Goal: Task Accomplishment & Management: Complete application form

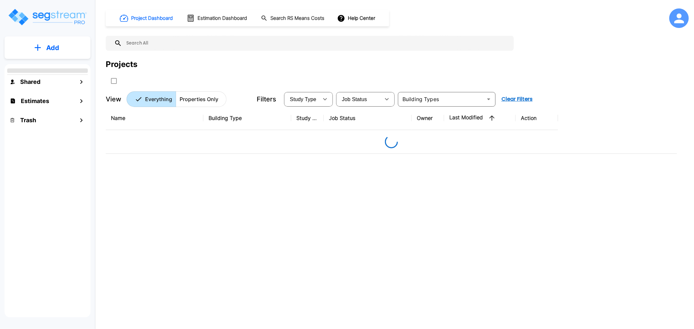
drag, startPoint x: 0, startPoint y: 0, endPoint x: 685, endPoint y: 8, distance: 684.8
click at [685, 8] on div at bounding box center [679, 18] width 20 height 20
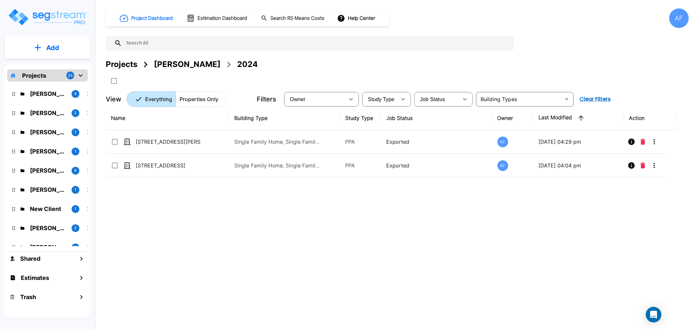
click at [680, 21] on div "AF" at bounding box center [679, 18] width 20 height 20
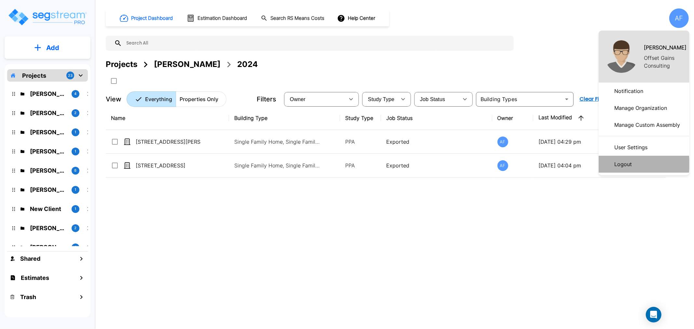
click at [637, 164] on li "Logout" at bounding box center [644, 164] width 91 height 17
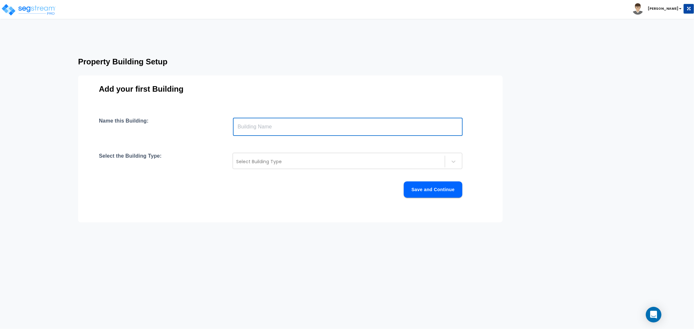
click at [260, 131] on input "text" at bounding box center [348, 127] width 230 height 18
click at [256, 131] on input "text" at bounding box center [348, 127] width 230 height 18
paste input "321 Hospital Road"
type input "321 Hospital Road"
click at [246, 159] on div at bounding box center [338, 162] width 205 height 8
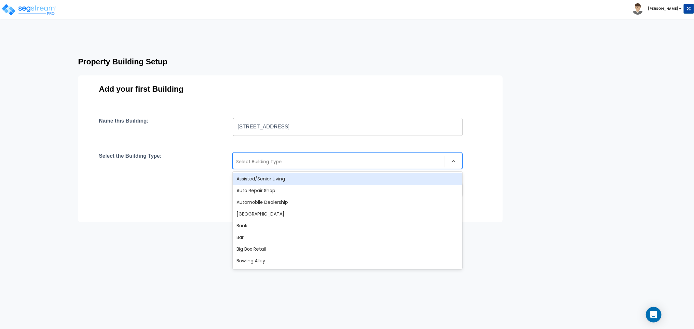
click at [276, 180] on div "Assisted/Senior Living" at bounding box center [348, 179] width 230 height 12
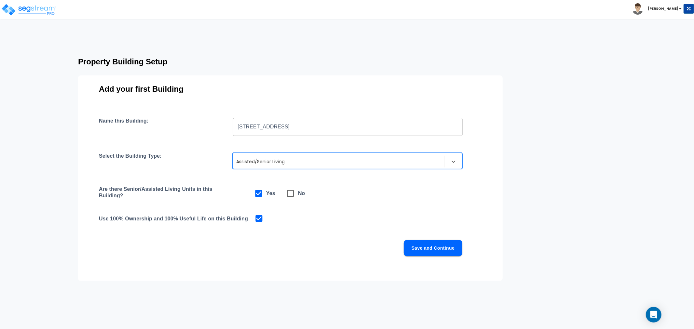
click at [423, 247] on button "Save and Continue" at bounding box center [433, 248] width 59 height 16
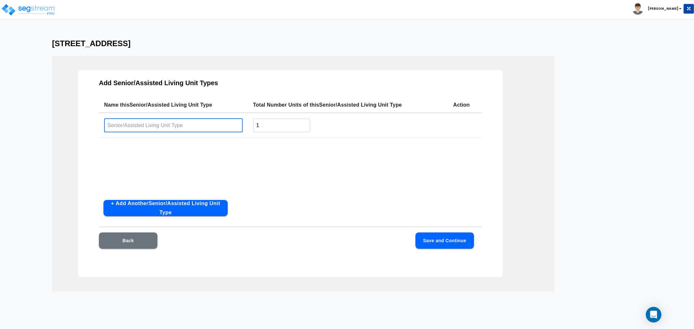
click at [139, 126] on input "text" at bounding box center [173, 125] width 139 height 14
click at [119, 123] on input "text" at bounding box center [173, 125] width 139 height 14
click at [126, 128] on input "text" at bounding box center [173, 125] width 139 height 14
type input "Private"
click at [182, 211] on button "+ Add Another Senior/Assisted Living Unit Type" at bounding box center [165, 208] width 124 height 16
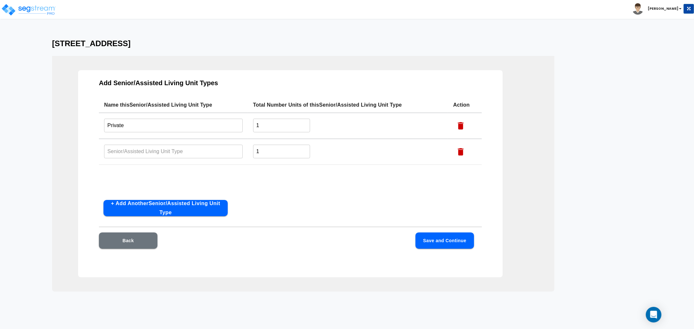
click at [138, 154] on input "text" at bounding box center [173, 151] width 139 height 14
drag, startPoint x: 110, startPoint y: 152, endPoint x: 102, endPoint y: 152, distance: 7.5
click at [102, 152] on td "semip ​" at bounding box center [173, 152] width 149 height 26
click at [131, 153] on input "Semip" at bounding box center [173, 151] width 139 height 14
click at [120, 151] on input "Semiprivate" at bounding box center [173, 151] width 139 height 14
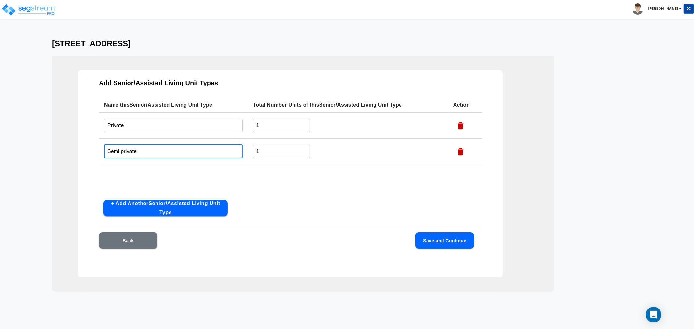
click at [124, 151] on input "Semi private" at bounding box center [173, 151] width 139 height 14
type input "Semi Private"
click at [460, 243] on button "Save and Continue" at bounding box center [445, 241] width 59 height 16
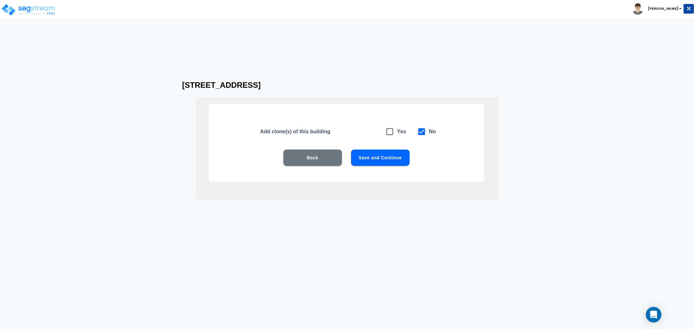
click at [378, 158] on button "Save and Continue" at bounding box center [380, 158] width 59 height 16
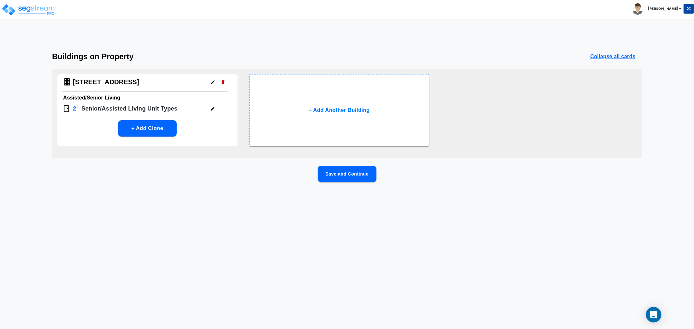
click at [367, 174] on button "Save and Continue" at bounding box center [347, 174] width 59 height 16
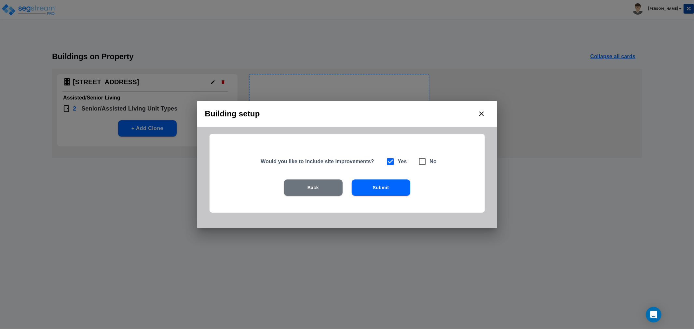
click at [377, 186] on button "Submit" at bounding box center [381, 188] width 59 height 16
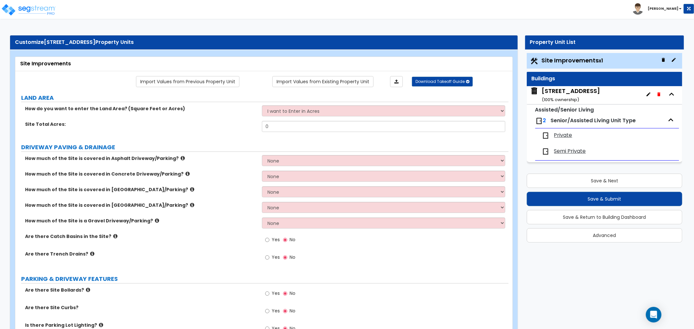
click at [569, 136] on span "Private" at bounding box center [563, 135] width 18 height 7
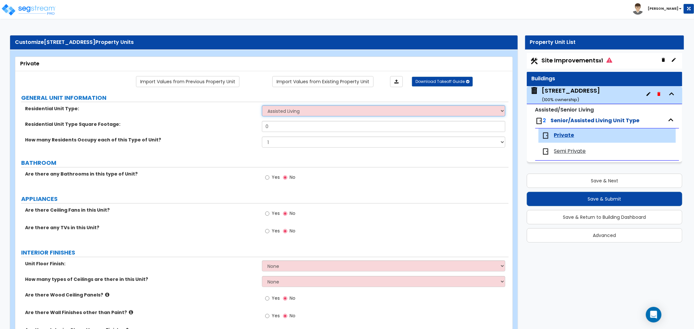
click at [294, 115] on select "Assisted Living Senior Living" at bounding box center [383, 110] width 243 height 11
click at [262, 106] on select "Assisted Living Senior Living" at bounding box center [383, 110] width 243 height 11
click at [283, 112] on select "Assisted Living Senior Living" at bounding box center [383, 110] width 243 height 11
click at [262, 106] on select "Assisted Living Senior Living" at bounding box center [383, 110] width 243 height 11
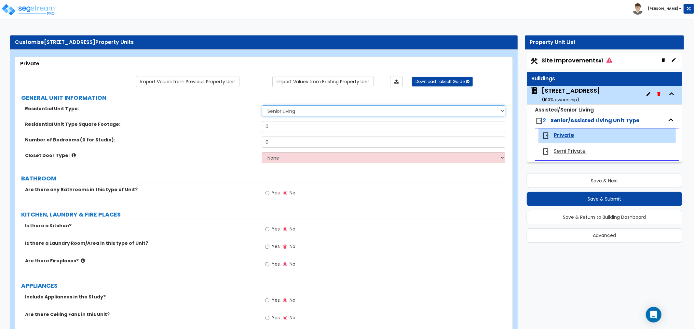
click at [282, 111] on select "Assisted Living Senior Living" at bounding box center [383, 110] width 243 height 11
select select "0"
click at [262, 106] on select "Assisted Living Senior Living" at bounding box center [383, 110] width 243 height 11
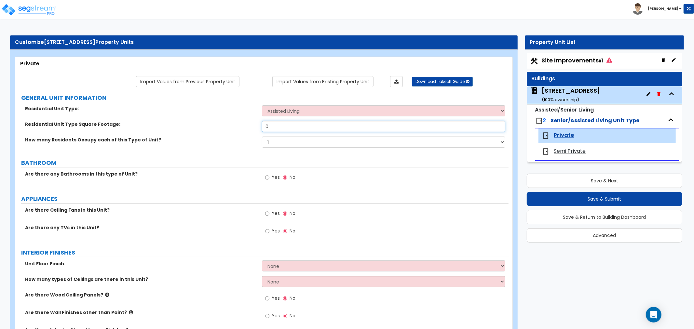
drag, startPoint x: 281, startPoint y: 124, endPoint x: 231, endPoint y: 117, distance: 50.6
click at [231, 117] on div "Residential Unit Type: Assisted Living Senior Living Residential Unit Type Squa…" at bounding box center [262, 128] width 484 height 47
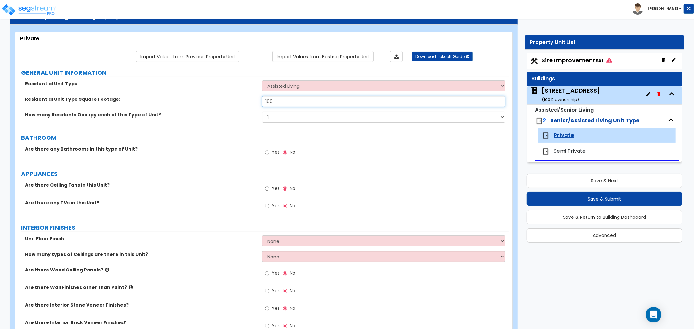
scroll to position [36, 0]
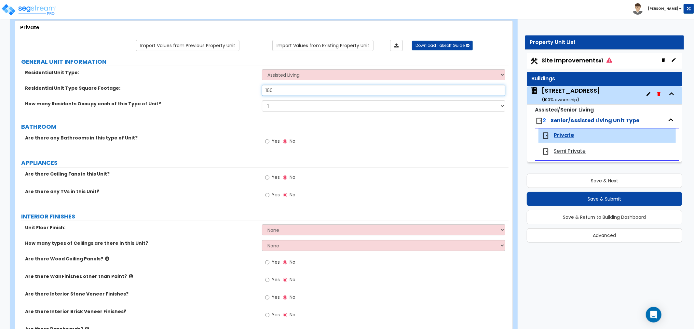
type input "160"
click at [268, 140] on input "Yes" at bounding box center [267, 141] width 4 height 7
radio input "true"
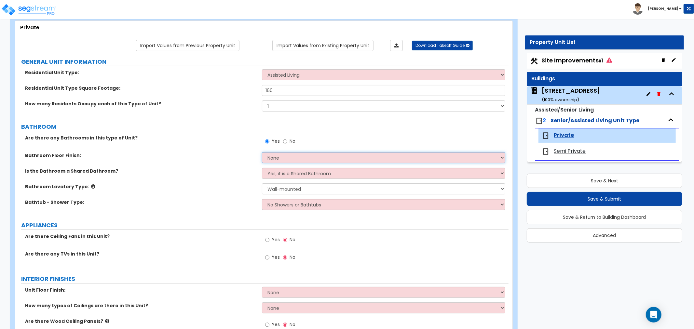
click at [275, 159] on select "None Tile Flooring Hardwood Flooring Resilient Laminate Flooring VCT Flooring S…" at bounding box center [383, 157] width 243 height 11
select select "1"
click at [262, 152] on select "None Tile Flooring Hardwood Flooring Resilient Laminate Flooring VCT Flooring S…" at bounding box center [383, 157] width 243 height 11
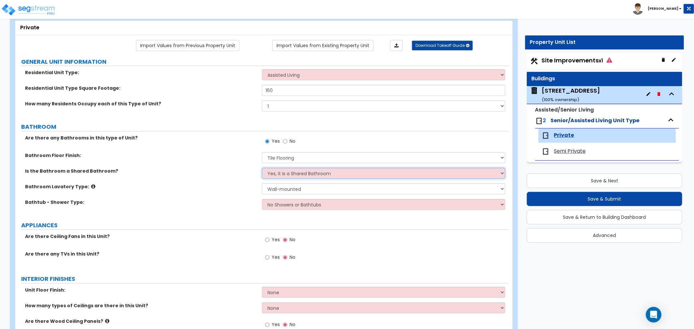
click at [277, 175] on select "Yes, it is a Shared Bathroom No, the Bathrooms are Private Bathrooms" at bounding box center [383, 173] width 243 height 11
select select "1"
click at [262, 168] on select "Yes, it is a Shared Bathroom No, the Bathrooms are Private Bathrooms" at bounding box center [383, 173] width 243 height 11
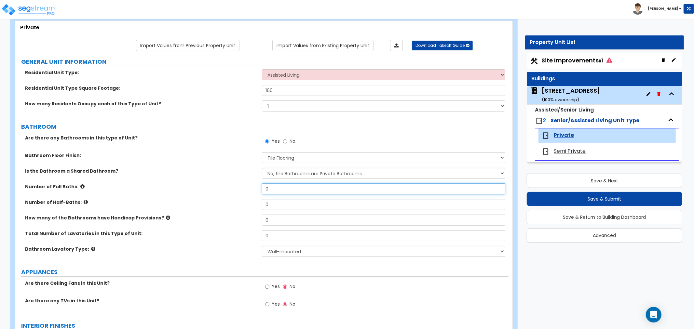
drag, startPoint x: 276, startPoint y: 187, endPoint x: 243, endPoint y: 183, distance: 32.8
click at [243, 183] on div "Are there any Bathrooms in this type of Unit? Yes No Bathroom Floor Finish: Non…" at bounding box center [262, 198] width 484 height 127
type input "1"
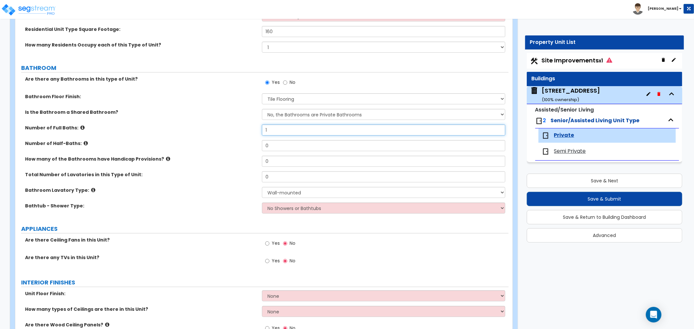
scroll to position [108, 0]
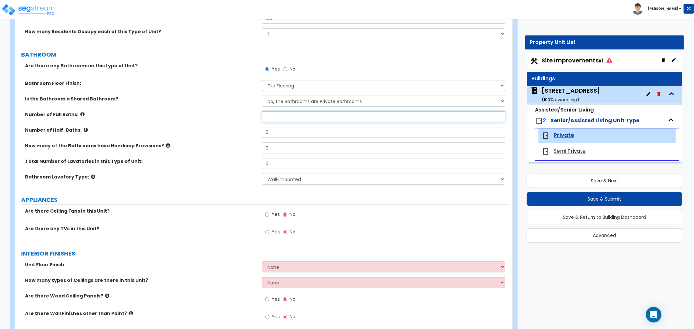
type input "0"
click at [270, 134] on input "0" at bounding box center [383, 132] width 243 height 11
type input "1"
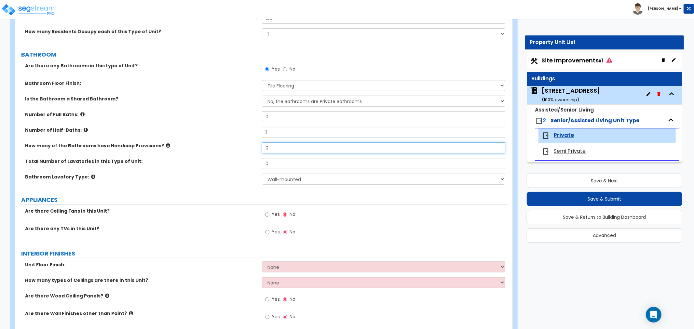
drag, startPoint x: 279, startPoint y: 149, endPoint x: 256, endPoint y: 148, distance: 23.5
click at [256, 148] on div "How many of the Bathrooms have Handicap Provisions? 0" at bounding box center [261, 151] width 493 height 16
type input "2"
drag, startPoint x: 270, startPoint y: 165, endPoint x: 258, endPoint y: 164, distance: 12.7
click at [258, 164] on div "Total Number of Lavatories in this Type of Unit: 0" at bounding box center [261, 166] width 493 height 16
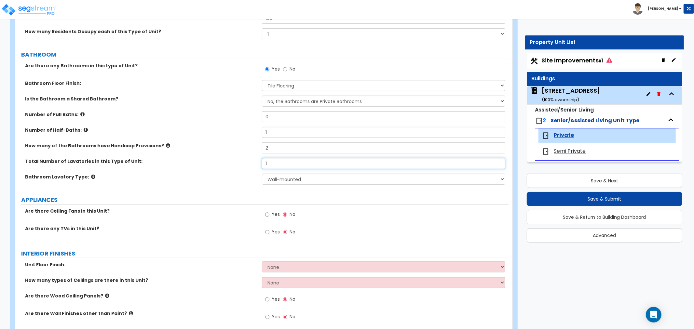
type input "1"
click at [285, 181] on select "Wall-mounted Pedestal-mounted Vanity-mounted" at bounding box center [383, 179] width 243 height 11
click at [262, 174] on select "Wall-mounted Pedestal-mounted Vanity-mounted" at bounding box center [383, 179] width 243 height 11
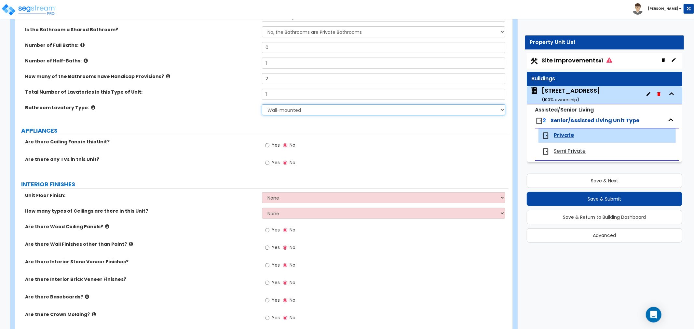
scroll to position [181, 0]
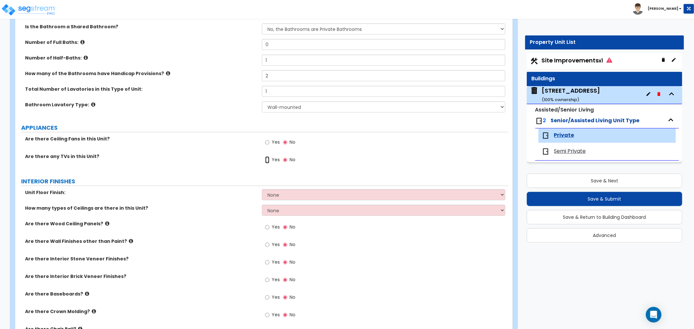
click at [268, 159] on input "Yes" at bounding box center [267, 160] width 4 height 7
radio input "true"
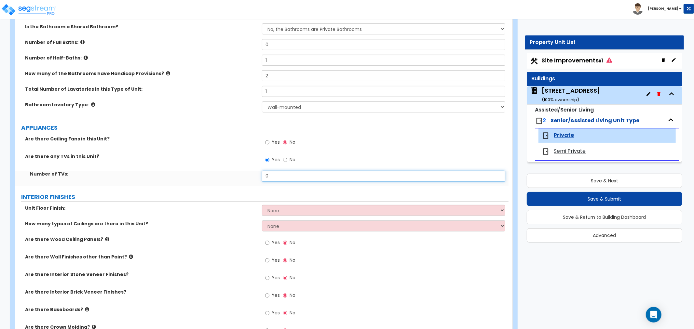
drag, startPoint x: 279, startPoint y: 176, endPoint x: 216, endPoint y: 171, distance: 63.1
click at [216, 171] on div "Number of TVs: 0" at bounding box center [261, 179] width 493 height 16
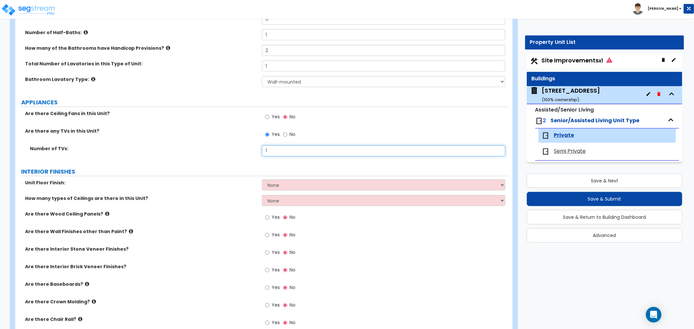
scroll to position [217, 0]
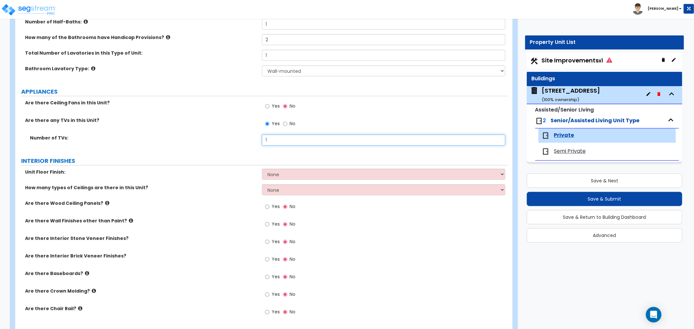
type input "1"
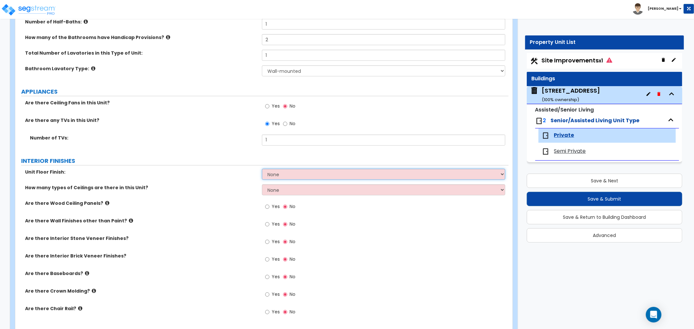
click at [276, 176] on select "None Tile Flooring Hardwood Flooring Resilient Laminate Flooring VCT Flooring S…" at bounding box center [383, 174] width 243 height 11
select select "1"
click at [262, 169] on select "None Tile Flooring Hardwood Flooring Resilient Laminate Flooring VCT Flooring S…" at bounding box center [383, 174] width 243 height 11
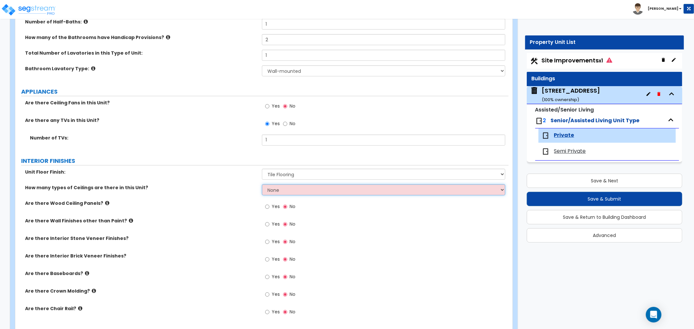
click at [271, 190] on select "None 1 2 3" at bounding box center [383, 190] width 243 height 11
select select "1"
click at [262, 185] on select "None 1 2 3" at bounding box center [383, 190] width 243 height 11
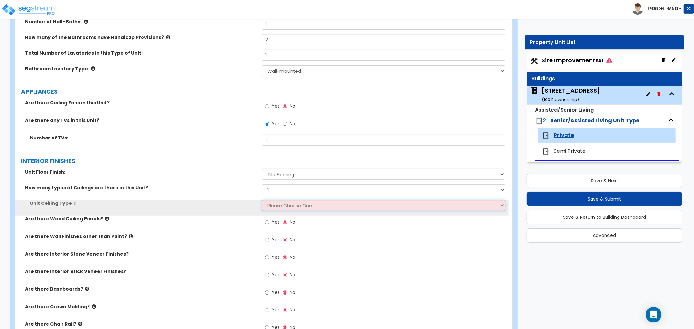
click at [275, 207] on select "Please Choose One Drop Ceiling Drywall Ceiling Open Ceiling" at bounding box center [383, 205] width 243 height 11
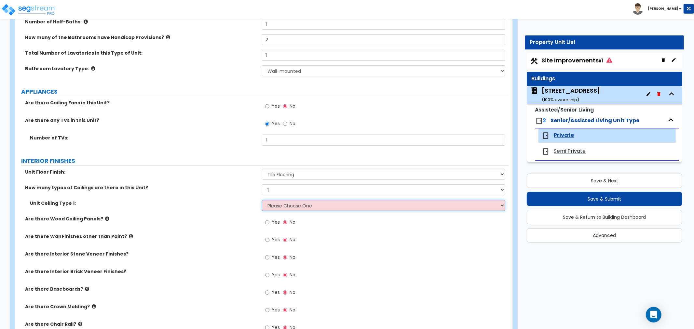
select select "2"
click at [262, 200] on select "Please Choose One Drop Ceiling Drywall Ceiling Open Ceiling" at bounding box center [383, 205] width 243 height 11
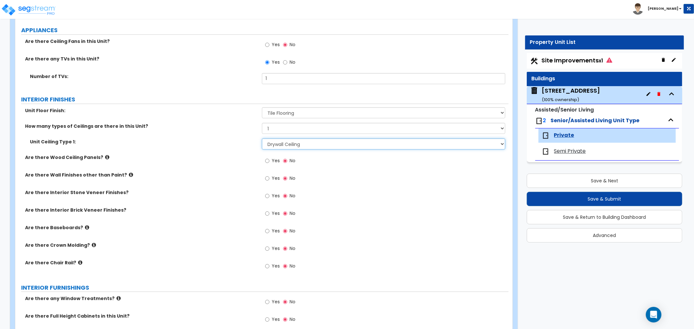
scroll to position [289, 0]
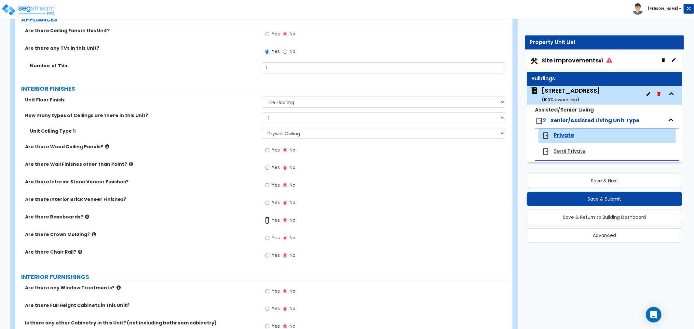
click at [265, 219] on input "Yes" at bounding box center [267, 220] width 4 height 7
radio input "true"
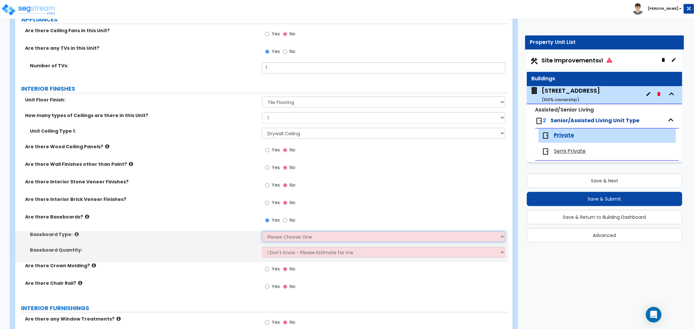
click at [275, 236] on select "Please Choose One Wood Vinyl Carpet Tile" at bounding box center [383, 236] width 243 height 11
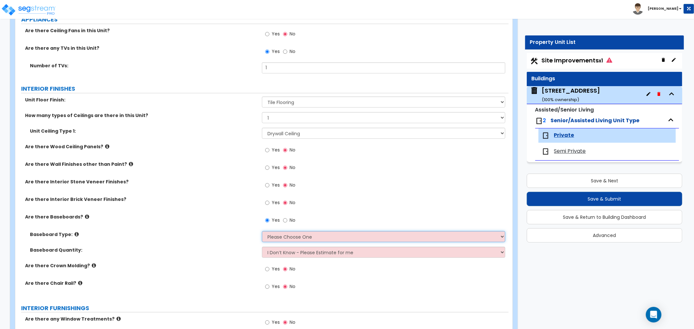
select select "2"
click at [262, 231] on select "Please Choose One Wood Vinyl Carpet Tile" at bounding box center [383, 236] width 243 height 11
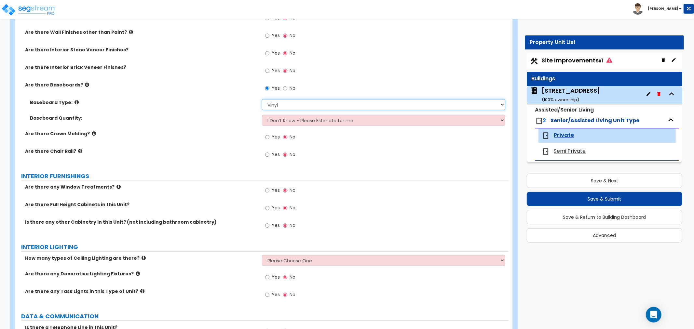
scroll to position [434, 0]
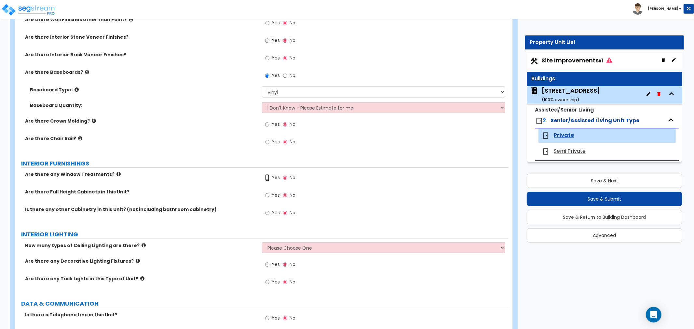
click at [268, 179] on input "Yes" at bounding box center [267, 177] width 4 height 7
radio input "true"
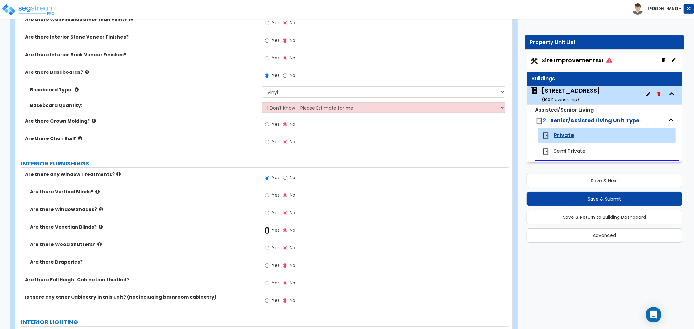
click at [269, 230] on input "Yes" at bounding box center [267, 230] width 4 height 7
radio input "true"
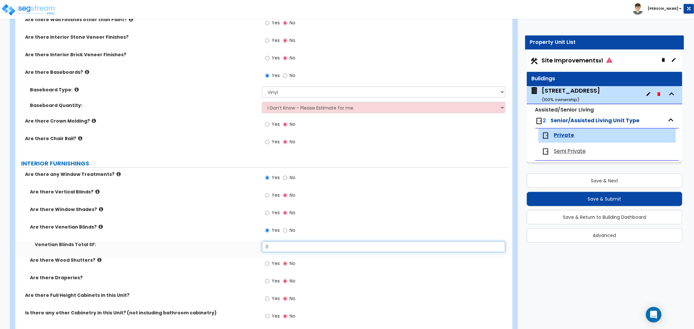
drag, startPoint x: 276, startPoint y: 244, endPoint x: 239, endPoint y: 237, distance: 38.1
click at [239, 237] on div "Are there Vertical Blinds? Yes No Are there Window Shades? Yes No Are there Ven…" at bounding box center [262, 240] width 484 height 103
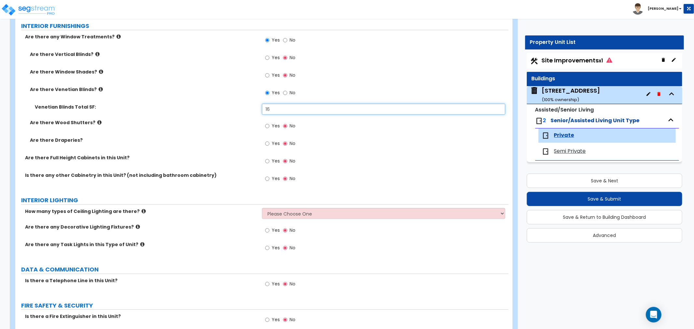
scroll to position [578, 0]
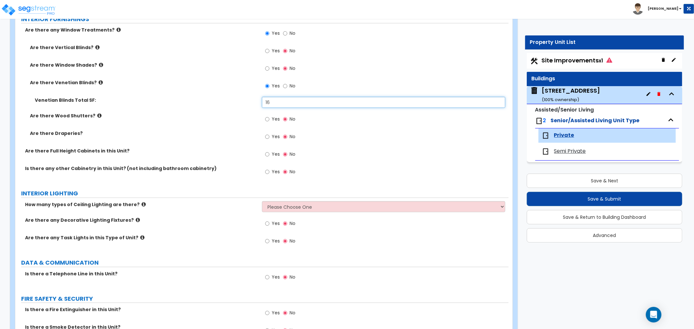
type input "16"
click at [266, 154] on input "Yes" at bounding box center [267, 154] width 4 height 7
radio input "true"
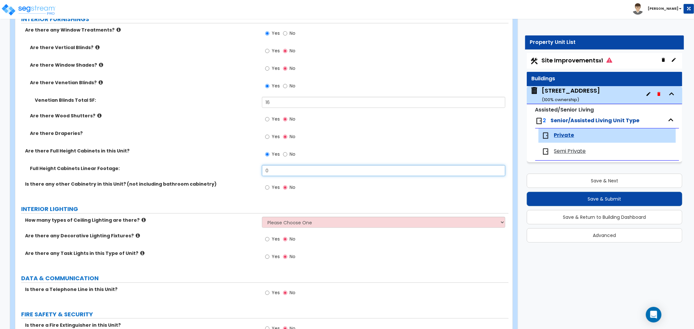
drag, startPoint x: 276, startPoint y: 172, endPoint x: 235, endPoint y: 170, distance: 41.1
click at [235, 170] on div "Full Height Cabinets Linear Footage: 0" at bounding box center [261, 173] width 493 height 16
type input "8"
click at [267, 187] on input "Yes" at bounding box center [267, 187] width 4 height 7
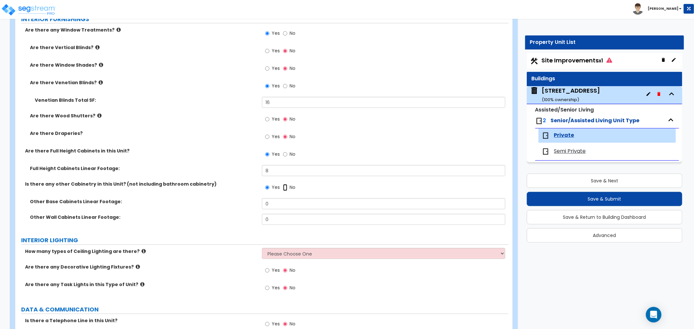
click at [285, 187] on input "No" at bounding box center [285, 187] width 4 height 7
radio input "false"
radio input "true"
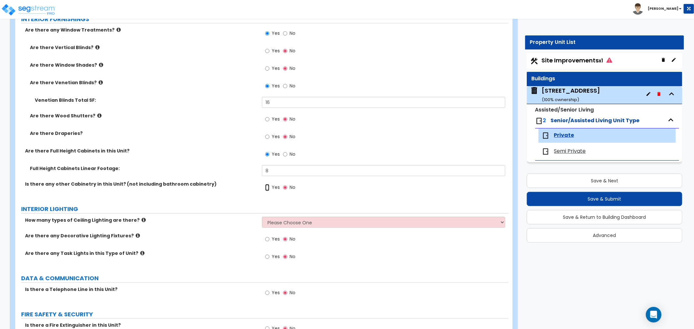
click at [268, 188] on input "Yes" at bounding box center [267, 187] width 4 height 7
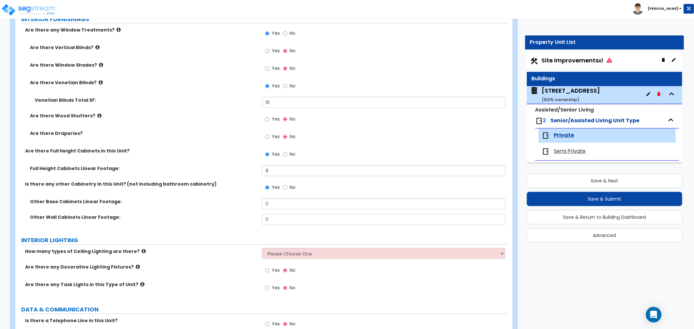
click at [288, 187] on label "No" at bounding box center [289, 188] width 12 height 11
click at [287, 187] on input "No" at bounding box center [285, 187] width 4 height 7
radio input "false"
radio input "true"
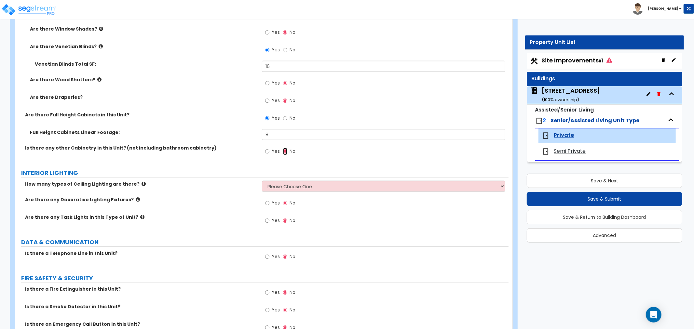
scroll to position [651, 0]
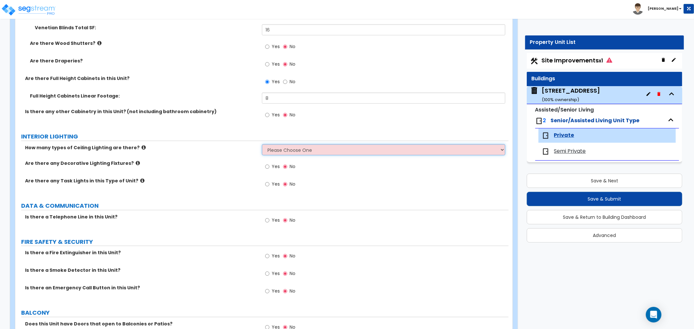
click at [275, 148] on select "Please Choose One 1 2 3" at bounding box center [383, 149] width 243 height 11
select select "1"
click at [262, 144] on select "Please Choose One 1 2 3" at bounding box center [383, 149] width 243 height 11
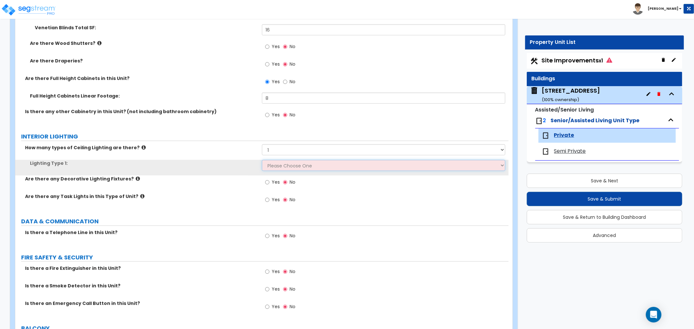
click at [277, 168] on select "Please Choose One LED Surface-Mounted LED Recessed Fluorescent Surface-Mounted …" at bounding box center [383, 165] width 243 height 11
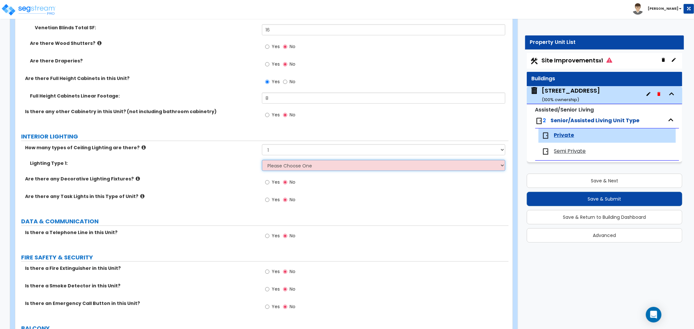
select select "3"
click at [262, 160] on select "Please Choose One LED Surface-Mounted LED Recessed Fluorescent Surface-Mounted …" at bounding box center [383, 165] width 243 height 11
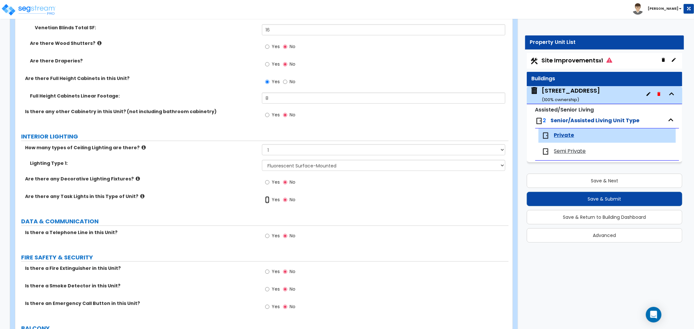
click at [266, 200] on input "Yes" at bounding box center [267, 200] width 4 height 7
radio input "true"
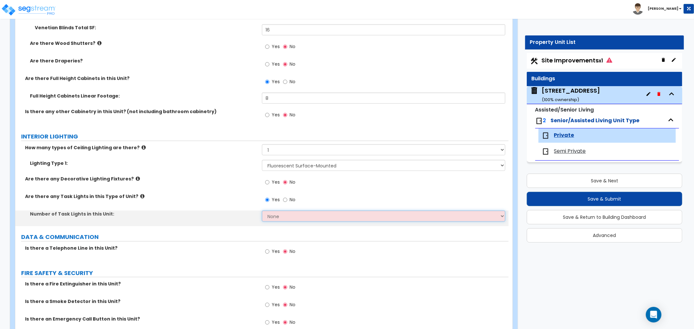
click at [270, 215] on select "None 1 2 3 4 5" at bounding box center [383, 216] width 243 height 11
click at [262, 211] on select "None 1 2 3 4 5" at bounding box center [383, 216] width 243 height 11
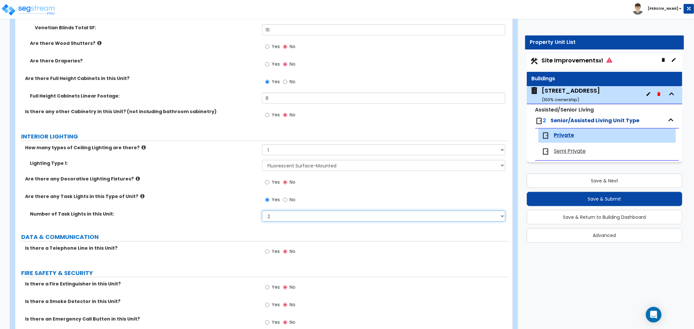
click at [271, 217] on select "None 1 2 3 4 5" at bounding box center [383, 216] width 243 height 11
select select "1"
click at [262, 211] on select "None 1 2 3 4 5" at bounding box center [383, 216] width 243 height 11
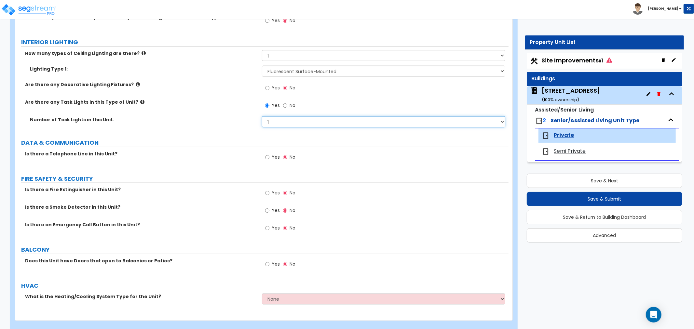
scroll to position [755, 0]
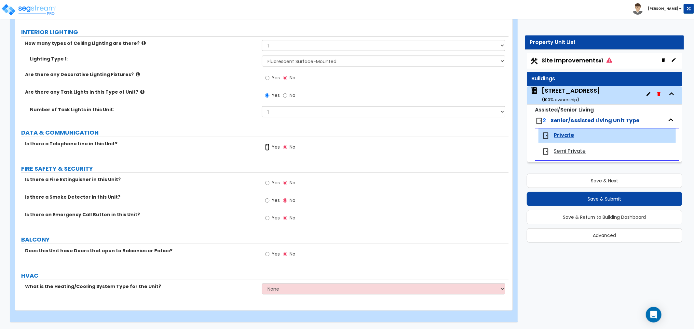
click at [268, 147] on input "Yes" at bounding box center [267, 147] width 4 height 7
radio input "true"
click at [268, 201] on input "Yes" at bounding box center [267, 200] width 4 height 7
radio input "true"
click at [266, 219] on input "Yes" at bounding box center [267, 218] width 4 height 7
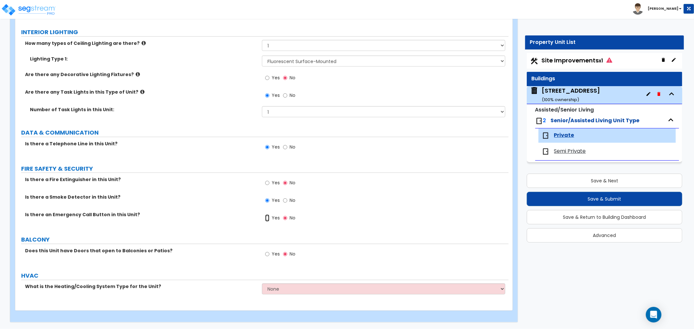
radio input "true"
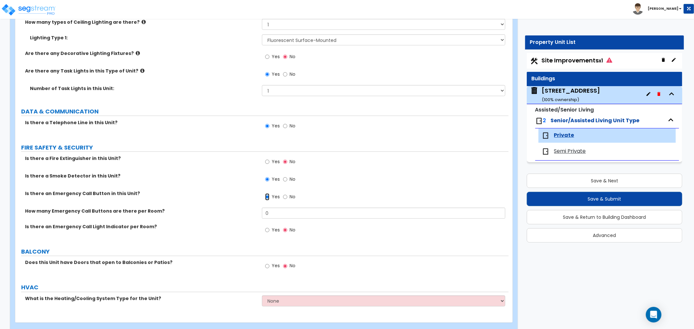
scroll to position [788, 0]
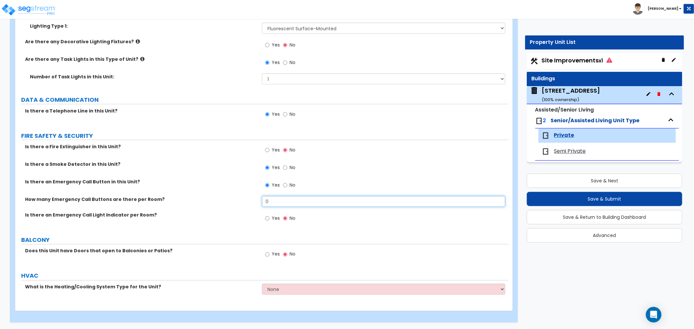
drag, startPoint x: 263, startPoint y: 202, endPoint x: 256, endPoint y: 200, distance: 7.0
click at [256, 200] on div "How many Emergency Call Buttons are there per Room? 0" at bounding box center [261, 204] width 493 height 16
type input "1"
click at [268, 218] on input "Yes" at bounding box center [267, 218] width 4 height 7
radio input "true"
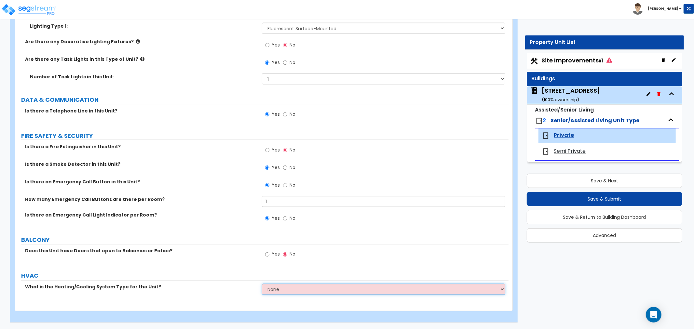
click at [274, 289] on select "None Heat Only Centralized Heating & Cooling Thru Wall Air Conditioners Mini Sp…" at bounding box center [383, 289] width 243 height 11
select select "3"
click at [262, 284] on select "None Heat Only Centralized Heating & Cooling Thru Wall Air Conditioners Mini Sp…" at bounding box center [383, 289] width 243 height 11
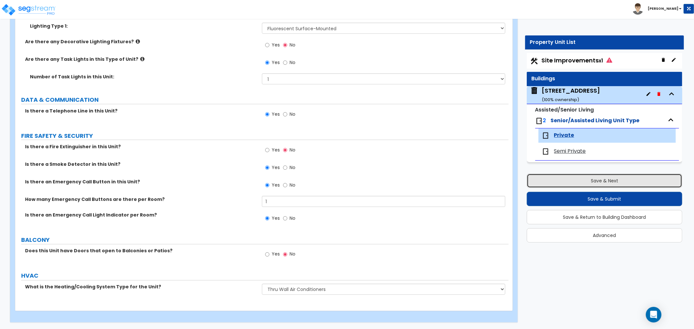
click at [572, 183] on button "Save & Next" at bounding box center [605, 181] width 156 height 14
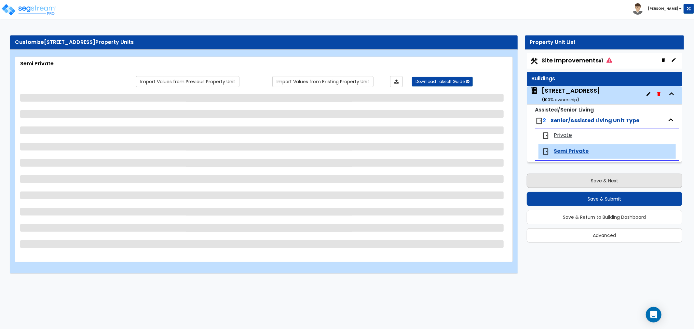
scroll to position [0, 0]
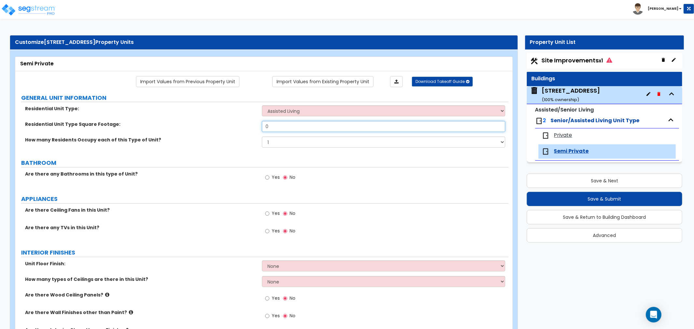
drag, startPoint x: 273, startPoint y: 127, endPoint x: 252, endPoint y: 126, distance: 21.2
click at [252, 126] on div "Residential Unit Type Square Footage: 0" at bounding box center [261, 129] width 493 height 16
type input "280"
click at [285, 147] on select "1 2 3 4 5" at bounding box center [383, 142] width 243 height 11
select select "2"
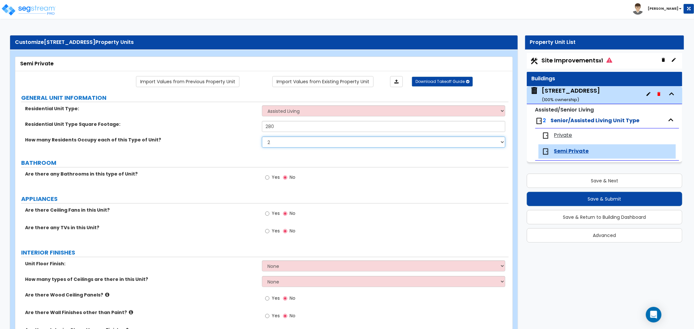
click at [262, 137] on select "1 2 3 4 5" at bounding box center [383, 142] width 243 height 11
click at [268, 177] on input "Yes" at bounding box center [267, 177] width 4 height 7
radio input "true"
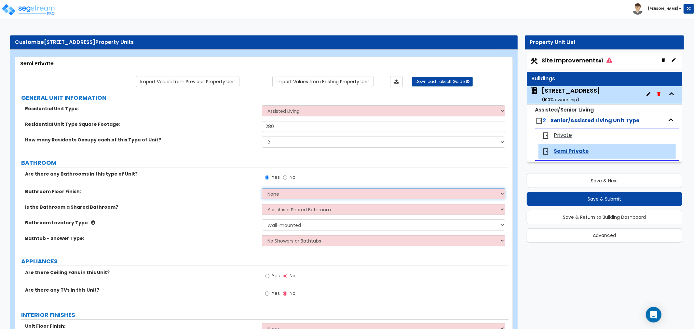
click at [280, 193] on select "None Tile Flooring Hardwood Flooring Resilient Laminate Flooring VCT Flooring S…" at bounding box center [383, 193] width 243 height 11
select select "1"
click at [262, 188] on select "None Tile Flooring Hardwood Flooring Resilient Laminate Flooring VCT Flooring S…" at bounding box center [383, 193] width 243 height 11
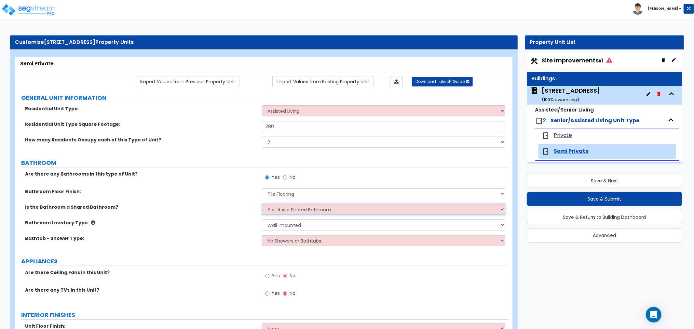
click at [283, 210] on select "Yes, it is a Shared Bathroom No, the Bathrooms are Private Bathrooms" at bounding box center [383, 209] width 243 height 11
select select "1"
click at [262, 204] on select "Yes, it is a Shared Bathroom No, the Bathrooms are Private Bathrooms" at bounding box center [383, 209] width 243 height 11
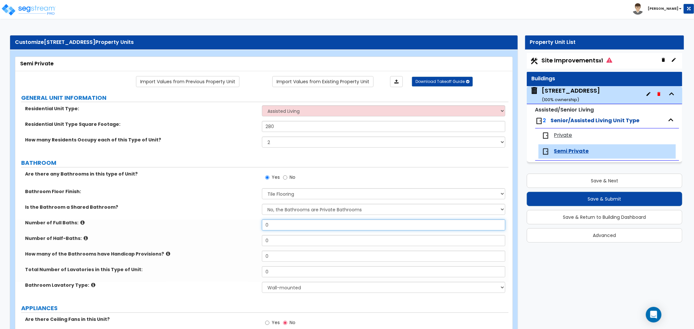
drag, startPoint x: 278, startPoint y: 226, endPoint x: 249, endPoint y: 225, distance: 28.7
click at [249, 225] on div "Number of Full Baths: 0" at bounding box center [261, 228] width 493 height 16
drag, startPoint x: 281, startPoint y: 242, endPoint x: 246, endPoint y: 238, distance: 35.1
click at [246, 238] on div "Number of Half-Baths: 0" at bounding box center [261, 243] width 493 height 16
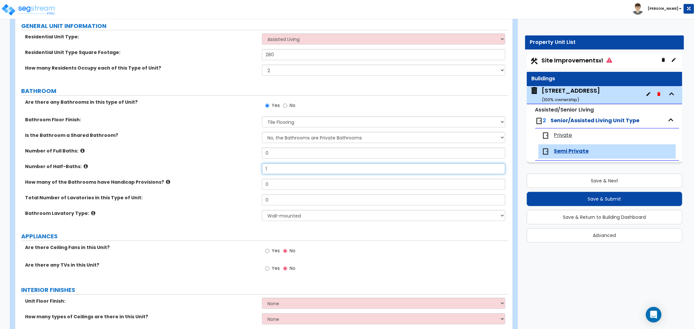
scroll to position [72, 0]
type input "1"
drag, startPoint x: 277, startPoint y: 185, endPoint x: 248, endPoint y: 184, distance: 28.3
click at [248, 184] on div "How many of the Bathrooms have Handicap Provisions? 0" at bounding box center [261, 187] width 493 height 16
type input "2"
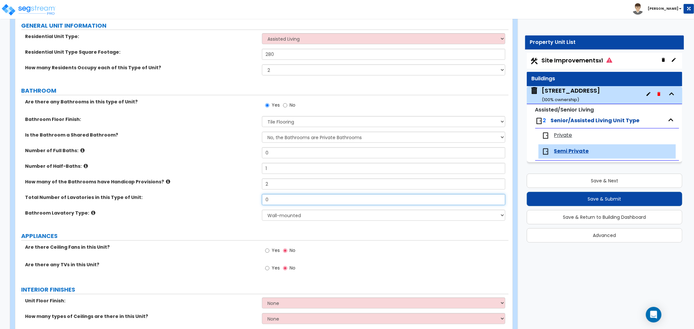
drag, startPoint x: 277, startPoint y: 199, endPoint x: 252, endPoint y: 199, distance: 25.7
click at [252, 199] on div "Total Number of Lavatories in this Type of Unit: 0" at bounding box center [261, 202] width 493 height 16
type input "1"
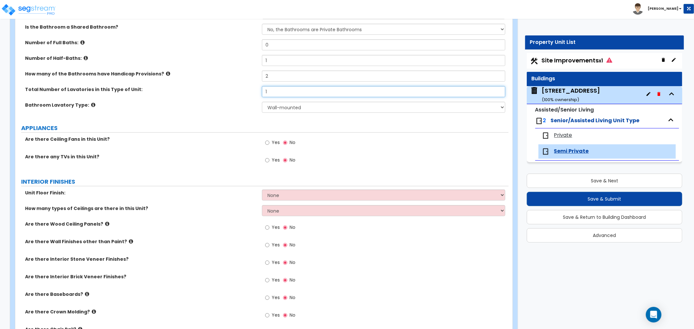
scroll to position [181, 0]
click at [266, 160] on input "Yes" at bounding box center [267, 160] width 4 height 7
radio input "true"
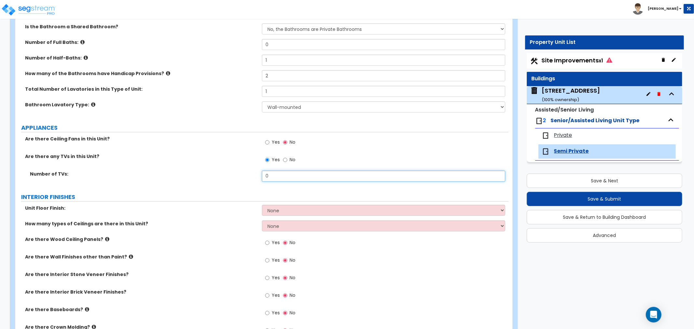
drag, startPoint x: 274, startPoint y: 176, endPoint x: 259, endPoint y: 174, distance: 14.8
click at [259, 174] on div "Number of TVs: 0" at bounding box center [261, 179] width 493 height 16
drag, startPoint x: 286, startPoint y: 179, endPoint x: 261, endPoint y: 176, distance: 25.5
click at [261, 176] on div "Number of TVs: 2" at bounding box center [261, 179] width 493 height 16
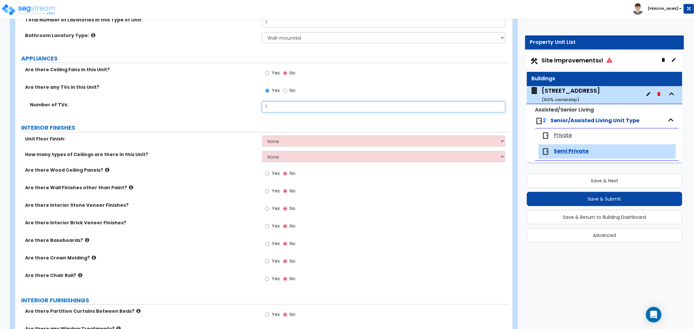
scroll to position [253, 0]
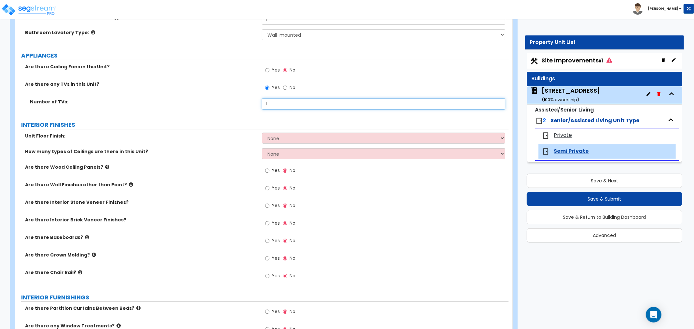
type input "1"
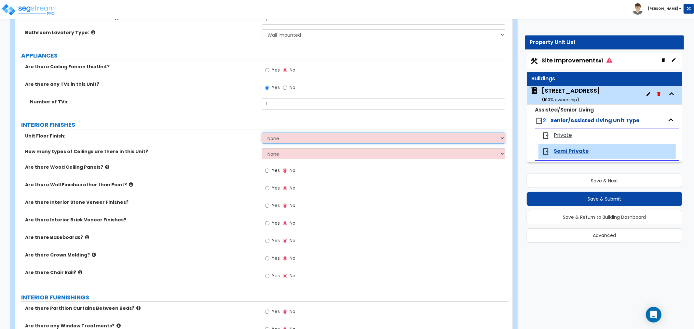
click at [290, 136] on select "None Tile Flooring Hardwood Flooring Resilient Laminate Flooring VCT Flooring S…" at bounding box center [383, 138] width 243 height 11
select select "1"
click at [262, 133] on select "None Tile Flooring Hardwood Flooring Resilient Laminate Flooring VCT Flooring S…" at bounding box center [383, 138] width 243 height 11
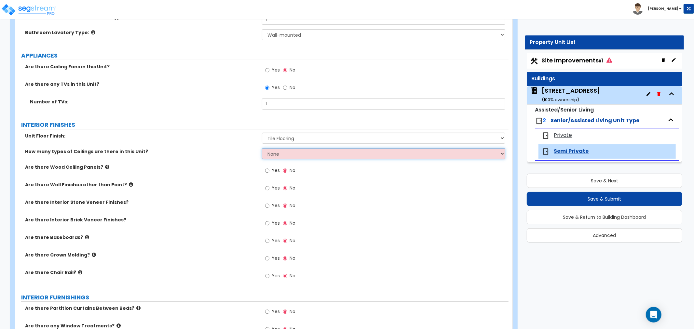
click at [279, 155] on select "None 1 2 3" at bounding box center [383, 153] width 243 height 11
select select "1"
click at [262, 148] on select "None 1 2 3" at bounding box center [383, 153] width 243 height 11
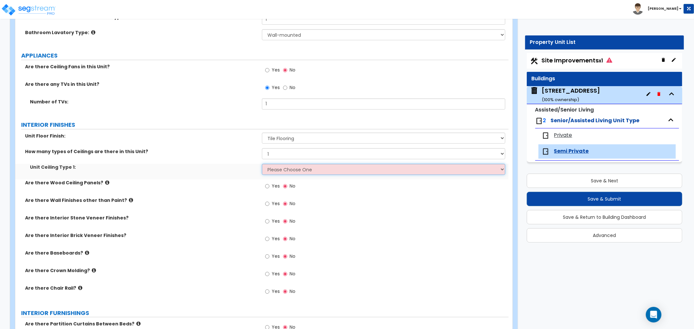
click at [281, 169] on select "Please Choose One Drop Ceiling Drywall Ceiling Open Ceiling" at bounding box center [383, 169] width 243 height 11
select select "2"
click at [262, 164] on select "Please Choose One Drop Ceiling Drywall Ceiling Open Ceiling" at bounding box center [383, 169] width 243 height 11
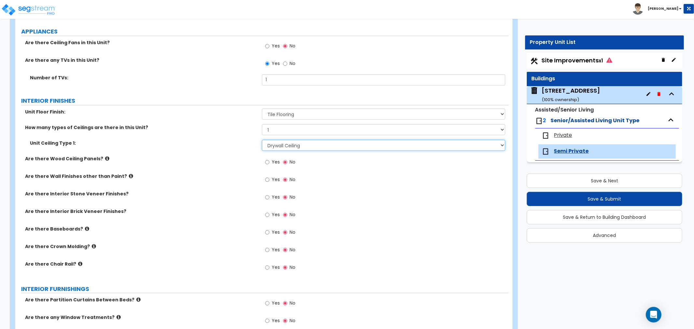
scroll to position [289, 0]
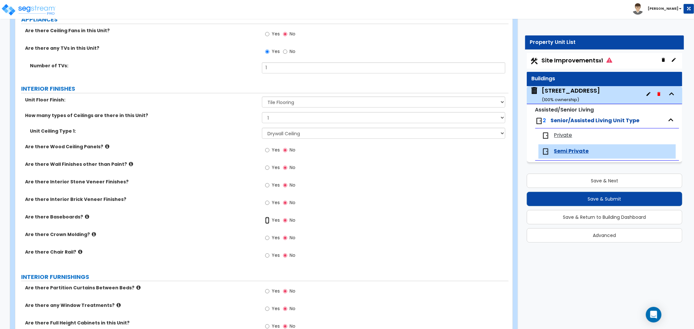
click at [267, 220] on input "Yes" at bounding box center [267, 220] width 4 height 7
radio input "true"
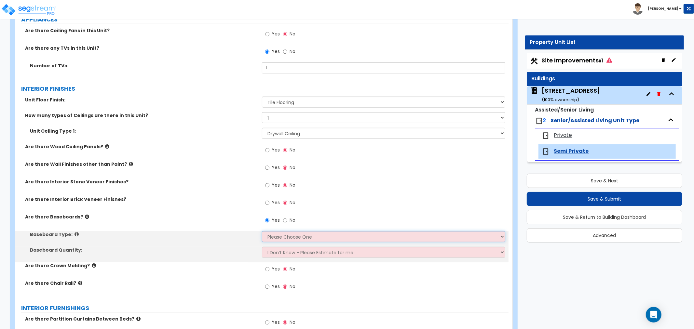
click at [273, 236] on select "Please Choose One Wood Vinyl Carpet Tile" at bounding box center [383, 236] width 243 height 11
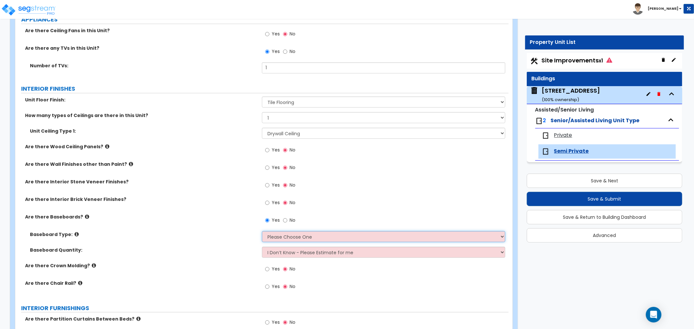
select select "2"
click at [262, 231] on select "Please Choose One Wood Vinyl Carpet Tile" at bounding box center [383, 236] width 243 height 11
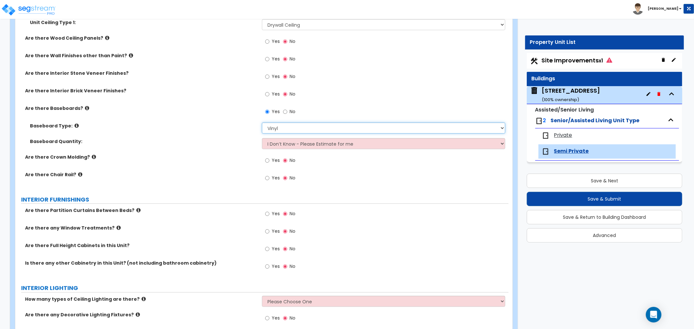
scroll to position [434, 0]
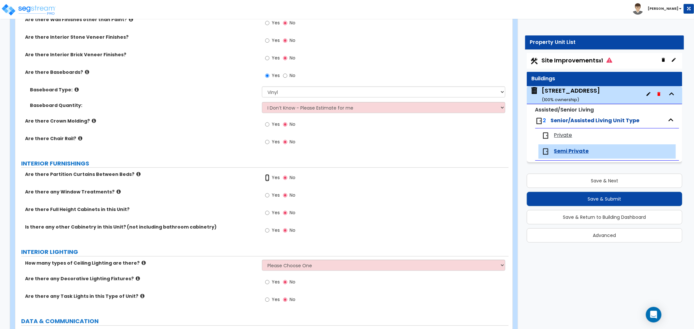
click at [266, 178] on input "Yes" at bounding box center [267, 177] width 4 height 7
radio input "true"
click at [266, 194] on input "Yes" at bounding box center [267, 195] width 4 height 7
radio input "true"
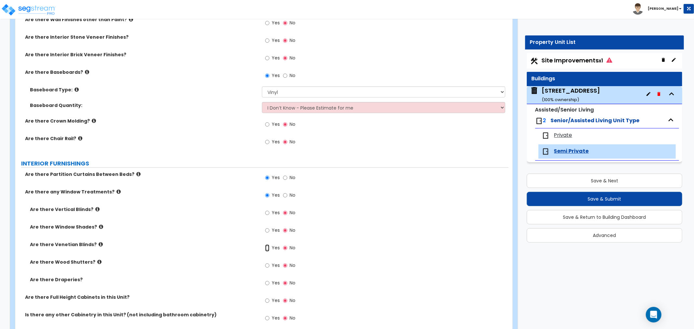
click at [268, 249] on input "Yes" at bounding box center [267, 248] width 4 height 7
radio input "true"
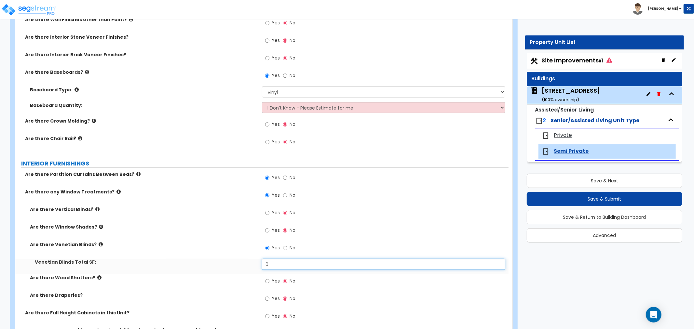
drag, startPoint x: 279, startPoint y: 262, endPoint x: 257, endPoint y: 264, distance: 22.2
click at [257, 264] on div "Venetian Blinds Total SF: 0" at bounding box center [261, 267] width 493 height 16
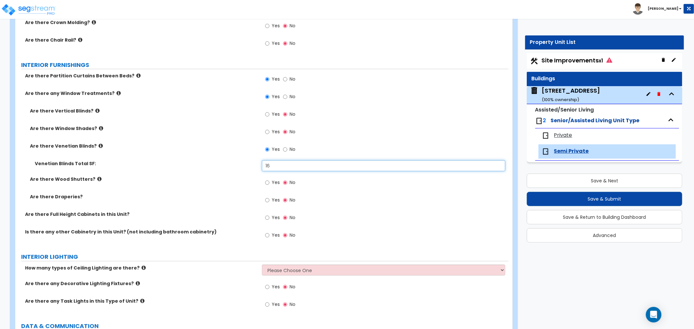
scroll to position [542, 0]
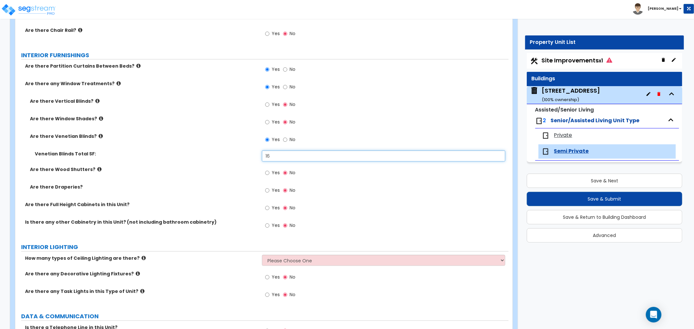
type input "16"
click at [267, 208] on input "Yes" at bounding box center [267, 208] width 4 height 7
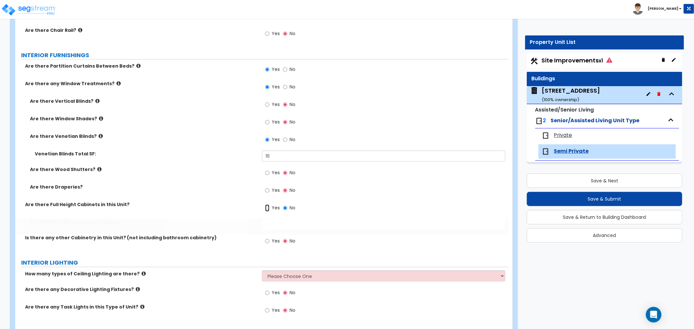
radio input "true"
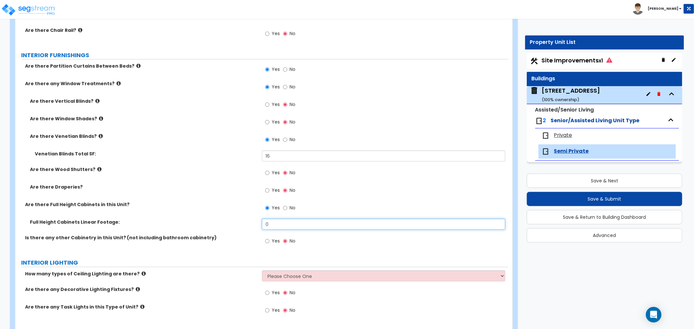
drag, startPoint x: 277, startPoint y: 228, endPoint x: 263, endPoint y: 224, distance: 15.0
click at [263, 224] on input "0" at bounding box center [383, 224] width 243 height 11
drag, startPoint x: 270, startPoint y: 220, endPoint x: 244, endPoint y: 218, distance: 26.1
click at [244, 218] on div "Are there Partition Curtains Between Beds? Yes No Are there any Window Treatmen…" at bounding box center [262, 157] width 484 height 189
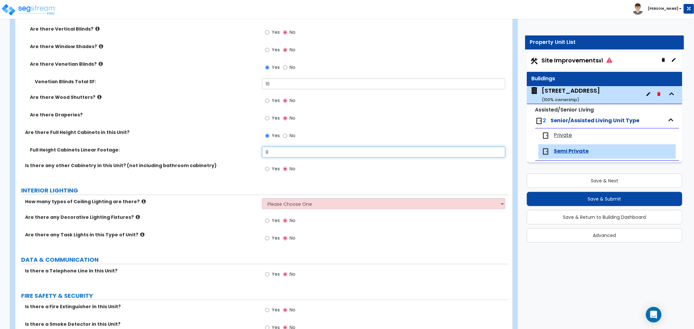
scroll to position [651, 0]
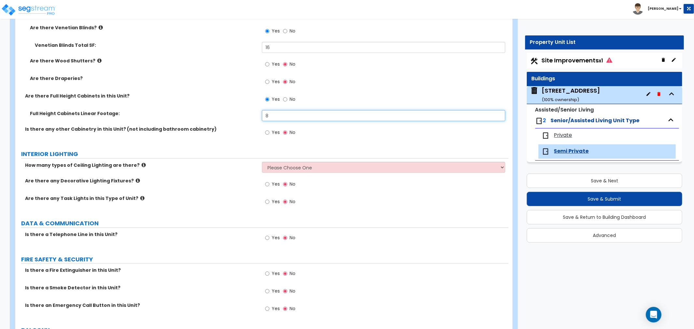
type input "8"
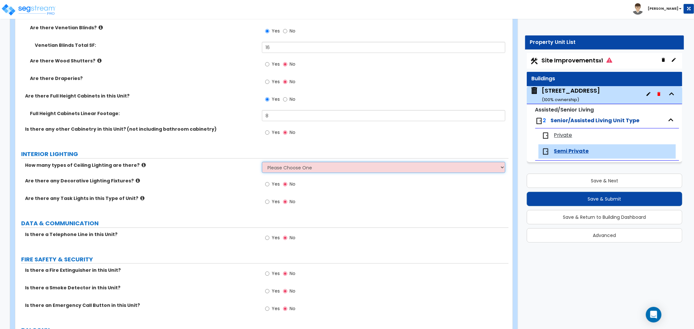
click at [278, 165] on select "Please Choose One 1 2 3" at bounding box center [383, 167] width 243 height 11
select select "1"
click at [262, 162] on select "Please Choose One 1 2 3" at bounding box center [383, 167] width 243 height 11
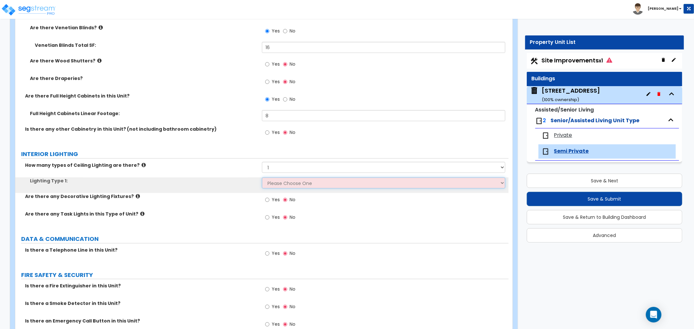
click at [274, 187] on select "Please Choose One LED Surface-Mounted LED Recessed Fluorescent Surface-Mounted …" at bounding box center [383, 183] width 243 height 11
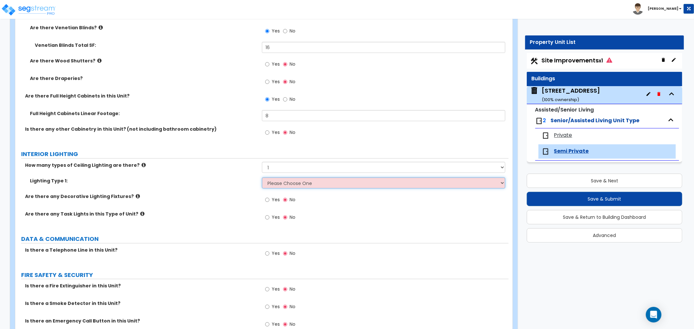
select select "3"
click at [262, 178] on select "Please Choose One LED Surface-Mounted LED Recessed Fluorescent Surface-Mounted …" at bounding box center [383, 183] width 243 height 11
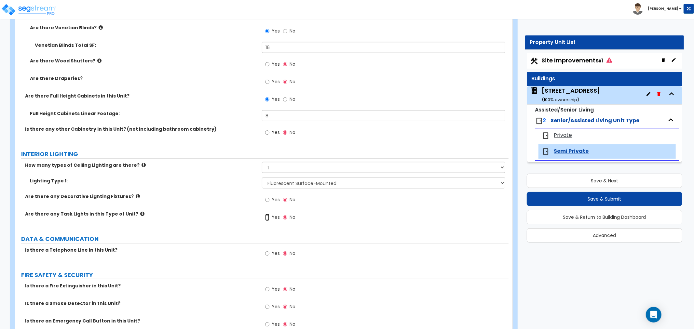
click at [266, 218] on input "Yes" at bounding box center [267, 217] width 4 height 7
radio input "true"
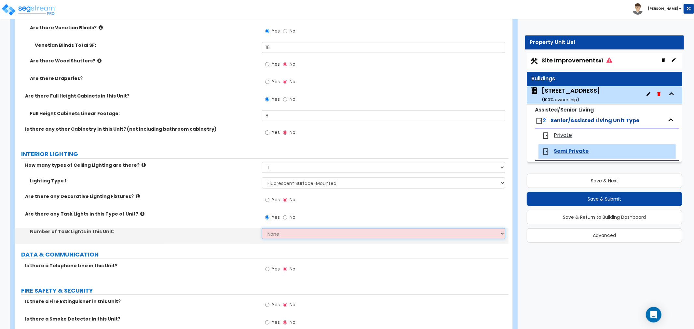
click at [275, 235] on select "None 1 2 3 4 5" at bounding box center [383, 233] width 243 height 11
select select "2"
click at [262, 228] on select "None 1 2 3 4 5" at bounding box center [383, 233] width 243 height 11
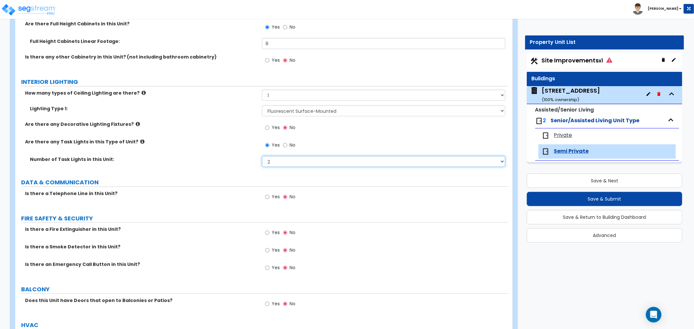
scroll to position [759, 0]
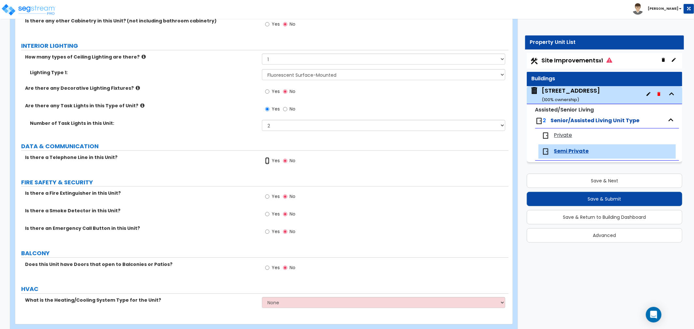
click at [268, 161] on input "Yes" at bounding box center [267, 161] width 4 height 7
radio input "true"
click at [268, 197] on input "Yes" at bounding box center [267, 196] width 4 height 7
click at [282, 196] on div "Yes No" at bounding box center [280, 197] width 37 height 15
click at [285, 199] on input "No" at bounding box center [285, 196] width 4 height 7
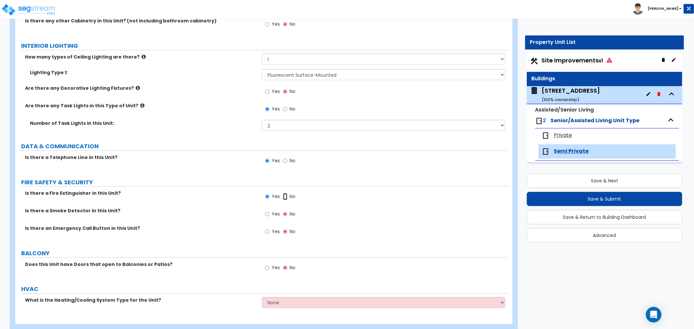
radio input "false"
radio input "true"
click at [268, 216] on input "Yes" at bounding box center [267, 214] width 4 height 7
radio input "true"
click at [268, 232] on input "Yes" at bounding box center [267, 231] width 4 height 7
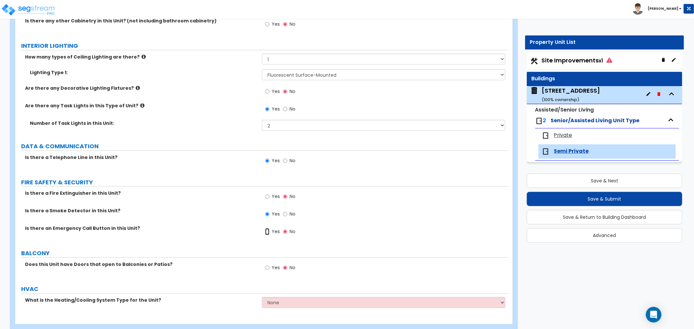
radio input "true"
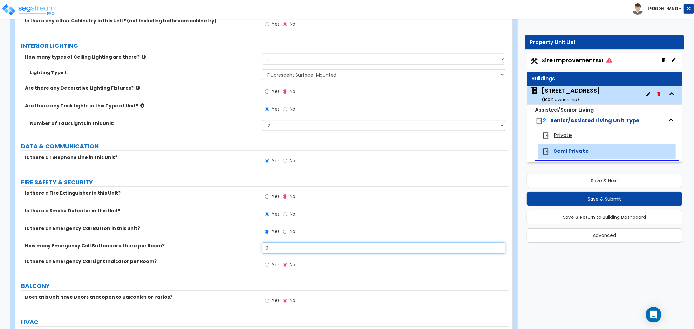
drag, startPoint x: 269, startPoint y: 247, endPoint x: 258, endPoint y: 247, distance: 11.1
click at [258, 247] on div "How many Emergency Call Buttons are there per Room? 0" at bounding box center [261, 251] width 493 height 16
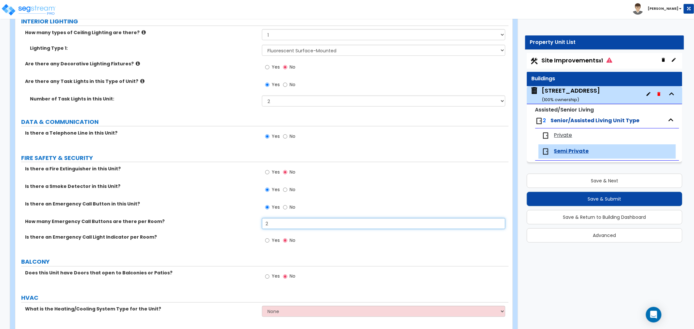
scroll to position [795, 0]
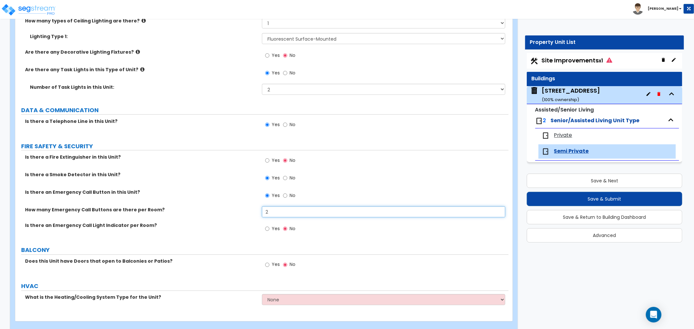
type input "2"
click at [267, 231] on input "Yes" at bounding box center [267, 229] width 4 height 7
radio input "true"
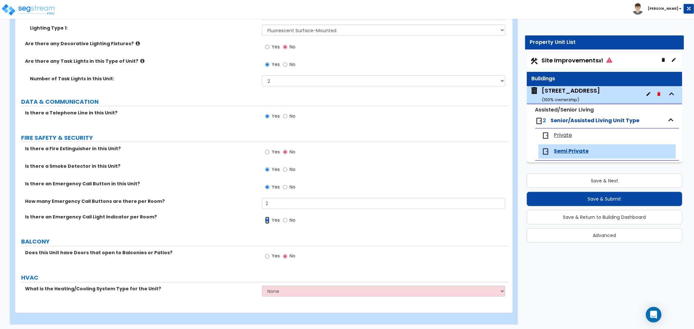
scroll to position [806, 0]
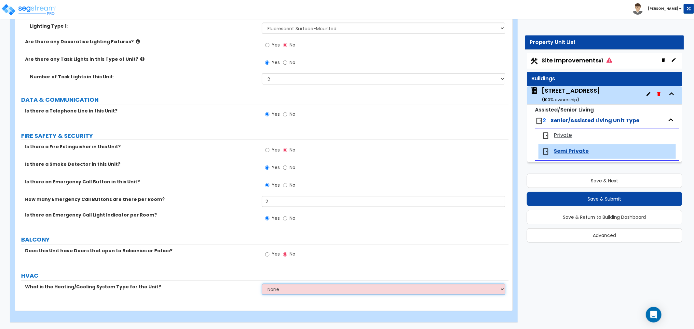
click at [281, 291] on select "None Heat Only Centralized Heating & Cooling Thru Wall Air Conditioners Mini Sp…" at bounding box center [383, 289] width 243 height 11
select select "3"
click at [262, 284] on select "None Heat Only Centralized Heating & Cooling Thru Wall Air Conditioners Mini Sp…" at bounding box center [383, 289] width 243 height 11
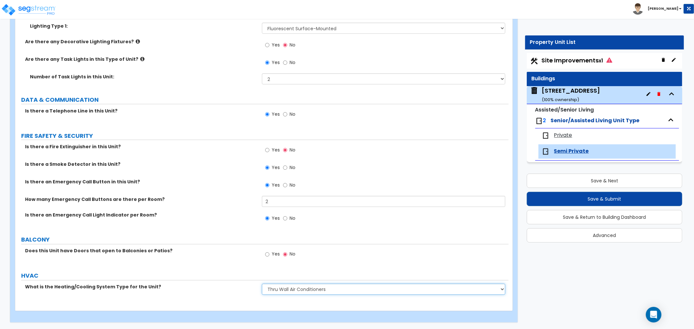
click at [346, 287] on select "None Heat Only Centralized Heating & Cooling Thru Wall Air Conditioners Mini Sp…" at bounding box center [383, 289] width 243 height 11
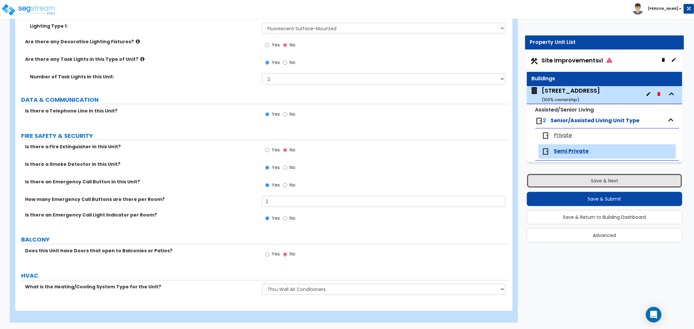
click at [598, 180] on button "Save & Next" at bounding box center [605, 181] width 156 height 14
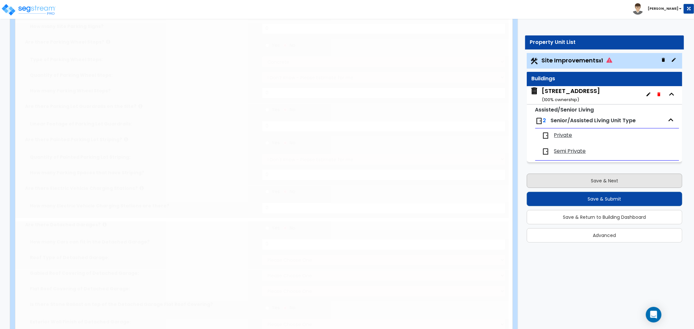
scroll to position [0, 0]
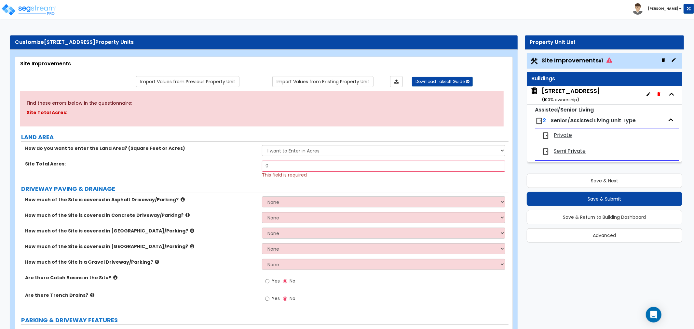
click at [589, 98] on div "321 Hospital Road ( 100 % ownership)" at bounding box center [571, 95] width 58 height 17
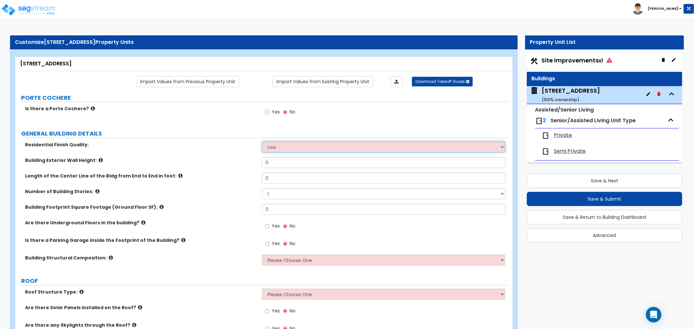
click at [277, 148] on select "Low Average High" at bounding box center [383, 147] width 243 height 11
select select "1"
click at [262, 142] on select "Low Average High" at bounding box center [383, 147] width 243 height 11
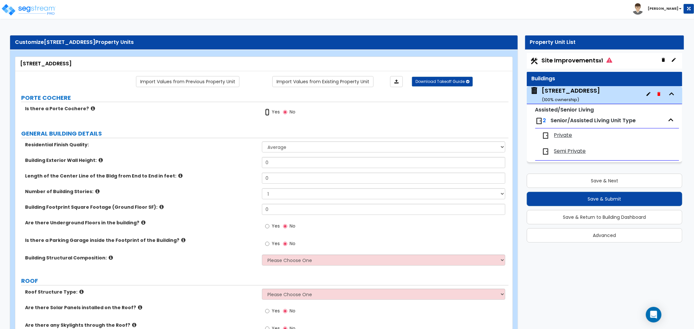
click at [268, 113] on input "Yes" at bounding box center [267, 112] width 4 height 7
radio input "true"
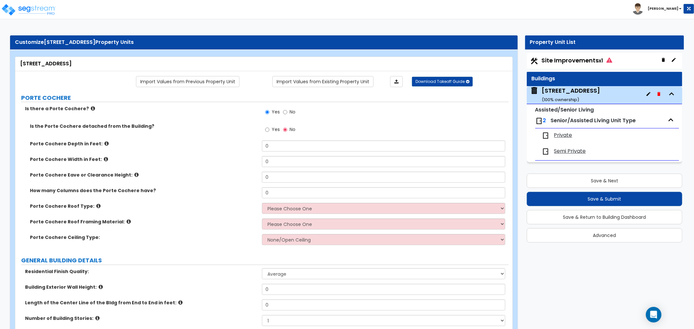
click at [91, 107] on icon at bounding box center [93, 108] width 4 height 5
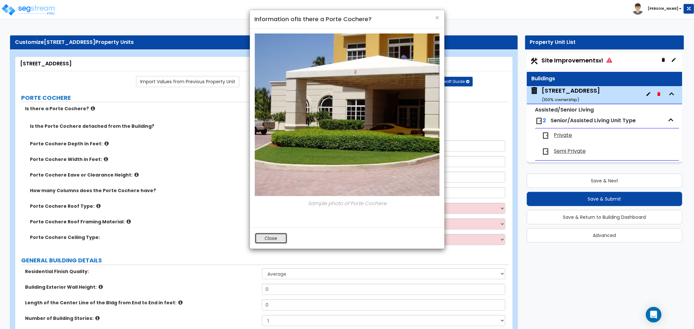
click at [282, 236] on button "Close" at bounding box center [271, 238] width 33 height 11
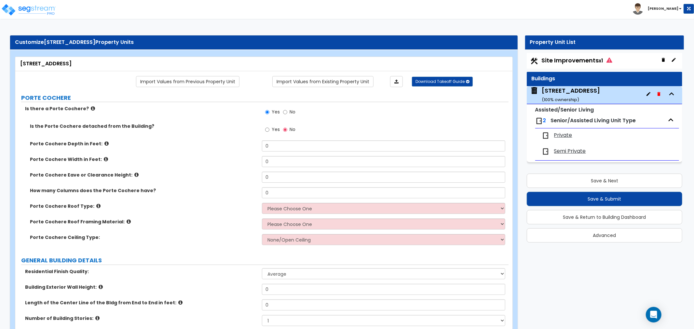
click at [104, 144] on icon at bounding box center [106, 143] width 4 height 5
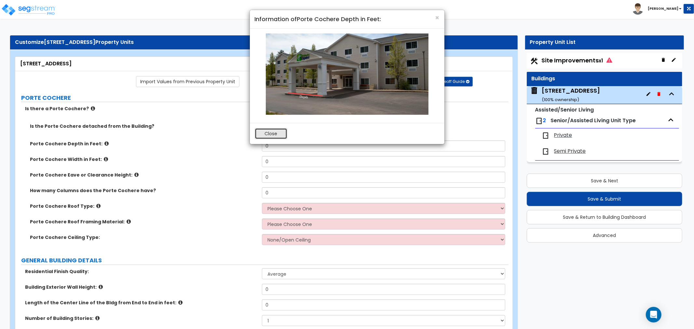
click at [272, 131] on button "Close" at bounding box center [271, 133] width 33 height 11
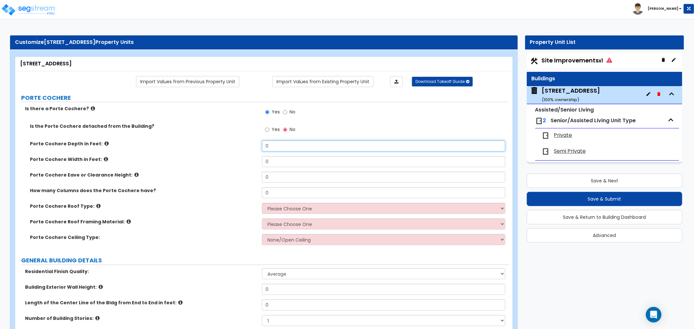
drag, startPoint x: 276, startPoint y: 145, endPoint x: 249, endPoint y: 142, distance: 26.9
click at [249, 142] on div "Porte Cochere Depth in Feet: 0" at bounding box center [261, 149] width 493 height 16
type input "20"
click at [104, 160] on icon at bounding box center [106, 159] width 4 height 5
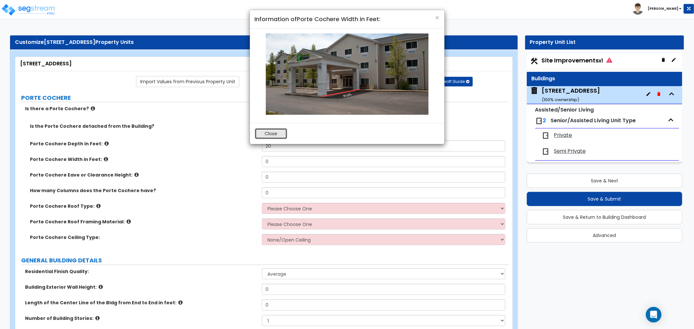
click at [274, 136] on button "Close" at bounding box center [271, 133] width 33 height 11
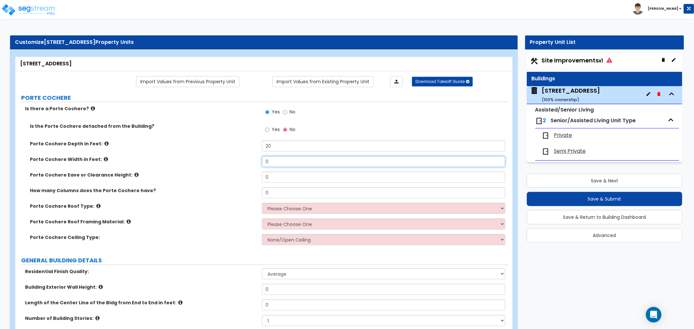
drag, startPoint x: 277, startPoint y: 165, endPoint x: 246, endPoint y: 164, distance: 30.9
click at [246, 164] on div "Porte Cochere Width in Feet: 0" at bounding box center [261, 164] width 493 height 16
type input "36"
click at [134, 174] on icon at bounding box center [136, 174] width 4 height 5
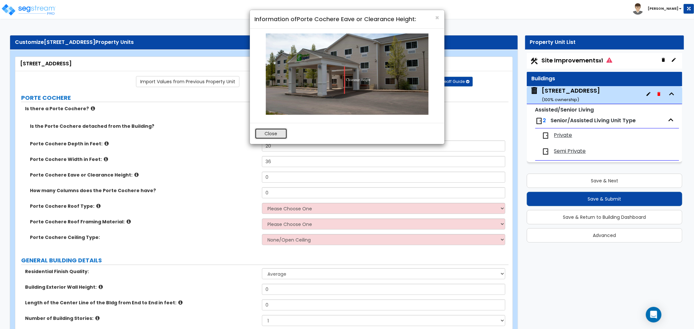
click at [262, 132] on button "Close" at bounding box center [271, 133] width 33 height 11
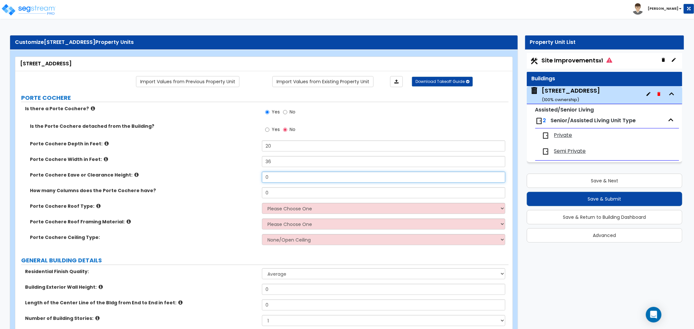
drag, startPoint x: 269, startPoint y: 177, endPoint x: 249, endPoint y: 178, distance: 20.5
click at [249, 178] on div "Porte Cochere Eave or Clearance Height: 0" at bounding box center [261, 180] width 493 height 16
type input "12"
drag, startPoint x: 275, startPoint y: 192, endPoint x: 240, endPoint y: 193, distance: 34.8
click at [240, 193] on div "How many Columns does the Porte Cochere have? 0" at bounding box center [261, 195] width 493 height 16
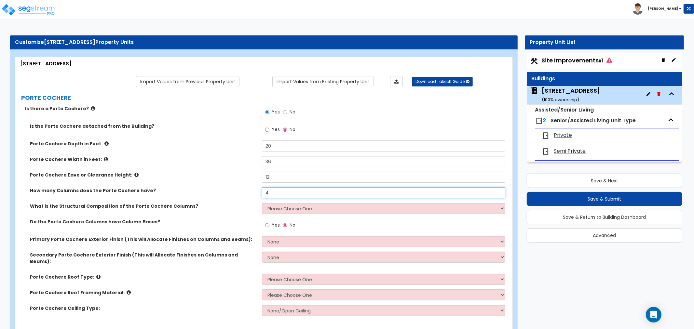
drag, startPoint x: 273, startPoint y: 193, endPoint x: 248, endPoint y: 195, distance: 24.5
click at [248, 195] on div "How many Columns does the Porte Cochere have? 4" at bounding box center [261, 195] width 493 height 16
type input "2"
click at [289, 207] on select "Please Choose One Wood Steel Concrete" at bounding box center [383, 208] width 243 height 11
select select "3"
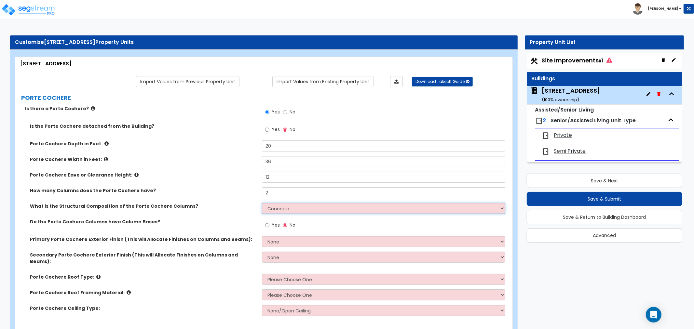
click at [262, 203] on select "Please Choose One Wood Steel Concrete" at bounding box center [383, 208] width 243 height 11
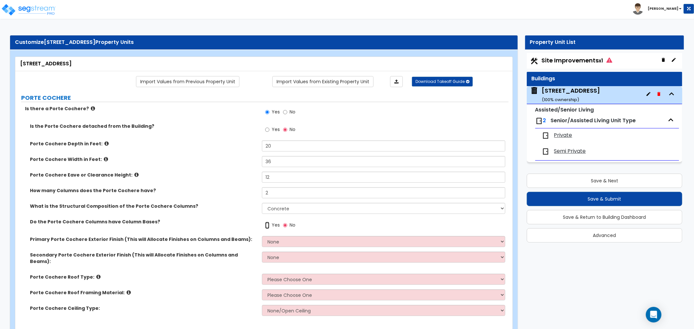
click at [266, 225] on input "Yes" at bounding box center [267, 225] width 4 height 7
radio input "true"
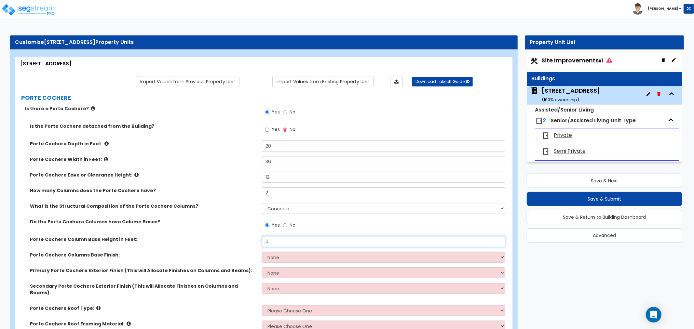
drag, startPoint x: 275, startPoint y: 242, endPoint x: 246, endPoint y: 242, distance: 29.0
click at [246, 242] on div "Porte Cochere Column Base Height in Feet: 0" at bounding box center [261, 244] width 493 height 16
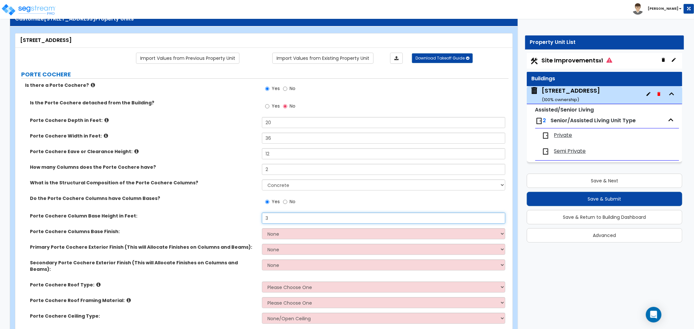
scroll to position [36, 0]
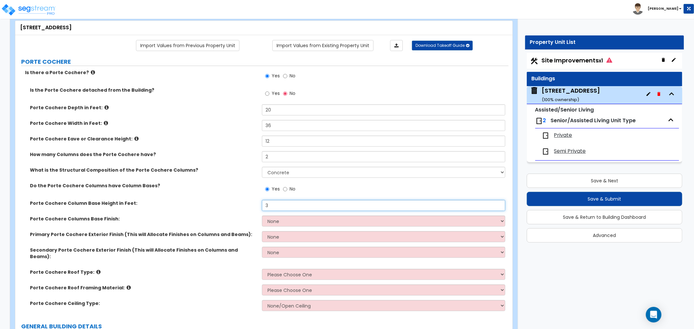
type input "3"
click at [268, 219] on select "None Paint Finish Stucco Finish Tile Finish Brick Veneer Stone Veneer Metal Com…" at bounding box center [383, 221] width 243 height 11
select select "4"
click at [262, 216] on select "None Paint Finish Stucco Finish Tile Finish Brick Veneer Stone Veneer Metal Com…" at bounding box center [383, 221] width 243 height 11
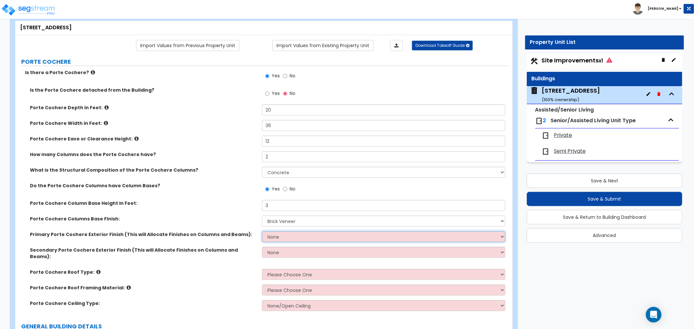
click at [275, 237] on select "None Paint Finish Stucco Finish Tile Finish Brick Veneer Stone Veneer Metal Com…" at bounding box center [383, 236] width 243 height 11
select select "4"
click at [262, 231] on select "None Paint Finish Stucco Finish Tile Finish Brick Veneer Stone Veneer Metal Com…" at bounding box center [383, 236] width 243 height 11
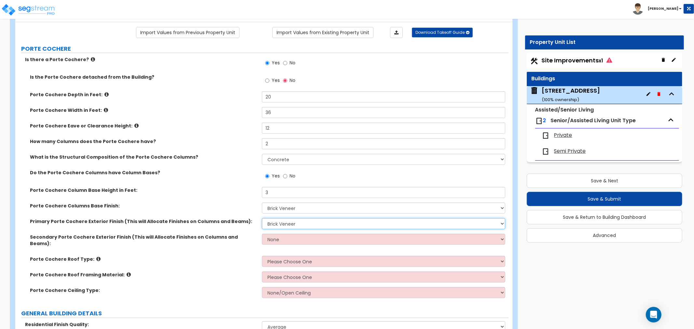
scroll to position [72, 0]
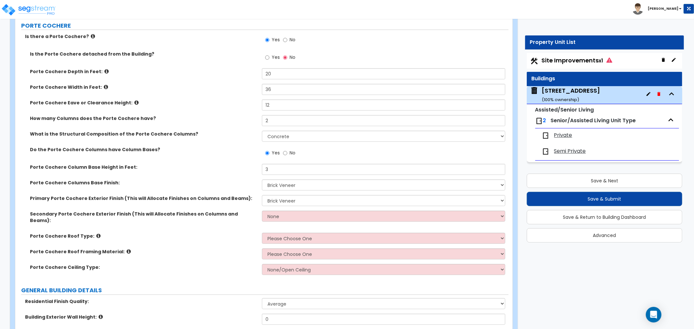
click at [96, 234] on icon at bounding box center [98, 236] width 4 height 5
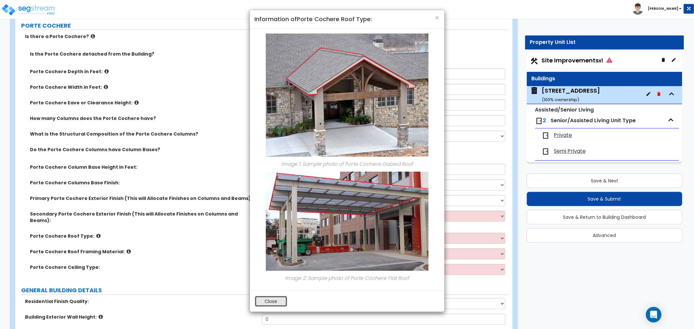
click at [279, 303] on button "Close" at bounding box center [271, 301] width 33 height 11
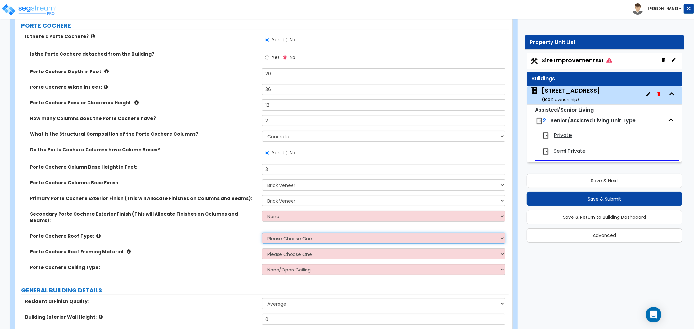
click at [275, 233] on select "Please Choose One Gabled Roof Flat Roof" at bounding box center [383, 238] width 243 height 11
select select "1"
click at [262, 233] on select "Please Choose One Gabled Roof Flat Roof" at bounding box center [383, 238] width 243 height 11
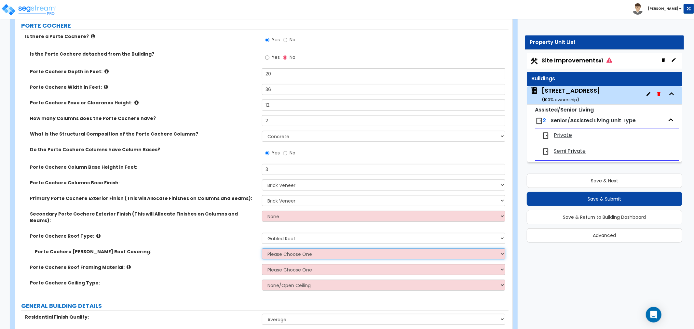
click at [278, 249] on select "Please Choose One Asphalt Shingle Clay Tile Wood Shingle Metal Shingle Standing…" at bounding box center [383, 254] width 243 height 11
select select "1"
click at [262, 249] on select "Please Choose One Asphalt Shingle Clay Tile Wood Shingle Metal Shingle Standing…" at bounding box center [383, 254] width 243 height 11
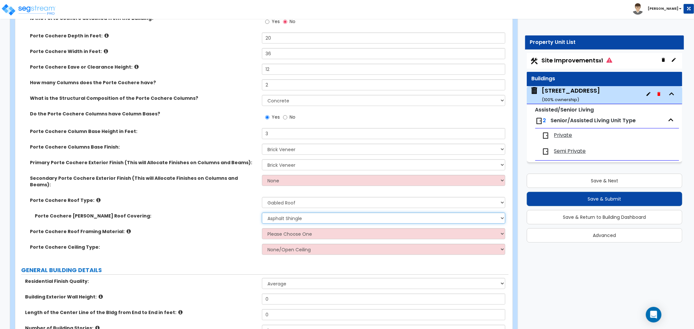
scroll to position [108, 0]
click at [277, 228] on select "Please Choose One Wood Metal" at bounding box center [383, 233] width 243 height 11
select select "1"
click at [262, 228] on select "Please Choose One Wood Metal" at bounding box center [383, 233] width 243 height 11
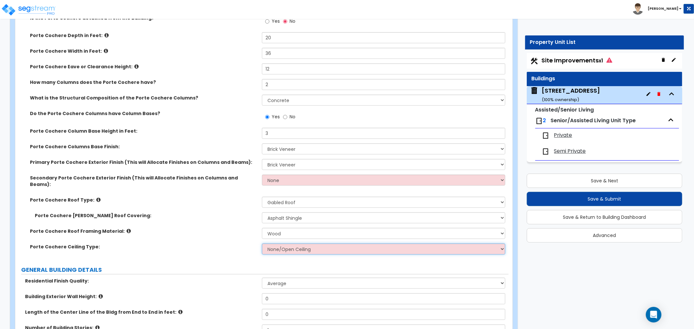
click at [276, 244] on select "None/Open Ceiling Drywall Ceiling Suspended Metal Ceiling" at bounding box center [383, 249] width 243 height 11
select select "1"
click at [262, 244] on select "None/Open Ceiling Drywall Ceiling Suspended Metal Ceiling" at bounding box center [383, 249] width 243 height 11
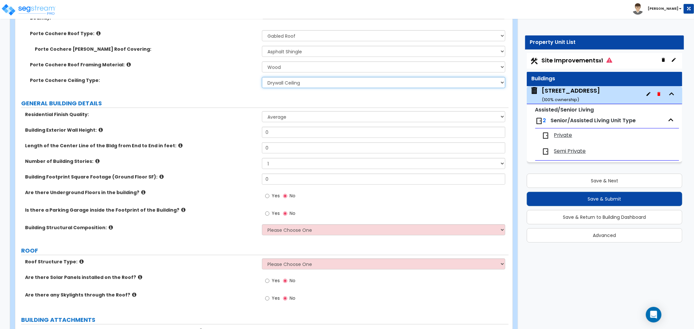
scroll to position [289, 0]
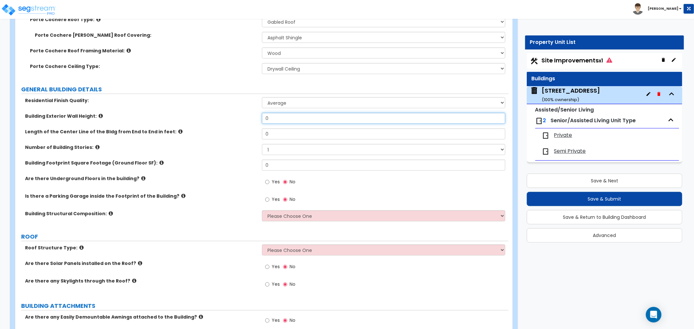
drag, startPoint x: 275, startPoint y: 109, endPoint x: 225, endPoint y: 108, distance: 49.8
click at [225, 113] on div "Building Exterior Wall Height: 0" at bounding box center [261, 121] width 493 height 16
type input "14"
click at [221, 144] on label "Number of Building Stories:" at bounding box center [141, 147] width 232 height 7
drag, startPoint x: 281, startPoint y: 126, endPoint x: 239, endPoint y: 127, distance: 41.7
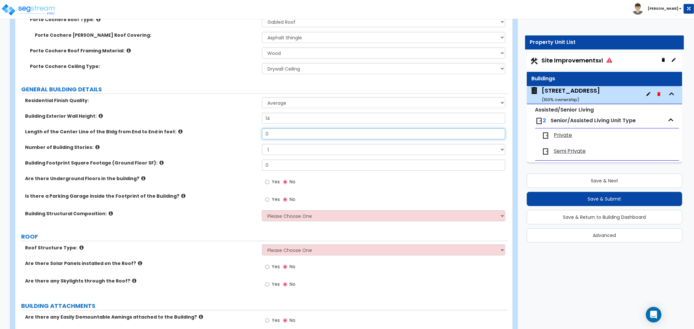
click at [239, 129] on div "Length of the Center Line of the Bldg from End to End in feet: 0" at bounding box center [261, 137] width 493 height 16
type input "420"
click at [266, 144] on select "1 2 3 4 5 6 7 8 9 10" at bounding box center [383, 149] width 243 height 11
click at [262, 144] on select "1 2 3 4 5 6 7 8 9 10" at bounding box center [383, 149] width 243 height 11
drag, startPoint x: 272, startPoint y: 144, endPoint x: 273, endPoint y: 148, distance: 4.0
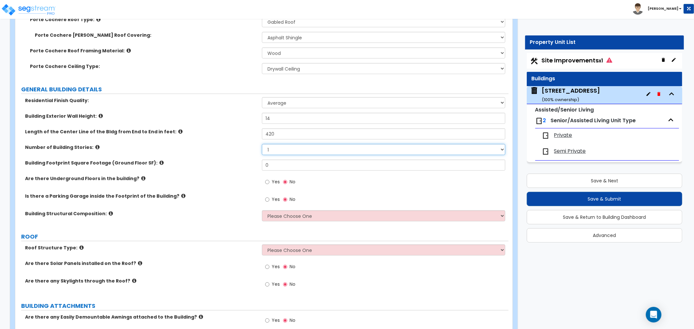
click at [272, 144] on select "1 2 3 4 5 6 7 8 9 10" at bounding box center [383, 149] width 243 height 11
click at [262, 144] on select "1 2 3 4 5 6 7 8 9 10" at bounding box center [383, 149] width 243 height 11
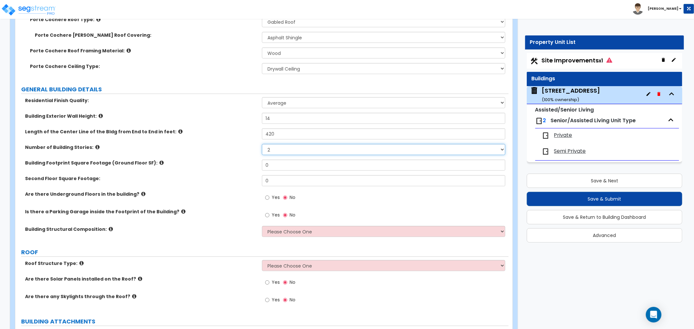
click at [280, 144] on select "1 2 3 4 5 6 7 8 9 10" at bounding box center [383, 149] width 243 height 11
click at [262, 144] on select "1 2 3 4 5 6 7 8 9 10" at bounding box center [383, 149] width 243 height 11
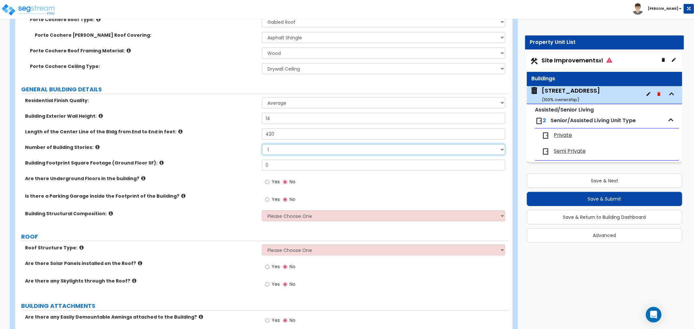
click at [278, 144] on select "1 2 3 4 5 6 7 8 9 10" at bounding box center [383, 149] width 243 height 11
click at [262, 144] on select "1 2 3 4 5 6 7 8 9 10" at bounding box center [383, 149] width 243 height 11
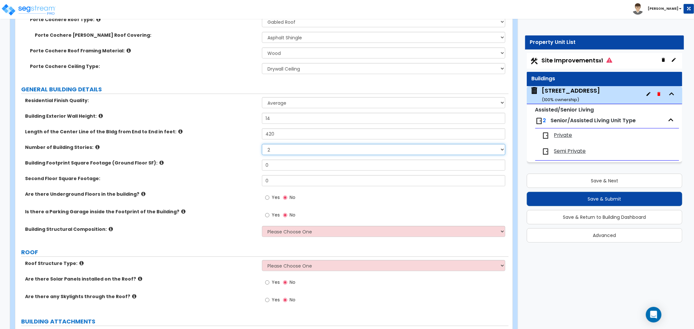
click at [278, 144] on select "1 2 3 4 5 6 7 8 9 10" at bounding box center [383, 149] width 243 height 11
select select "1"
click at [262, 144] on select "1 2 3 4 5 6 7 8 9 10" at bounding box center [383, 149] width 243 height 11
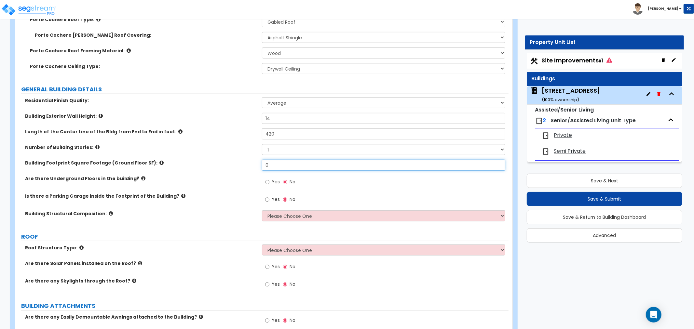
drag, startPoint x: 277, startPoint y: 157, endPoint x: 216, endPoint y: 156, distance: 60.5
click at [216, 160] on div "Building Footprint Square Footage (Ground Floor SF): 0" at bounding box center [261, 168] width 493 height 16
type input "17,780"
click at [268, 179] on input "Yes" at bounding box center [267, 182] width 4 height 7
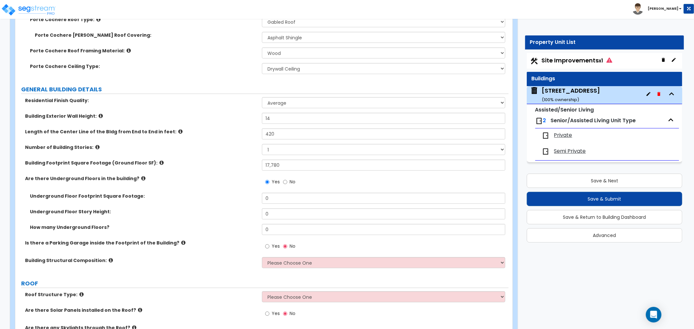
click at [141, 176] on icon at bounding box center [143, 178] width 4 height 5
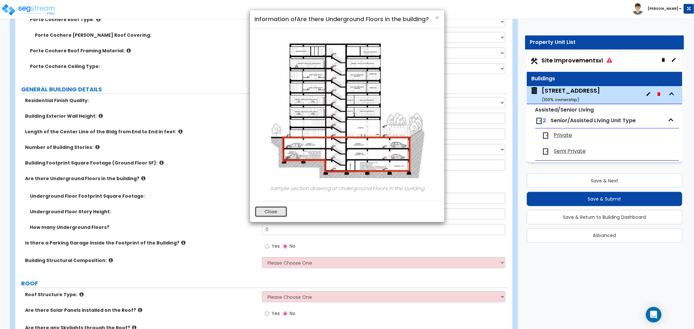
click at [271, 211] on button "Close" at bounding box center [271, 211] width 33 height 11
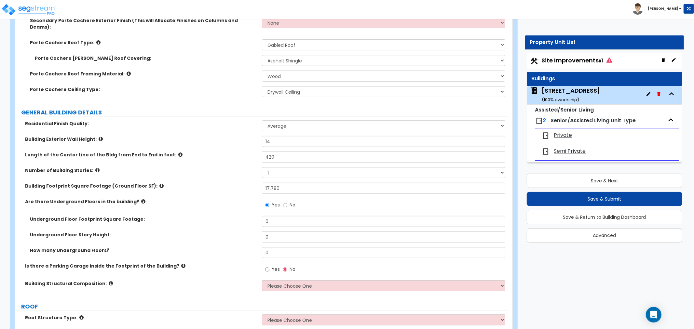
scroll to position [253, 0]
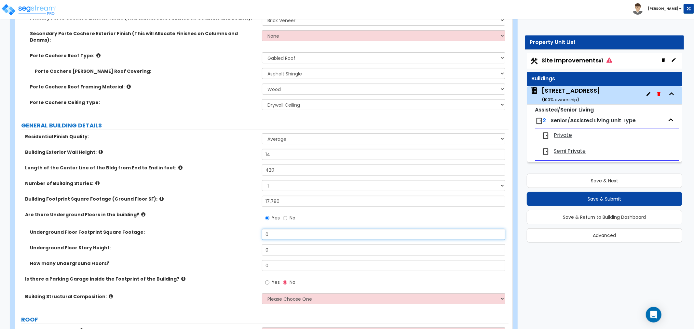
drag, startPoint x: 275, startPoint y: 226, endPoint x: 256, endPoint y: 226, distance: 18.2
click at [256, 229] on div "Underground Floor Footprint Square Footage: 0" at bounding box center [261, 237] width 493 height 16
click at [285, 215] on input "No" at bounding box center [285, 218] width 4 height 7
radio input "false"
radio input "true"
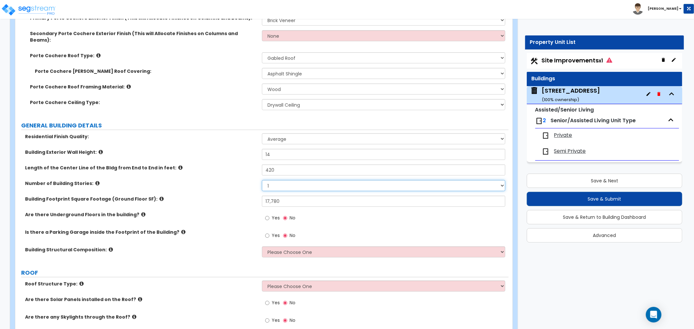
click at [268, 180] on select "1 2 3 4 5 6 7 8 9 10" at bounding box center [383, 185] width 243 height 11
select select "2"
click at [262, 180] on select "1 2 3 4 5 6 7 8 9 10" at bounding box center [383, 185] width 243 height 11
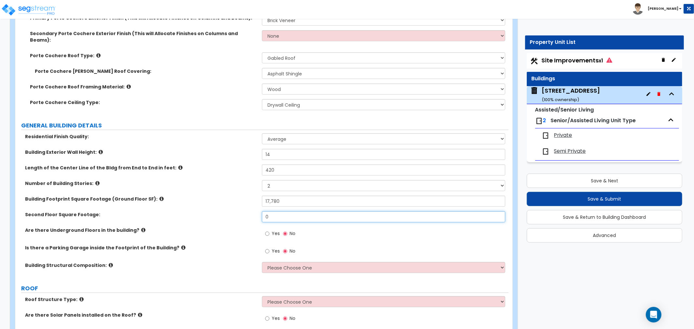
drag, startPoint x: 274, startPoint y: 212, endPoint x: 239, endPoint y: 212, distance: 35.5
click at [239, 212] on div "Second Floor Square Footage: 0" at bounding box center [261, 220] width 493 height 16
click at [284, 196] on input "17,780" at bounding box center [383, 201] width 243 height 11
type input "17,799"
drag, startPoint x: 282, startPoint y: 209, endPoint x: 262, endPoint y: 209, distance: 20.5
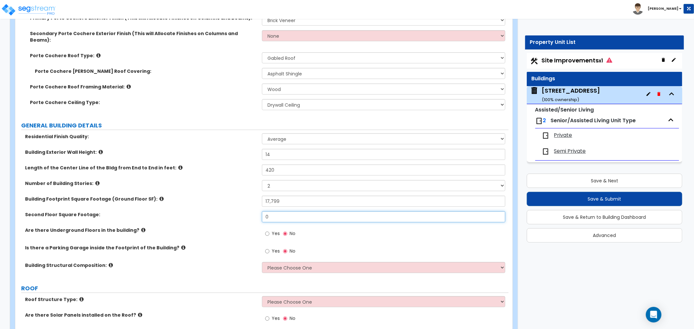
click at [262, 212] on input "0" at bounding box center [383, 217] width 243 height 11
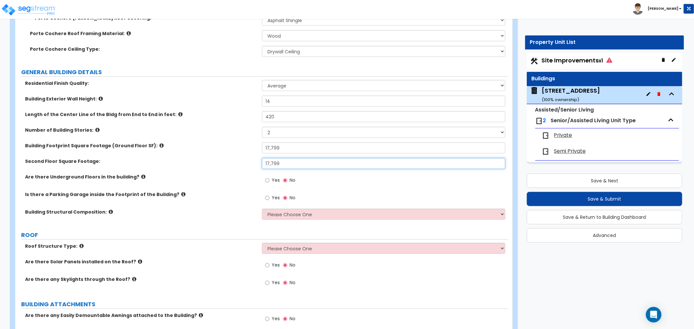
scroll to position [325, 0]
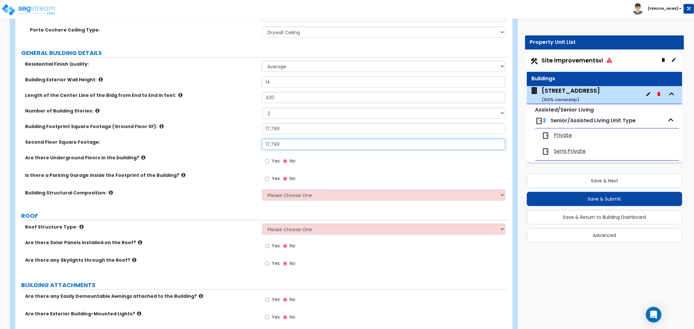
type input "17,799"
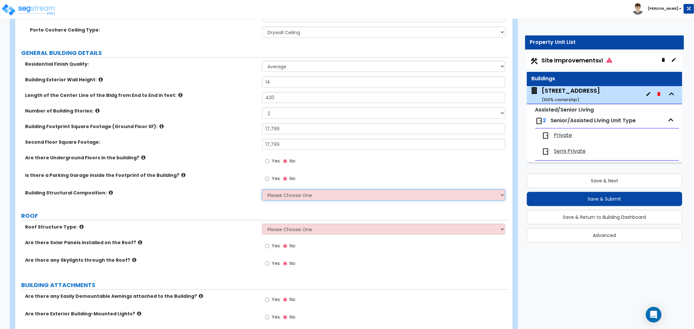
click at [293, 190] on select "Please Choose One Reinforced Concrete Structural Steel Brick Masonry CMU Masonr…" at bounding box center [383, 195] width 243 height 11
select select "7"
click at [262, 190] on select "Please Choose One Reinforced Concrete Structural Steel Brick Masonry CMU Masonr…" at bounding box center [383, 195] width 243 height 11
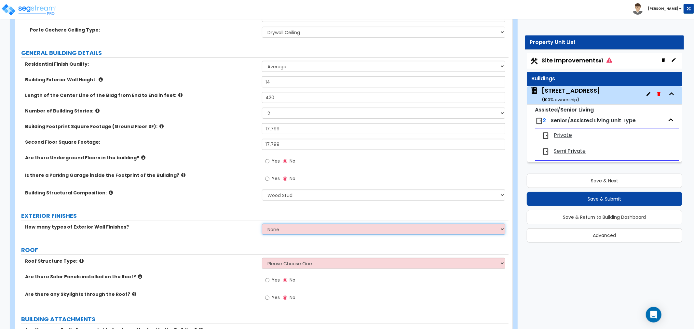
click at [272, 225] on select "None 1 2 3" at bounding box center [383, 229] width 243 height 11
select select "1"
click at [262, 224] on select "None 1 2 3" at bounding box center [383, 229] width 243 height 11
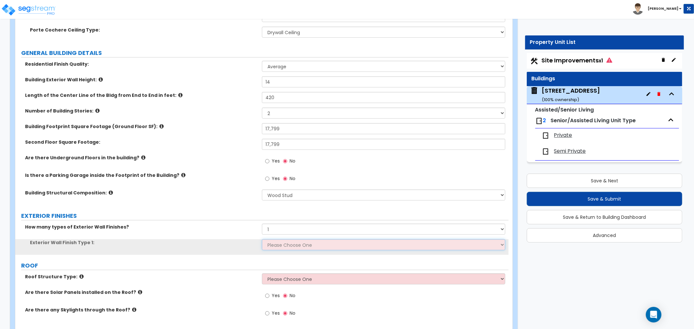
click at [274, 240] on select "Please Choose One No Finish/Shared Wall No Wall Brick Veneer Stone Veneer Wood …" at bounding box center [383, 245] width 243 height 11
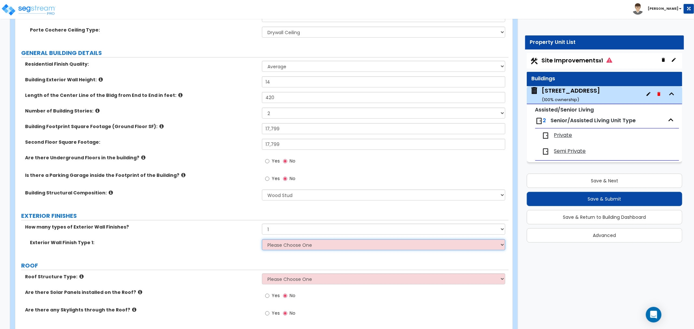
select select "2"
click at [262, 240] on select "Please Choose One No Finish/Shared Wall No Wall Brick Veneer Stone Veneer Wood …" at bounding box center [383, 245] width 243 height 11
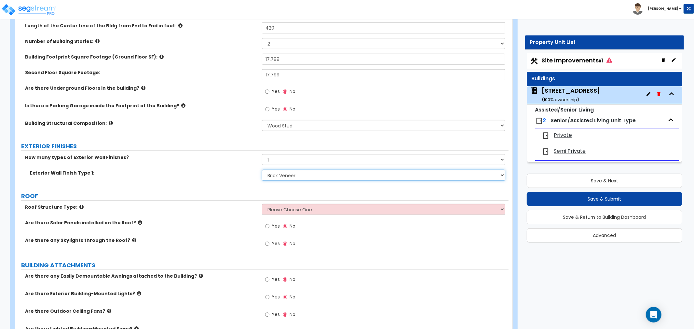
scroll to position [398, 0]
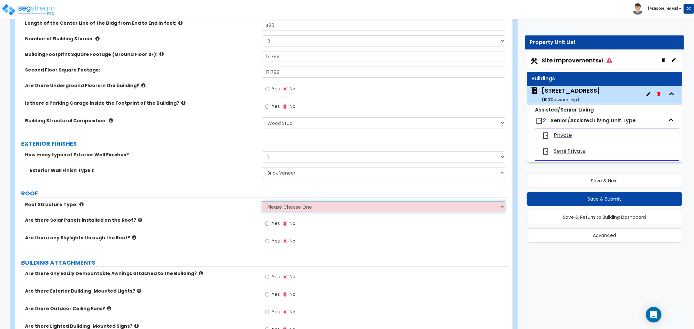
click at [287, 202] on select "Please Choose One Gable Roof Flat Roof Hybrid Gable & Flat Roof" at bounding box center [383, 206] width 243 height 11
select select "1"
click at [262, 201] on select "Please Choose One Gable Roof Flat Roof Hybrid Gable & Flat Roof" at bounding box center [383, 206] width 243 height 11
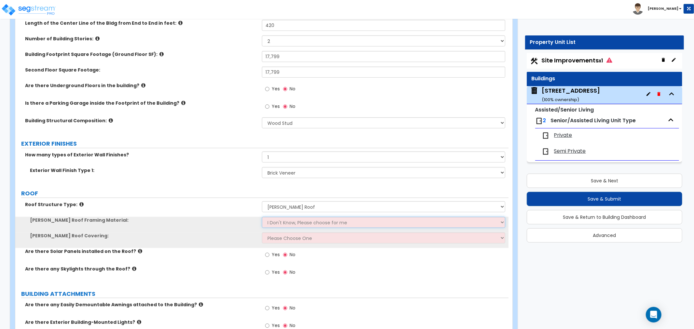
click at [288, 217] on select "I Don't Know, Please choose for me Metal Wood" at bounding box center [383, 222] width 243 height 11
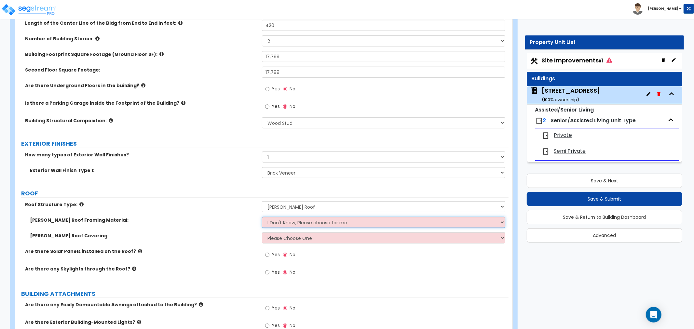
select select "2"
click at [262, 217] on select "I Don't Know, Please choose for me Metal Wood" at bounding box center [383, 222] width 243 height 11
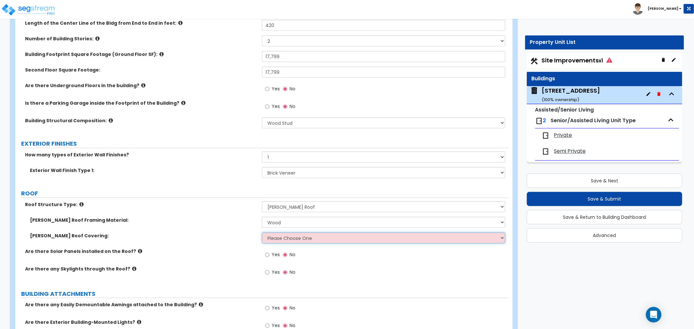
click at [289, 233] on select "Please Choose One Asphalt Shingle Clay Tile Wood Shingle Metal Shingle Standing…" at bounding box center [383, 238] width 243 height 11
select select "1"
click at [262, 233] on select "Please Choose One Asphalt Shingle Clay Tile Wood Shingle Metal Shingle Standing…" at bounding box center [383, 238] width 243 height 11
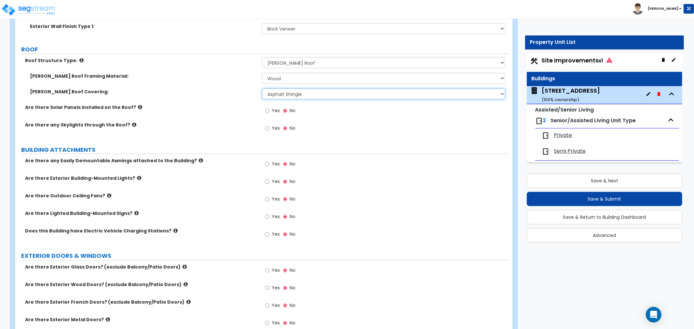
scroll to position [542, 0]
click at [267, 178] on input "Yes" at bounding box center [267, 181] width 4 height 7
radio input "true"
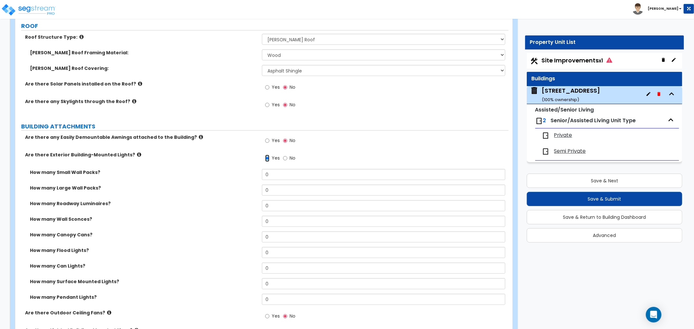
scroll to position [578, 0]
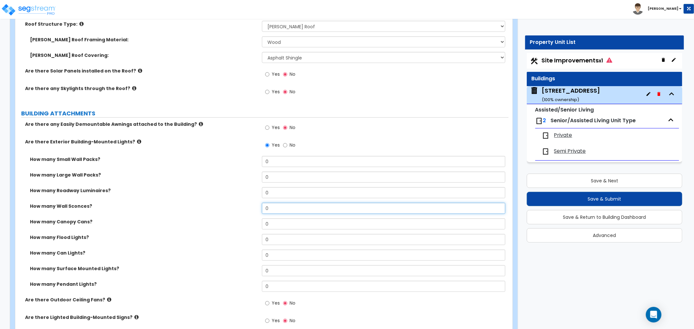
drag, startPoint x: 283, startPoint y: 203, endPoint x: 261, endPoint y: 202, distance: 21.8
click at [261, 203] on div "How many Wall Sconces? 0" at bounding box center [261, 211] width 493 height 16
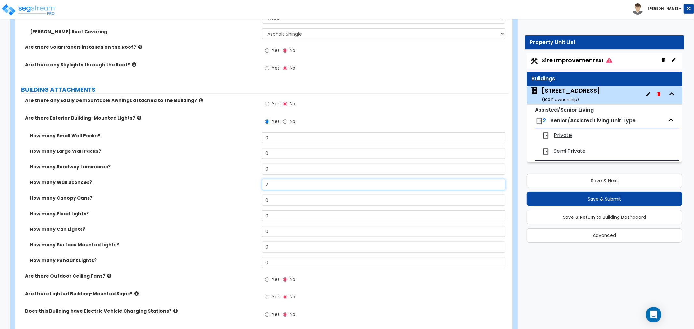
scroll to position [614, 0]
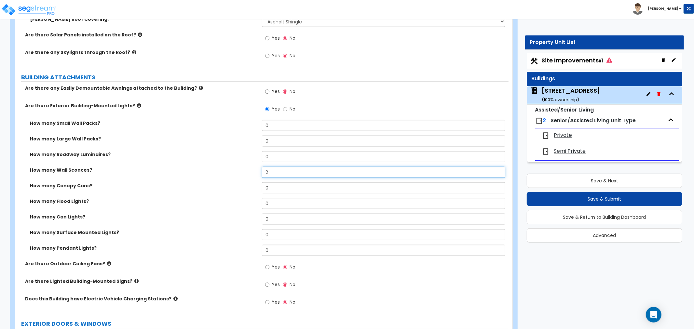
type input "2"
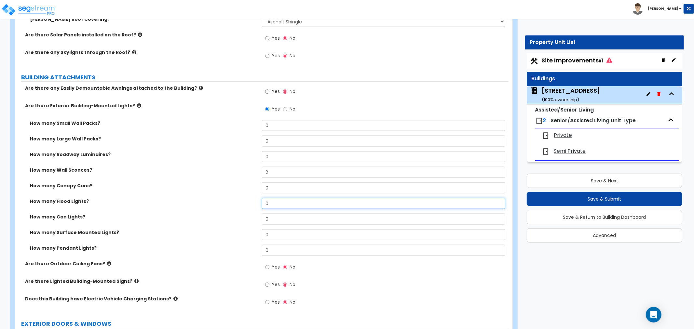
drag, startPoint x: 283, startPoint y: 198, endPoint x: 203, endPoint y: 194, distance: 80.5
click at [203, 198] on div "How many Flood Lights? 0" at bounding box center [261, 206] width 493 height 16
drag, startPoint x: 282, startPoint y: 198, endPoint x: 243, endPoint y: 199, distance: 39.1
click at [243, 199] on div "How many Flood Lights? 9" at bounding box center [261, 206] width 493 height 16
type input "7"
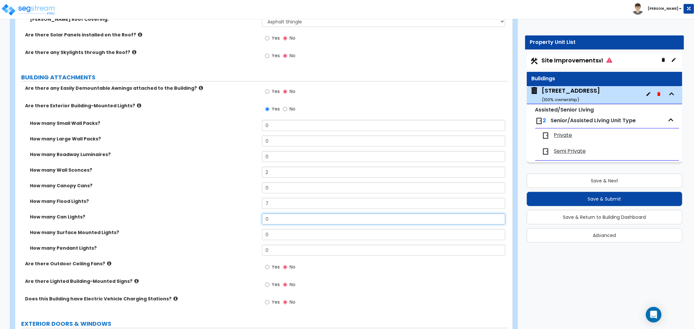
drag, startPoint x: 282, startPoint y: 210, endPoint x: 239, endPoint y: 210, distance: 42.6
click at [239, 214] on div "How many Can Lights? 0" at bounding box center [261, 222] width 493 height 16
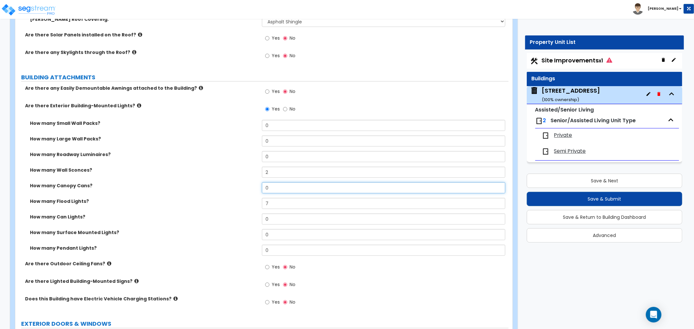
drag, startPoint x: 276, startPoint y: 179, endPoint x: 243, endPoint y: 181, distance: 32.9
click at [243, 183] on div "How many Canopy Cans? 0" at bounding box center [261, 191] width 493 height 16
type input "6"
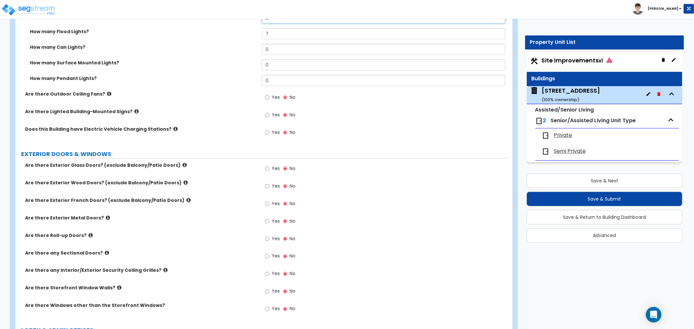
scroll to position [795, 0]
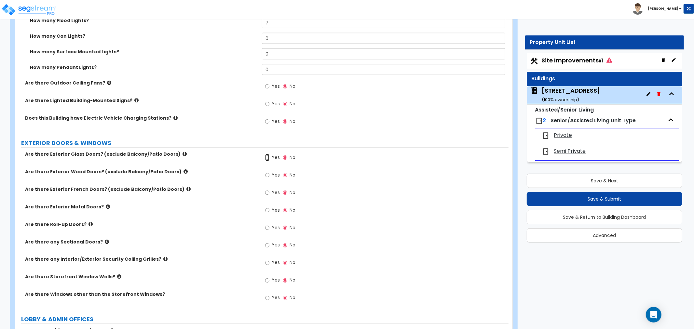
click at [268, 154] on input "Yes" at bounding box center [267, 157] width 4 height 7
radio input "true"
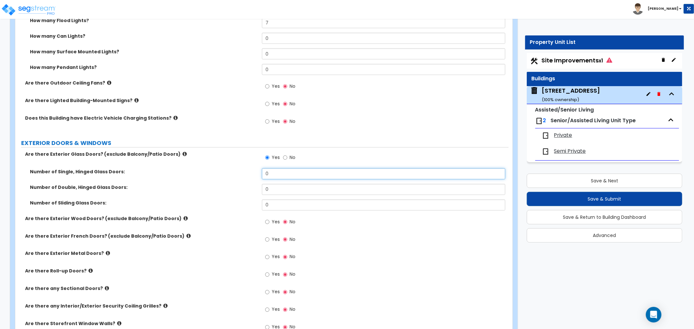
drag, startPoint x: 277, startPoint y: 170, endPoint x: 239, endPoint y: 167, distance: 38.8
click at [239, 169] on div "Number of Single, Hinged Glass Doors: 0" at bounding box center [261, 177] width 493 height 16
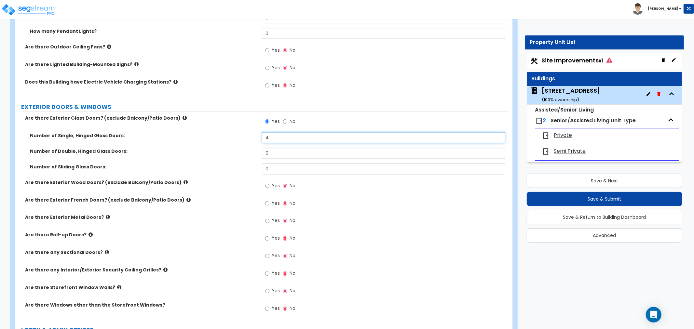
type input "4"
click at [269, 183] on input "Yes" at bounding box center [267, 186] width 4 height 7
radio input "true"
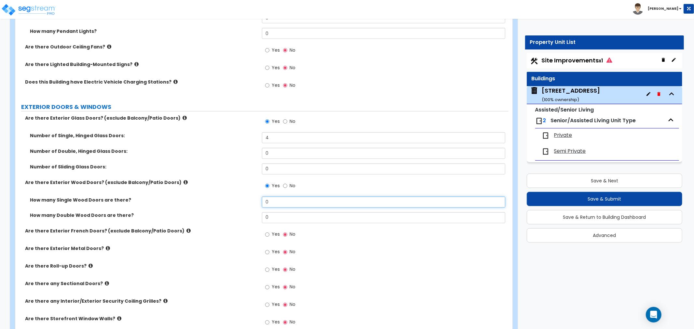
drag, startPoint x: 275, startPoint y: 196, endPoint x: 252, endPoint y: 193, distance: 23.5
click at [252, 197] on div "How many Single Wood Doors are there? 0" at bounding box center [261, 205] width 493 height 16
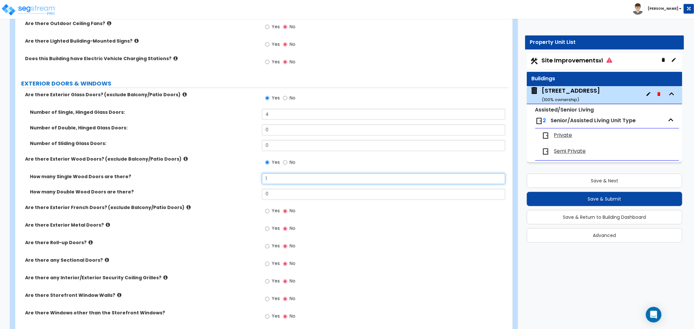
scroll to position [868, 0]
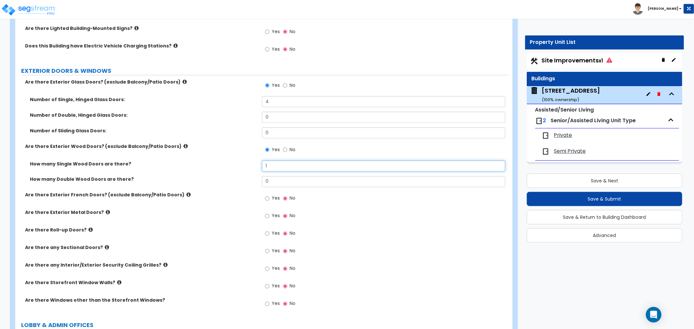
type input "1"
click at [266, 213] on input "Yes" at bounding box center [267, 216] width 4 height 7
radio input "true"
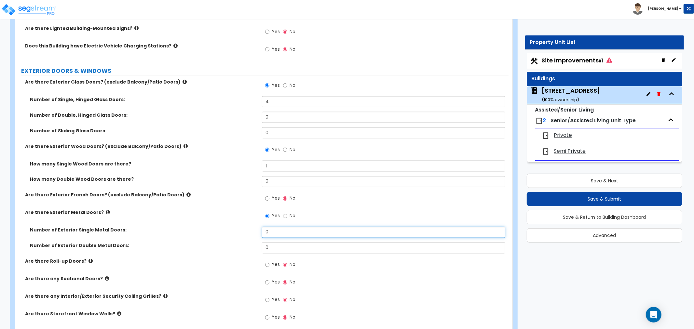
drag, startPoint x: 281, startPoint y: 228, endPoint x: 227, endPoint y: 227, distance: 53.7
click at [227, 227] on div "Number of Exterior Single Metal Doors: 0" at bounding box center [261, 235] width 493 height 16
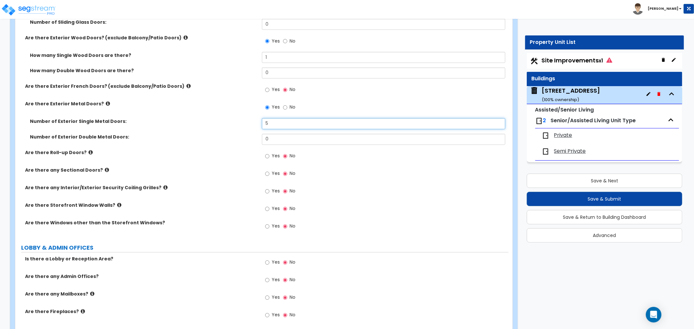
scroll to position [1012, 0]
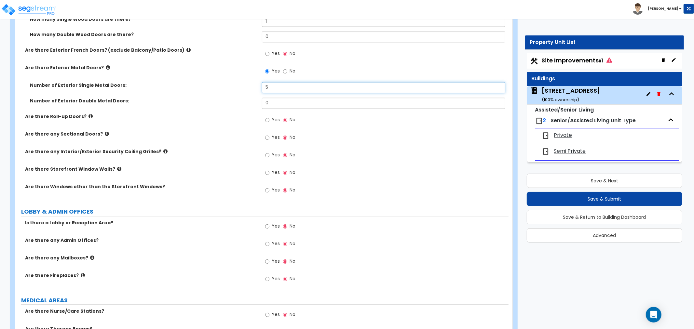
type input "5"
click at [117, 167] on icon at bounding box center [119, 169] width 4 height 5
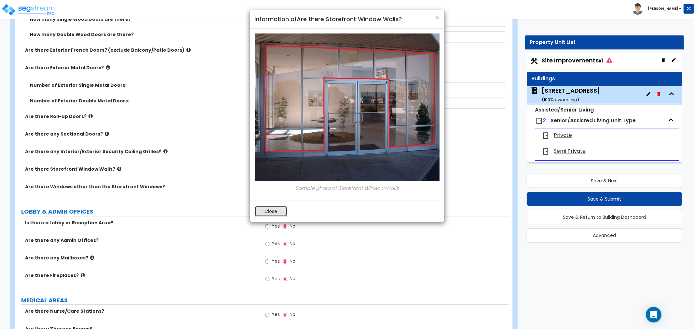
click at [276, 214] on button "Close" at bounding box center [271, 211] width 33 height 11
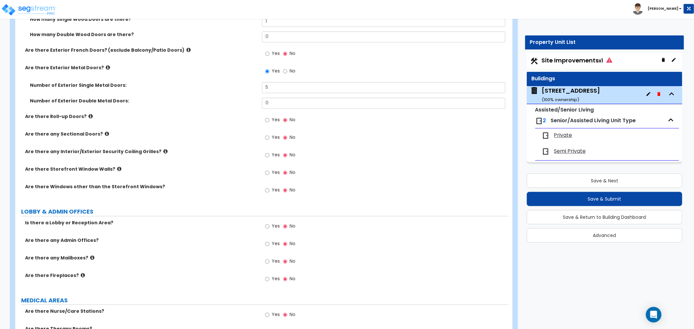
click at [265, 167] on div "Yes No" at bounding box center [280, 173] width 37 height 15
click at [268, 170] on input "Yes" at bounding box center [267, 173] width 4 height 7
radio input "true"
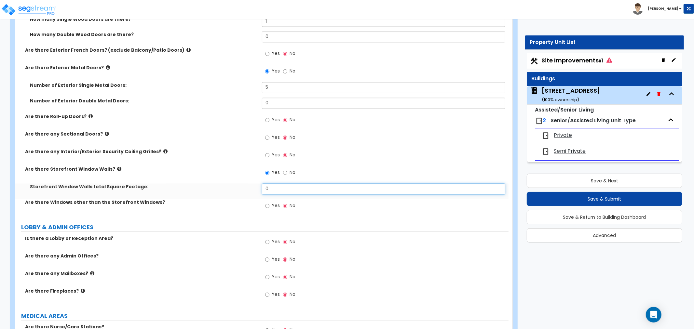
drag, startPoint x: 279, startPoint y: 185, endPoint x: 244, endPoint y: 183, distance: 34.6
click at [244, 184] on div "Storefront Window Walls total Square Footage: 0" at bounding box center [261, 192] width 493 height 16
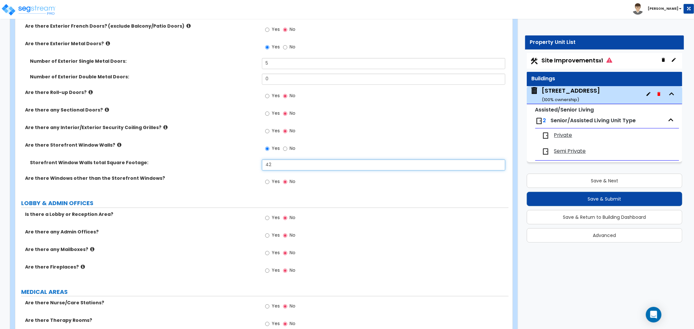
scroll to position [1049, 0]
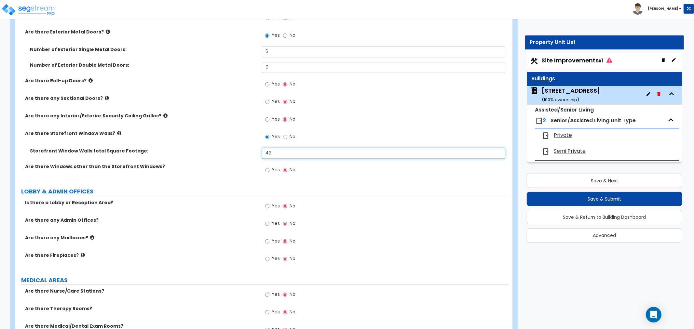
type input "42"
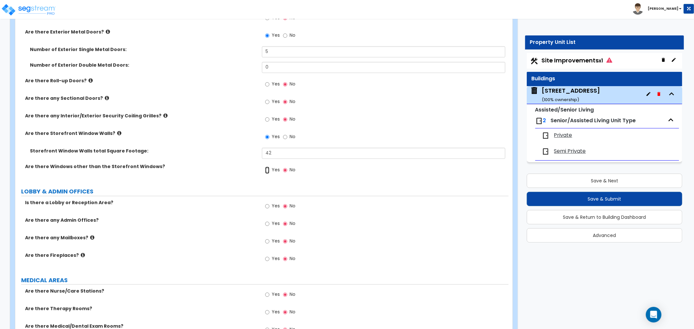
click at [267, 167] on input "Yes" at bounding box center [267, 170] width 4 height 7
radio input "true"
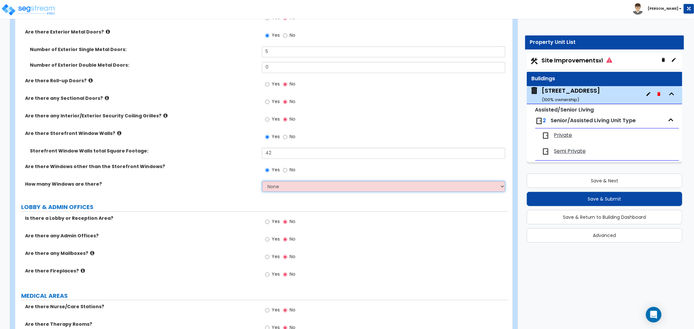
click at [276, 181] on select "None I want to enter a Percentage of the Exterior Windows I want to enter the N…" at bounding box center [383, 186] width 243 height 11
select select "2"
click at [262, 181] on select "None I want to enter a Percentage of the Exterior Windows I want to enter the N…" at bounding box center [383, 186] width 243 height 11
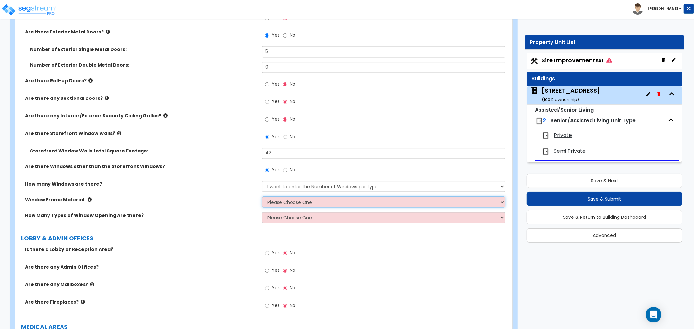
click at [273, 197] on select "Please Choose One Vinyl Aluminum Wood" at bounding box center [383, 202] width 243 height 11
select select "1"
click at [262, 197] on select "Please Choose One Vinyl Aluminum Wood" at bounding box center [383, 202] width 243 height 11
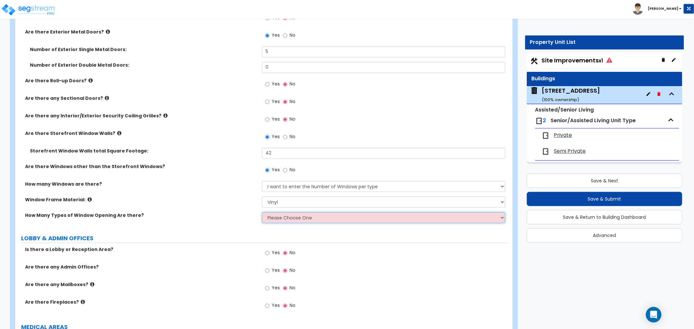
click at [276, 212] on select "Please Choose One 1 2 3 4" at bounding box center [383, 217] width 243 height 11
select select "1"
click at [262, 212] on select "Please Choose One 1 2 3 4" at bounding box center [383, 217] width 243 height 11
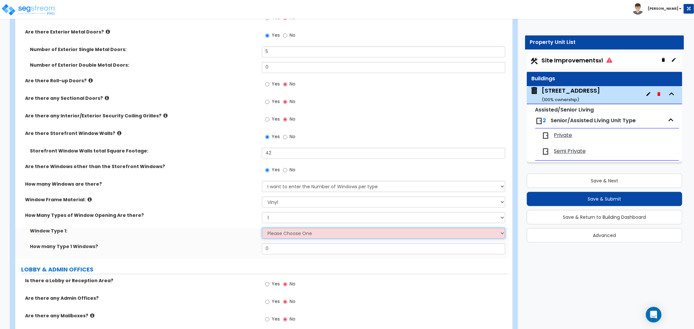
click at [280, 228] on select "Please Choose One Sliding Picture/Fixed Double/Single Hung Awning Swing" at bounding box center [383, 233] width 243 height 11
select select "2"
click at [262, 228] on select "Please Choose One Sliding Picture/Fixed Double/Single Hung Awning Swing" at bounding box center [383, 233] width 243 height 11
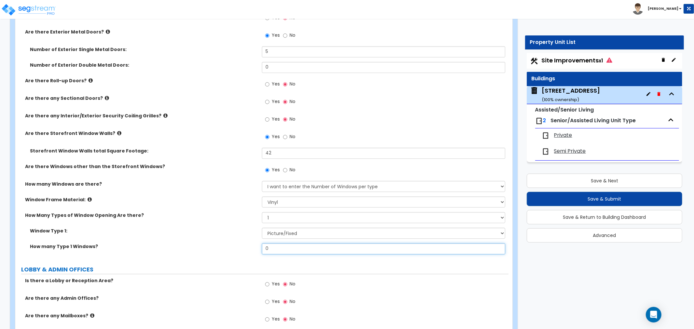
drag, startPoint x: 277, startPoint y: 242, endPoint x: 235, endPoint y: 242, distance: 41.7
click at [235, 243] on div "How many Type 1 Windows? 0" at bounding box center [261, 251] width 493 height 16
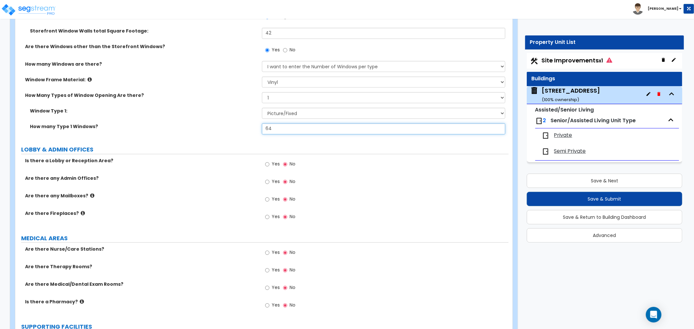
scroll to position [1193, 0]
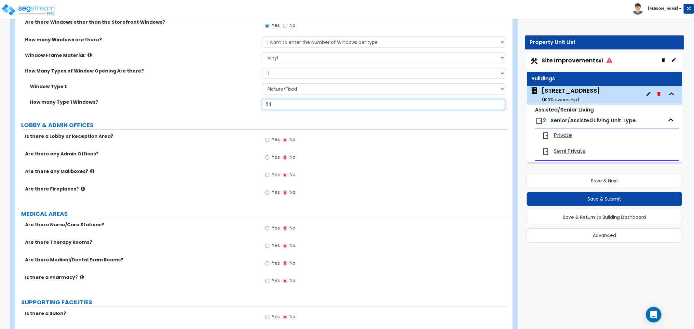
type input "64"
click at [268, 136] on input "Yes" at bounding box center [267, 139] width 4 height 7
radio input "true"
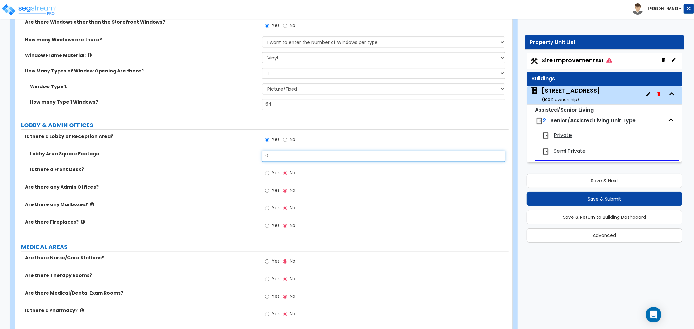
drag, startPoint x: 274, startPoint y: 147, endPoint x: 182, endPoint y: 144, distance: 92.8
click at [182, 151] on div "Lobby Area Square Footage: 0" at bounding box center [261, 159] width 493 height 16
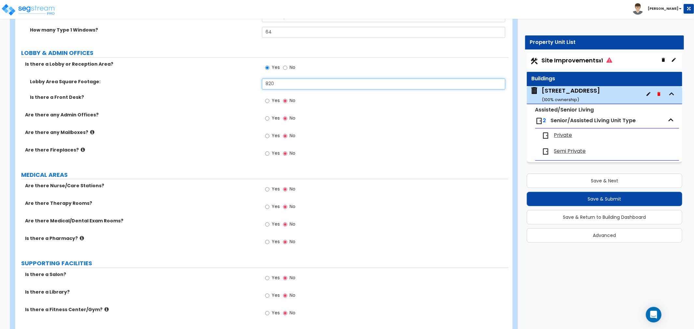
scroll to position [1302, 0]
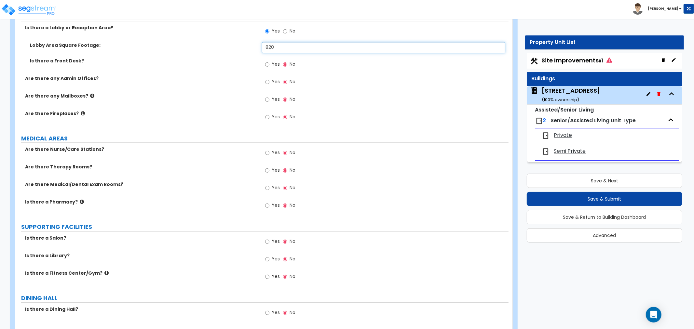
type input "820"
click at [266, 149] on input "Yes" at bounding box center [267, 152] width 4 height 7
radio input "true"
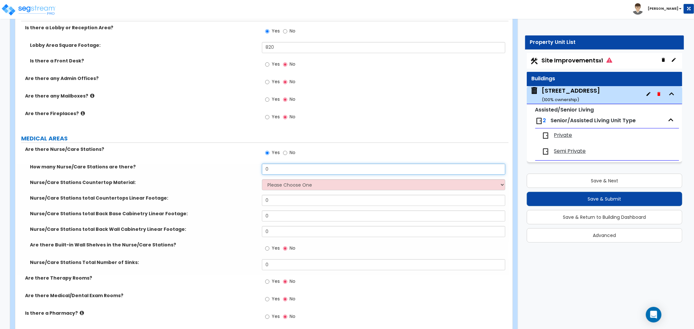
drag, startPoint x: 272, startPoint y: 162, endPoint x: 241, endPoint y: 163, distance: 30.3
click at [241, 164] on div "How many Nurse/Care Stations are there? 0" at bounding box center [261, 172] width 493 height 16
type input "2"
click at [281, 179] on select "Please Choose One Plastic Laminate Solid Surface Stone Quartz Marble Tile Wood …" at bounding box center [383, 184] width 243 height 11
select select "1"
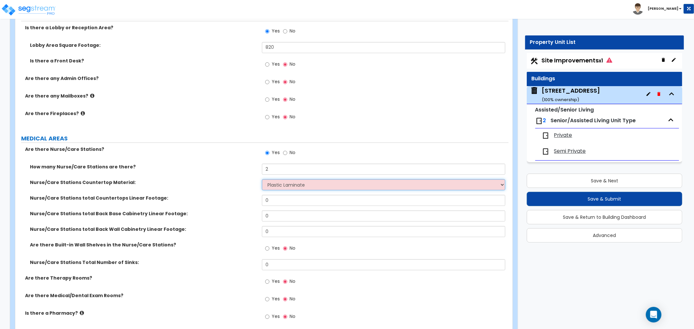
click at [262, 179] on select "Please Choose One Plastic Laminate Solid Surface Stone Quartz Marble Tile Wood …" at bounding box center [383, 184] width 243 height 11
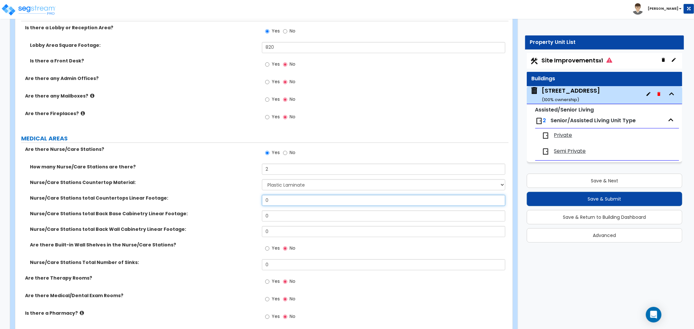
drag, startPoint x: 274, startPoint y: 195, endPoint x: 239, endPoint y: 193, distance: 35.9
click at [239, 195] on div "Nurse/Care Stations total Countertops Linear Footage: 0" at bounding box center [261, 203] width 493 height 16
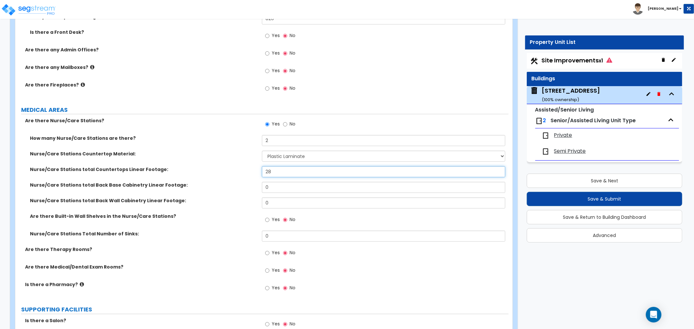
scroll to position [1338, 0]
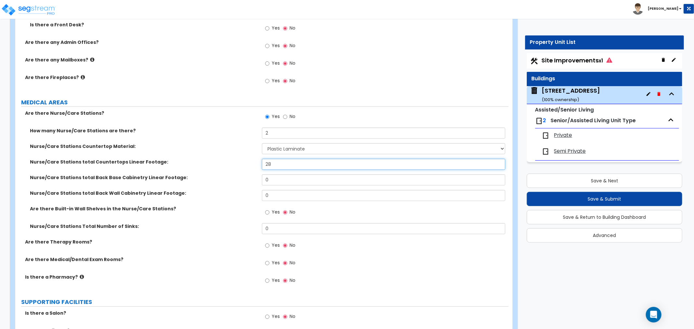
type input "28"
drag, startPoint x: 281, startPoint y: 173, endPoint x: 207, endPoint y: 174, distance: 74.2
click at [207, 174] on div "Nurse/Care Stations total Back Base Cabinetry Linear Footage: 0" at bounding box center [261, 182] width 493 height 16
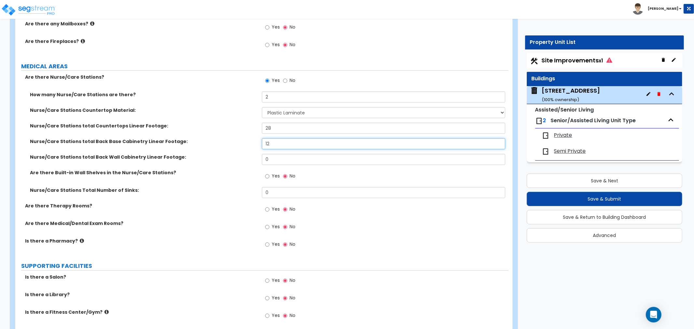
scroll to position [1410, 0]
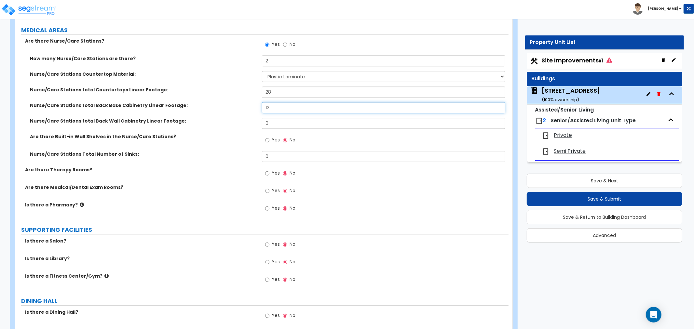
type input "12"
drag, startPoint x: 275, startPoint y: 146, endPoint x: 252, endPoint y: 147, distance: 22.8
click at [252, 151] on div "Nurse/Care Stations Total Number of Sinks: 0" at bounding box center [261, 159] width 493 height 16
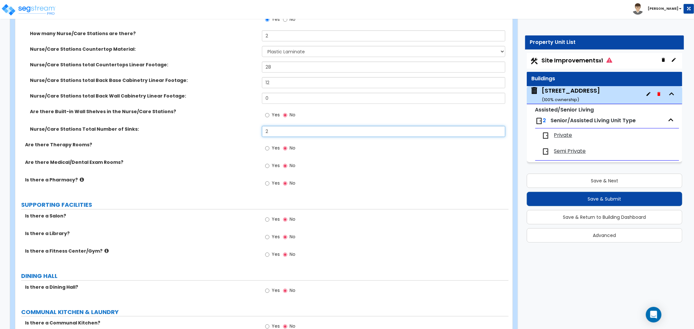
scroll to position [1446, 0]
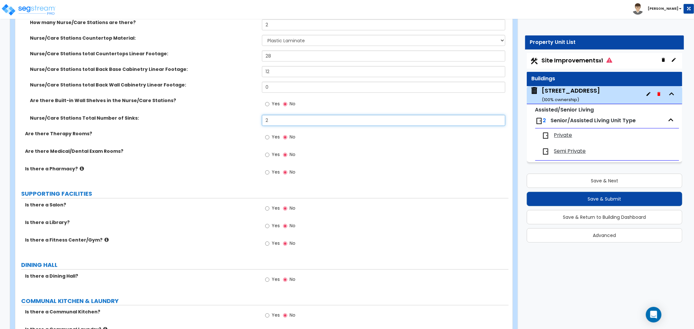
type input "2"
click at [267, 134] on input "Yes" at bounding box center [267, 137] width 4 height 7
radio input "true"
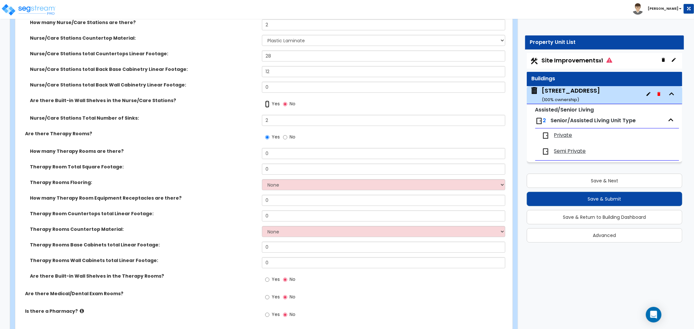
click at [268, 101] on input "Yes" at bounding box center [267, 104] width 4 height 7
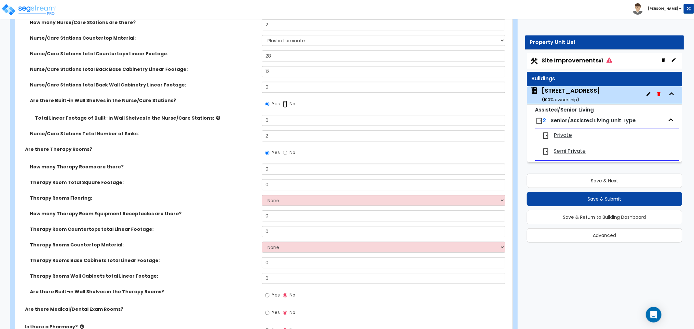
click at [284, 101] on input "No" at bounding box center [285, 104] width 4 height 7
radio input "false"
radio input "true"
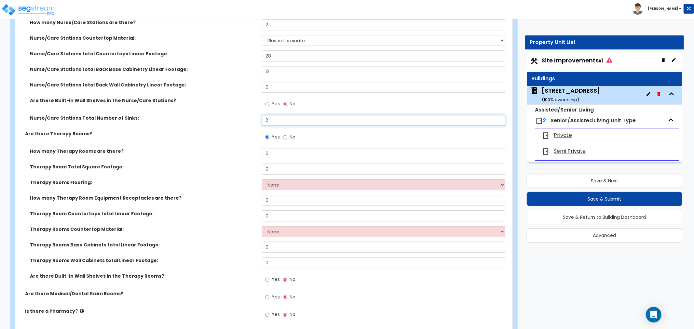
drag, startPoint x: 271, startPoint y: 113, endPoint x: 249, endPoint y: 113, distance: 21.8
click at [249, 115] on div "Nurse/Care Stations Total Number of Sinks: 2" at bounding box center [261, 123] width 493 height 16
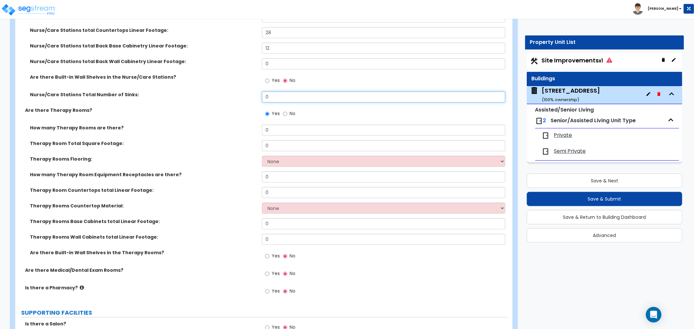
scroll to position [1482, 0]
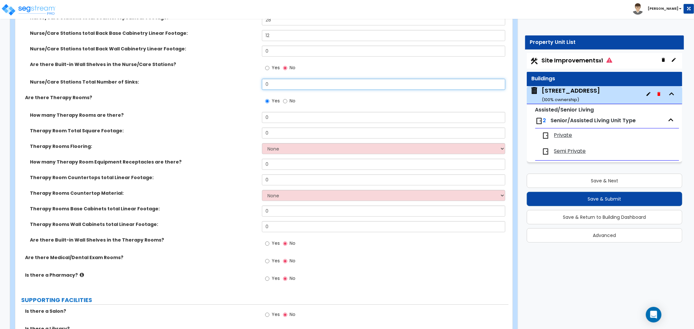
type input "0"
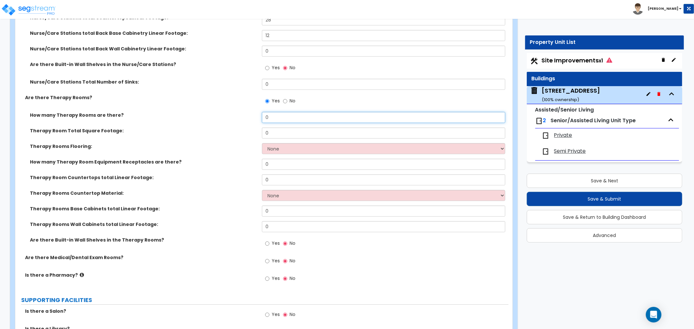
drag, startPoint x: 271, startPoint y: 110, endPoint x: 222, endPoint y: 112, distance: 49.5
click at [222, 112] on div "How many Therapy Rooms are there? 0" at bounding box center [261, 120] width 493 height 16
click at [272, 112] on input "640" at bounding box center [383, 117] width 243 height 11
drag, startPoint x: 280, startPoint y: 110, endPoint x: 241, endPoint y: 110, distance: 38.7
click at [241, 112] on div "How many Therapy Rooms are there? 640" at bounding box center [261, 120] width 493 height 16
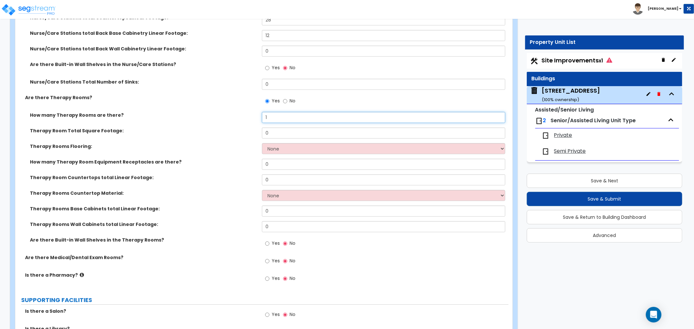
type input "1"
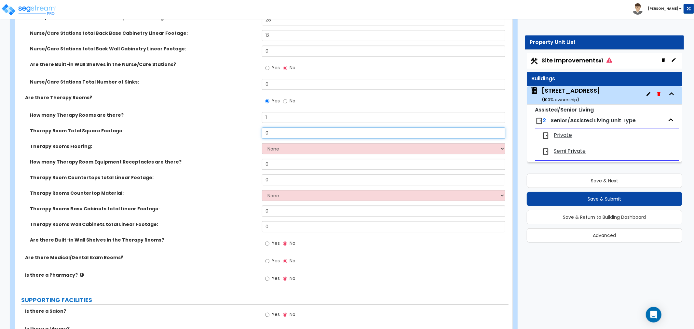
drag, startPoint x: 277, startPoint y: 124, endPoint x: 224, endPoint y: 126, distance: 53.4
click at [224, 128] on div "Therapy Room Total Square Footage: 0" at bounding box center [261, 136] width 493 height 16
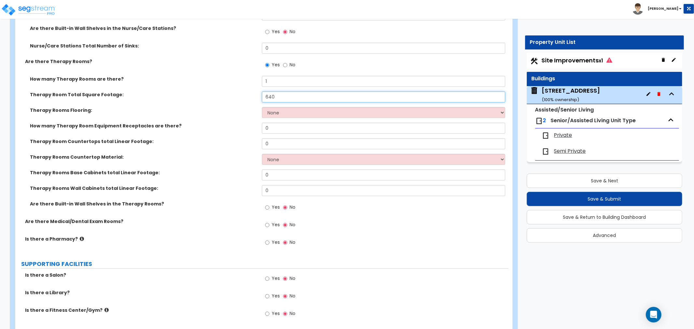
type input "640"
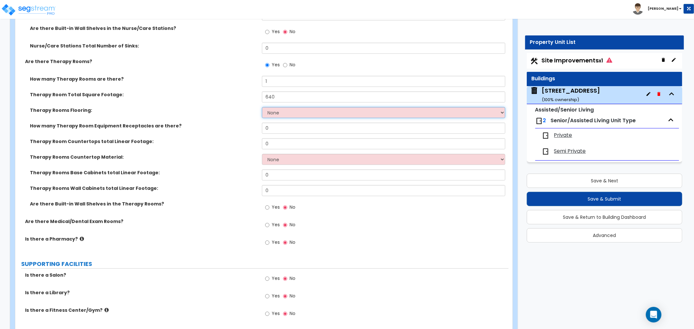
click at [272, 107] on select "None Tile Flooring Hardwood Flooring Resilient Laminate Flooring VCT Flooring S…" at bounding box center [383, 112] width 243 height 11
select select "3"
click at [262, 107] on select "None Tile Flooring Hardwood Flooring Resilient Laminate Flooring VCT Flooring S…" at bounding box center [383, 112] width 243 height 11
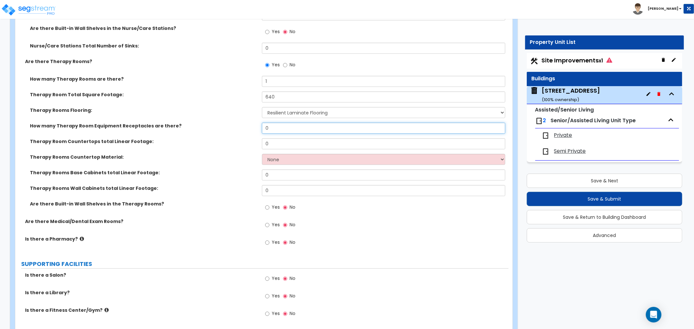
drag, startPoint x: 278, startPoint y: 123, endPoint x: 238, endPoint y: 123, distance: 40.0
click at [238, 123] on div "How many Therapy Room Equipment Receptacles are there? 0" at bounding box center [261, 131] width 493 height 16
type input "4"
drag, startPoint x: 275, startPoint y: 137, endPoint x: 242, endPoint y: 137, distance: 32.9
click at [242, 138] on div "Therapy Room Countertops total Linear Footage: 0" at bounding box center [261, 146] width 493 height 16
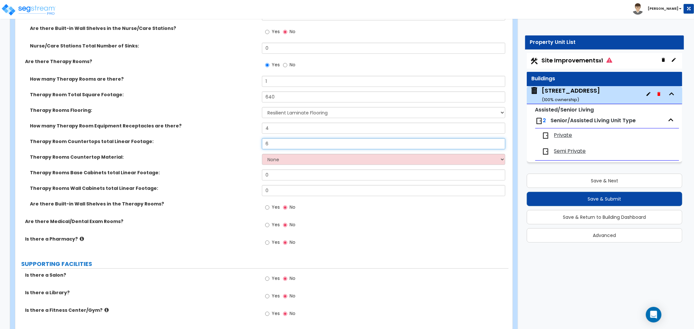
type input "6"
drag, startPoint x: 272, startPoint y: 150, endPoint x: 274, endPoint y: 154, distance: 4.5
click at [272, 154] on select "None Plastic Laminate Solid Surface Stone Quartz Marble Tile Wood Stainless Ste…" at bounding box center [383, 159] width 243 height 11
select select "1"
click at [262, 154] on select "None Plastic Laminate Solid Surface Stone Quartz Marble Tile Wood Stainless Ste…" at bounding box center [383, 159] width 243 height 11
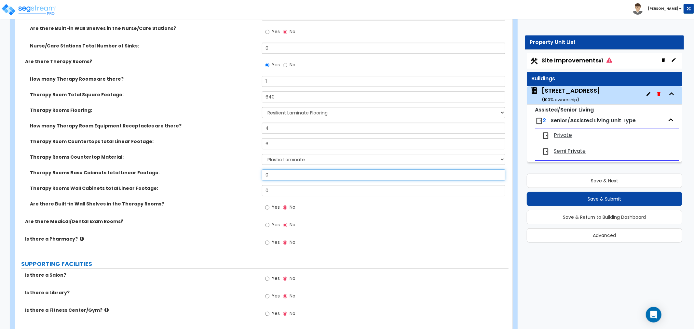
drag, startPoint x: 278, startPoint y: 171, endPoint x: 229, endPoint y: 169, distance: 49.2
click at [229, 170] on div "Therapy Rooms Base Cabinets total Linear Footage: 0" at bounding box center [261, 178] width 493 height 16
type input "6"
drag, startPoint x: 278, startPoint y: 183, endPoint x: 246, endPoint y: 183, distance: 31.9
click at [246, 185] on div "Therapy Rooms Wall Cabinets total Linear Footage: 0" at bounding box center [261, 193] width 493 height 16
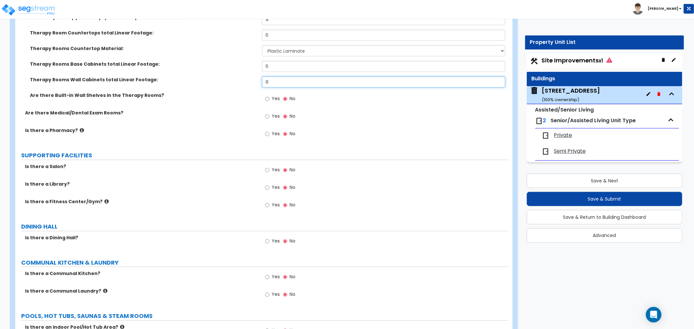
scroll to position [1663, 0]
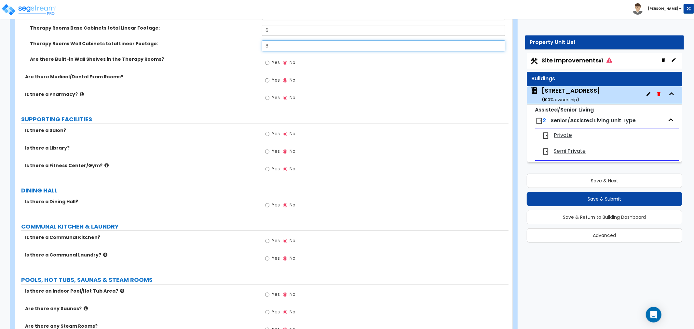
type input "8"
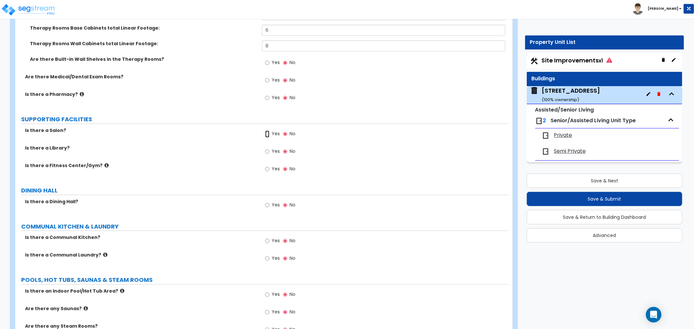
click at [268, 130] on input "Yes" at bounding box center [267, 133] width 4 height 7
radio input "true"
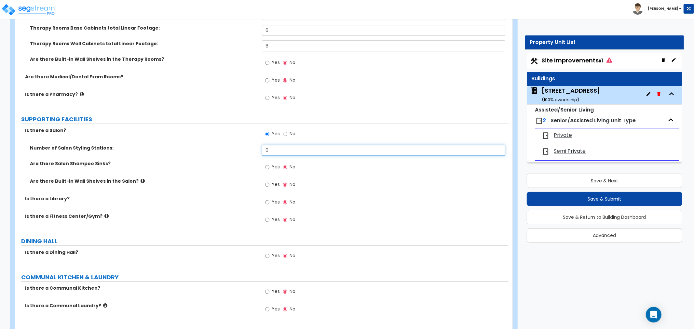
drag, startPoint x: 269, startPoint y: 144, endPoint x: 212, endPoint y: 144, distance: 57.6
click at [212, 145] on div "Number of Salon Styling Stations: 0" at bounding box center [261, 153] width 493 height 16
type input "2"
click at [267, 164] on input "Yes" at bounding box center [267, 167] width 4 height 7
radio input "true"
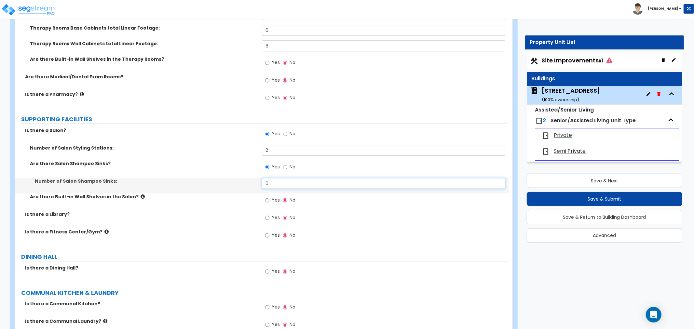
drag, startPoint x: 260, startPoint y: 175, endPoint x: 250, endPoint y: 174, distance: 10.1
click at [250, 178] on div "Number of Salon Shampoo Sinks: 0" at bounding box center [261, 186] width 493 height 16
type input "2"
click at [268, 197] on input "Yes" at bounding box center [267, 200] width 4 height 7
radio input "true"
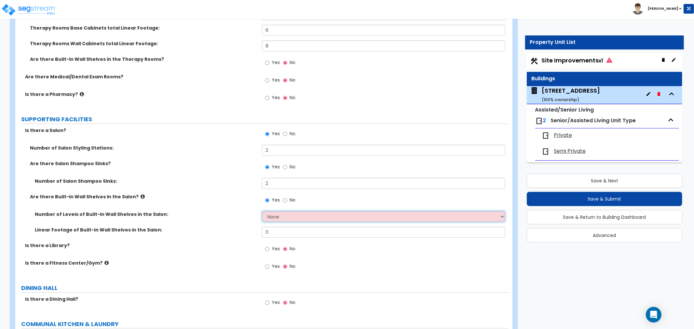
click at [277, 211] on select "None 1 2 3 4 5" at bounding box center [383, 216] width 243 height 11
click at [262, 211] on select "None 1 2 3 4 5" at bounding box center [383, 216] width 243 height 11
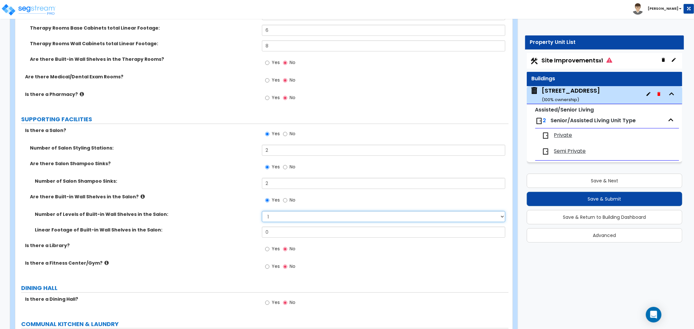
click at [276, 211] on select "None 1 2 3 4 5" at bounding box center [383, 216] width 243 height 11
select select "2"
click at [262, 211] on select "None 1 2 3 4 5" at bounding box center [383, 216] width 243 height 11
drag, startPoint x: 278, startPoint y: 226, endPoint x: 260, endPoint y: 224, distance: 18.0
click at [260, 227] on div "Linear Footage of Built-in Wall Shelves in the Salon: 0" at bounding box center [261, 235] width 493 height 16
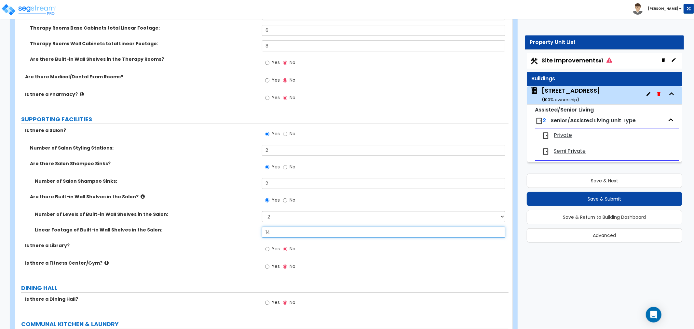
drag, startPoint x: 279, startPoint y: 221, endPoint x: 252, endPoint y: 224, distance: 27.9
click at [252, 227] on div "Linear Footage of Built-in Wall Shelves in the Salon: 14" at bounding box center [261, 235] width 493 height 16
type input "8"
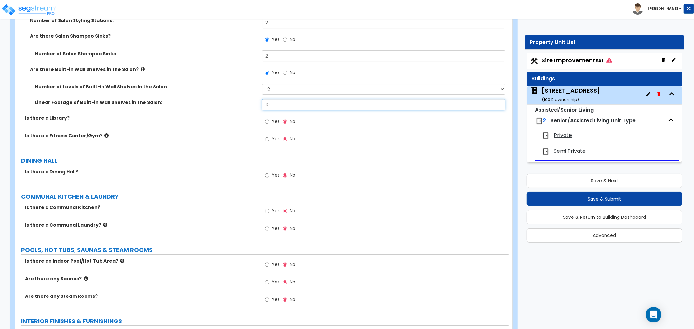
scroll to position [1808, 0]
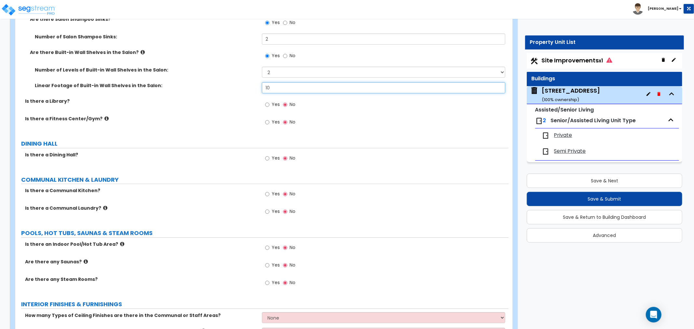
type input "10"
click at [266, 155] on input "Yes" at bounding box center [267, 158] width 4 height 7
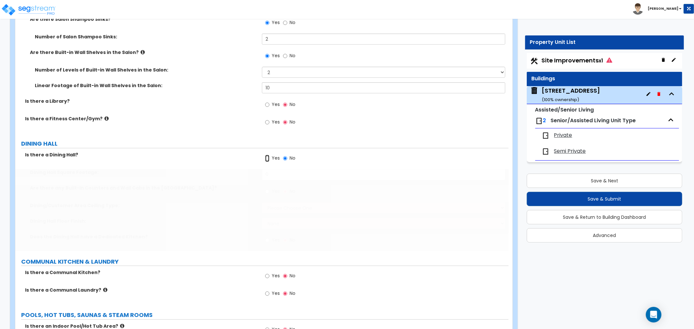
radio input "true"
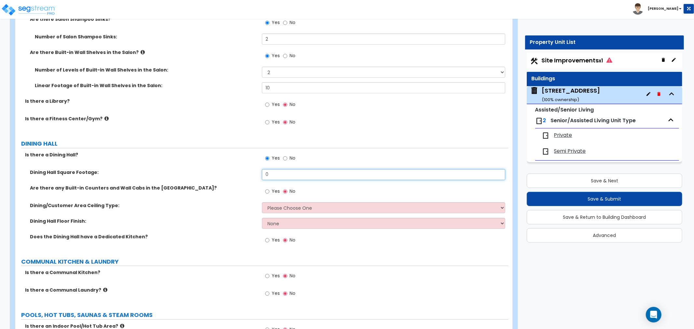
drag, startPoint x: 278, startPoint y: 166, endPoint x: 238, endPoint y: 166, distance: 39.7
click at [238, 169] on div "Dining Hall Square Footage: 0" at bounding box center [261, 177] width 493 height 16
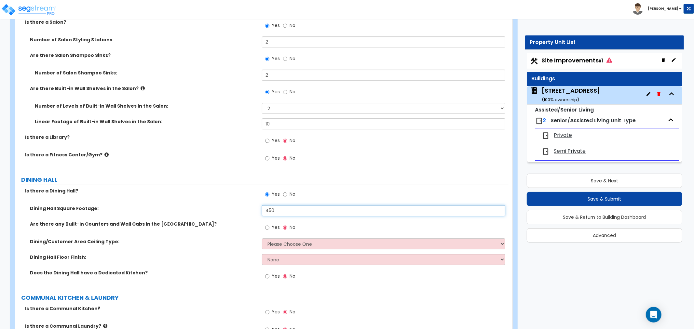
type input "450"
drag, startPoint x: 282, startPoint y: 113, endPoint x: 235, endPoint y: 113, distance: 47.2
click at [235, 118] on div "Linear Footage of Built-in Wall Shelves in the Salon: 10" at bounding box center [261, 126] width 493 height 16
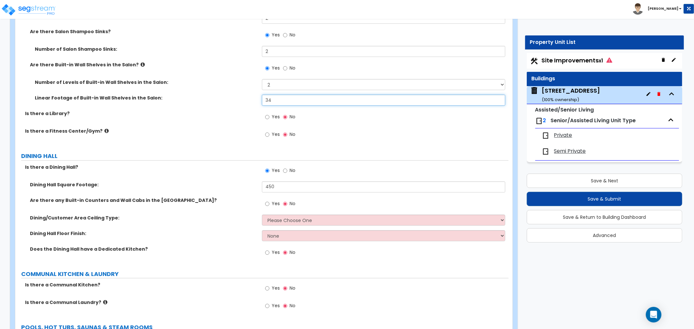
scroll to position [1808, 0]
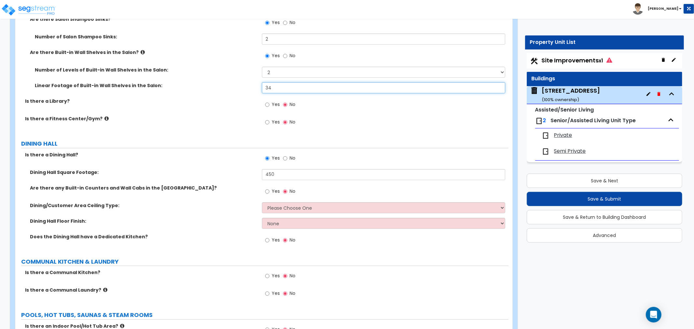
type input "34"
click at [267, 188] on input "Yes" at bounding box center [267, 191] width 4 height 7
radio input "true"
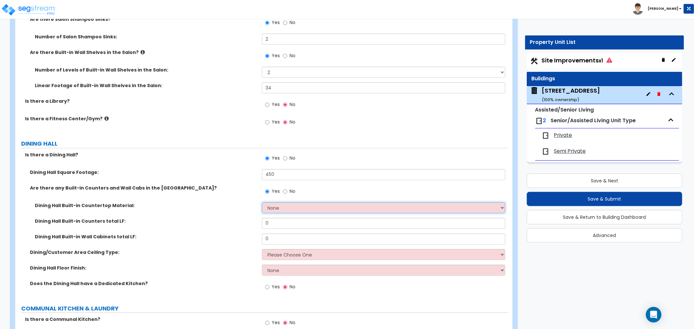
click at [270, 202] on select "None Plastic Laminate Solid Surface Stone Quartz Marble Tile Wood Stainless Ste…" at bounding box center [383, 207] width 243 height 11
select select "2"
click at [262, 202] on select "None Plastic Laminate Solid Surface Stone Quartz Marble Tile Wood Stainless Ste…" at bounding box center [383, 207] width 243 height 11
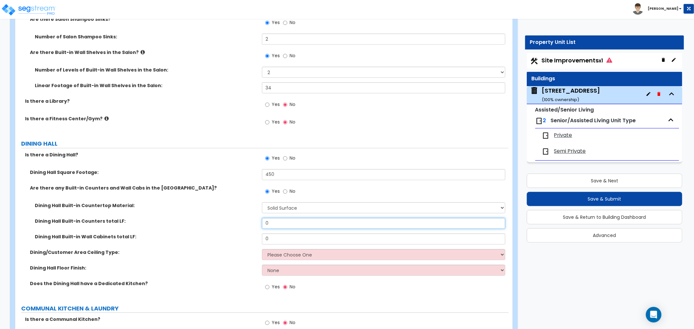
drag, startPoint x: 277, startPoint y: 214, endPoint x: 251, endPoint y: 214, distance: 25.7
click at [251, 218] on div "Dining Hall Built-in Counters total LF: 0" at bounding box center [261, 226] width 493 height 16
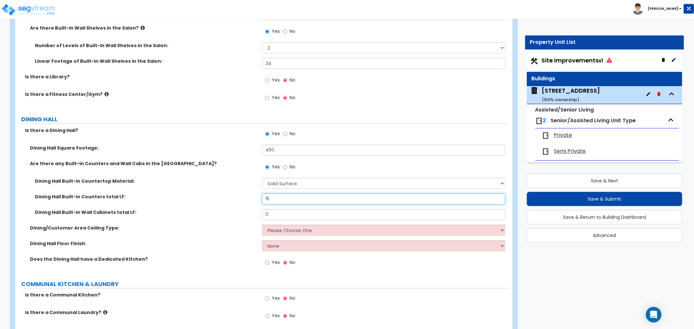
scroll to position [1844, 0]
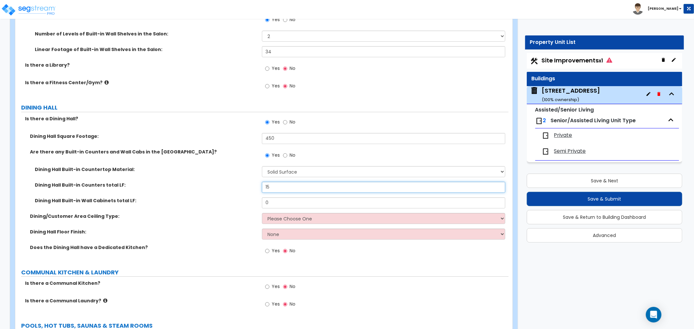
type input "15"
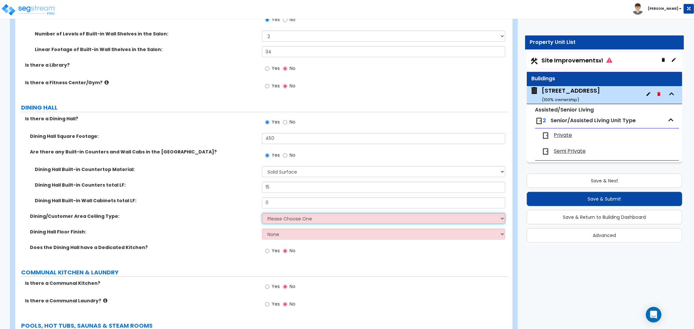
click at [278, 213] on select "Please Choose One Drop Ceiling Open Ceiling Drywall Ceiling" at bounding box center [383, 218] width 243 height 11
select select "3"
click at [262, 213] on select "Please Choose One Drop Ceiling Open Ceiling Drywall Ceiling" at bounding box center [383, 218] width 243 height 11
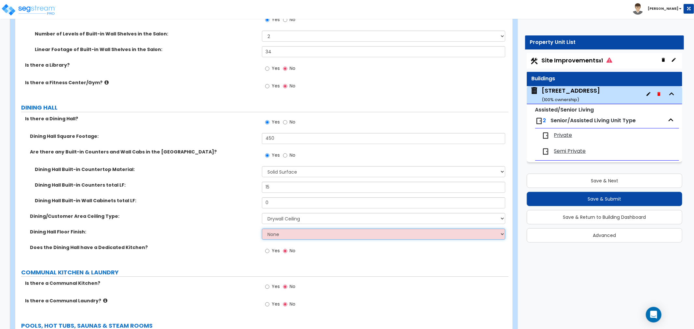
click at [278, 229] on select "None Tile Flooring Hardwood Flooring Resilient Laminate Flooring VCT Flooring S…" at bounding box center [383, 234] width 243 height 11
select select "3"
click at [262, 229] on select "None Tile Flooring Hardwood Flooring Resilient Laminate Flooring VCT Flooring S…" at bounding box center [383, 234] width 243 height 11
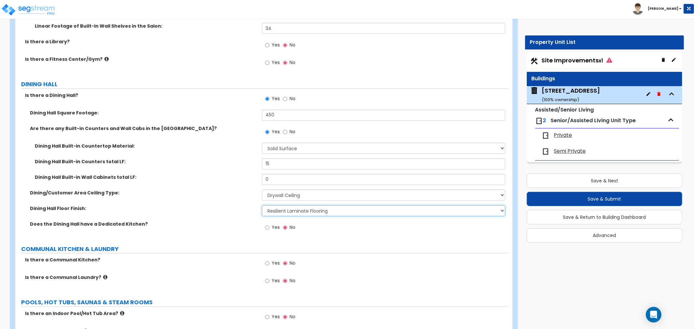
scroll to position [1880, 0]
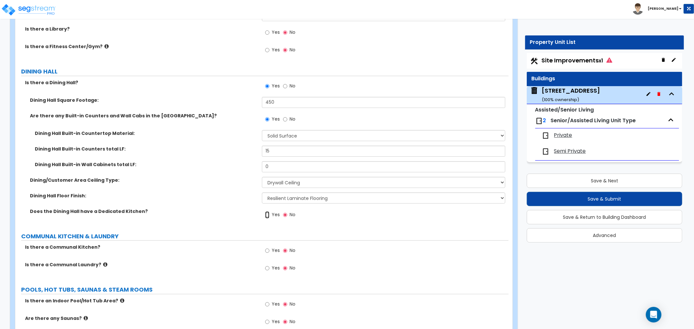
click at [268, 212] on input "Yes" at bounding box center [267, 215] width 4 height 7
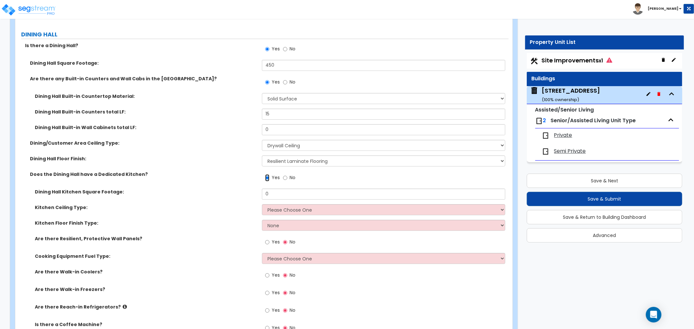
scroll to position [1916, 0]
click at [284, 175] on input "No" at bounding box center [285, 178] width 4 height 7
radio input "false"
radio input "true"
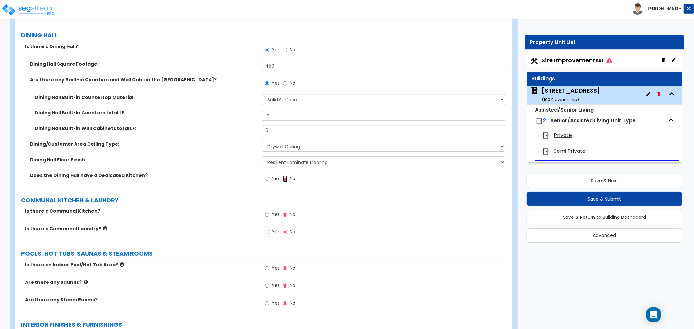
scroll to position [1953, 0]
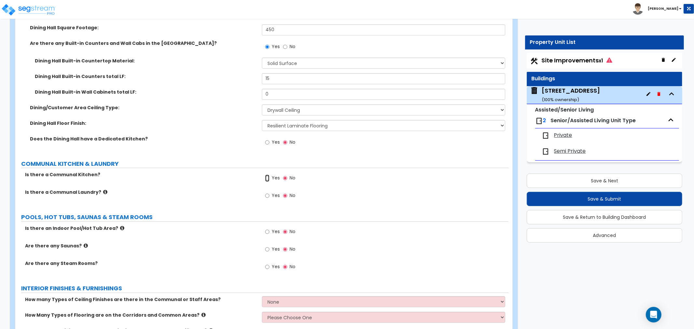
click at [268, 175] on input "Yes" at bounding box center [267, 178] width 4 height 7
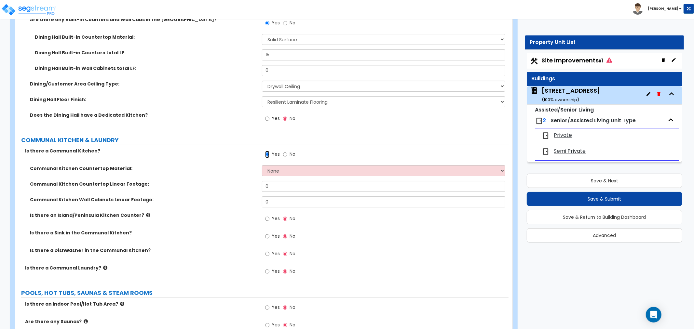
scroll to position [1989, 0]
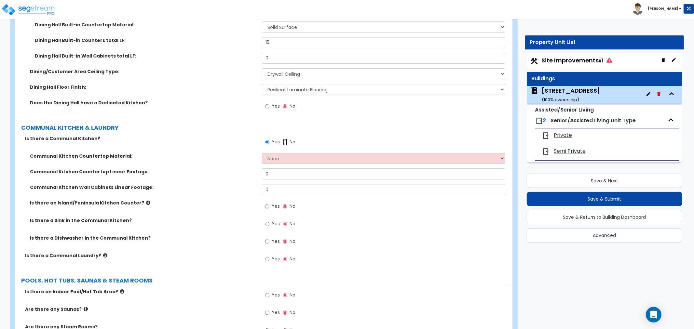
click at [285, 139] on input "No" at bounding box center [285, 142] width 4 height 7
radio input "false"
radio input "true"
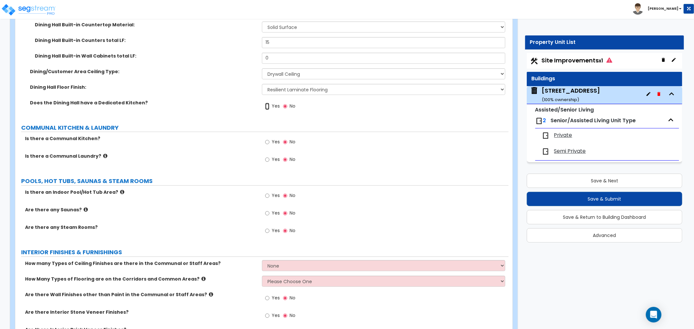
click at [268, 103] on input "Yes" at bounding box center [267, 106] width 4 height 7
radio input "true"
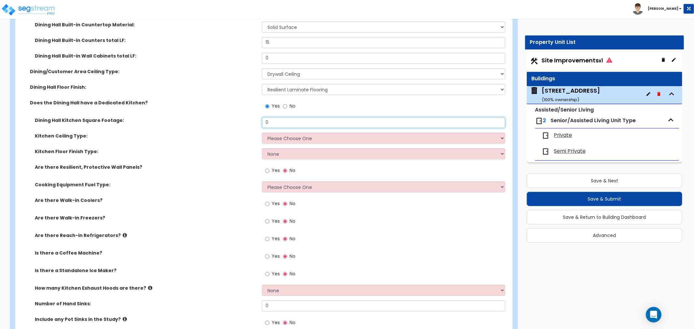
drag, startPoint x: 277, startPoint y: 113, endPoint x: 221, endPoint y: 116, distance: 56.7
click at [221, 117] on div "Dining Hall Kitchen Square Footage: 0" at bounding box center [261, 125] width 493 height 16
type input "6"
type input "800"
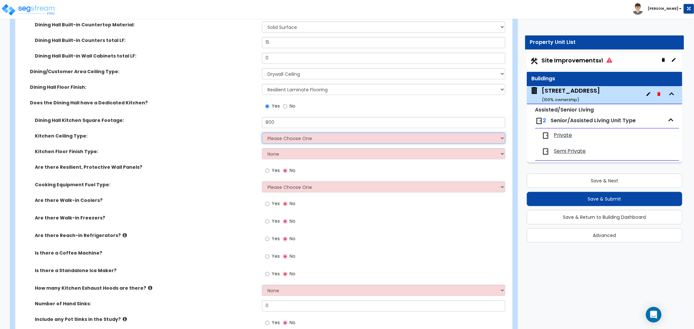
click at [278, 133] on select "Please Choose One Drop Ceiling Open Ceiling Drywall Ceiling" at bounding box center [383, 138] width 243 height 11
click at [262, 133] on select "Please Choose One Drop Ceiling Open Ceiling Drywall Ceiling" at bounding box center [383, 138] width 243 height 11
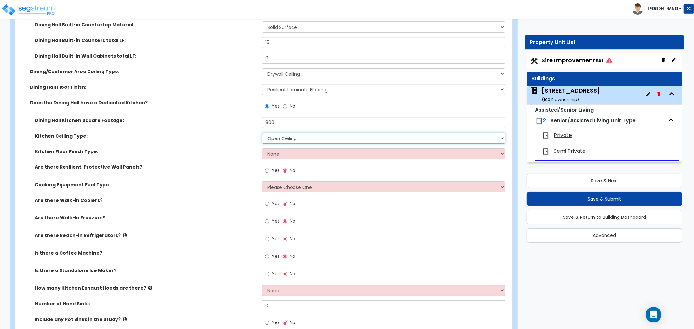
drag, startPoint x: 286, startPoint y: 129, endPoint x: 286, endPoint y: 135, distance: 5.9
click at [286, 133] on select "Please Choose One Drop Ceiling Open Ceiling Drywall Ceiling" at bounding box center [383, 138] width 243 height 11
select select "1"
click at [262, 133] on select "Please Choose One Drop Ceiling Open Ceiling Drywall Ceiling" at bounding box center [383, 138] width 243 height 11
click at [274, 148] on select "None Tile Flooring VCT Flooring Sheet Vinyl Flooring" at bounding box center [383, 153] width 243 height 11
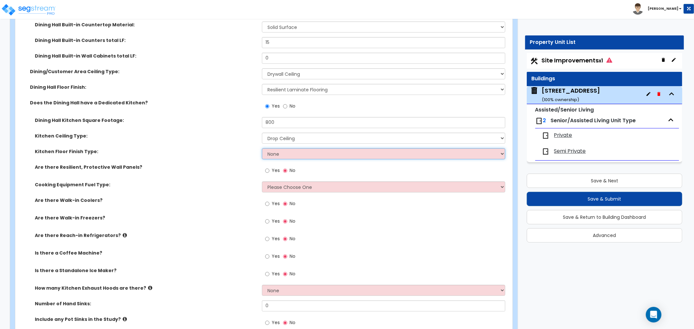
select select "1"
click at [262, 148] on select "None Tile Flooring VCT Flooring Sheet Vinyl Flooring" at bounding box center [383, 153] width 243 height 11
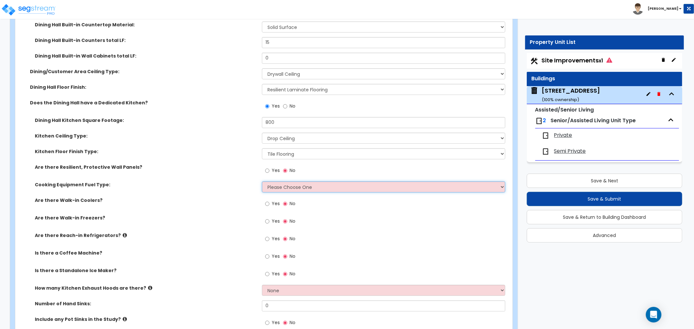
click at [272, 182] on select "Please Choose One Gas Electric" at bounding box center [383, 187] width 243 height 11
select select "1"
click at [262, 182] on select "Please Choose One Gas Electric" at bounding box center [383, 187] width 243 height 11
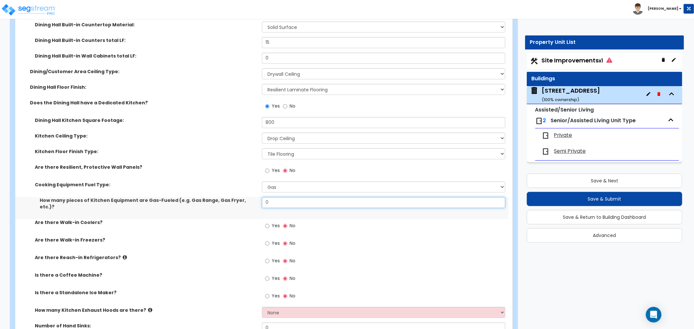
drag, startPoint x: 273, startPoint y: 196, endPoint x: 251, endPoint y: 195, distance: 22.2
click at [251, 197] on div "How many pieces of Kitchen Equipment are Gas-Fueled (e.g. Gas Range, Gas Fryer,…" at bounding box center [261, 208] width 493 height 22
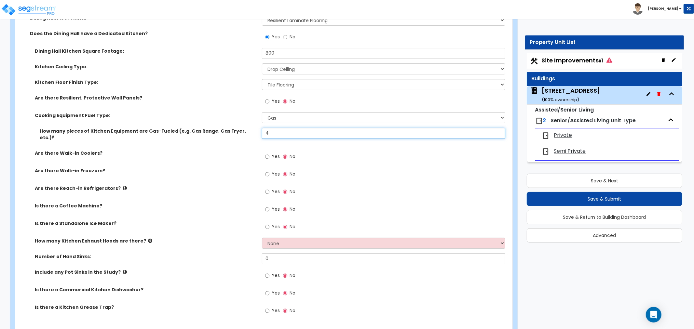
scroll to position [2061, 0]
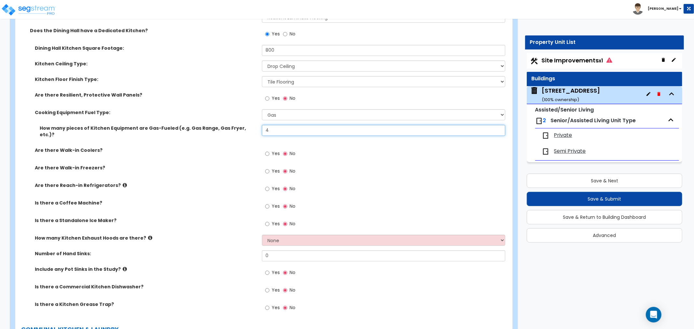
type input "4"
click at [267, 150] on input "Yes" at bounding box center [267, 153] width 4 height 7
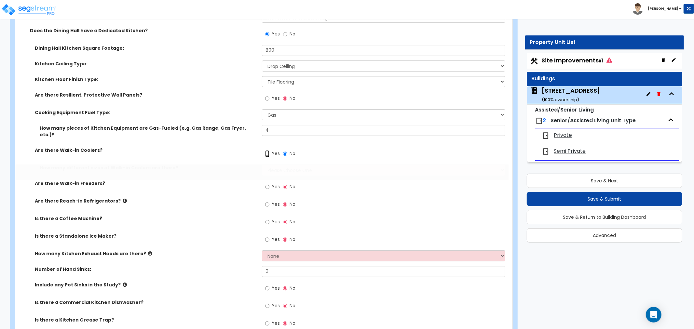
radio input "true"
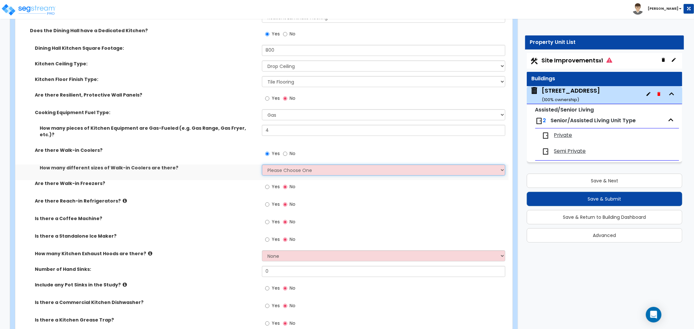
click at [269, 165] on select "Please Choose One 1 2 3 4" at bounding box center [383, 170] width 243 height 11
select select "1"
click at [262, 165] on select "Please Choose One 1 2 3 4" at bounding box center [383, 170] width 243 height 11
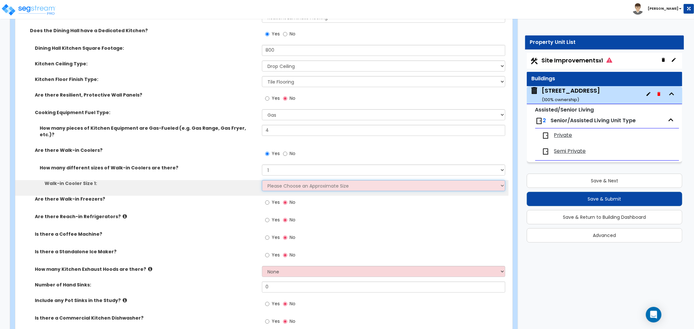
click at [270, 180] on select "Please Choose an Approximate Size 6' x 6' 10' x 6' 12' x 14' 12' x 20' I want t…" at bounding box center [383, 185] width 243 height 11
select select "2"
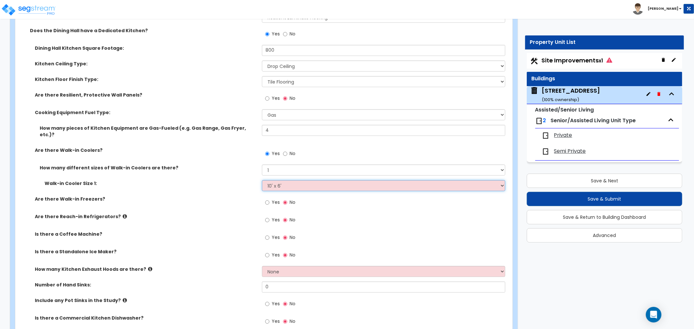
click at [262, 180] on select "Please Choose an Approximate Size 6' x 6' 10' x 6' 12' x 14' 12' x 20' I want t…" at bounding box center [383, 185] width 243 height 11
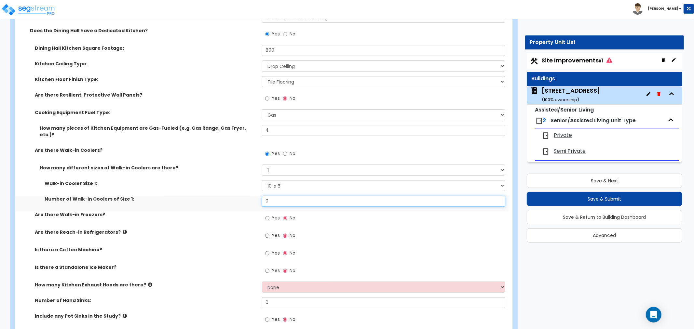
drag, startPoint x: 274, startPoint y: 189, endPoint x: 250, endPoint y: 188, distance: 24.4
click at [250, 196] on div "Number of Walk-in Coolers of Size 1: 0" at bounding box center [261, 204] width 493 height 16
type input "1"
click at [266, 215] on input "Yes" at bounding box center [267, 218] width 4 height 7
radio input "true"
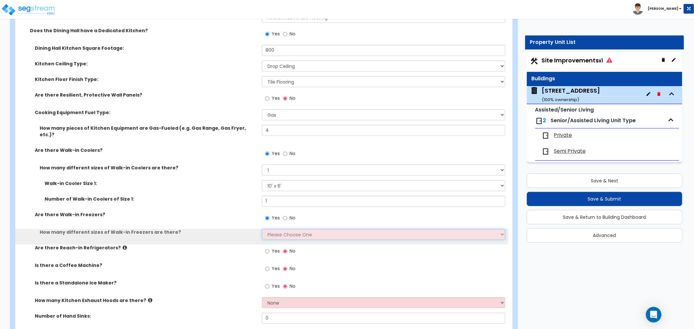
click at [271, 229] on select "Please Choose One 1 2 3 4" at bounding box center [383, 234] width 243 height 11
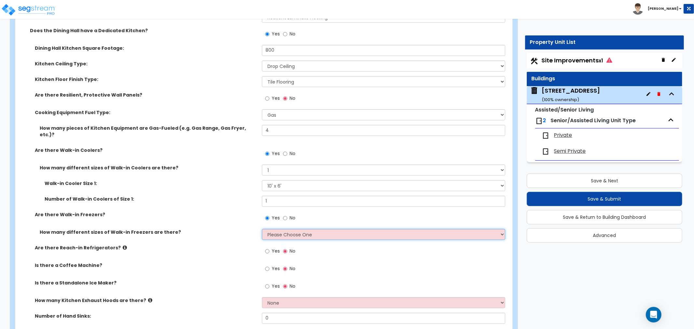
select select "1"
click at [262, 229] on select "Please Choose One 1 2 3 4" at bounding box center [383, 234] width 243 height 11
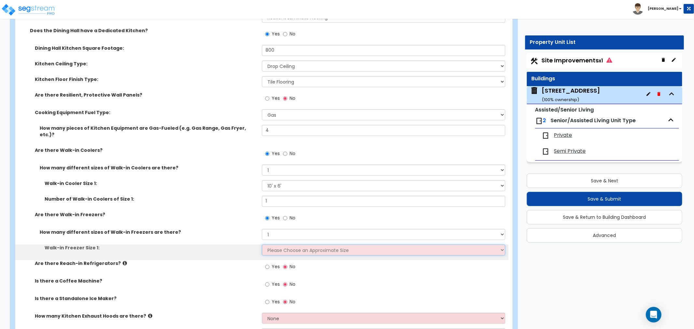
click at [272, 245] on select "Please Choose an Approximate Size 8' x 8' 8' x 12' 8' x 16' 8' x 20' I want to …" at bounding box center [383, 250] width 243 height 11
select select "1"
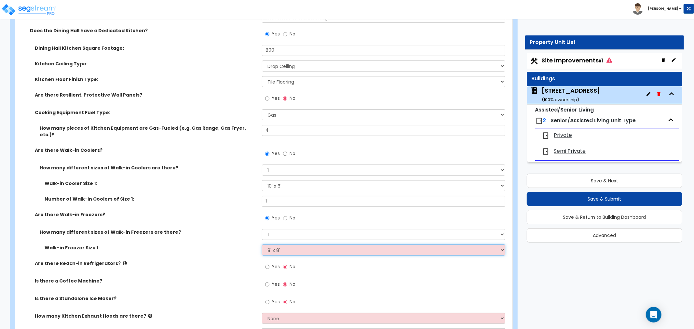
click at [262, 245] on select "Please Choose an Approximate Size 8' x 8' 8' x 12' 8' x 16' 8' x 20' I want to …" at bounding box center [383, 250] width 243 height 11
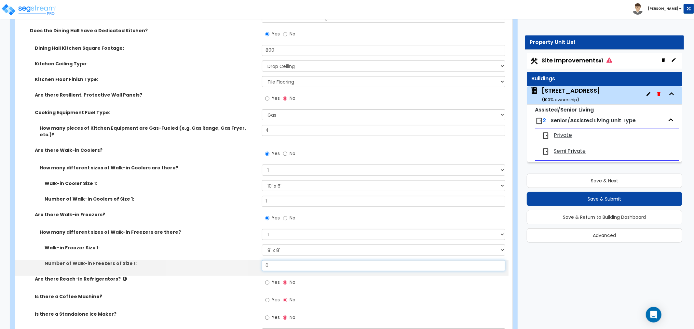
drag, startPoint x: 264, startPoint y: 252, endPoint x: 259, endPoint y: 252, distance: 4.9
click at [259, 260] on div "Number of Walk-in Freezers of Size 1: 0" at bounding box center [261, 268] width 493 height 16
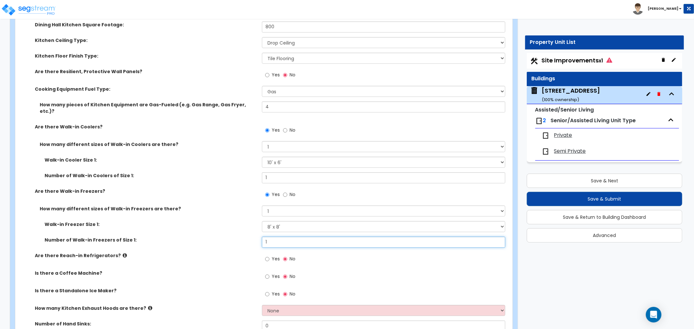
scroll to position [2133, 0]
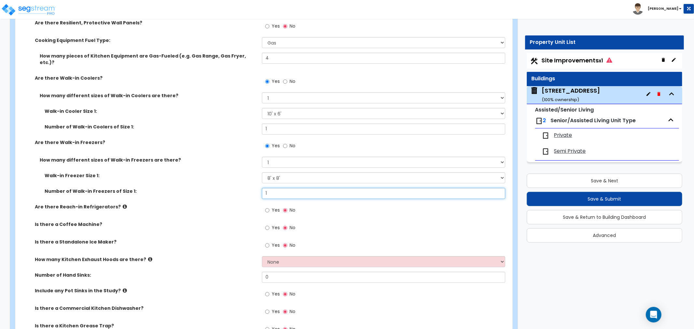
type input "1"
click at [266, 207] on input "Yes" at bounding box center [267, 210] width 4 height 7
radio input "true"
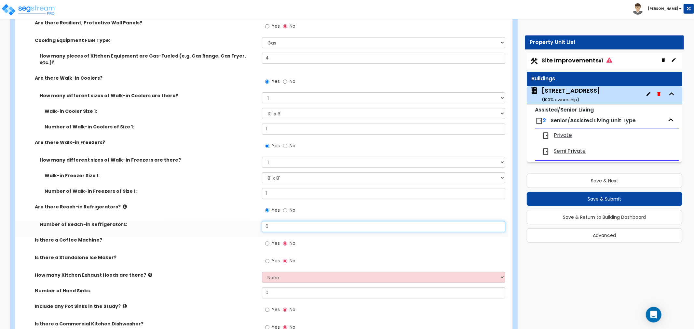
drag, startPoint x: 275, startPoint y: 213, endPoint x: 240, endPoint y: 215, distance: 34.9
click at [240, 221] on div "Number of Reach-in Refrigerators: 0" at bounding box center [261, 229] width 493 height 16
type input "2"
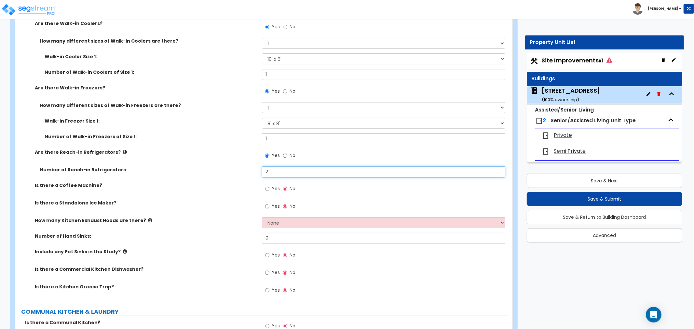
scroll to position [2205, 0]
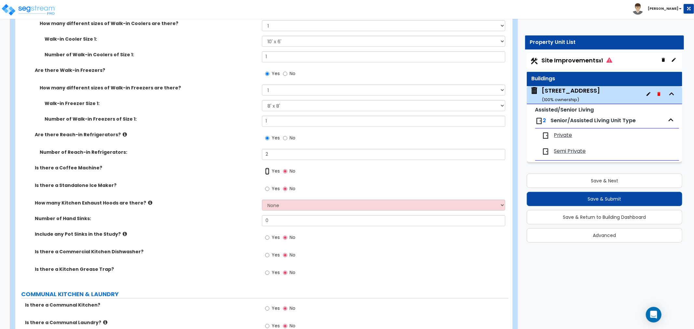
click at [266, 168] on input "Yes" at bounding box center [267, 171] width 4 height 7
radio input "true"
click at [267, 185] on input "Yes" at bounding box center [267, 188] width 4 height 7
radio input "true"
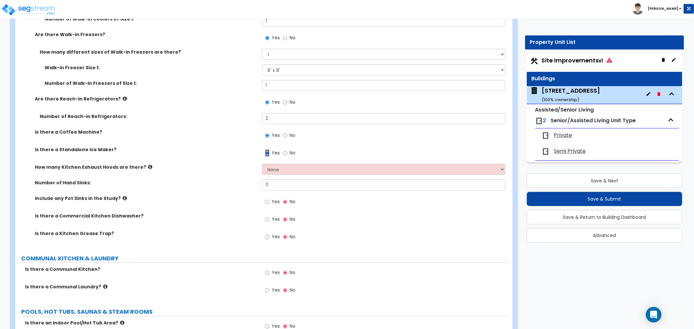
scroll to position [2242, 0]
click at [273, 164] on select "None 1 2 3" at bounding box center [383, 169] width 243 height 11
select select "1"
click at [262, 164] on select "None 1 2 3" at bounding box center [383, 169] width 243 height 11
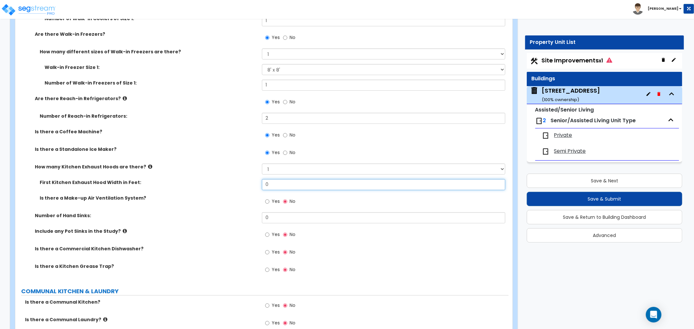
drag, startPoint x: 272, startPoint y: 171, endPoint x: 221, endPoint y: 171, distance: 50.8
click at [221, 179] on div "First Kitchen Exhaust Hood Width in Feet: 0" at bounding box center [261, 187] width 493 height 16
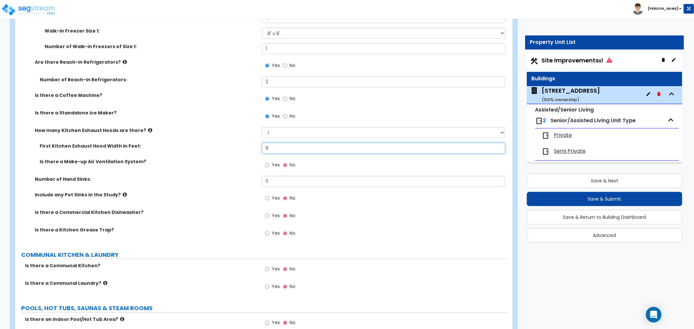
type input "8"
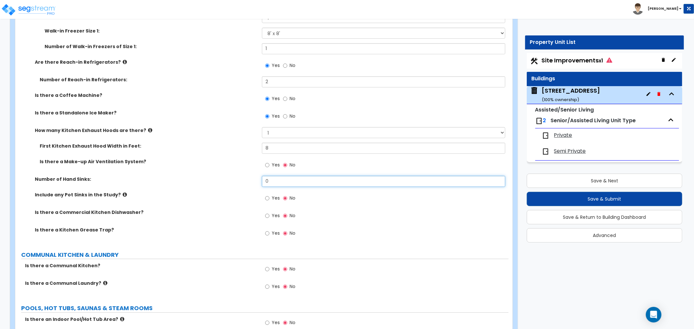
drag, startPoint x: 282, startPoint y: 168, endPoint x: 226, endPoint y: 168, distance: 56.6
click at [226, 176] on div "Number of Hand Sinks: 0" at bounding box center [261, 184] width 493 height 16
type input "1"
click at [268, 195] on input "Yes" at bounding box center [267, 198] width 4 height 7
radio input "true"
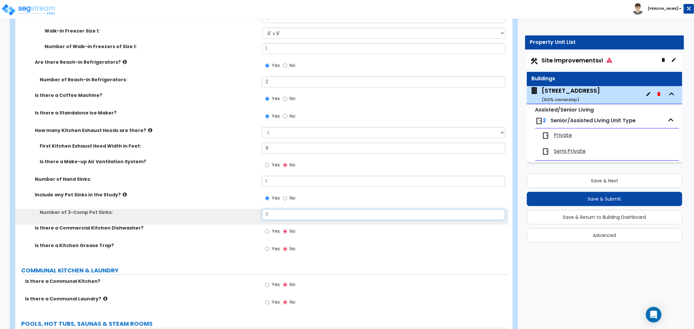
drag, startPoint x: 272, startPoint y: 199, endPoint x: 253, endPoint y: 199, distance: 19.2
click at [253, 209] on div "Number of 3-Comp Pot Sinks: 0" at bounding box center [261, 217] width 493 height 16
type input "1"
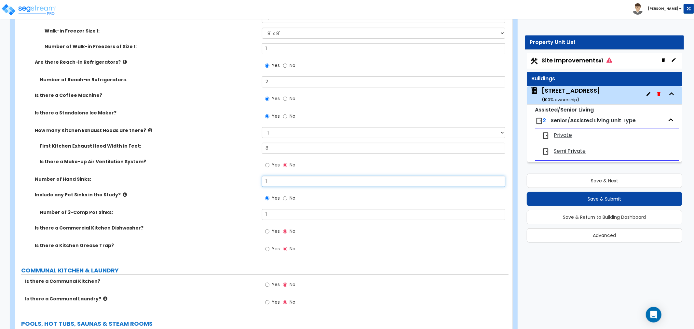
drag, startPoint x: 274, startPoint y: 165, endPoint x: 237, endPoint y: 168, distance: 37.2
click at [237, 176] on div "Number of Hand Sinks: 1" at bounding box center [261, 184] width 493 height 16
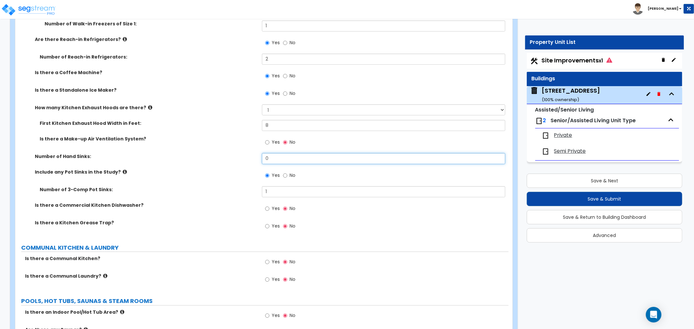
scroll to position [2314, 0]
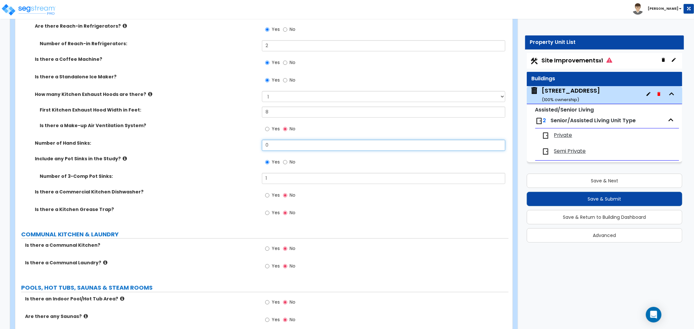
type input "0"
click at [269, 192] on input "Yes" at bounding box center [267, 195] width 4 height 7
radio input "true"
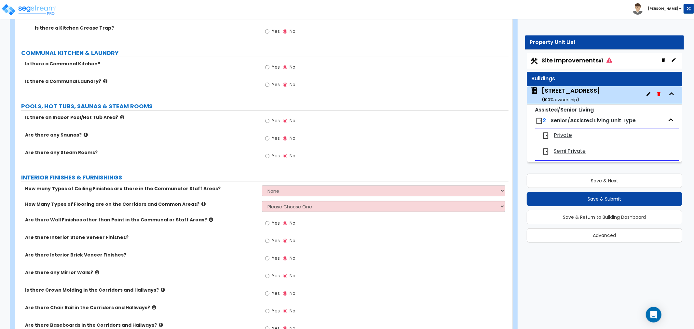
scroll to position [2567, 0]
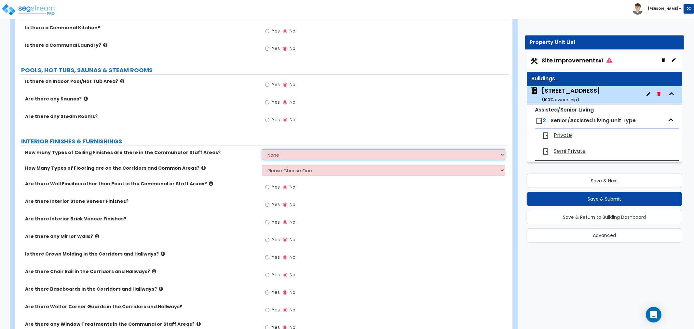
click at [269, 149] on select "None 1 2 3" at bounding box center [383, 154] width 243 height 11
select select "2"
click at [262, 149] on select "None 1 2 3" at bounding box center [383, 154] width 243 height 11
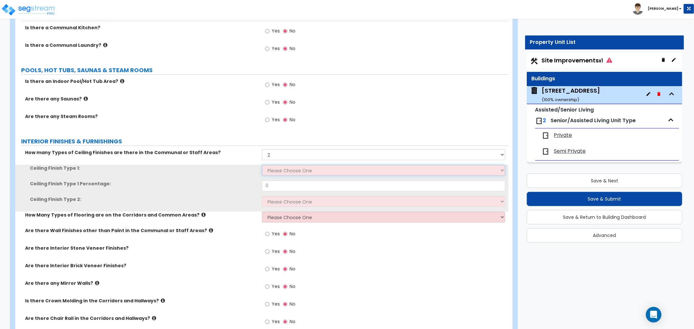
click at [270, 165] on select "Please Choose One Drop Ceiling Drywall Ceiling Open Ceiling" at bounding box center [383, 170] width 243 height 11
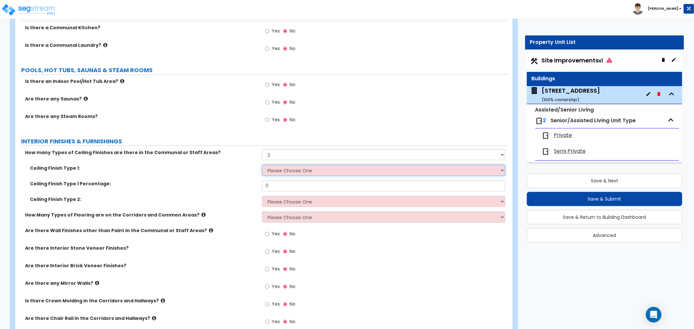
select select "2"
click at [262, 165] on select "Please Choose One Drop Ceiling Drywall Ceiling Open Ceiling" at bounding box center [383, 170] width 243 height 11
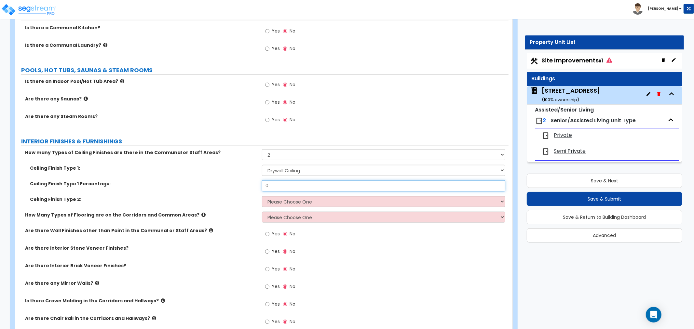
drag, startPoint x: 274, startPoint y: 172, endPoint x: 250, endPoint y: 170, distance: 24.4
click at [250, 181] on div "Ceiling Finish Type 1 Percentage: 0" at bounding box center [261, 189] width 493 height 16
type input "80"
click at [279, 196] on select "Please Choose One Drop Ceiling Drywall Ceiling Open Ceiling" at bounding box center [383, 201] width 243 height 11
click at [262, 196] on select "Please Choose One Drop Ceiling Drywall Ceiling Open Ceiling" at bounding box center [383, 201] width 243 height 11
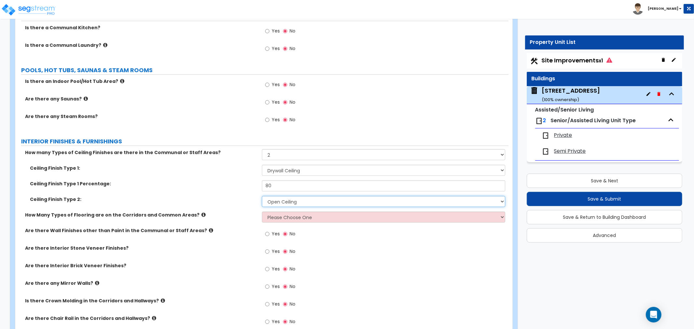
click at [283, 196] on select "Please Choose One Drop Ceiling Drywall Ceiling Open Ceiling" at bounding box center [383, 201] width 243 height 11
select select "1"
click at [262, 196] on select "Please Choose One Drop Ceiling Drywall Ceiling Open Ceiling" at bounding box center [383, 201] width 243 height 11
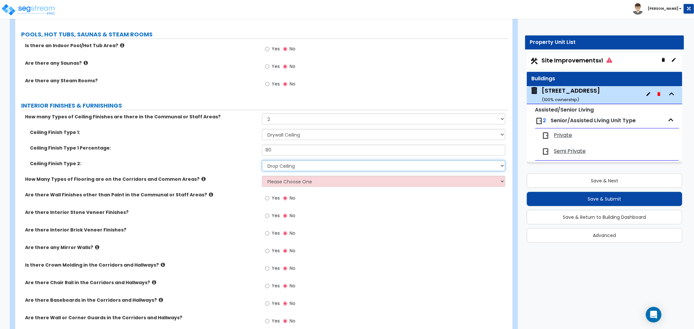
scroll to position [2603, 0]
click at [275, 175] on select "Please Choose One 1 2 3" at bounding box center [383, 180] width 243 height 11
select select "1"
click at [262, 175] on select "Please Choose One 1 2 3" at bounding box center [383, 180] width 243 height 11
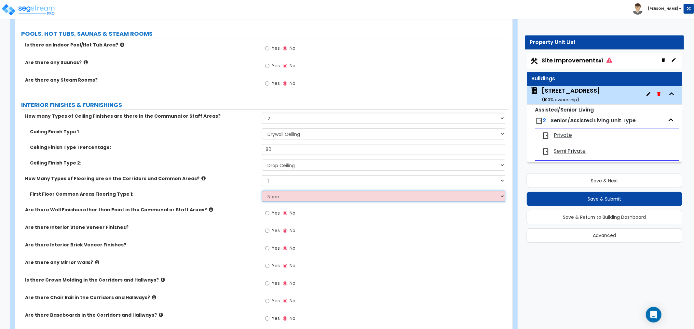
click at [272, 191] on select "None Tile Flooring Hardwood Flooring Resilient Laminate Flooring VCT Flooring S…" at bounding box center [383, 196] width 243 height 11
select select "3"
click at [262, 191] on select "None Tile Flooring Hardwood Flooring Resilient Laminate Flooring VCT Flooring S…" at bounding box center [383, 196] width 243 height 11
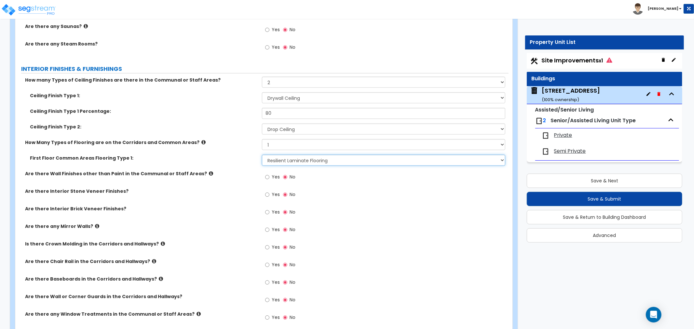
scroll to position [2676, 0]
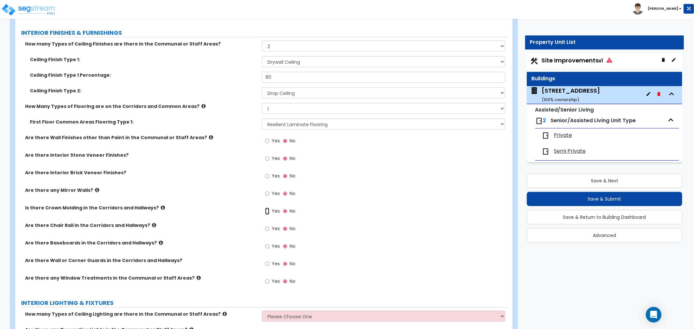
click at [268, 208] on input "Yes" at bounding box center [267, 211] width 4 height 7
radio input "true"
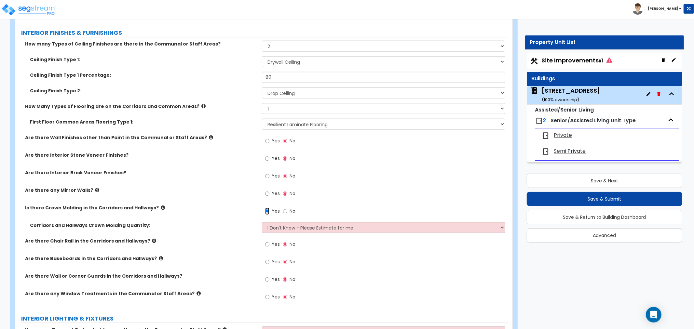
scroll to position [2712, 0]
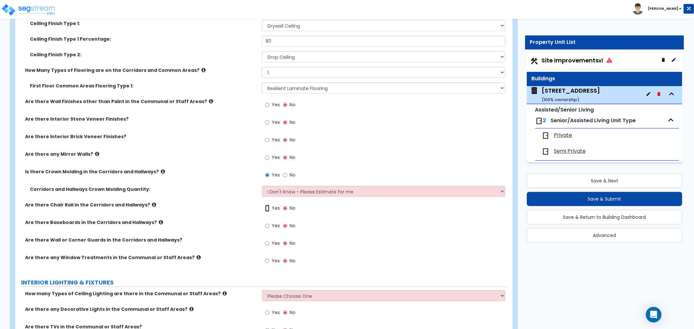
click at [268, 205] on input "Yes" at bounding box center [267, 208] width 4 height 7
radio input "true"
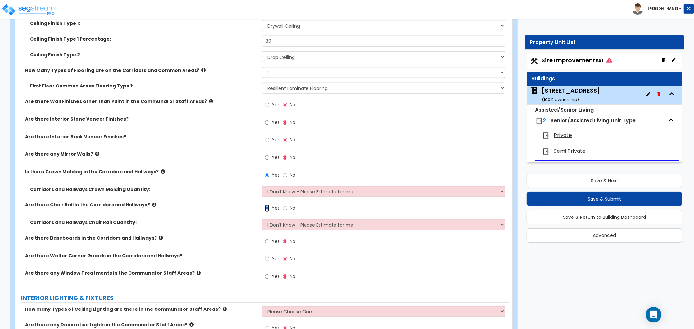
scroll to position [2748, 0]
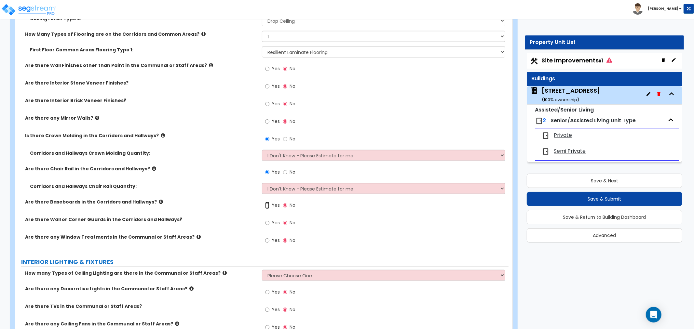
click at [268, 202] on input "Yes" at bounding box center [267, 205] width 4 height 7
radio input "true"
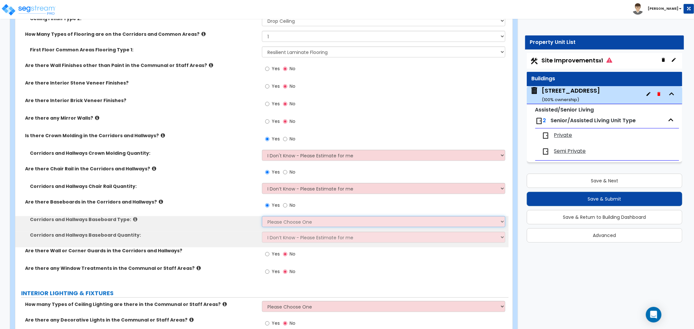
click at [275, 216] on select "Please Choose One Wood Vinyl Carpet Tile" at bounding box center [383, 221] width 243 height 11
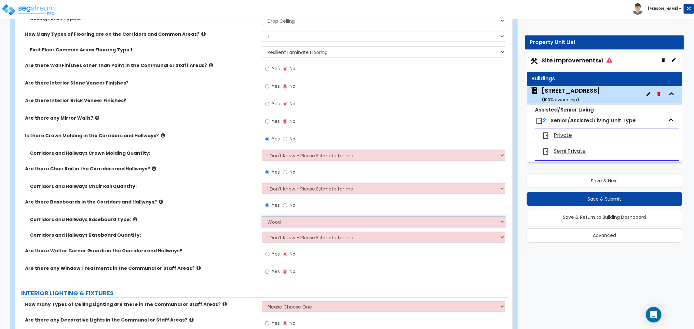
click at [262, 216] on select "Please Choose One Wood Vinyl Carpet Tile" at bounding box center [383, 221] width 243 height 11
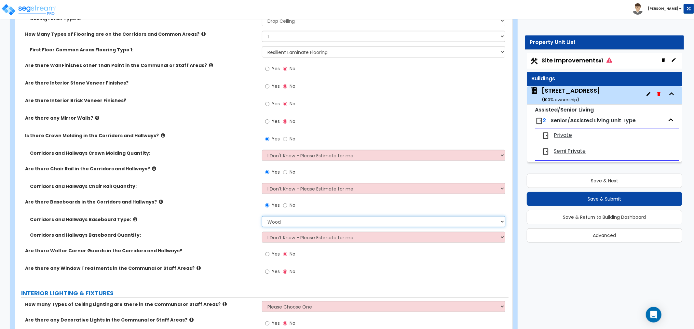
scroll to position [2784, 0]
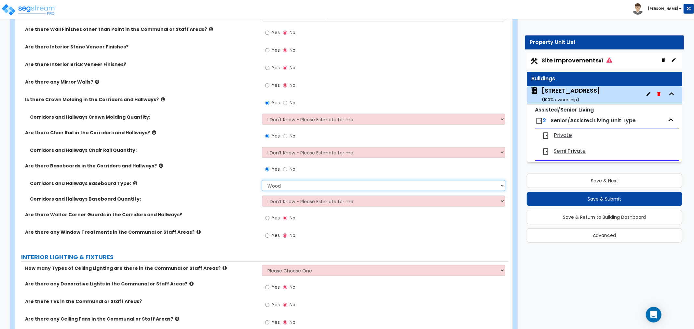
click at [278, 180] on select "Please Choose One Wood Vinyl Carpet Tile" at bounding box center [383, 185] width 243 height 11
select select "2"
click at [262, 180] on select "Please Choose One Wood Vinyl Carpet Tile" at bounding box center [383, 185] width 243 height 11
click at [265, 212] on div "Yes No" at bounding box center [280, 219] width 37 height 15
click at [266, 215] on input "Yes" at bounding box center [267, 218] width 4 height 7
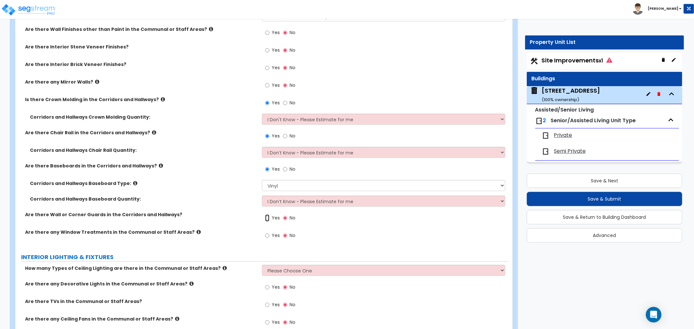
radio input "true"
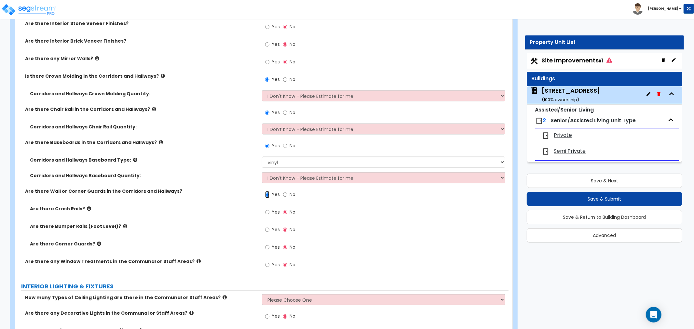
scroll to position [2820, 0]
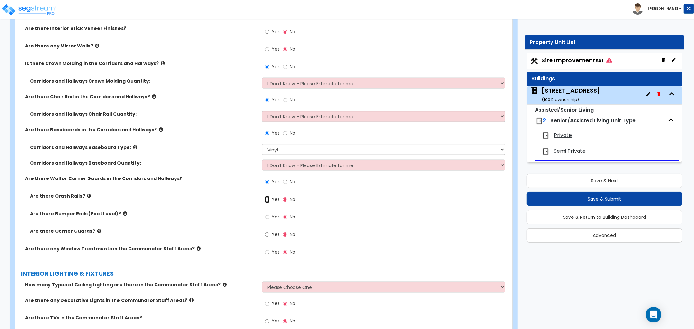
click at [266, 196] on input "Yes" at bounding box center [267, 199] width 4 height 7
radio input "true"
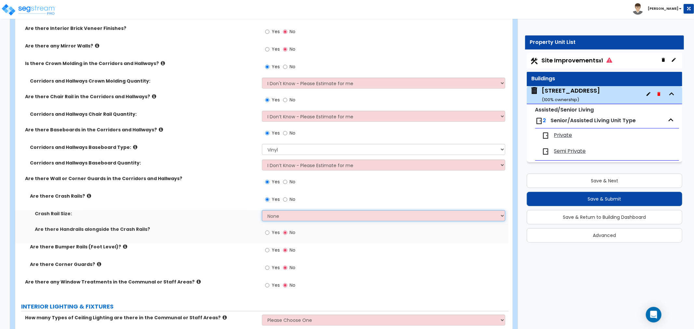
click at [273, 211] on select "None Small Large" at bounding box center [383, 216] width 243 height 11
select select "1"
click at [262, 211] on select "None Small Large" at bounding box center [383, 216] width 243 height 11
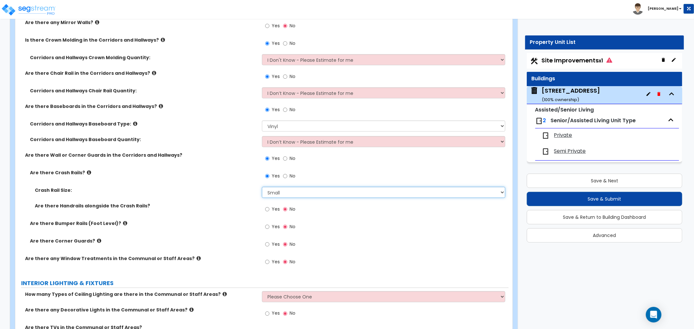
scroll to position [2856, 0]
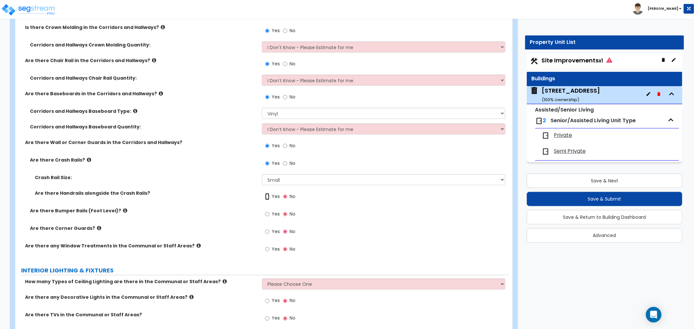
click at [267, 193] on input "Yes" at bounding box center [267, 196] width 4 height 7
radio input "true"
click at [267, 228] on input "Yes" at bounding box center [267, 231] width 4 height 7
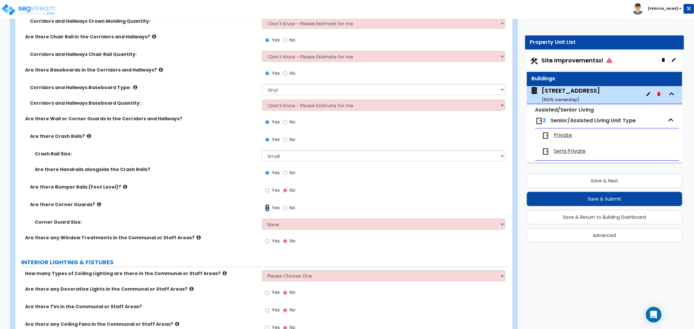
scroll to position [2892, 0]
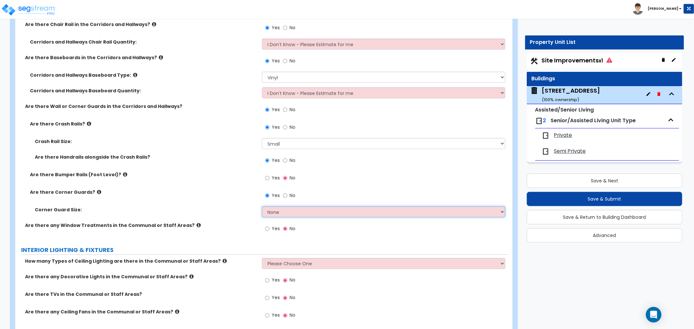
click at [273, 207] on select "None Small Large" at bounding box center [383, 212] width 243 height 11
click at [262, 207] on select "None Small Large" at bounding box center [383, 212] width 243 height 11
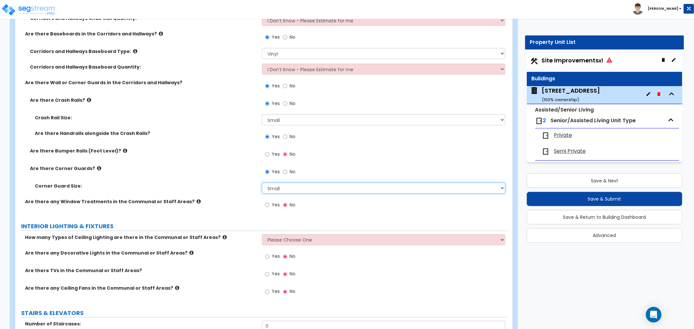
scroll to position [2929, 0]
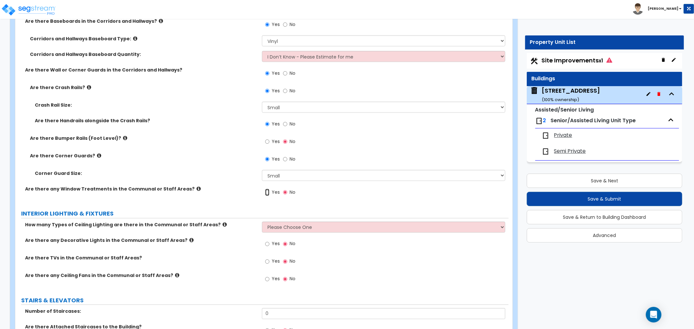
click at [267, 189] on input "Yes" at bounding box center [267, 192] width 4 height 7
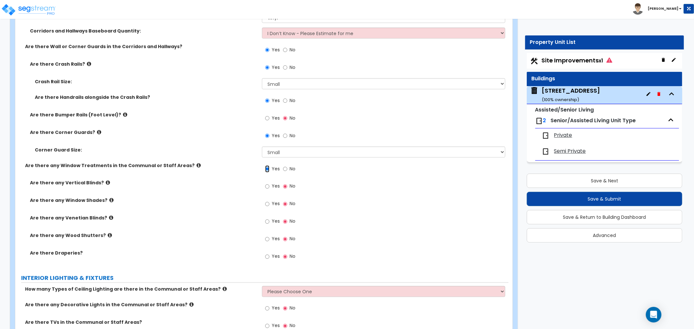
scroll to position [2965, 0]
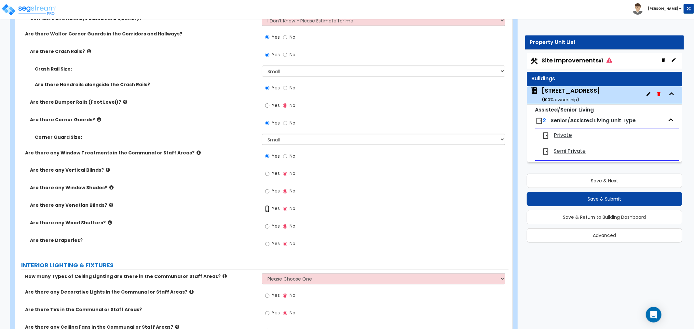
click at [268, 206] on input "Yes" at bounding box center [267, 209] width 4 height 7
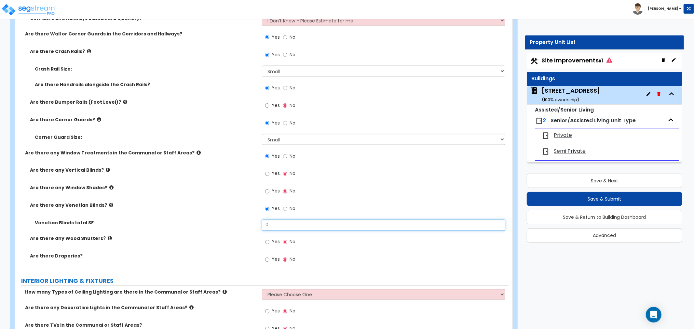
drag, startPoint x: 275, startPoint y: 212, endPoint x: 231, endPoint y: 213, distance: 43.6
click at [231, 220] on div "Venetian Blinds total SF: 0" at bounding box center [261, 228] width 493 height 16
drag, startPoint x: 303, startPoint y: 210, endPoint x: 223, endPoint y: 214, distance: 80.5
click at [223, 220] on div "Venetian Blinds total SF: 944,280" at bounding box center [261, 228] width 493 height 16
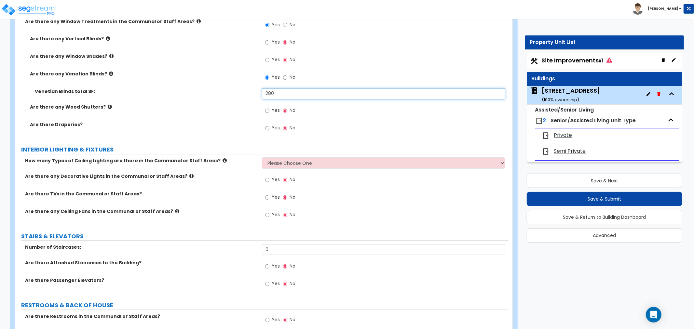
scroll to position [3110, 0]
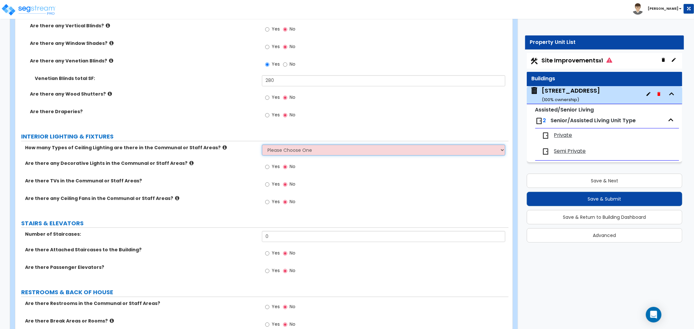
click at [284, 145] on select "Please Choose One 1 2 3" at bounding box center [383, 150] width 243 height 11
click at [262, 145] on select "Please Choose One 1 2 3" at bounding box center [383, 150] width 243 height 11
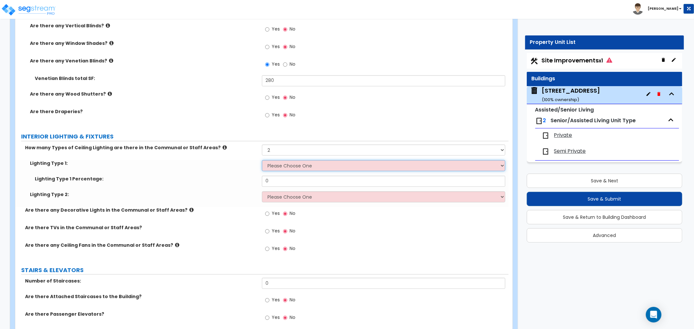
click at [277, 160] on select "Please Choose One LED Surface-Mounted LED Recessed Fluorescent Surface-Mounted …" at bounding box center [383, 165] width 243 height 11
click at [262, 160] on select "Please Choose One LED Surface-Mounted LED Recessed Fluorescent Surface-Mounted …" at bounding box center [383, 165] width 243 height 11
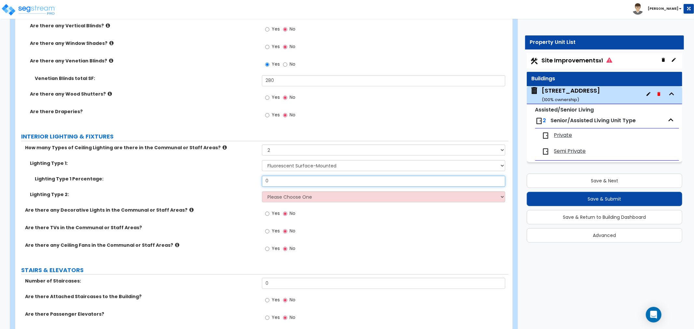
drag, startPoint x: 274, startPoint y: 163, endPoint x: 227, endPoint y: 169, distance: 47.5
click at [227, 176] on div "Lighting Type 1 Percentage: 0" at bounding box center [261, 184] width 493 height 16
click at [274, 192] on select "Please Choose One LED Surface-Mounted LED Recessed Fluorescent Surface-Mounted …" at bounding box center [383, 197] width 243 height 11
click at [262, 192] on select "Please Choose One LED Surface-Mounted LED Recessed Fluorescent Surface-Mounted …" at bounding box center [383, 197] width 243 height 11
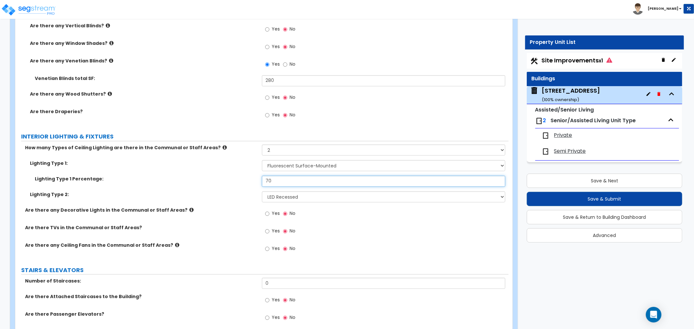
drag, startPoint x: 274, startPoint y: 165, endPoint x: 232, endPoint y: 165, distance: 42.3
click at [232, 176] on div "Lighting Type 1 Percentage: 70" at bounding box center [261, 184] width 493 height 16
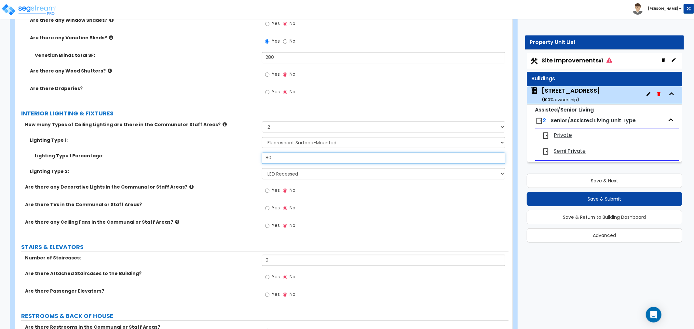
scroll to position [3146, 0]
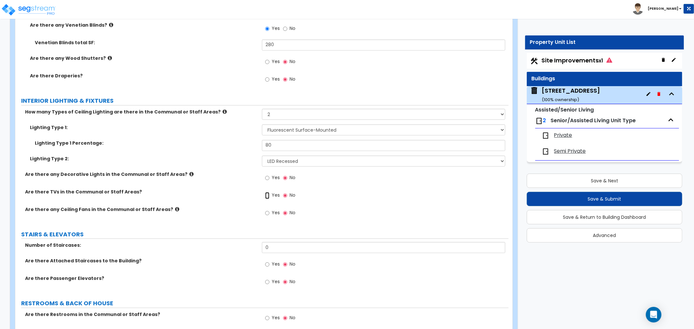
click at [268, 192] on input "Yes" at bounding box center [267, 195] width 4 height 7
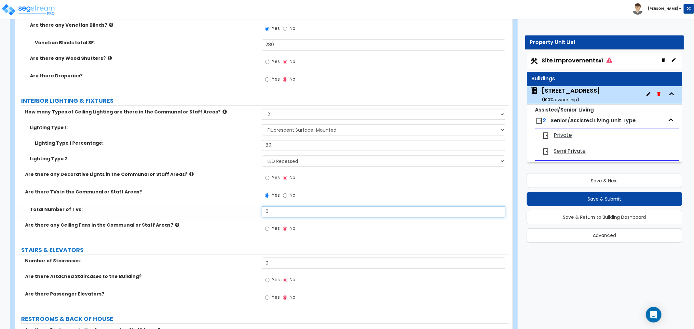
drag, startPoint x: 271, startPoint y: 198, endPoint x: 251, endPoint y: 199, distance: 20.9
click at [251, 206] on div "Total Number of TVs: 0" at bounding box center [261, 214] width 493 height 16
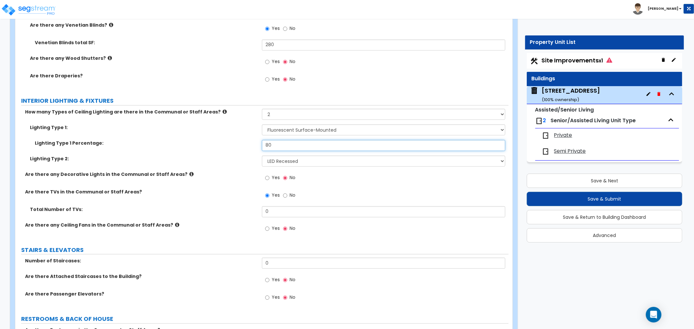
drag, startPoint x: 276, startPoint y: 131, endPoint x: 250, endPoint y: 132, distance: 26.0
click at [250, 140] on div "Lighting Type 1 Percentage: 80" at bounding box center [261, 148] width 493 height 16
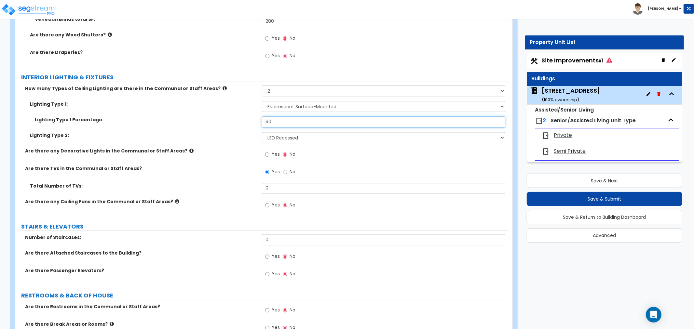
scroll to position [3182, 0]
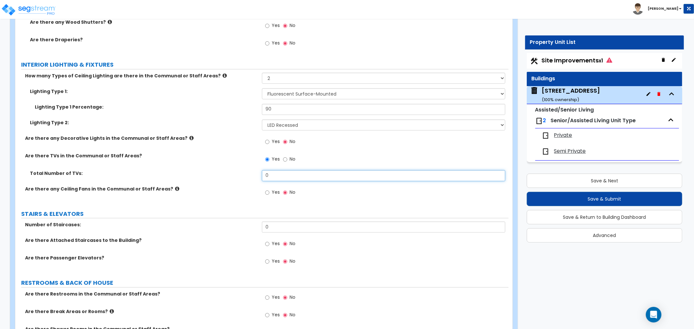
drag, startPoint x: 279, startPoint y: 159, endPoint x: 250, endPoint y: 161, distance: 28.7
click at [250, 170] on div "Total Number of TVs: 0" at bounding box center [261, 178] width 493 height 16
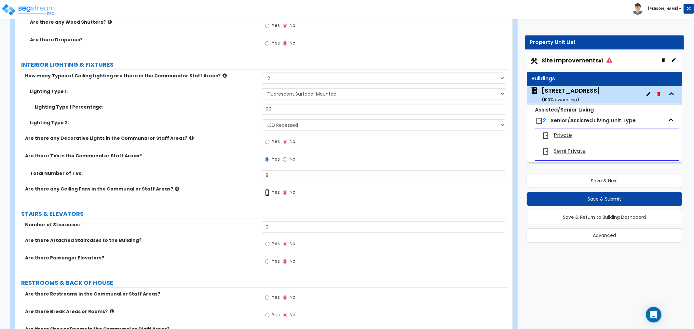
click at [268, 189] on input "Yes" at bounding box center [267, 192] width 4 height 7
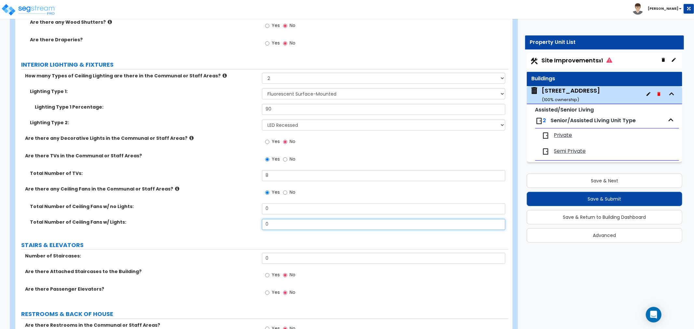
drag, startPoint x: 252, startPoint y: 206, endPoint x: 241, endPoint y: 205, distance: 10.1
click at [241, 219] on div "Total Number of Ceiling Fans w/ Lights: 0" at bounding box center [261, 227] width 493 height 16
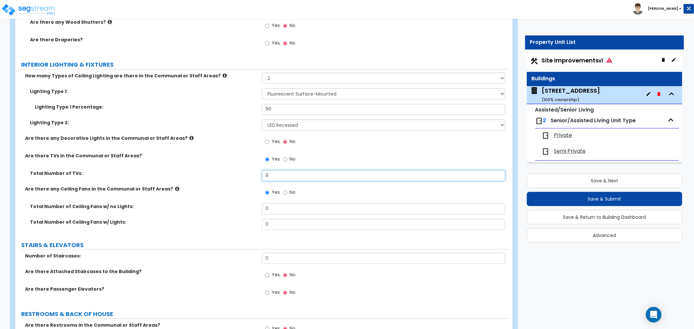
drag, startPoint x: 271, startPoint y: 161, endPoint x: 241, endPoint y: 162, distance: 29.6
click at [241, 170] on div "Total Number of TVs: 8" at bounding box center [261, 178] width 493 height 16
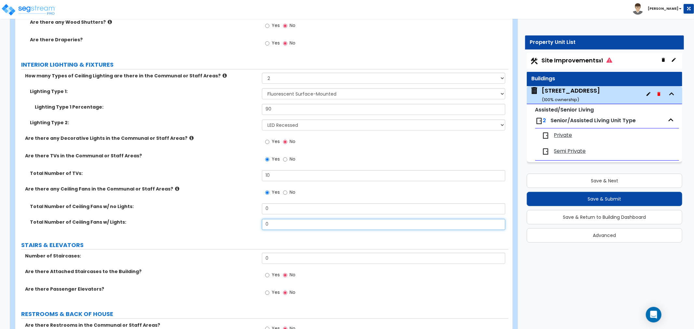
drag, startPoint x: 283, startPoint y: 209, endPoint x: 230, endPoint y: 209, distance: 53.4
click at [230, 219] on div "Total Number of Ceiling Fans w/ Lights: 0" at bounding box center [261, 227] width 493 height 16
click at [233, 219] on label "Total Number of Ceiling Fans w/ Lights:" at bounding box center [143, 222] width 227 height 7
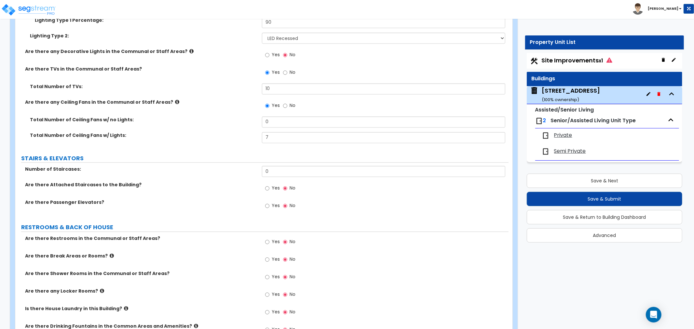
scroll to position [3290, 0]
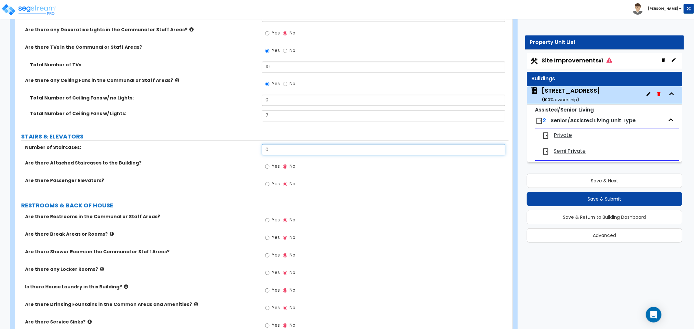
drag, startPoint x: 273, startPoint y: 137, endPoint x: 241, endPoint y: 141, distance: 32.4
click at [241, 144] on div "Number of Staircases: 0" at bounding box center [261, 152] width 493 height 16
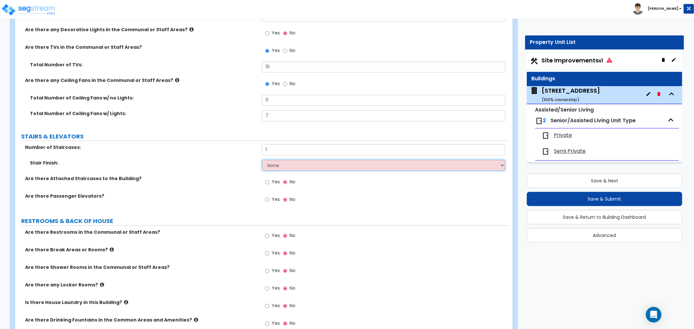
click at [271, 160] on select "None Tile Wood Laminate VCT Sheet Carpet Sheet Vinyl Carpet Tile" at bounding box center [383, 165] width 243 height 11
click at [262, 160] on select "None Tile Wood Laminate VCT Sheet Carpet Sheet Vinyl Carpet Tile" at bounding box center [383, 165] width 243 height 11
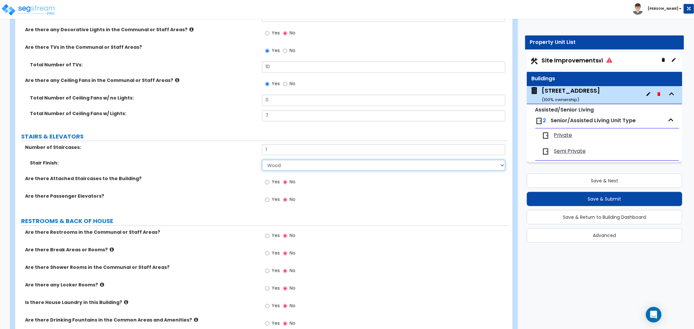
scroll to position [3327, 0]
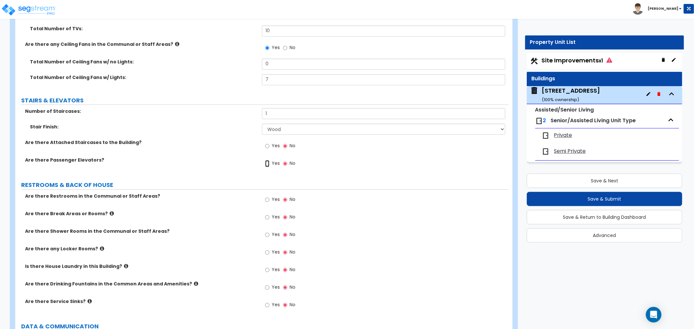
click at [268, 160] on input "Yes" at bounding box center [267, 163] width 4 height 7
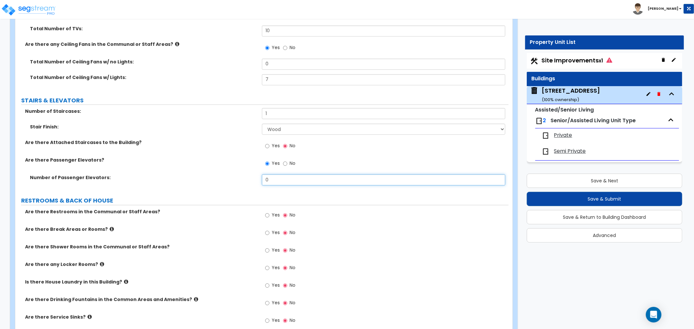
drag, startPoint x: 277, startPoint y: 163, endPoint x: 235, endPoint y: 162, distance: 42.0
click at [235, 174] on div "Number of Passenger Elevators: 0" at bounding box center [261, 182] width 493 height 16
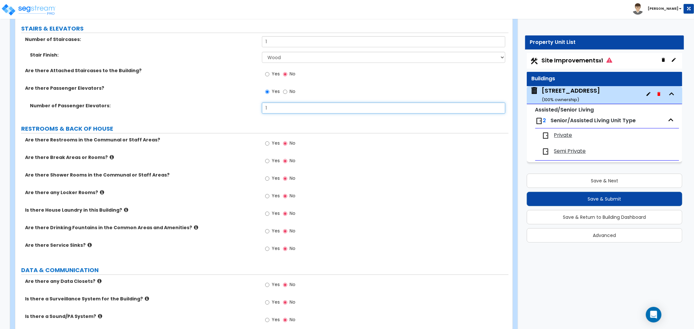
scroll to position [3399, 0]
click at [266, 157] on input "Yes" at bounding box center [267, 160] width 4 height 7
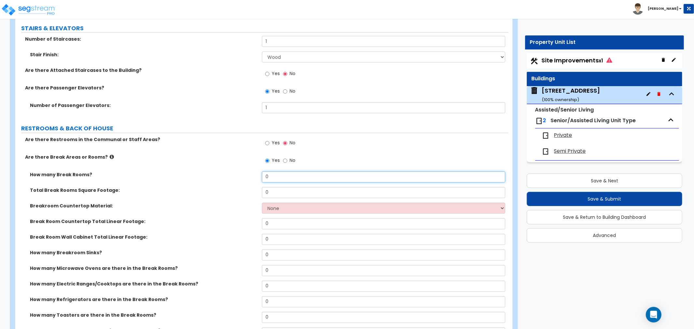
drag, startPoint x: 274, startPoint y: 161, endPoint x: 250, endPoint y: 165, distance: 25.0
click at [250, 172] on div "How many Break Rooms? 0" at bounding box center [261, 180] width 493 height 16
drag, startPoint x: 283, startPoint y: 176, endPoint x: 227, endPoint y: 177, distance: 56.6
click at [227, 187] on div "Total Break Rooms Square Footage: 0" at bounding box center [261, 195] width 493 height 16
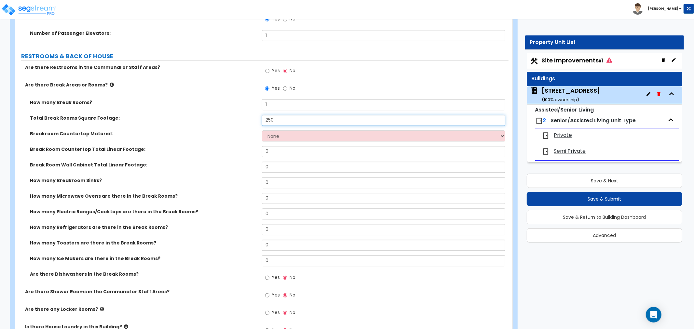
scroll to position [3507, 0]
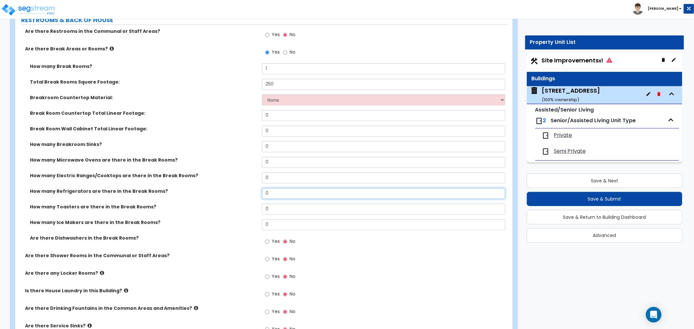
drag, startPoint x: 272, startPoint y: 181, endPoint x: 241, endPoint y: 186, distance: 31.3
click at [241, 188] on div "How many Refrigerators are there in the Break Rooms? 0" at bounding box center [261, 196] width 493 height 16
click at [273, 204] on input "0" at bounding box center [383, 209] width 243 height 11
drag, startPoint x: 279, startPoint y: 176, endPoint x: 236, endPoint y: 176, distance: 42.3
click at [236, 188] on div "How many Refrigerators are there in the Break Rooms? 0" at bounding box center [261, 196] width 493 height 16
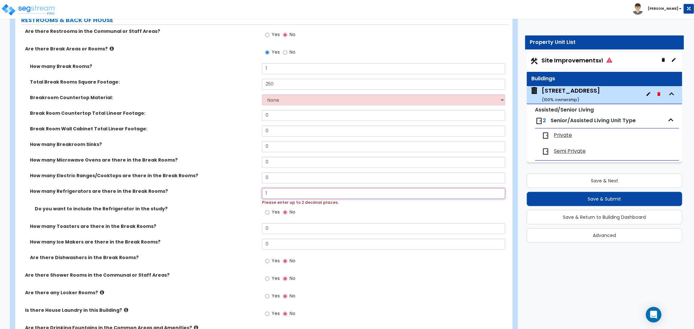
drag, startPoint x: 272, startPoint y: 180, endPoint x: 240, endPoint y: 180, distance: 32.2
click at [240, 188] on div "How many Refrigerators are there in the Break Rooms? 1 Please enter up to 2 dec…" at bounding box center [261, 197] width 493 height 18
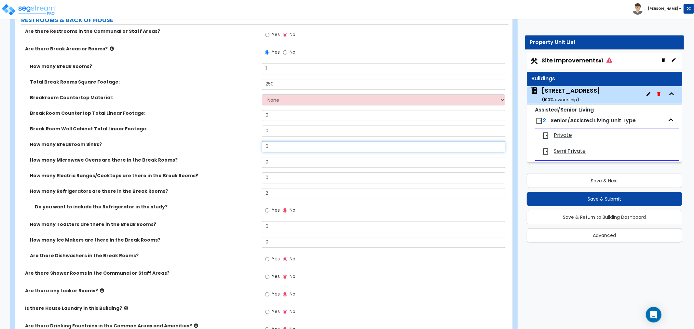
drag, startPoint x: 282, startPoint y: 129, endPoint x: 232, endPoint y: 134, distance: 49.4
click at [232, 141] on div "How many Breakroom Sinks? 0" at bounding box center [261, 149] width 493 height 16
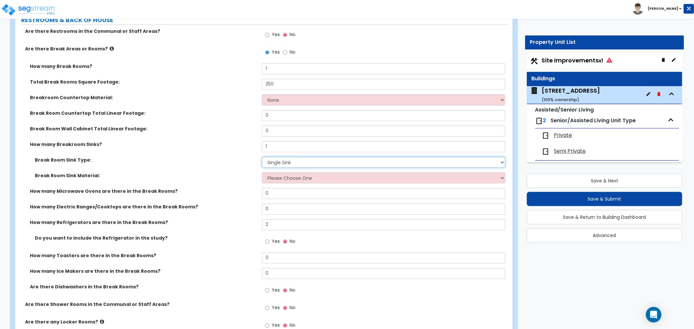
click at [268, 157] on select "Please Choose One Single Sink Double Sink" at bounding box center [383, 162] width 243 height 11
click at [262, 157] on select "Please Choose One Single Sink Double Sink" at bounding box center [383, 162] width 243 height 11
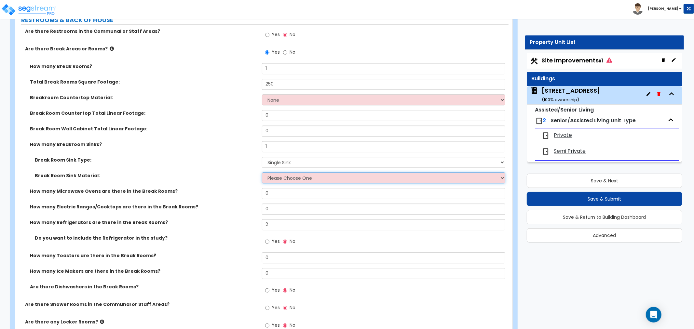
click at [276, 172] on select "Please Choose One Stainless Steel Porcelain Enamel Cast Iron" at bounding box center [383, 177] width 243 height 11
click at [262, 172] on select "Please Choose One Stainless Steel Porcelain Enamel Cast Iron" at bounding box center [383, 177] width 243 height 11
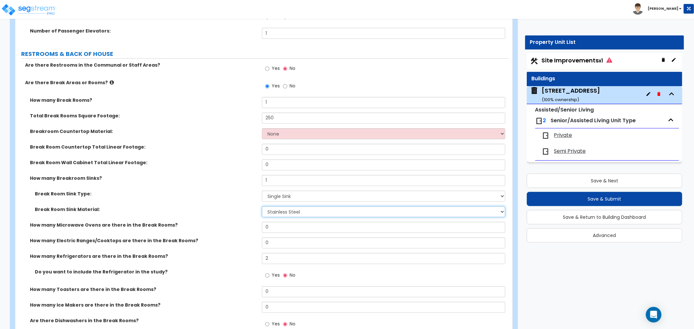
scroll to position [3471, 0]
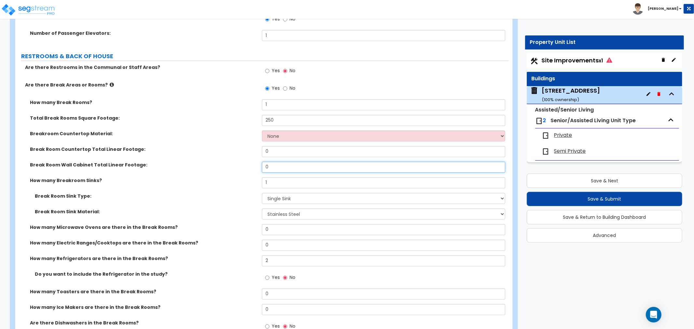
drag, startPoint x: 275, startPoint y: 152, endPoint x: 212, endPoint y: 153, distance: 62.8
click at [212, 162] on div "Break Room Wall Cabinet Total Linear Footage: 0" at bounding box center [261, 170] width 493 height 16
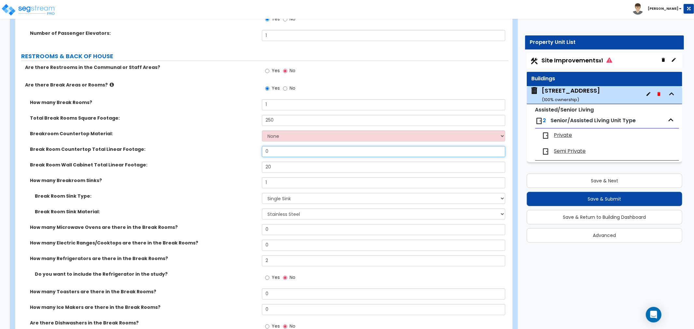
drag, startPoint x: 277, startPoint y: 135, endPoint x: 244, endPoint y: 141, distance: 33.4
click at [244, 146] on div "Break Room Countertop Total Linear Footage: 0" at bounding box center [261, 154] width 493 height 16
click at [277, 130] on select "None Plastic Laminate Solid Surface Stone Quartz Marble Tile Wood Stainless Ste…" at bounding box center [383, 135] width 243 height 11
click at [262, 130] on select "None Plastic Laminate Solid Surface Stone Quartz Marble Tile Wood Stainless Ste…" at bounding box center [383, 135] width 243 height 11
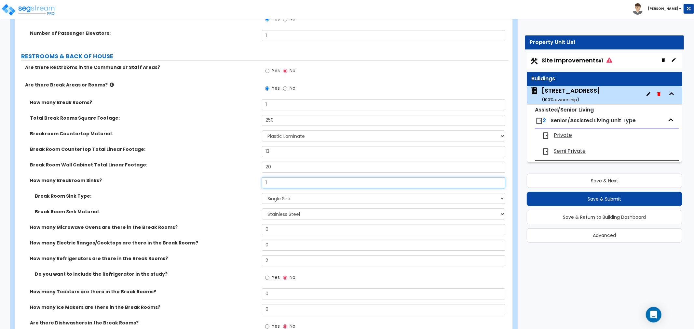
click at [272, 177] on input "1" at bounding box center [383, 182] width 243 height 11
drag, startPoint x: 272, startPoint y: 168, endPoint x: 245, endPoint y: 168, distance: 26.7
click at [245, 177] on div "How many Breakroom Sinks? 1" at bounding box center [261, 185] width 493 height 16
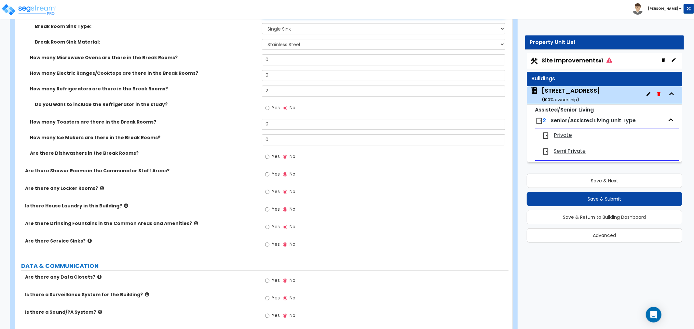
scroll to position [3652, 0]
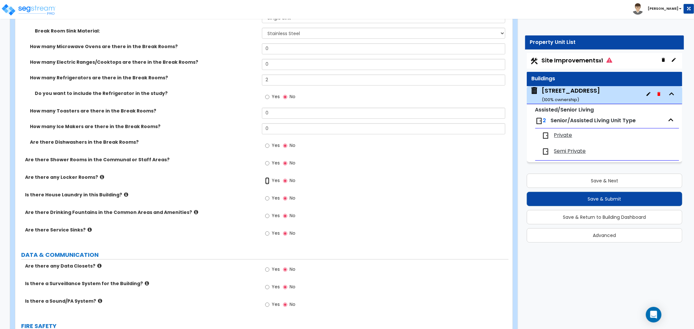
click at [268, 177] on input "Yes" at bounding box center [267, 180] width 4 height 7
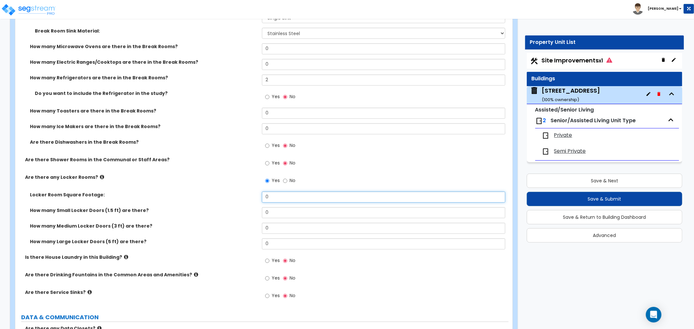
drag, startPoint x: 275, startPoint y: 183, endPoint x: 239, endPoint y: 182, distance: 36.2
click at [239, 192] on div "Locker Room Square Footage: 0" at bounding box center [261, 200] width 493 height 16
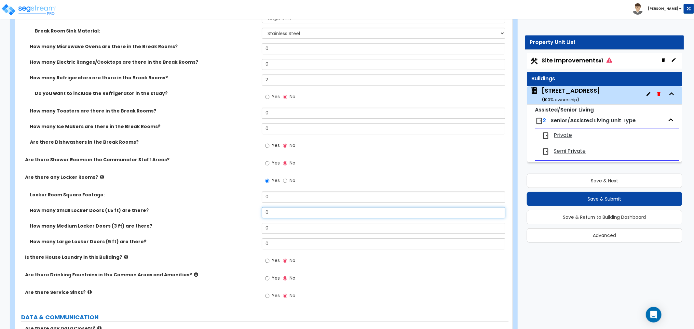
drag, startPoint x: 275, startPoint y: 197, endPoint x: 261, endPoint y: 197, distance: 13.7
click at [261, 207] on div "How many Small Locker Doors (1.5 ft) are there? 0" at bounding box center [261, 215] width 493 height 16
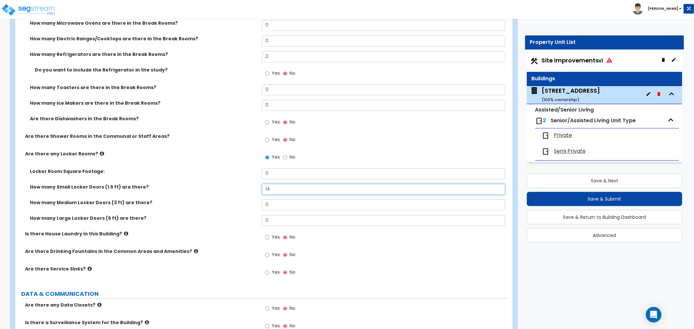
scroll to position [3688, 0]
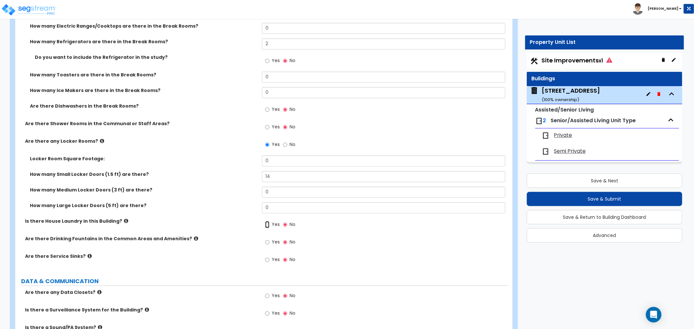
click at [268, 221] on input "Yes" at bounding box center [267, 224] width 4 height 7
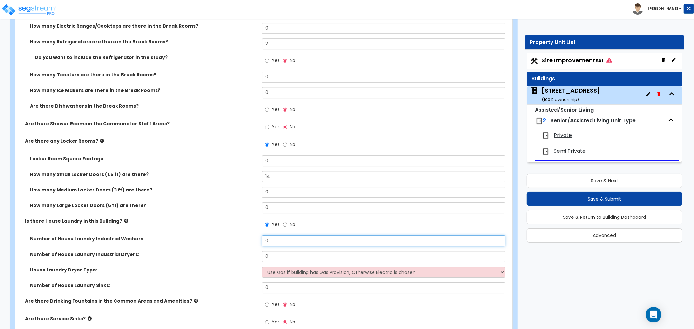
drag, startPoint x: 274, startPoint y: 227, endPoint x: 248, endPoint y: 225, distance: 26.7
click at [248, 236] on div "Number of House Laundry Industrial Washers: 0" at bounding box center [261, 244] width 493 height 16
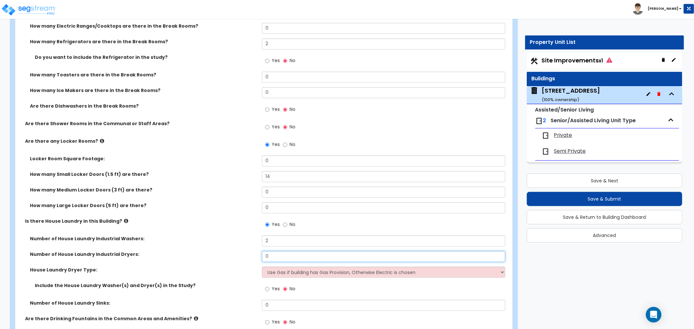
drag, startPoint x: 273, startPoint y: 242, endPoint x: 247, endPoint y: 246, distance: 26.9
click at [247, 251] on div "Number of House Laundry Industrial Dryers: 0" at bounding box center [261, 259] width 493 height 16
click at [290, 267] on select "Use Gas if building has Gas Provision, Otherwise Electric is chosen Gas Electric" at bounding box center [383, 272] width 243 height 11
click at [262, 267] on select "Use Gas if building has Gas Provision, Otherwise Electric is chosen Gas Electric" at bounding box center [383, 272] width 243 height 11
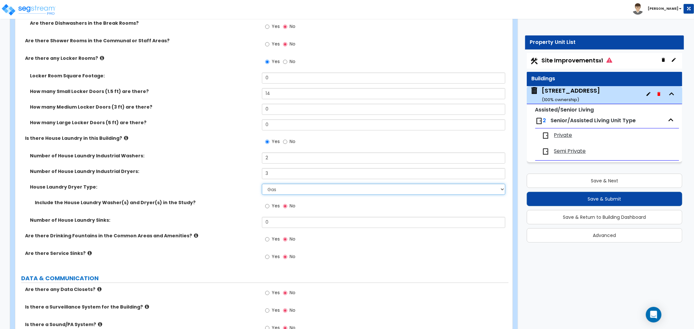
scroll to position [3797, 0]
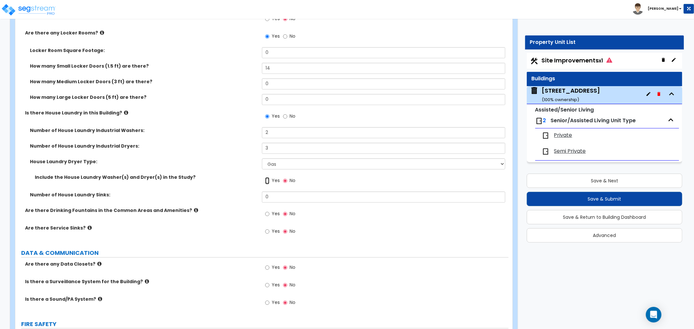
click at [267, 177] on input "Yes" at bounding box center [267, 180] width 4 height 7
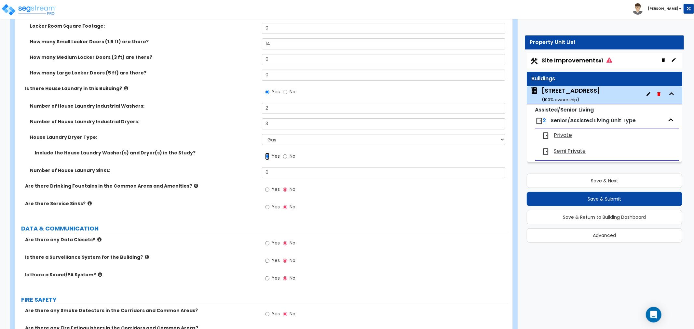
scroll to position [3833, 0]
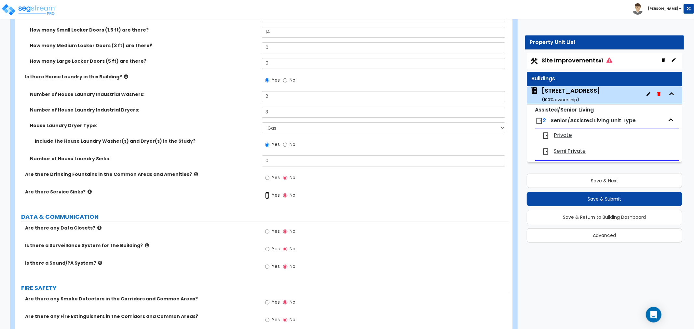
click at [268, 192] on input "Yes" at bounding box center [267, 195] width 4 height 7
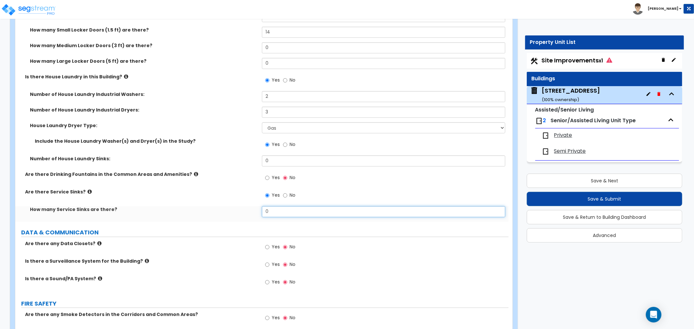
drag, startPoint x: 272, startPoint y: 197, endPoint x: 262, endPoint y: 195, distance: 10.0
click at [262, 206] on input "0" at bounding box center [383, 211] width 243 height 11
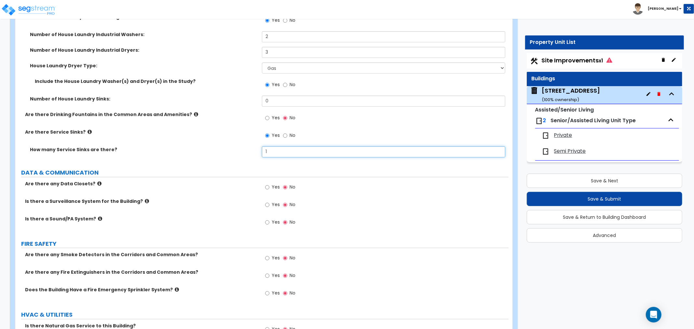
scroll to position [3905, 0]
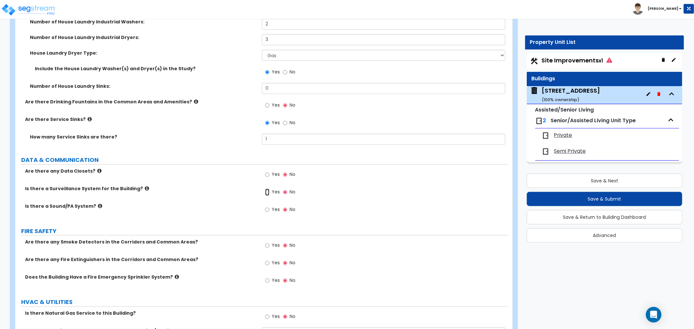
click at [268, 189] on input "Yes" at bounding box center [267, 192] width 4 height 7
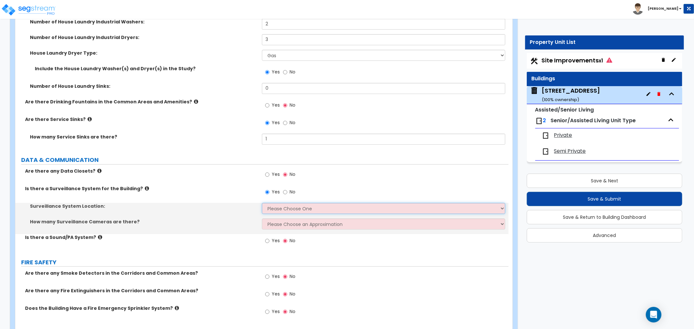
click at [282, 203] on select "Please Choose One Inside the Building Outside the Building Both Inside & Outside" at bounding box center [383, 208] width 243 height 11
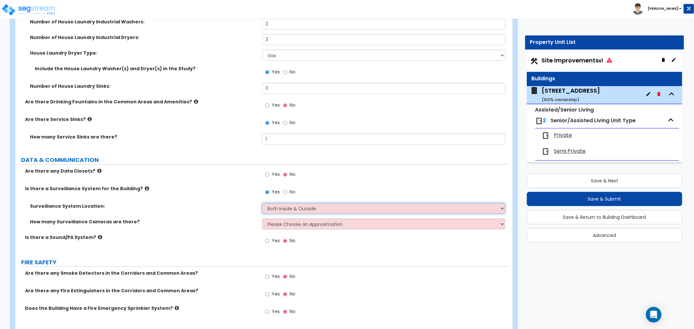
click at [262, 203] on select "Please Choose One Inside the Building Outside the Building Both Inside & Outside" at bounding box center [383, 208] width 243 height 11
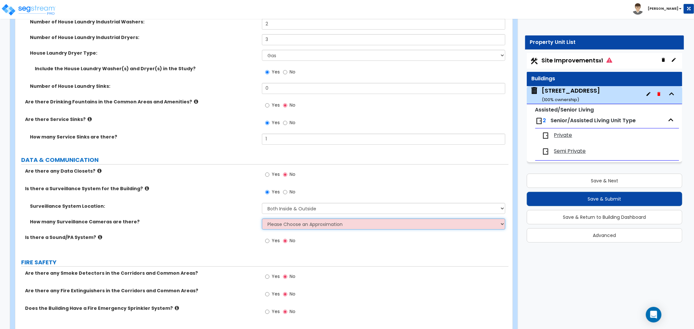
click at [273, 219] on select "Please Choose an Approximation Barely Noticed Any Noticed a Couple Frequently S…" at bounding box center [383, 224] width 243 height 11
click at [262, 219] on select "Please Choose an Approximation Barely Noticed Any Noticed a Couple Frequently S…" at bounding box center [383, 224] width 243 height 11
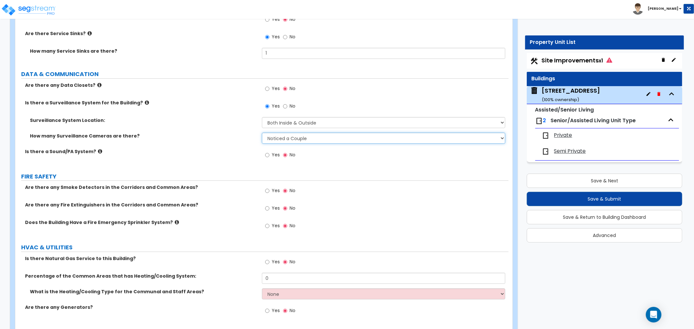
scroll to position [3999, 0]
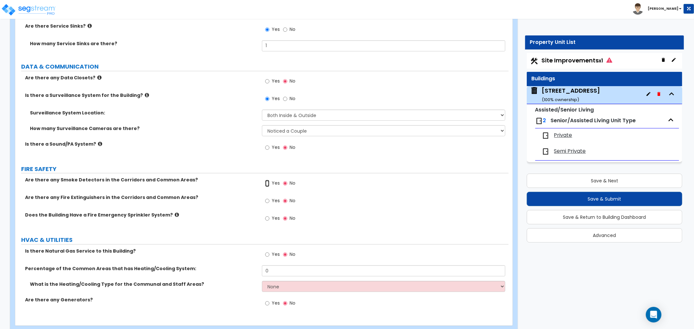
click at [265, 180] on input "Yes" at bounding box center [267, 183] width 4 height 7
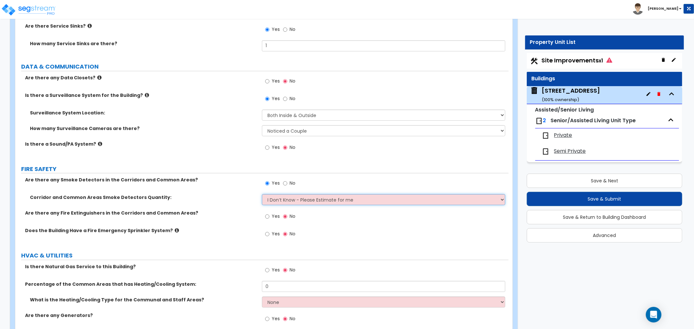
click at [275, 194] on select "I Don’t Know - Please Estimate for me I want to Enter the Number of Smoke Detec…" at bounding box center [383, 199] width 243 height 11
click at [262, 194] on select "I Don’t Know - Please Estimate for me I want to Enter the Number of Smoke Detec…" at bounding box center [383, 199] width 243 height 11
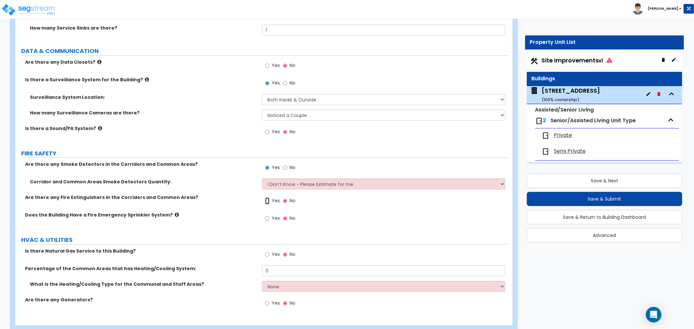
click at [267, 198] on input "Yes" at bounding box center [267, 201] width 4 height 7
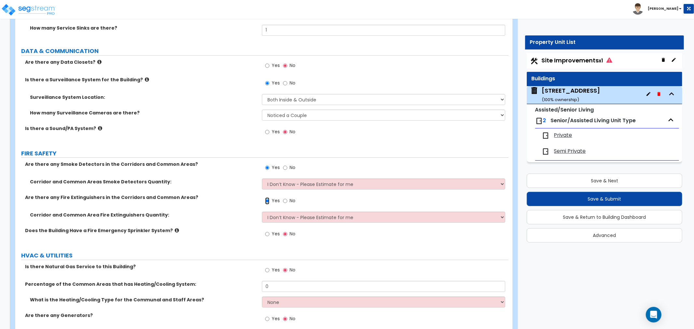
scroll to position [4030, 0]
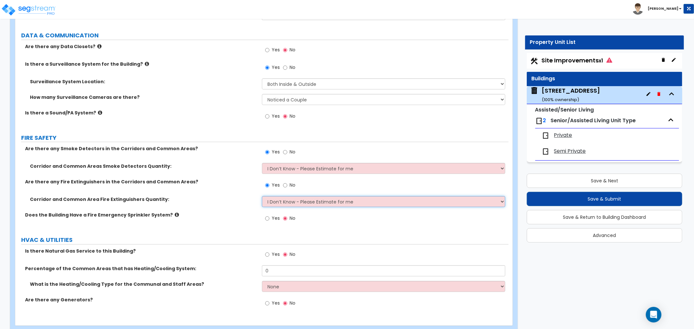
click at [281, 196] on select "I Don’t Know - Please Estimate for me I want to Enter the Number of Fire Exting…" at bounding box center [383, 201] width 243 height 11
click at [262, 196] on select "I Don’t Know - Please Estimate for me I want to Enter the Number of Fire Exting…" at bounding box center [383, 201] width 243 height 11
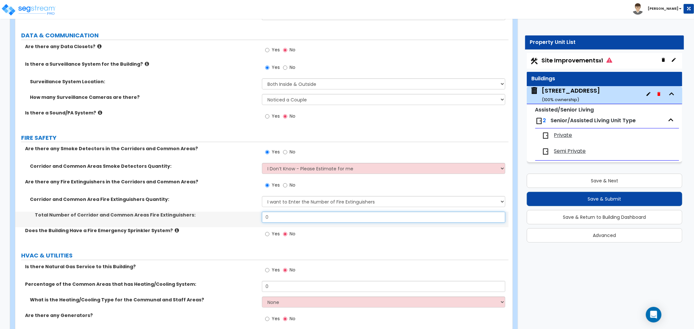
drag, startPoint x: 278, startPoint y: 201, endPoint x: 256, endPoint y: 199, distance: 21.5
click at [256, 212] on div "Total Number of Corridor and Common Areas Fire Extinguishers: 0" at bounding box center [261, 220] width 493 height 16
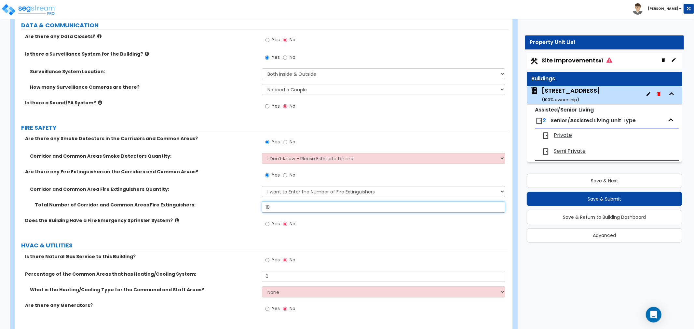
scroll to position [4045, 0]
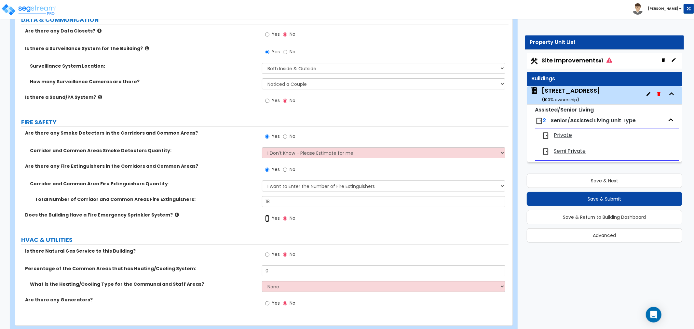
click at [268, 215] on input "Yes" at bounding box center [267, 218] width 4 height 7
click at [265, 251] on input "Yes" at bounding box center [267, 254] width 4 height 7
drag, startPoint x: 279, startPoint y: 258, endPoint x: 249, endPoint y: 258, distance: 29.3
click at [249, 266] on div "Percentage of the Common Areas that has Heating/Cooling System: 0" at bounding box center [261, 274] width 493 height 16
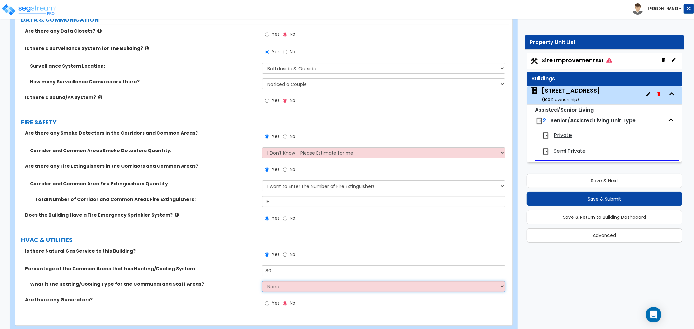
click at [282, 281] on select "None Heat Only Centralized Heating & Cooling Thru Wall Air Conditioners Mini Sp…" at bounding box center [383, 286] width 243 height 11
click at [262, 281] on select "None Heat Only Centralized Heating & Cooling Thru Wall Air Conditioners Mini Sp…" at bounding box center [383, 286] width 243 height 11
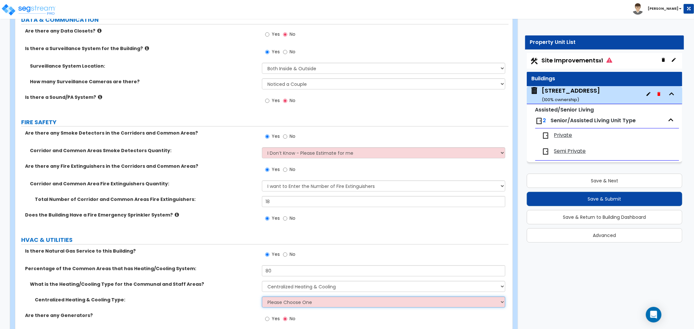
click at [283, 297] on select "Please Choose One Rooftop Unit Furnace-Condenser Forced Air Split Heating/Cooli…" at bounding box center [383, 302] width 243 height 11
click at [262, 297] on select "Please Choose One Rooftop Unit Furnace-Condenser Forced Air Split Heating/Cooli…" at bounding box center [383, 302] width 243 height 11
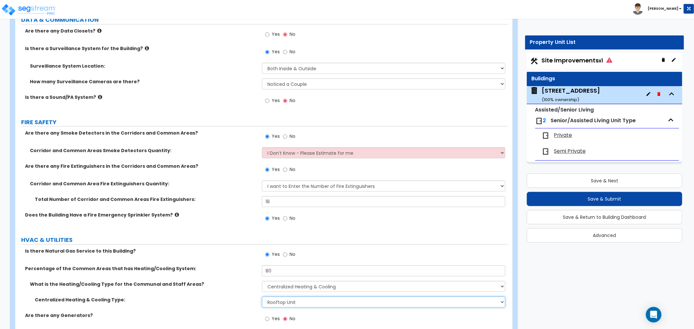
scroll to position [4061, 0]
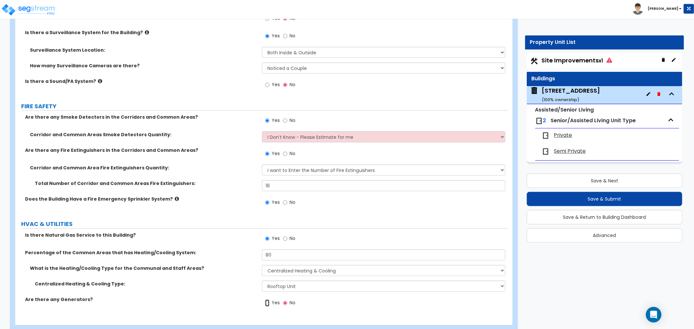
click at [268, 300] on input "Yes" at bounding box center [267, 303] width 4 height 7
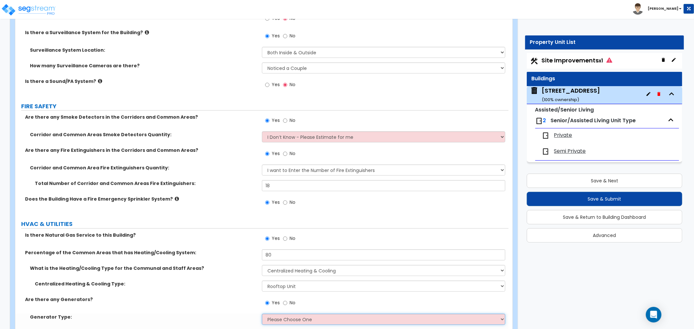
click at [274, 314] on select "Please Choose One Gas Diesel" at bounding box center [383, 319] width 243 height 11
click at [262, 314] on select "Please Choose One Gas Diesel" at bounding box center [383, 319] width 243 height 11
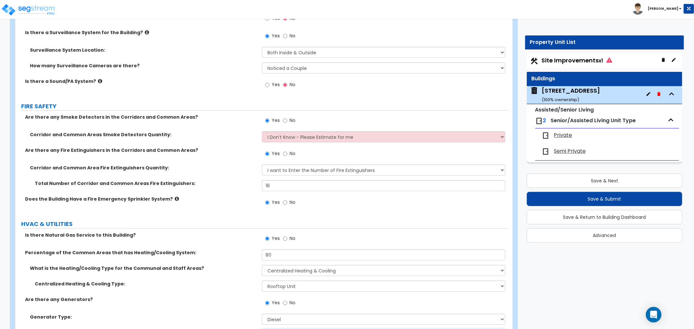
click at [278, 329] on select "None 1 2 3" at bounding box center [383, 335] width 243 height 11
click at [262, 329] on select "None 1 2 3" at bounding box center [383, 335] width 243 height 11
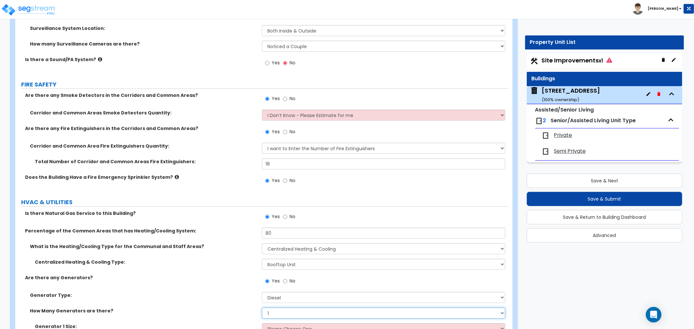
scroll to position [4108, 0]
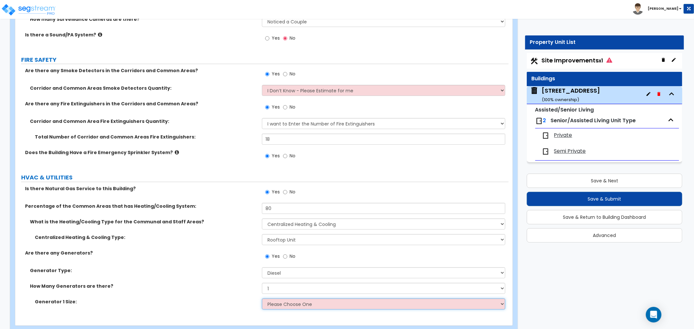
click at [283, 299] on select "Please Choose One 30kW 50kW 75kW 100kW 125 kW 150 kW 175 kW 200 kW 250 kW 300 k…" at bounding box center [383, 304] width 243 height 11
click at [262, 299] on select "Please Choose One 30kW 50kW 75kW 100kW 125 kW 150 kW 175 kW 200 kW 250 kW 300 k…" at bounding box center [383, 304] width 243 height 11
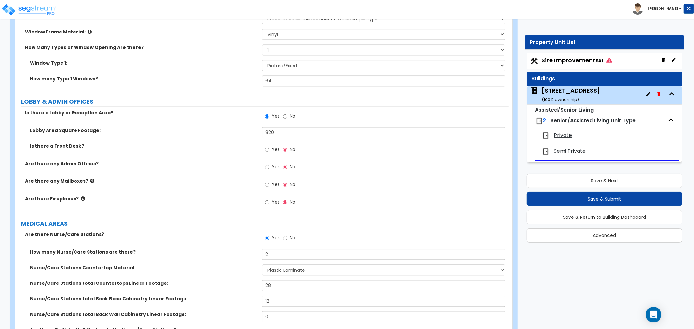
scroll to position [1229, 0]
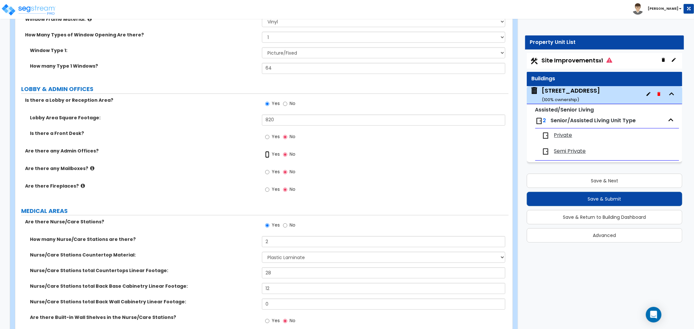
click at [268, 151] on input "Yes" at bounding box center [267, 154] width 4 height 7
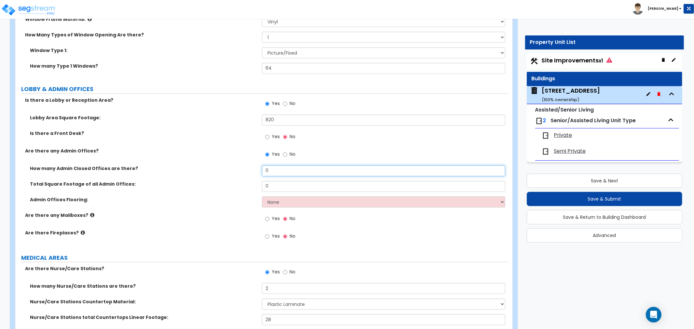
drag, startPoint x: 285, startPoint y: 164, endPoint x: 219, endPoint y: 162, distance: 66.4
click at [219, 165] on div "How many Admin Closed Offices are there? 0" at bounding box center [261, 173] width 493 height 16
click at [273, 165] on input "0" at bounding box center [383, 170] width 243 height 11
drag, startPoint x: 274, startPoint y: 165, endPoint x: 253, endPoint y: 164, distance: 21.2
click at [253, 165] on div "How many Admin Closed Offices are there? 0" at bounding box center [261, 173] width 493 height 16
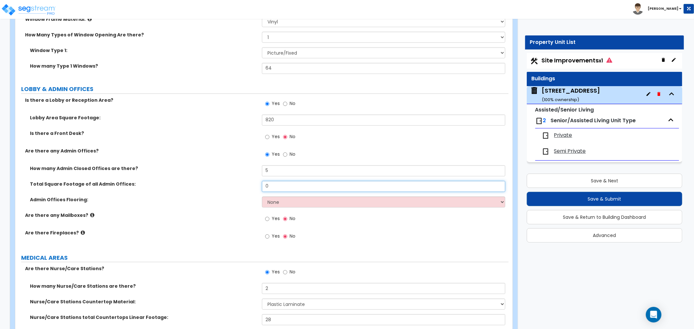
drag, startPoint x: 275, startPoint y: 180, endPoint x: 237, endPoint y: 177, distance: 38.5
click at [238, 181] on div "Total Square Footage of all Admin Offices: 0" at bounding box center [261, 189] width 493 height 16
drag, startPoint x: 289, startPoint y: 179, endPoint x: 209, endPoint y: 172, distance: 79.7
click at [209, 172] on div "How many Admin Closed Offices are there? 5 Total Square Footage of all Admin Of…" at bounding box center [262, 188] width 484 height 47
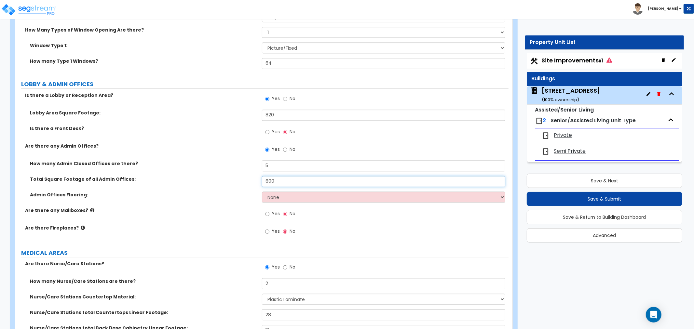
scroll to position [1265, 0]
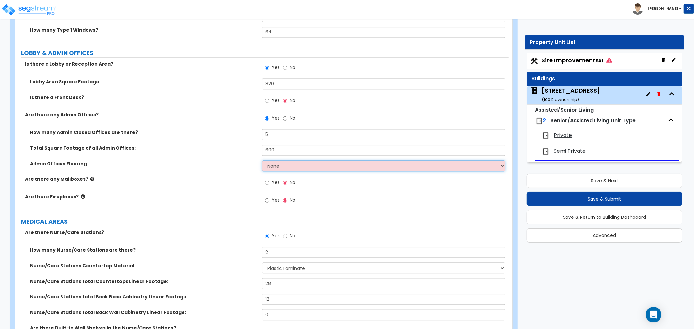
click at [276, 160] on select "None Tile Flooring Hardwood Flooring Resilient Laminate Flooring VCT Flooring S…" at bounding box center [383, 165] width 243 height 11
click at [262, 160] on select "None Tile Flooring Hardwood Flooring Resilient Laminate Flooring VCT Flooring S…" at bounding box center [383, 165] width 243 height 11
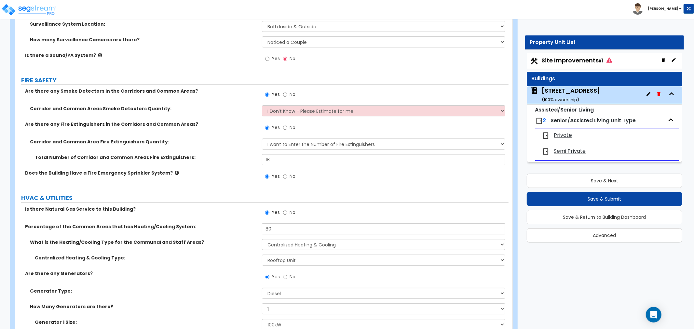
scroll to position [4155, 0]
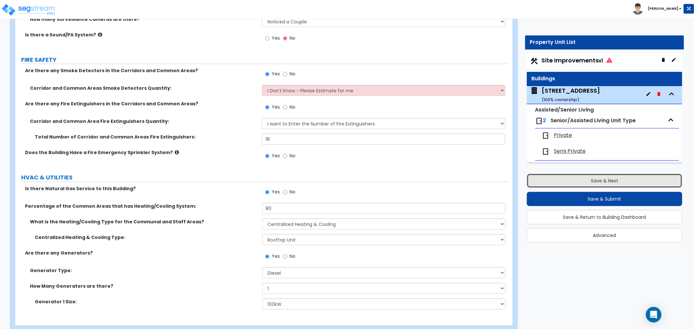
click at [598, 183] on button "Save & Next" at bounding box center [605, 181] width 156 height 14
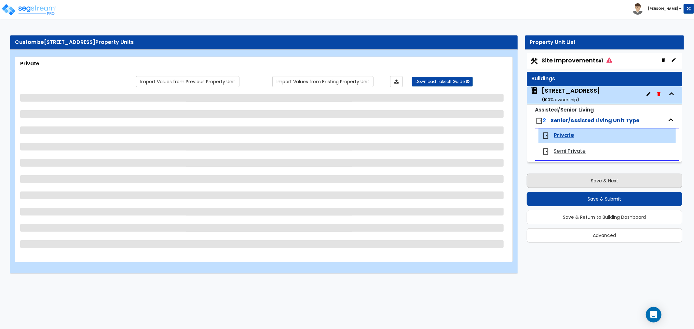
scroll to position [0, 0]
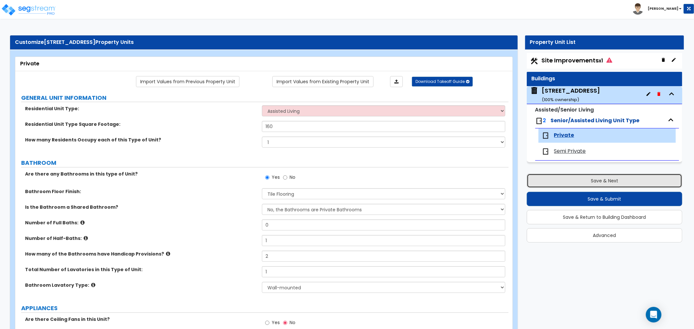
click at [598, 183] on button "Save & Next" at bounding box center [605, 181] width 156 height 14
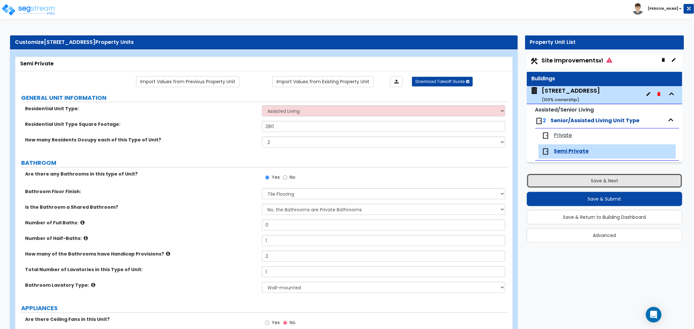
click at [598, 183] on button "Save & Next" at bounding box center [605, 181] width 156 height 14
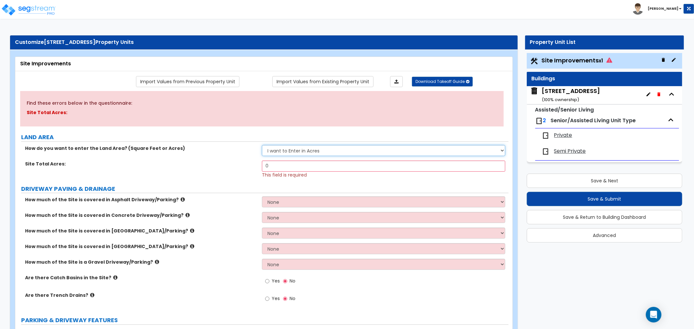
click at [326, 152] on select "I want to Enter in Acres I want to Enter in Square Feet" at bounding box center [383, 150] width 243 height 11
click at [262, 145] on select "I want to Enter in Acres I want to Enter in Square Feet" at bounding box center [383, 150] width 243 height 11
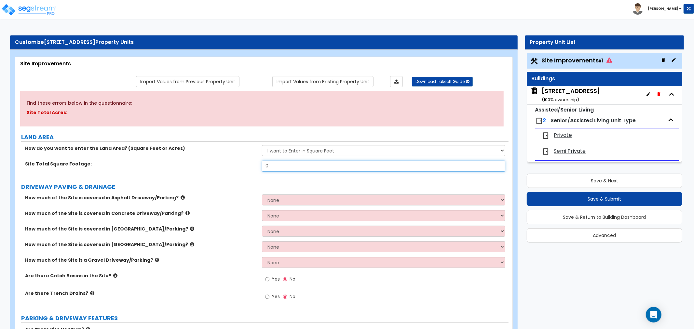
drag, startPoint x: 282, startPoint y: 170, endPoint x: 240, endPoint y: 169, distance: 42.0
click at [240, 169] on div "Site Total Square Footage: 0" at bounding box center [261, 169] width 493 height 16
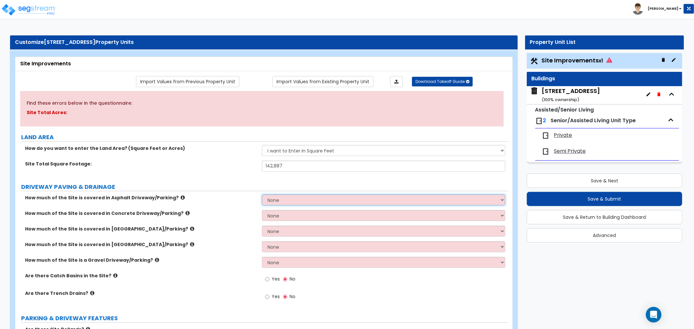
click at [265, 199] on select "None I want to Enter an Approximate Percentage I want to Enter the Square Foota…" at bounding box center [383, 200] width 243 height 11
click at [262, 195] on select "None I want to Enter an Approximate Percentage I want to Enter the Square Foota…" at bounding box center [383, 200] width 243 height 11
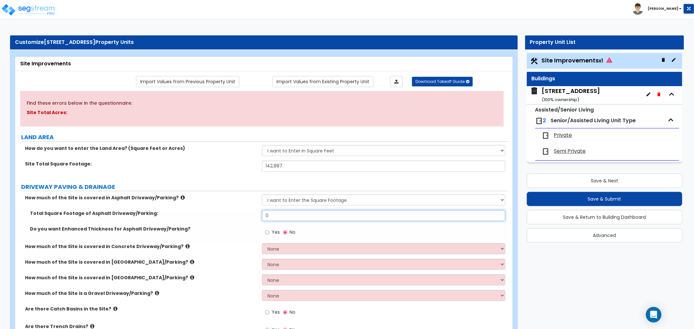
drag, startPoint x: 272, startPoint y: 215, endPoint x: 237, endPoint y: 215, distance: 35.8
click at [237, 215] on div "Total Square Footage of Asphalt Driveway/Parking: 0" at bounding box center [261, 218] width 493 height 16
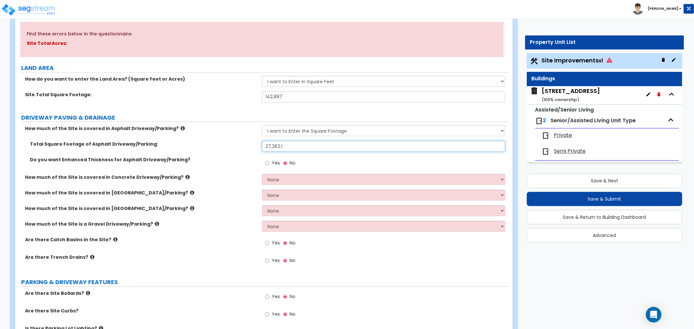
scroll to position [72, 0]
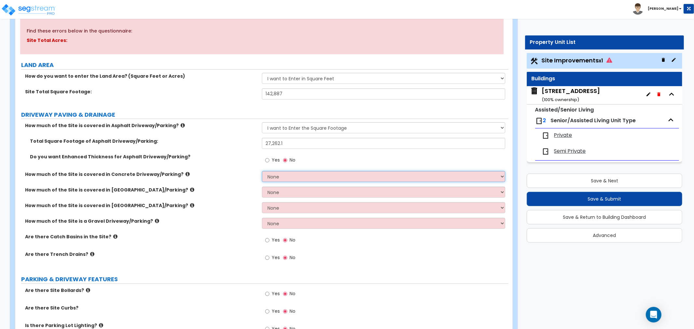
click at [268, 179] on select "None I want to Enter an Approximate Percentage I want to Enter the Square Foota…" at bounding box center [383, 176] width 243 height 11
click at [262, 171] on select "None I want to Enter an Approximate Percentage I want to Enter the Square Foota…" at bounding box center [383, 176] width 243 height 11
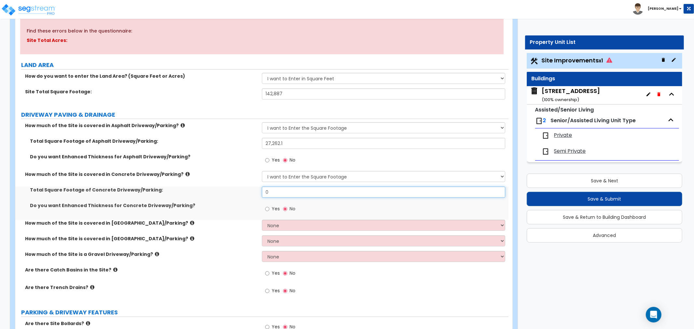
drag, startPoint x: 276, startPoint y: 193, endPoint x: 244, endPoint y: 190, distance: 31.7
click at [246, 191] on div "Total Square Footage of Concrete Driveway/Parking: 0" at bounding box center [261, 195] width 493 height 16
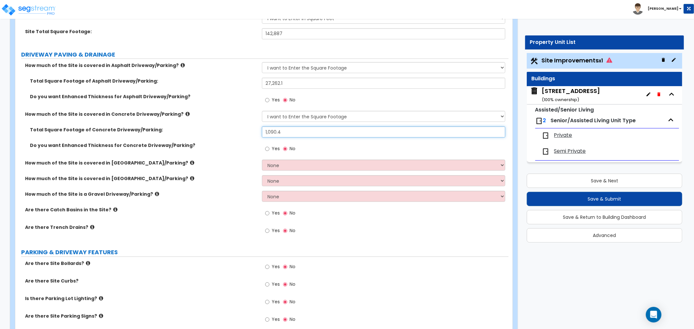
scroll to position [181, 0]
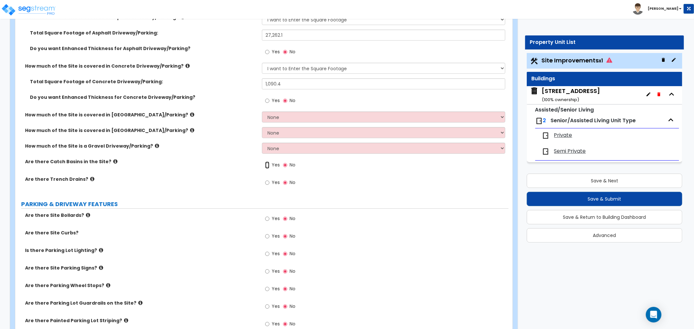
click at [267, 167] on input "Yes" at bounding box center [267, 165] width 4 height 7
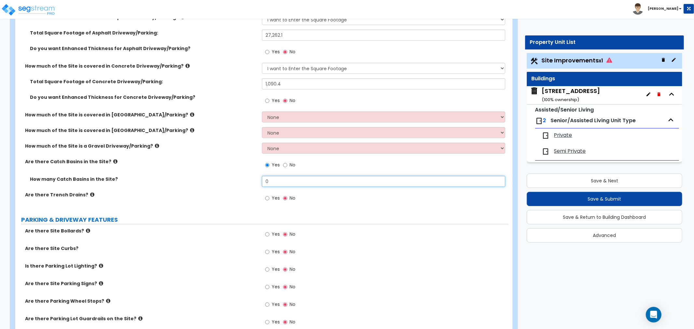
drag, startPoint x: 285, startPoint y: 183, endPoint x: 229, endPoint y: 178, distance: 56.5
click at [229, 178] on div "How many Catch Basins in the Site? 0" at bounding box center [261, 184] width 493 height 16
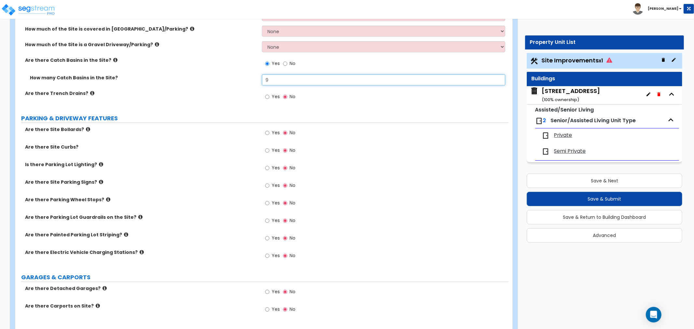
scroll to position [289, 0]
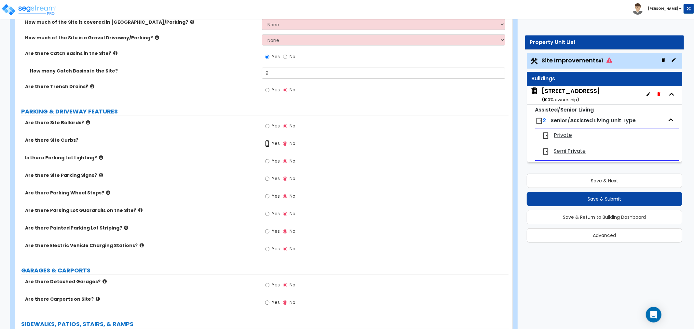
click at [268, 143] on input "Yes" at bounding box center [267, 143] width 4 height 7
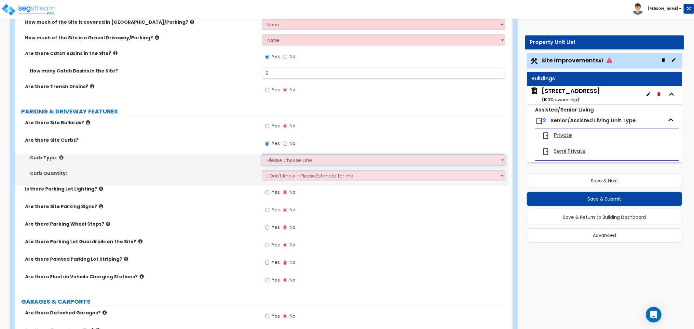
click at [277, 160] on select "Please Choose One Curb (Only) Curb & Gutter Asphalt Berm" at bounding box center [383, 160] width 243 height 11
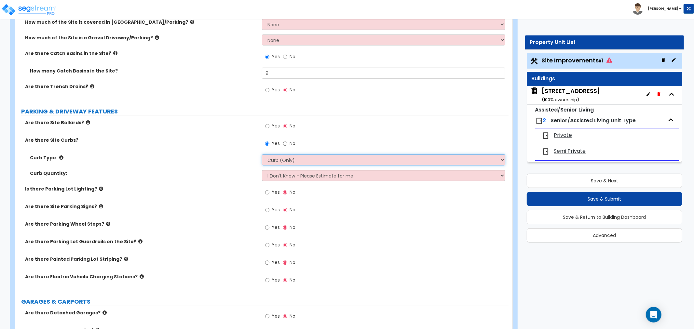
click at [262, 155] on select "Please Choose One Curb (Only) Curb & Gutter Asphalt Berm" at bounding box center [383, 160] width 243 height 11
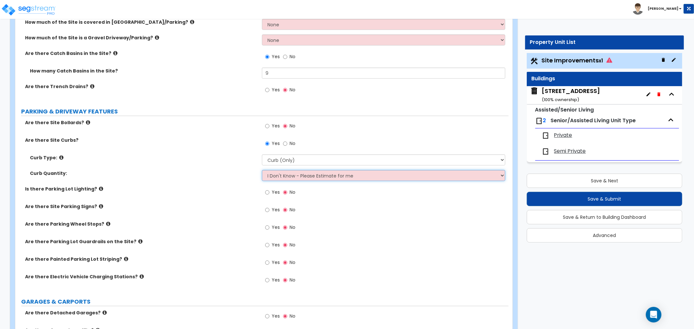
click at [277, 178] on select "I Don't Know - Please Estimate for me I want to Enter the LF" at bounding box center [383, 175] width 243 height 11
click at [262, 170] on select "I Don't Know - Please Estimate for me I want to Enter the LF" at bounding box center [383, 175] width 243 height 11
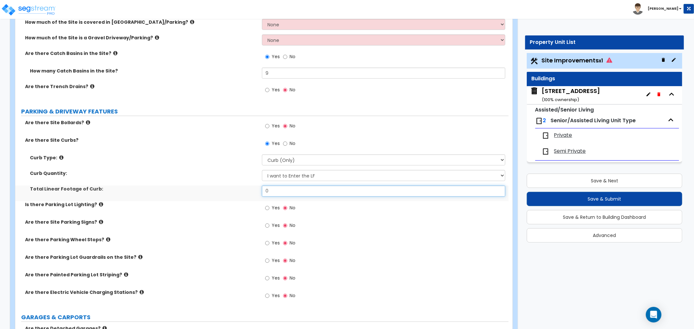
drag, startPoint x: 277, startPoint y: 191, endPoint x: 213, endPoint y: 193, distance: 64.5
click at [213, 193] on div "Total Linear Footage of Curb: 0" at bounding box center [261, 194] width 493 height 16
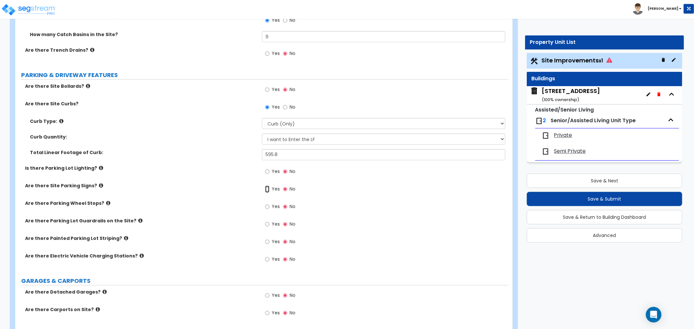
click at [268, 189] on input "Yes" at bounding box center [267, 189] width 4 height 7
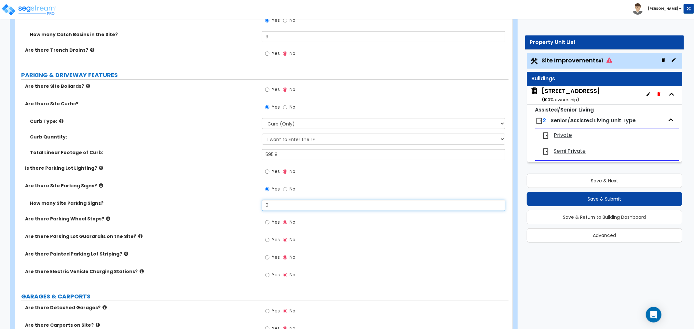
drag, startPoint x: 273, startPoint y: 205, endPoint x: 245, endPoint y: 200, distance: 28.7
click at [245, 200] on div "How many Site Parking Signs? 0" at bounding box center [261, 208] width 493 height 16
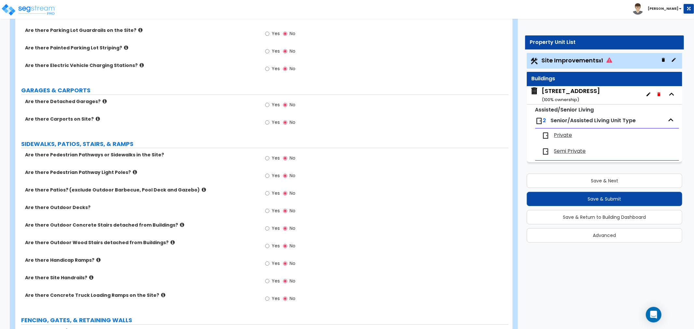
scroll to position [542, 0]
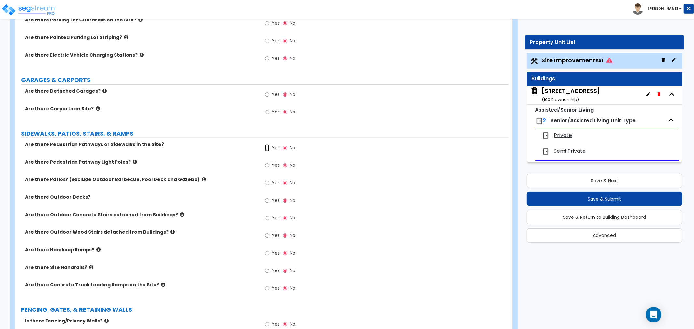
click at [268, 147] on input "Yes" at bounding box center [267, 147] width 4 height 7
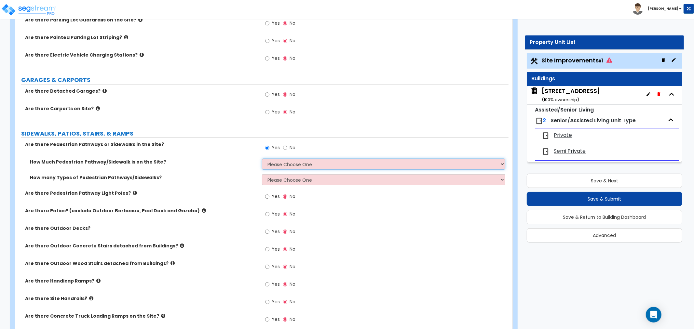
click at [273, 164] on select "Please Choose One I Don't Know, Please Estimate For Me Enter Linear Footage" at bounding box center [383, 164] width 243 height 11
click at [262, 159] on select "Please Choose One I Don't Know, Please Estimate For Me Enter Linear Footage" at bounding box center [383, 164] width 243 height 11
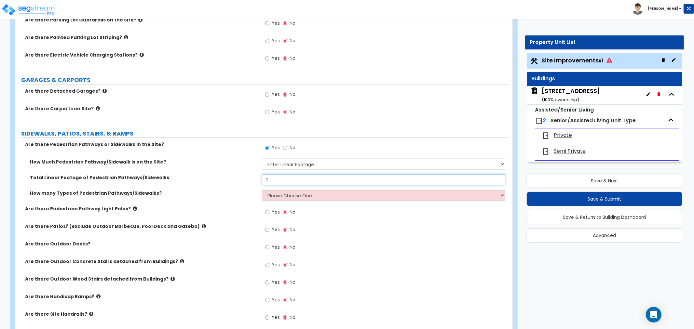
drag, startPoint x: 284, startPoint y: 177, endPoint x: 240, endPoint y: 176, distance: 43.6
click at [240, 176] on div "Total Linear Footage of Pedestrian Pathways/Sidewalks: 0" at bounding box center [261, 182] width 493 height 16
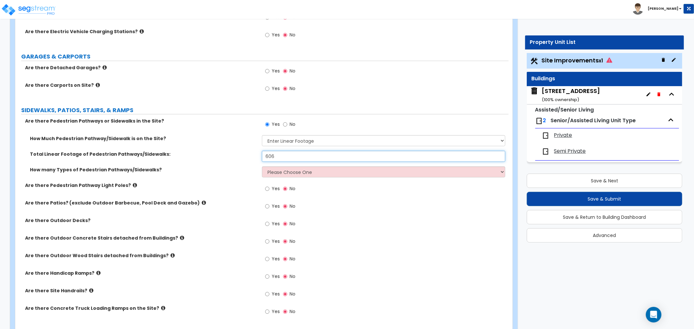
scroll to position [578, 0]
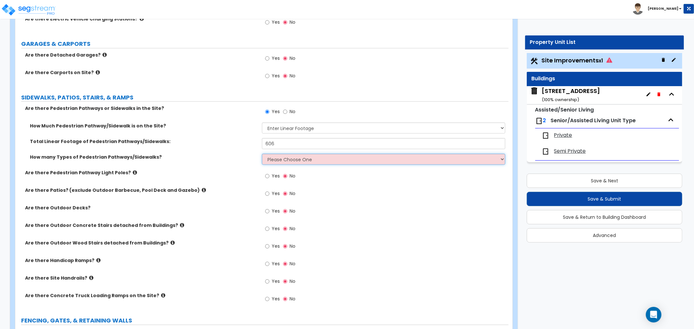
click at [270, 158] on select "Please Choose One 1 2 3" at bounding box center [383, 159] width 243 height 11
click at [262, 154] on select "Please Choose One 1 2 3" at bounding box center [383, 159] width 243 height 11
click at [278, 155] on select "Please Choose One 1 2 3" at bounding box center [383, 159] width 243 height 11
click at [262, 154] on select "Please Choose One 1 2 3" at bounding box center [383, 159] width 243 height 11
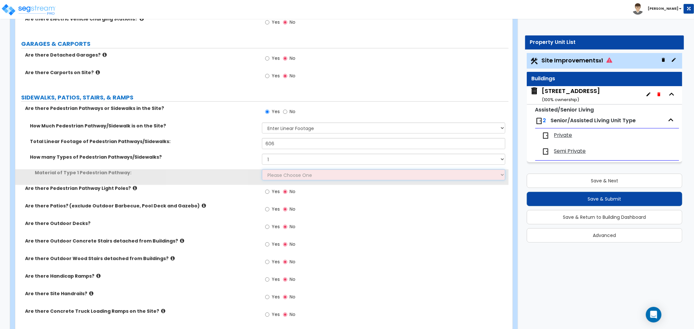
drag, startPoint x: 278, startPoint y: 164, endPoint x: 274, endPoint y: 175, distance: 11.7
click at [274, 175] on select "Please Choose One Bare Concrete Stamped Concrete Brick Pavers Stone Pavers Wood…" at bounding box center [383, 175] width 243 height 11
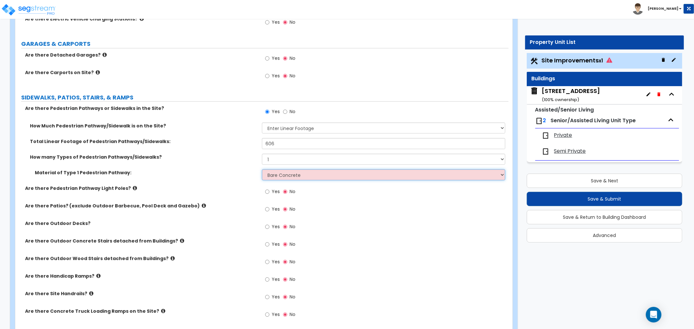
click at [262, 170] on select "Please Choose One Bare Concrete Stamped Concrete Brick Pavers Stone Pavers Wood…" at bounding box center [383, 175] width 243 height 11
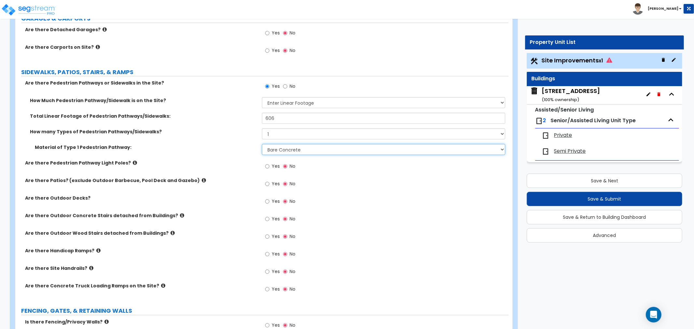
scroll to position [614, 0]
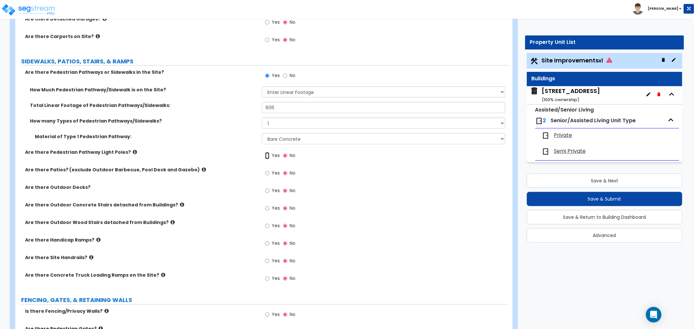
click at [268, 154] on input "Yes" at bounding box center [267, 155] width 4 height 7
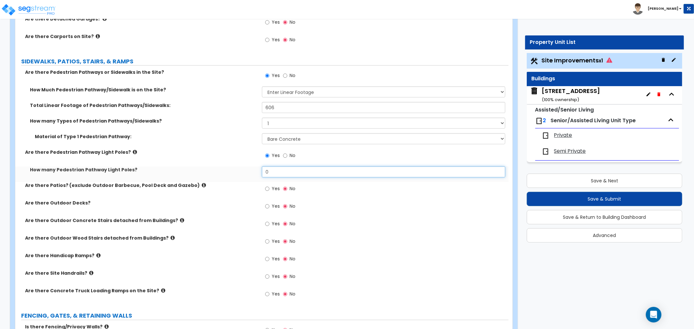
drag, startPoint x: 272, startPoint y: 172, endPoint x: 244, endPoint y: 172, distance: 28.0
click at [244, 172] on div "How many Pedestrian Pathway Light Poles? 0" at bounding box center [261, 175] width 493 height 16
drag, startPoint x: 280, startPoint y: 171, endPoint x: 230, endPoint y: 171, distance: 50.1
click at [230, 171] on div "How many Pedestrian Pathway Light Poles? 3" at bounding box center [261, 175] width 493 height 16
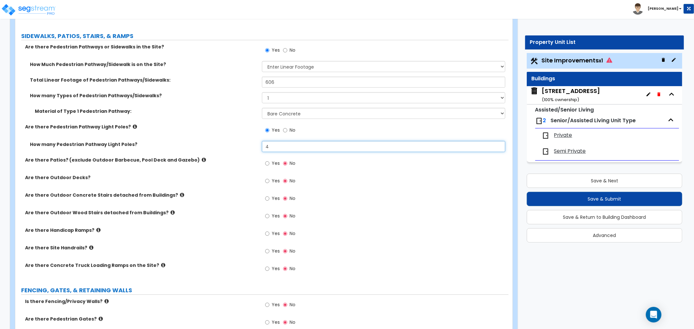
scroll to position [651, 0]
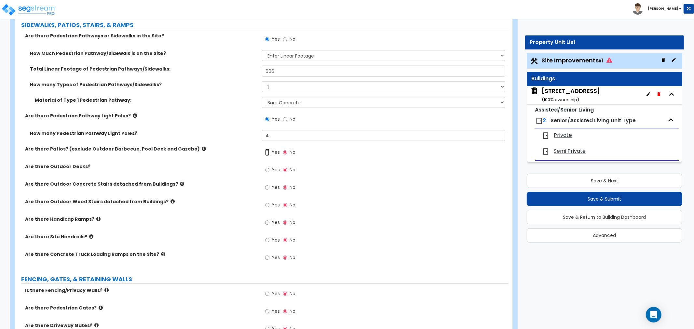
click at [266, 154] on input "Yes" at bounding box center [267, 152] width 4 height 7
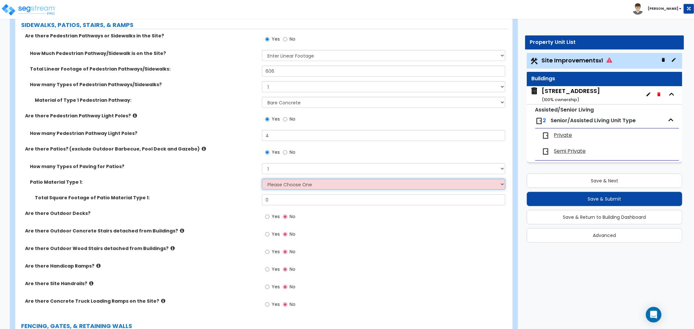
click at [274, 186] on select "Please Choose One Bare Concrete Stamped Concrete Brick Pavers Stone Pavers Tile…" at bounding box center [383, 184] width 243 height 11
click at [262, 179] on select "Please Choose One Bare Concrete Stamped Concrete Brick Pavers Stone Pavers Tile…" at bounding box center [383, 184] width 243 height 11
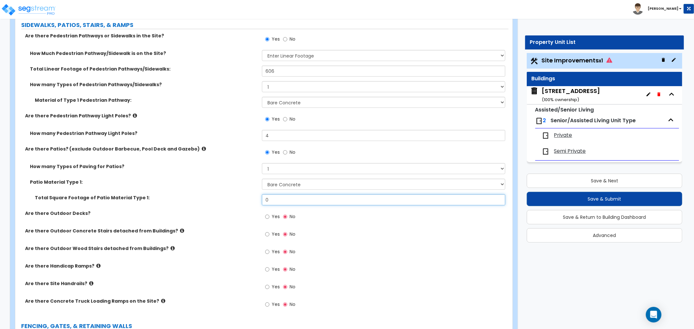
drag, startPoint x: 274, startPoint y: 202, endPoint x: 241, endPoint y: 203, distance: 32.9
click at [241, 203] on div "Total Square Footage of Patio Material Type 1: 0" at bounding box center [261, 203] width 493 height 16
click at [193, 186] on div "Patio Material Type 1: Please Choose One Bare Concrete Stamped Concrete Brick P…" at bounding box center [261, 187] width 493 height 16
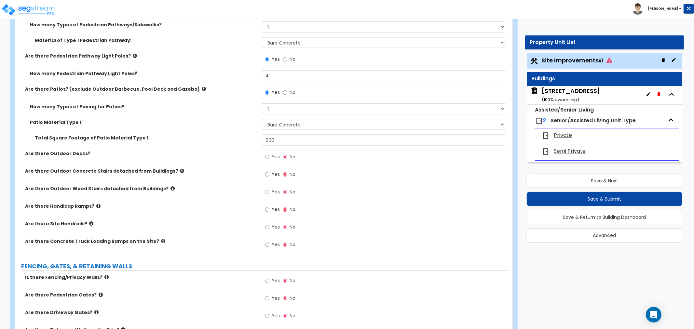
scroll to position [723, 0]
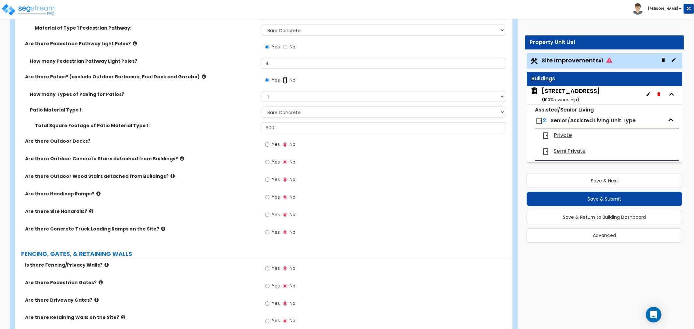
click at [284, 79] on input "No" at bounding box center [285, 80] width 4 height 7
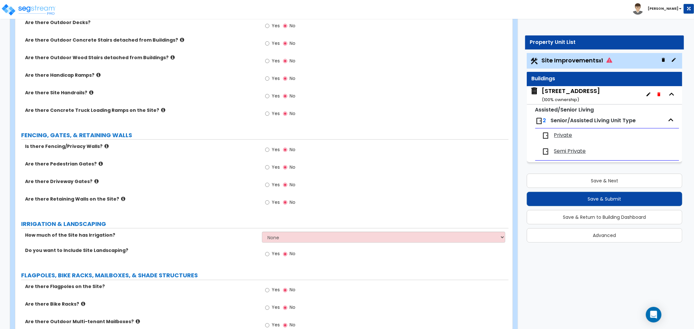
scroll to position [795, 0]
click at [266, 150] on input "Yes" at bounding box center [267, 149] width 4 height 7
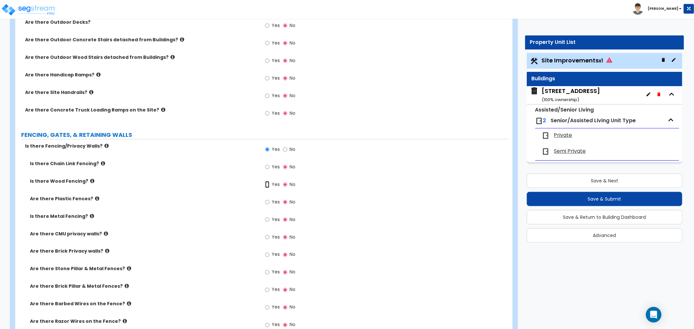
click at [268, 185] on input "Yes" at bounding box center [267, 184] width 4 height 7
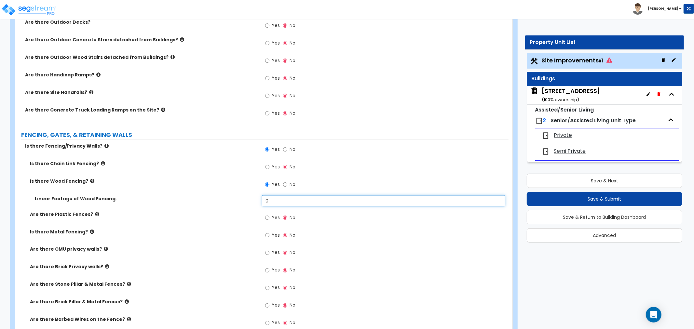
drag, startPoint x: 281, startPoint y: 201, endPoint x: 245, endPoint y: 202, distance: 35.8
click at [245, 202] on div "Linear Footage of Wood Fencing: 0" at bounding box center [261, 204] width 493 height 16
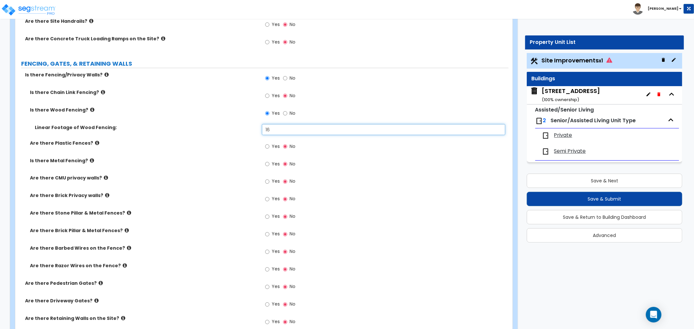
scroll to position [831, 0]
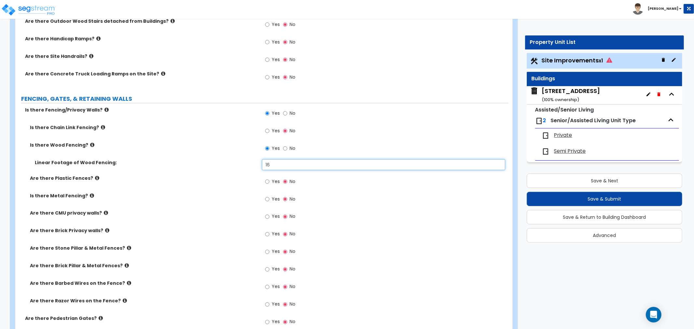
drag, startPoint x: 284, startPoint y: 165, endPoint x: 257, endPoint y: 162, distance: 27.2
click at [257, 162] on div "Linear Footage of Wood Fencing: 16" at bounding box center [261, 167] width 493 height 16
click at [268, 129] on input "Yes" at bounding box center [267, 131] width 4 height 7
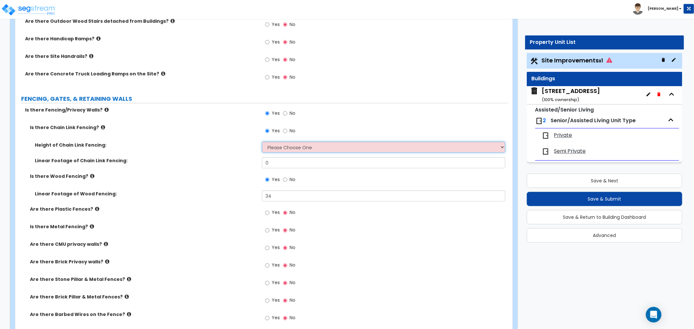
click at [275, 145] on select "Please Choose One 3 feet 4 feet 5 feet 6 feet 10 feet 12 feet" at bounding box center [383, 147] width 243 height 11
click at [262, 142] on select "Please Choose One 3 feet 4 feet 5 feet 6 feet 10 feet 12 feet" at bounding box center [383, 147] width 243 height 11
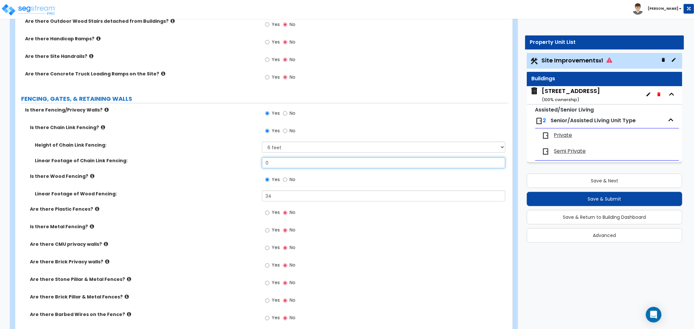
drag, startPoint x: 274, startPoint y: 162, endPoint x: 244, endPoint y: 161, distance: 29.6
click at [244, 161] on div "Linear Footage of Chain Link Fencing: 0" at bounding box center [261, 166] width 493 height 16
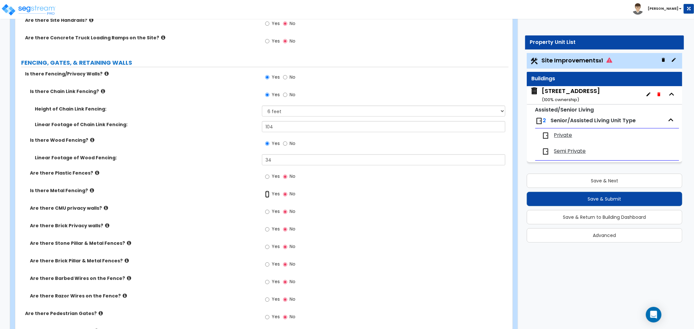
click at [267, 193] on input "Yes" at bounding box center [267, 194] width 4 height 7
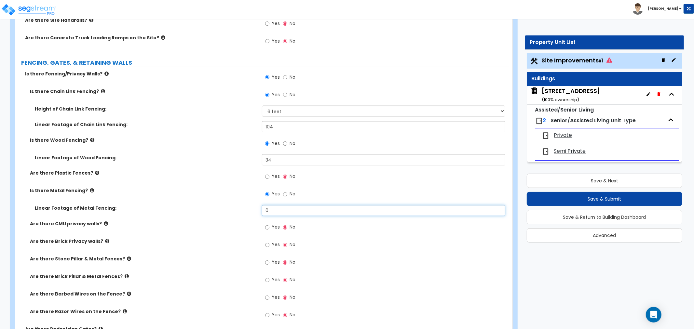
drag, startPoint x: 271, startPoint y: 211, endPoint x: 213, endPoint y: 216, distance: 58.5
click at [213, 216] on div "Linear Footage of Metal Fencing: 0" at bounding box center [261, 213] width 493 height 16
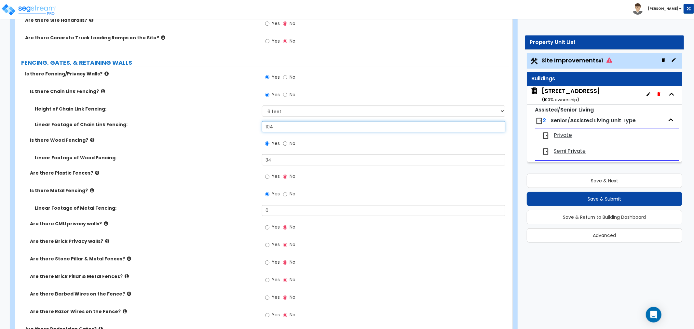
drag, startPoint x: 280, startPoint y: 126, endPoint x: 248, endPoint y: 127, distance: 32.6
click at [248, 127] on div "Linear Footage of Chain Link Fencing: 104" at bounding box center [261, 129] width 493 height 16
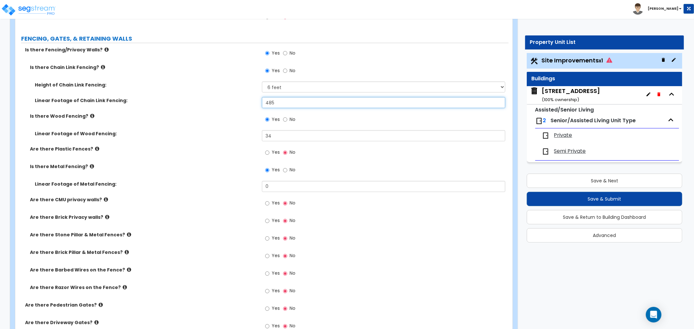
scroll to position [904, 0]
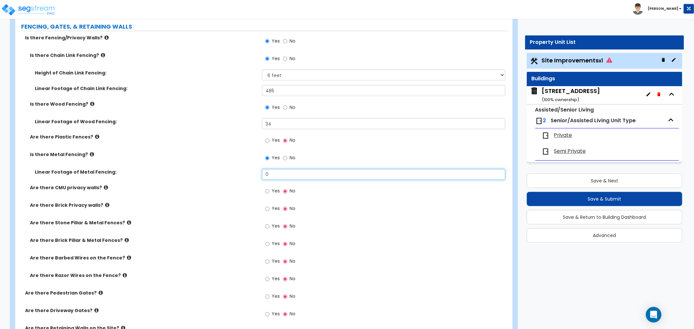
drag, startPoint x: 274, startPoint y: 174, endPoint x: 257, endPoint y: 172, distance: 16.7
click at [257, 172] on div "Linear Footage of Metal Fencing: 0" at bounding box center [261, 177] width 493 height 16
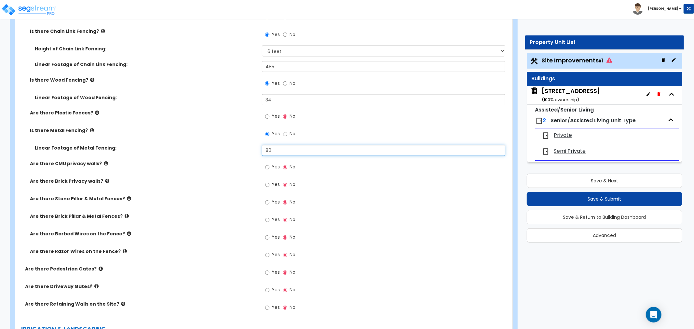
scroll to position [940, 0]
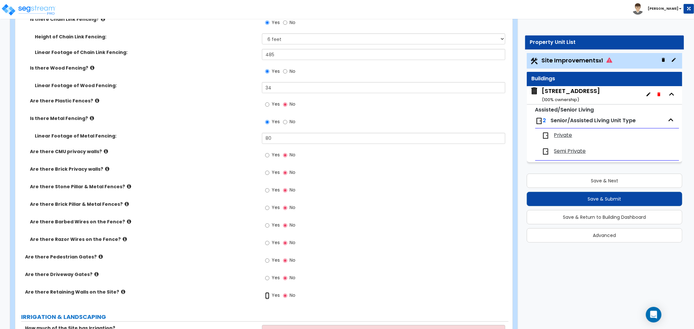
click at [267, 294] on input "Yes" at bounding box center [267, 296] width 4 height 7
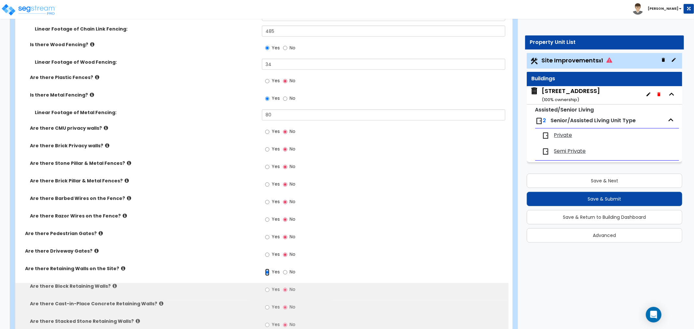
scroll to position [1012, 0]
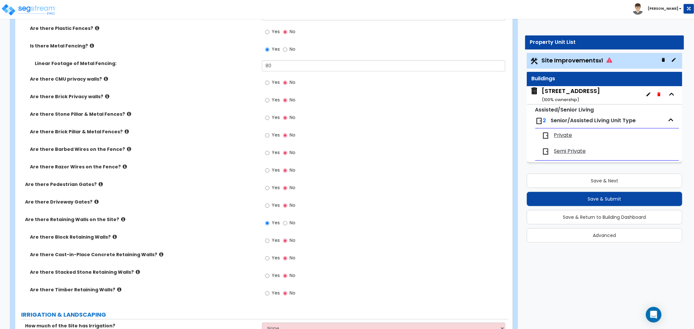
click at [113, 235] on icon at bounding box center [115, 237] width 4 height 5
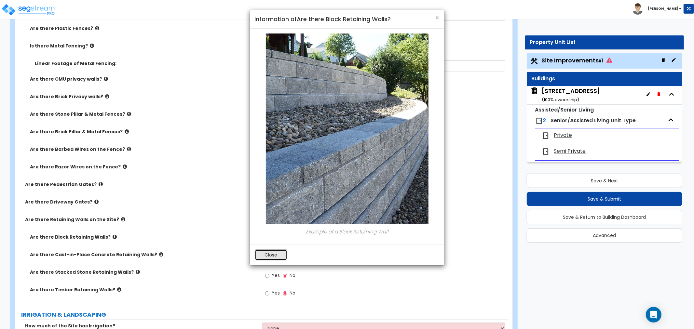
click at [280, 259] on button "Close" at bounding box center [271, 255] width 33 height 11
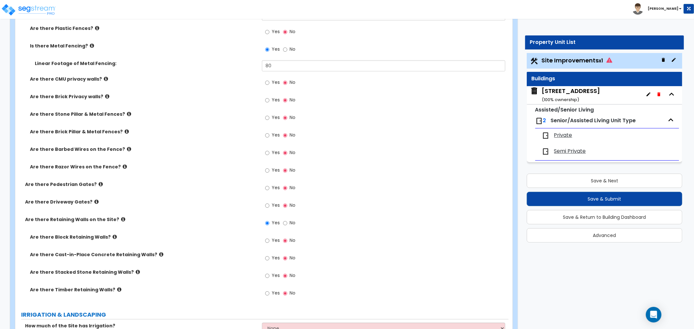
click at [159, 254] on icon at bounding box center [161, 255] width 4 height 5
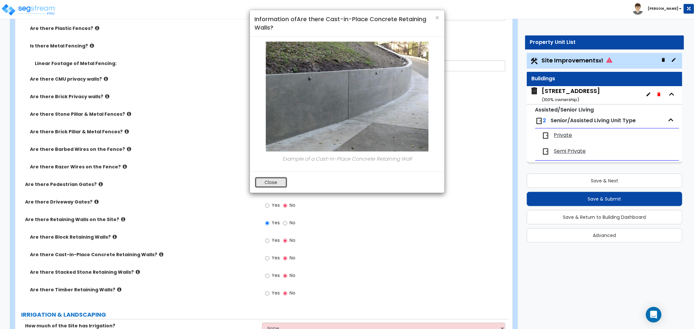
click at [277, 182] on button "Close" at bounding box center [271, 182] width 33 height 11
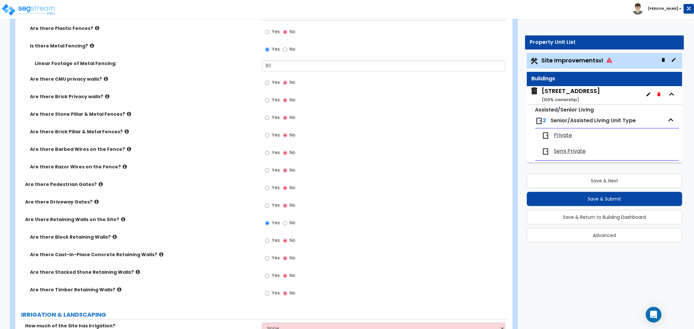
click at [136, 271] on icon at bounding box center [138, 272] width 4 height 5
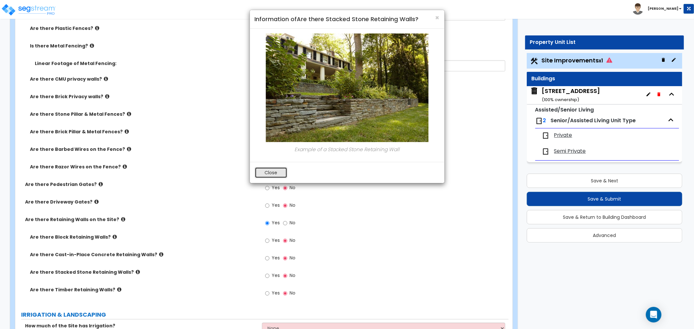
click at [268, 168] on button "Close" at bounding box center [271, 172] width 33 height 11
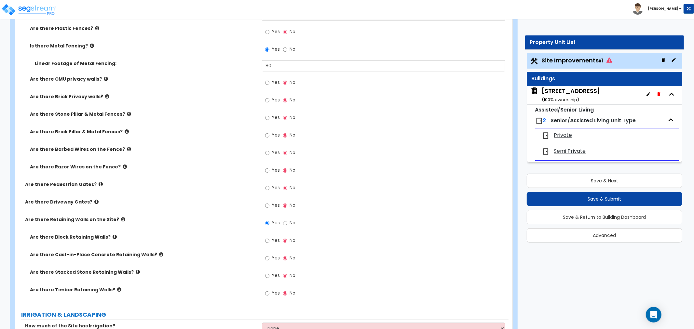
click at [117, 290] on icon at bounding box center [119, 290] width 4 height 5
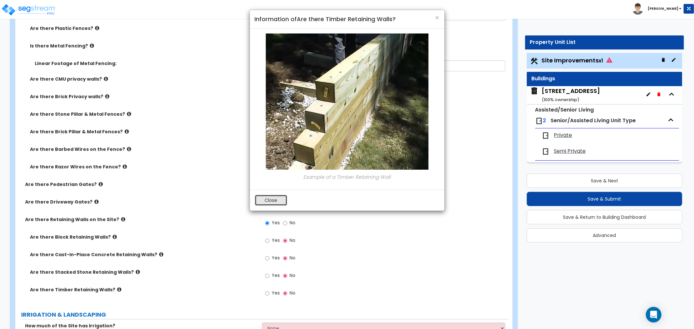
click at [270, 200] on button "Close" at bounding box center [271, 200] width 33 height 11
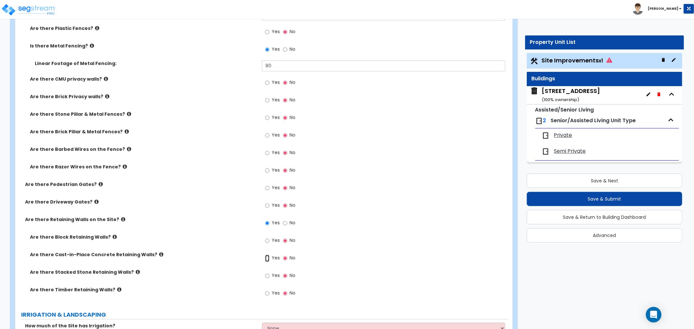
click at [268, 259] on input "Yes" at bounding box center [267, 258] width 4 height 7
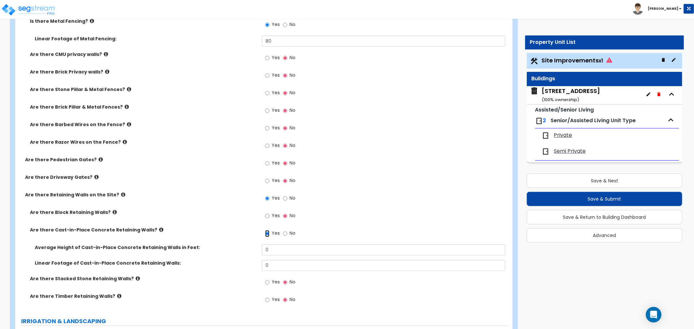
scroll to position [1049, 0]
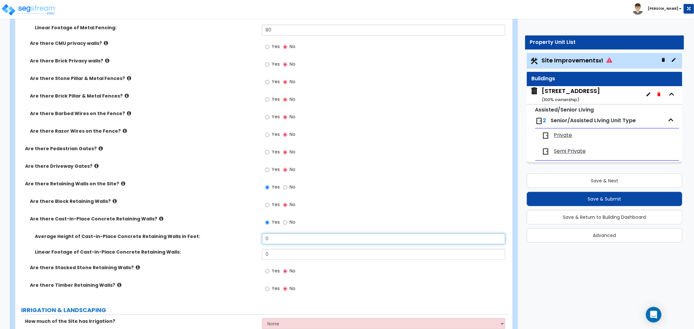
drag, startPoint x: 281, startPoint y: 236, endPoint x: 248, endPoint y: 241, distance: 33.0
click at [248, 241] on div "Average Height of Cast-in-Place Concrete Retaining Walls in Feet: 0" at bounding box center [261, 241] width 493 height 16
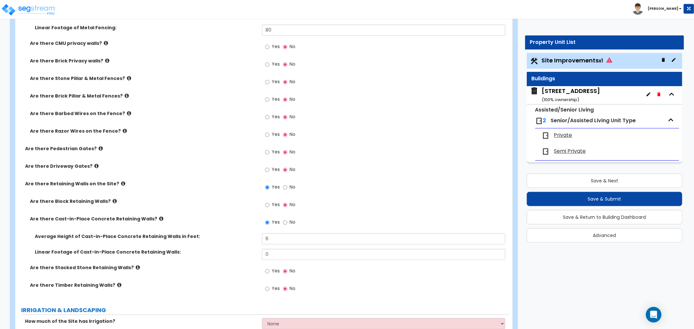
drag, startPoint x: 282, startPoint y: 244, endPoint x: 262, endPoint y: 245, distance: 20.2
click at [262, 245] on div "Average Height of Cast-in-Place Concrete Retaining Walls in Feet: 6" at bounding box center [261, 241] width 493 height 16
drag, startPoint x: 282, startPoint y: 260, endPoint x: 242, endPoint y: 256, distance: 39.2
click at [242, 256] on div "Linear Footage of Cast-in-Place Concrete Retaining Walls: 0" at bounding box center [261, 257] width 493 height 16
drag, startPoint x: 274, startPoint y: 252, endPoint x: 251, endPoint y: 253, distance: 23.1
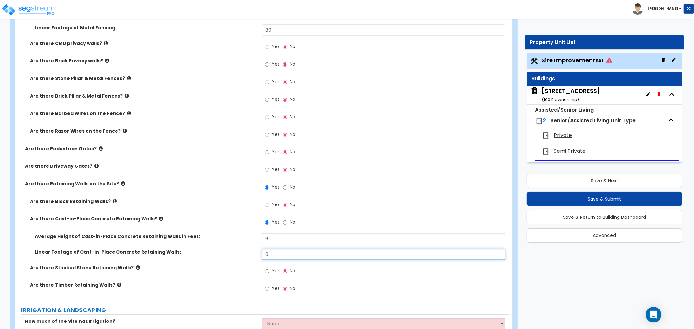
click at [251, 253] on div "Linear Footage of Cast-in-Place Concrete Retaining Walls: 0" at bounding box center [261, 257] width 493 height 16
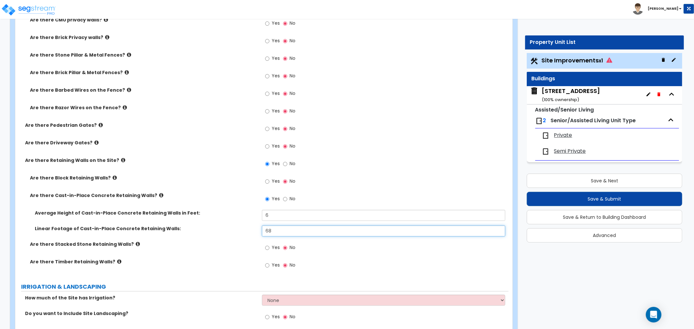
scroll to position [1085, 0]
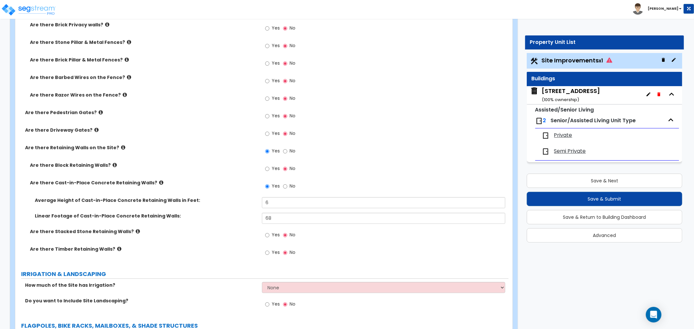
click at [117, 247] on icon at bounding box center [119, 249] width 4 height 5
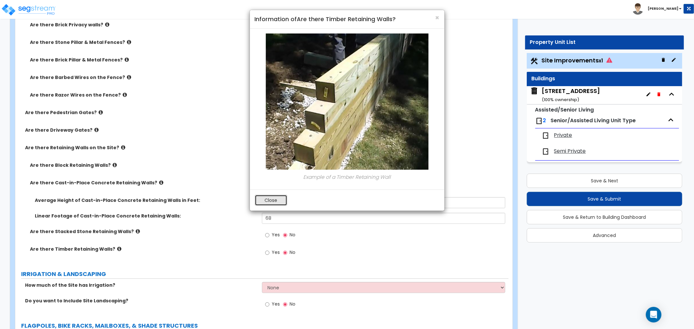
click at [282, 200] on button "Close" at bounding box center [271, 200] width 33 height 11
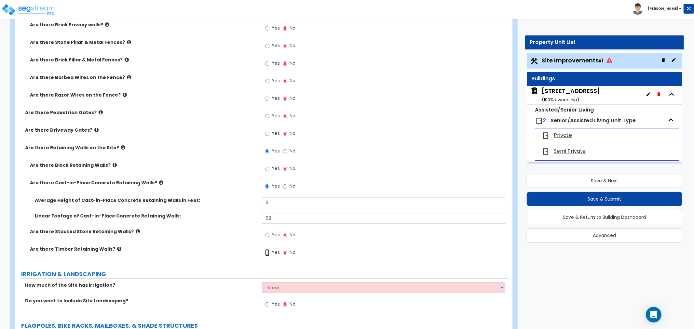
click at [267, 252] on input "Yes" at bounding box center [267, 252] width 4 height 7
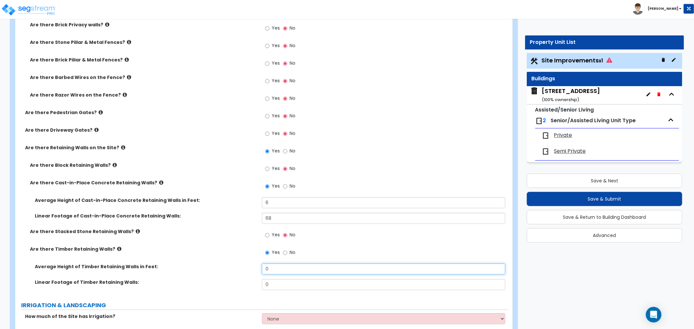
drag, startPoint x: 274, startPoint y: 268, endPoint x: 245, endPoint y: 269, distance: 29.0
click at [245, 269] on div "Average Height of Timber Retaining Walls in Feet: 0" at bounding box center [261, 272] width 493 height 16
drag, startPoint x: 275, startPoint y: 283, endPoint x: 249, endPoint y: 284, distance: 26.7
click at [249, 284] on div "Linear Footage of Timber Retaining Walls: 0" at bounding box center [261, 287] width 493 height 16
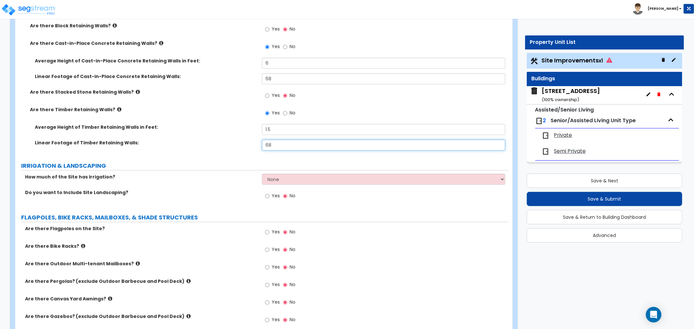
scroll to position [1229, 0]
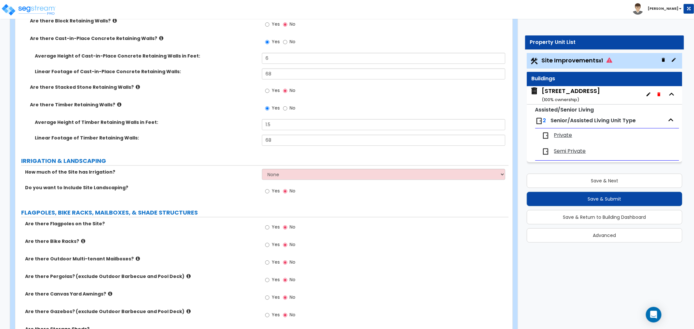
click at [206, 147] on div "Linear Footage of Timber Retaining Walls: 68" at bounding box center [261, 143] width 493 height 16
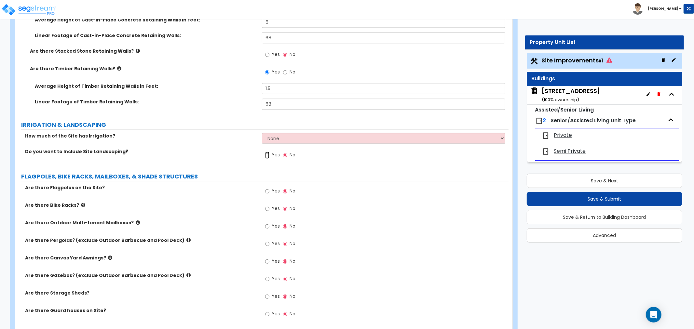
click at [265, 154] on input "Yes" at bounding box center [267, 155] width 4 height 7
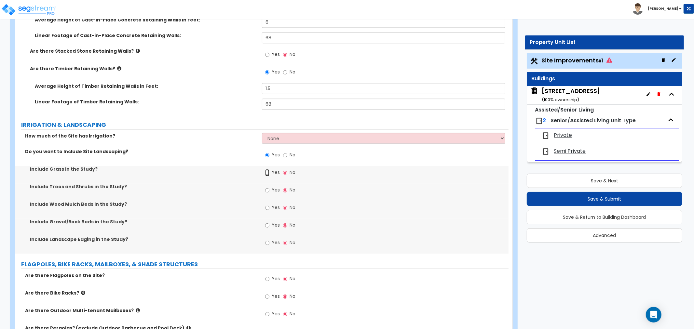
click at [268, 173] on input "Yes" at bounding box center [267, 172] width 4 height 7
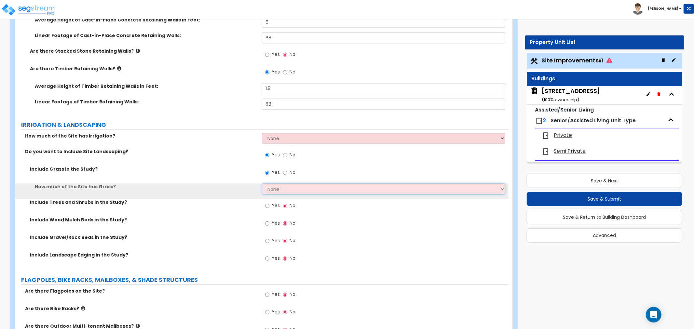
click at [272, 190] on select "None I want to Enter an Approximate Percentage I want to Enter the Square Foota…" at bounding box center [383, 189] width 243 height 11
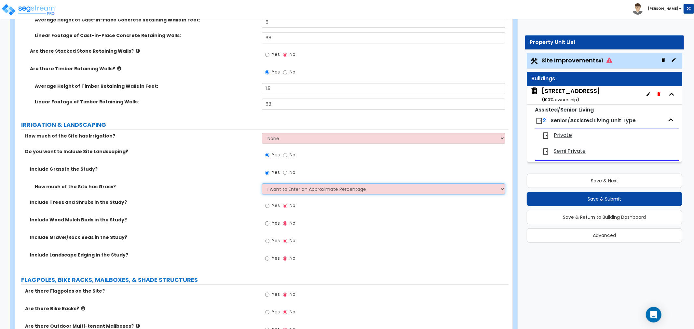
click at [262, 184] on select "None I want to Enter an Approximate Percentage I want to Enter the Square Foota…" at bounding box center [383, 189] width 243 height 11
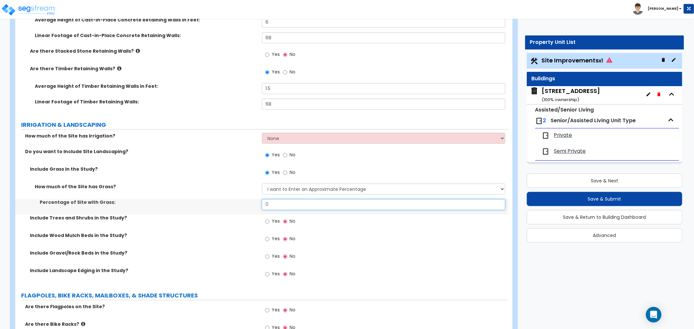
drag, startPoint x: 278, startPoint y: 205, endPoint x: 256, endPoint y: 205, distance: 21.8
click at [256, 205] on div "Percentage of Site with Grass: 0" at bounding box center [261, 207] width 493 height 16
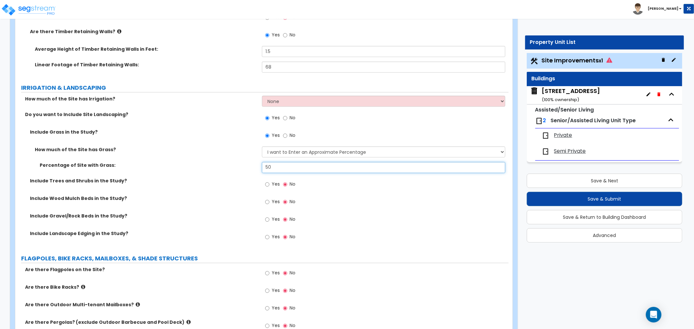
scroll to position [1410, 0]
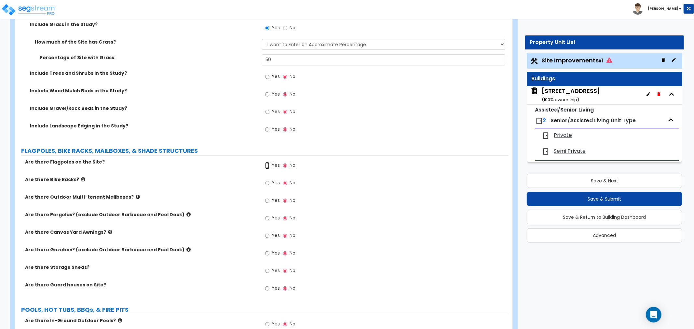
click at [266, 165] on input "Yes" at bounding box center [267, 165] width 4 height 7
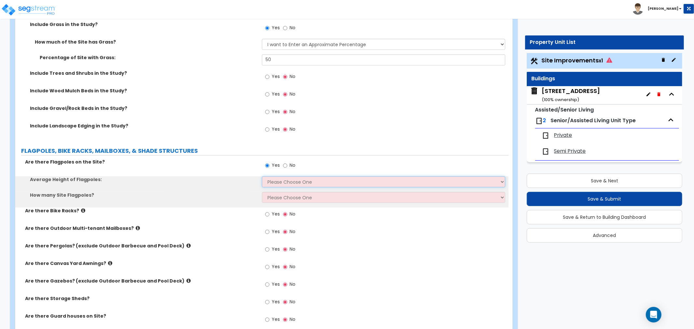
click at [271, 180] on select "Please Choose One 20 ft 59 ft 70 ft 100 ft" at bounding box center [383, 181] width 243 height 11
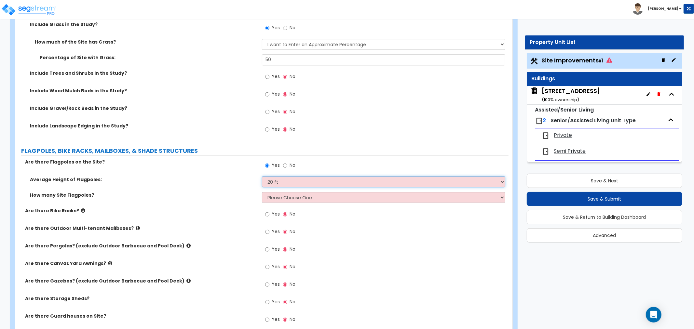
click at [262, 176] on select "Please Choose One 20 ft 59 ft 70 ft 100 ft" at bounding box center [383, 181] width 243 height 11
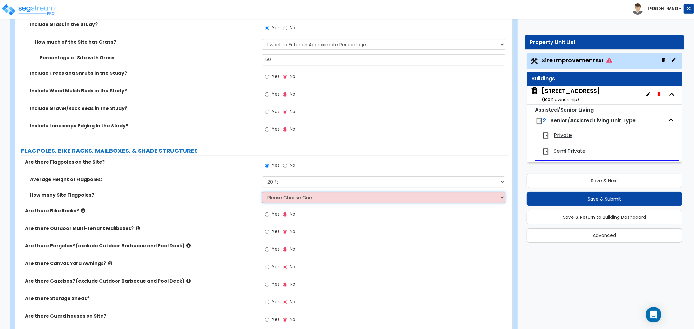
click at [275, 199] on select "Please Choose One 1 2 3 4 5" at bounding box center [383, 197] width 243 height 11
click at [262, 192] on select "Please Choose One 1 2 3 4 5" at bounding box center [383, 197] width 243 height 11
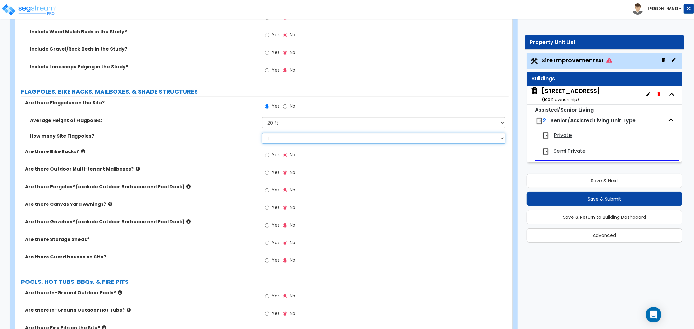
scroll to position [1482, 0]
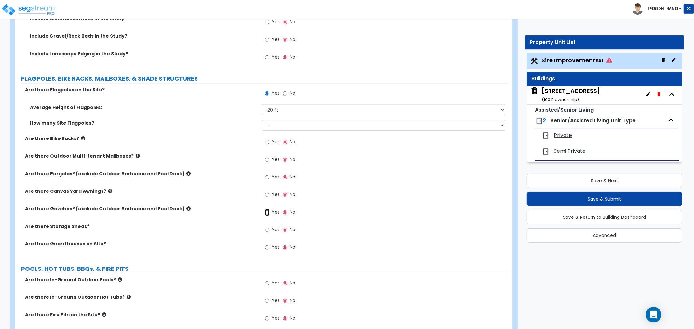
click at [268, 211] on input "Yes" at bounding box center [267, 212] width 4 height 7
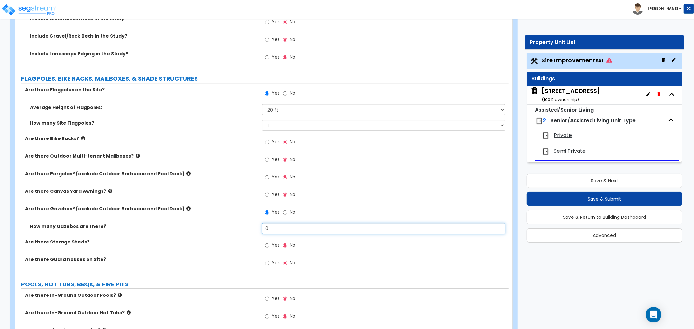
drag, startPoint x: 280, startPoint y: 228, endPoint x: 253, endPoint y: 228, distance: 27.7
click at [253, 228] on div "How many Gazebos are there? 0" at bounding box center [261, 231] width 493 height 16
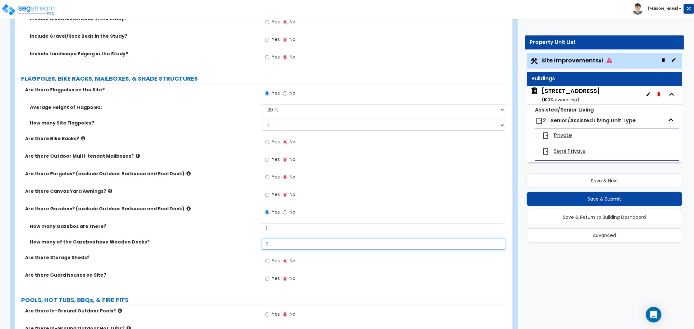
drag, startPoint x: 279, startPoint y: 244, endPoint x: 236, endPoint y: 242, distance: 43.3
click at [236, 242] on div "How many of the Gazebos have Wooden Decks? 0" at bounding box center [261, 247] width 493 height 16
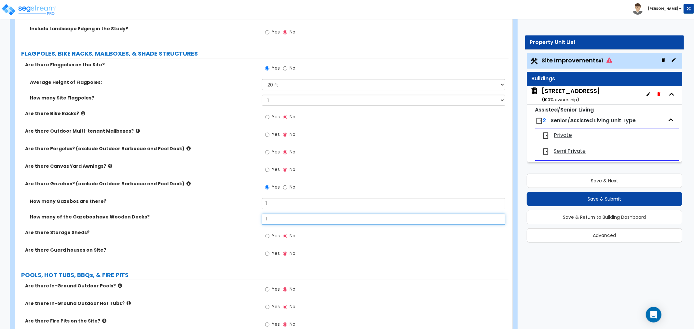
scroll to position [1518, 0]
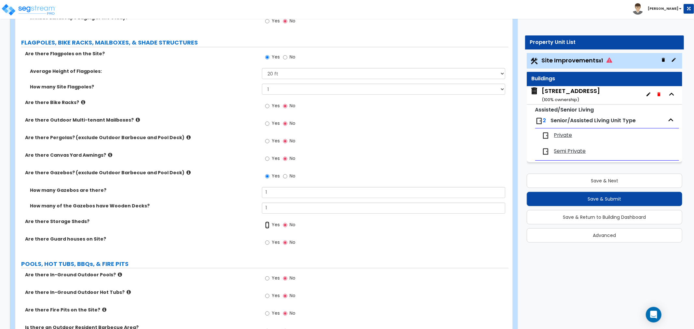
click at [268, 225] on input "Yes" at bounding box center [267, 225] width 4 height 7
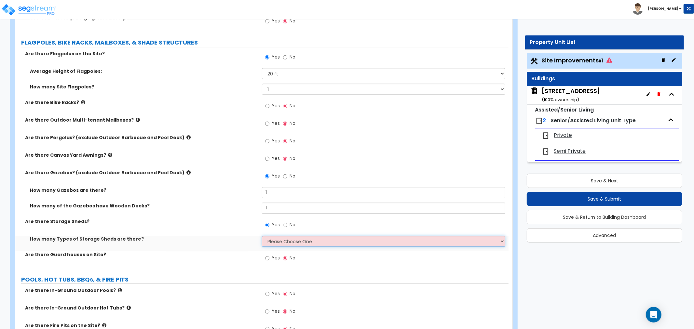
click at [275, 241] on select "Please Choose One 1 2" at bounding box center [383, 241] width 243 height 11
click at [262, 236] on select "Please Choose One 1 2" at bounding box center [383, 241] width 243 height 11
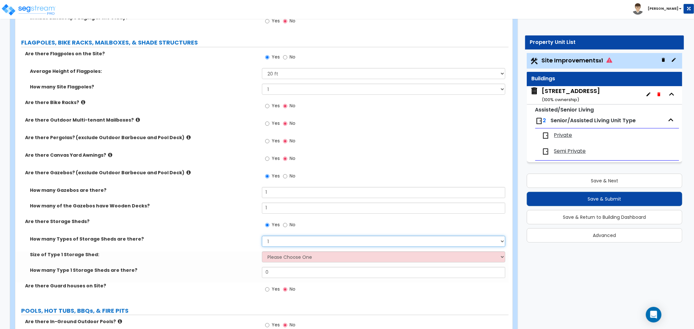
click at [277, 240] on select "Please Choose One 1 2" at bounding box center [383, 241] width 243 height 11
click at [262, 236] on select "Please Choose One 1 2" at bounding box center [383, 241] width 243 height 11
click at [276, 253] on select "Please Choose One 16' x 32' 30' x 64'" at bounding box center [383, 257] width 243 height 11
click at [262, 252] on select "Please Choose One 16' x 32' 30' x 64'" at bounding box center [383, 257] width 243 height 11
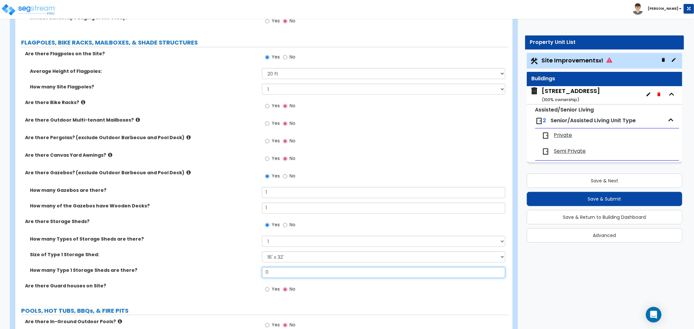
drag, startPoint x: 273, startPoint y: 273, endPoint x: 268, endPoint y: 271, distance: 5.9
click at [268, 271] on input "0" at bounding box center [383, 272] width 243 height 11
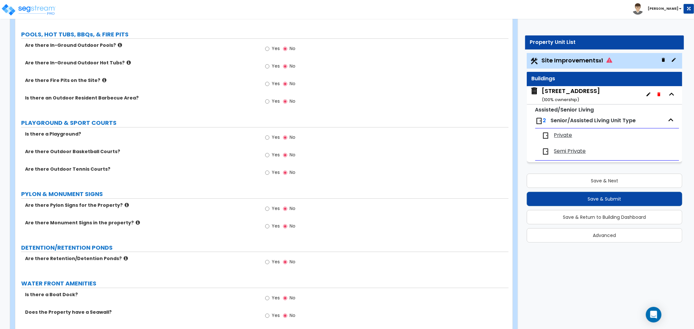
scroll to position [1808, 0]
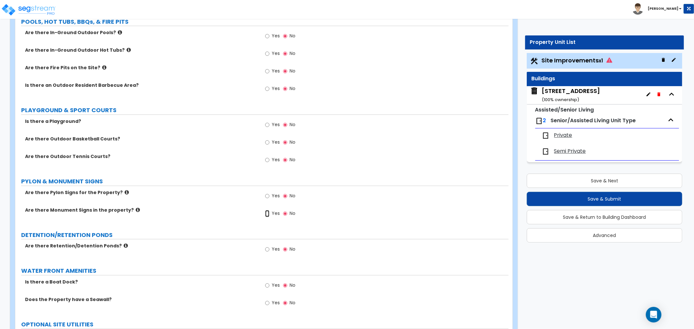
click at [266, 213] on input "Yes" at bounding box center [267, 213] width 4 height 7
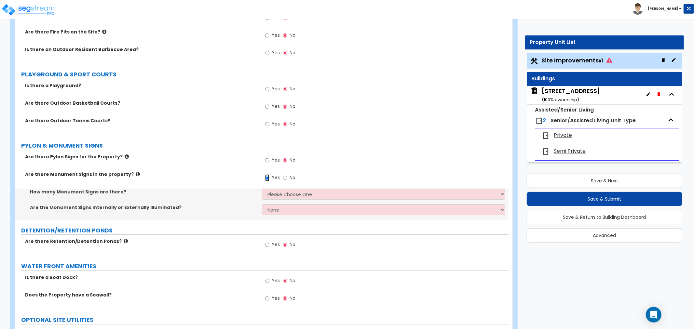
scroll to position [1844, 0]
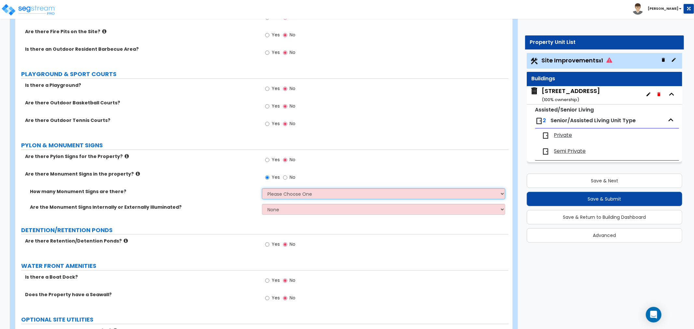
click at [272, 190] on select "Please Choose One 1 2 3" at bounding box center [383, 193] width 243 height 11
click at [262, 188] on select "Please Choose One 1 2 3" at bounding box center [383, 193] width 243 height 11
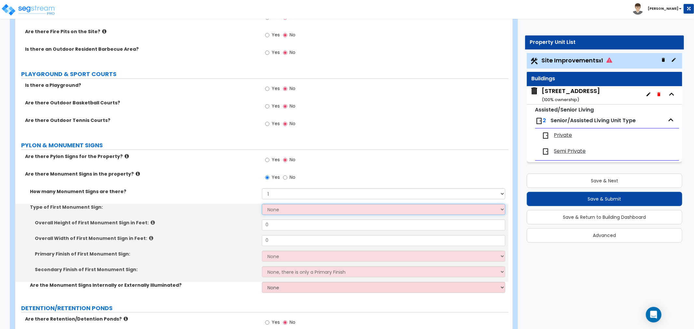
click at [271, 210] on select "None Flat Signboard on top of a Base Flat Signboard attached to a Back Board/Wa…" at bounding box center [383, 209] width 243 height 11
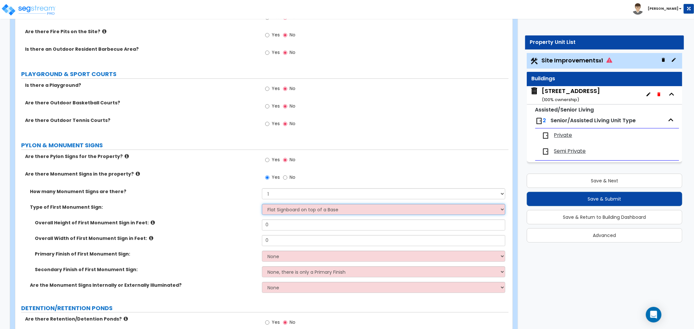
click at [262, 204] on select "None Flat Signboard on top of a Base Flat Signboard attached to a Back Board/Wa…" at bounding box center [383, 209] width 243 height 11
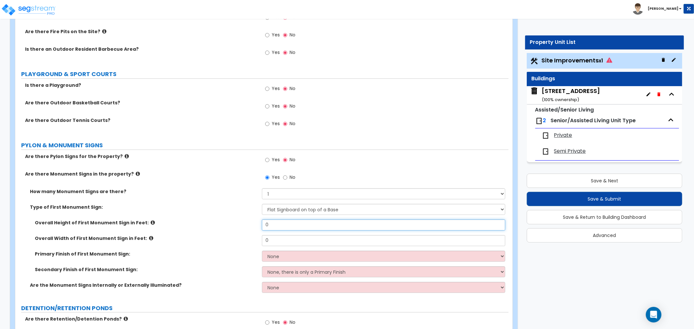
click at [279, 222] on input "0" at bounding box center [383, 225] width 243 height 11
drag, startPoint x: 279, startPoint y: 222, endPoint x: 229, endPoint y: 223, distance: 49.8
click at [229, 223] on div "Overall Height of First Monument Sign in Feet: 0" at bounding box center [261, 228] width 493 height 16
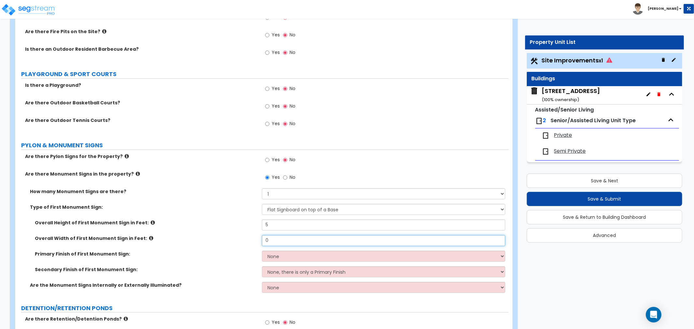
drag, startPoint x: 277, startPoint y: 237, endPoint x: 238, endPoint y: 237, distance: 39.4
click at [238, 237] on div "Overall Width of First Monument Sign in Feet: 0" at bounding box center [261, 243] width 493 height 16
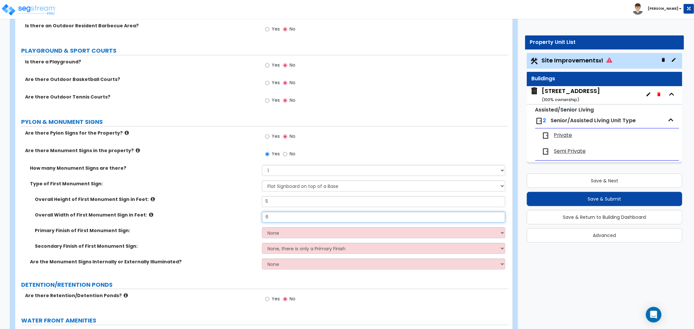
scroll to position [1880, 0]
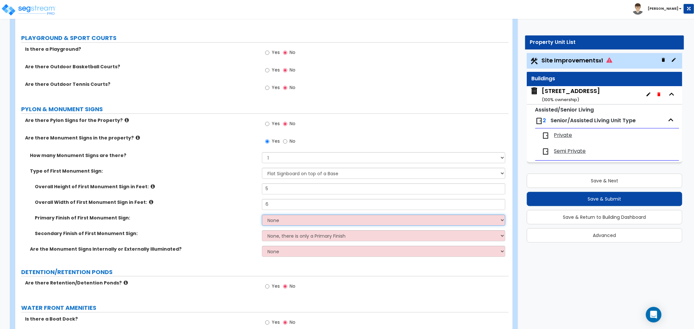
click at [272, 219] on select "None Paint/Stucco Finish Brick Finish Stone Finish Metal Composite Finish Vinyl…" at bounding box center [383, 220] width 243 height 11
click at [262, 215] on select "None Paint/Stucco Finish Brick Finish Stone Finish Metal Composite Finish Vinyl…" at bounding box center [383, 220] width 243 height 11
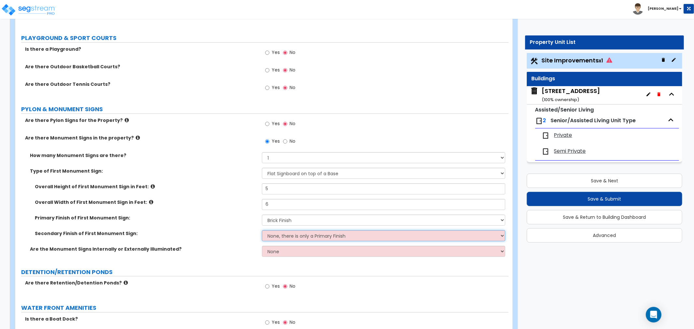
click at [273, 232] on select "None, there is only a Primary Finish Paint/Stucco Finish Brick Finish Stone Fin…" at bounding box center [383, 235] width 243 height 11
click at [282, 234] on select "None, there is only a Primary Finish Paint/Stucco Finish Brick Finish Stone Fin…" at bounding box center [383, 235] width 243 height 11
click at [262, 230] on select "None, there is only a Primary Finish Paint/Stucco Finish Brick Finish Stone Fin…" at bounding box center [383, 235] width 243 height 11
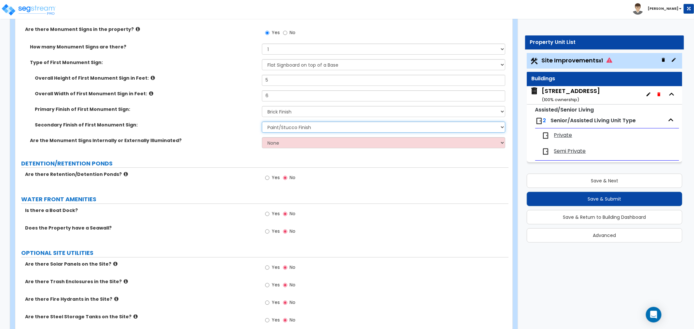
scroll to position [2020, 0]
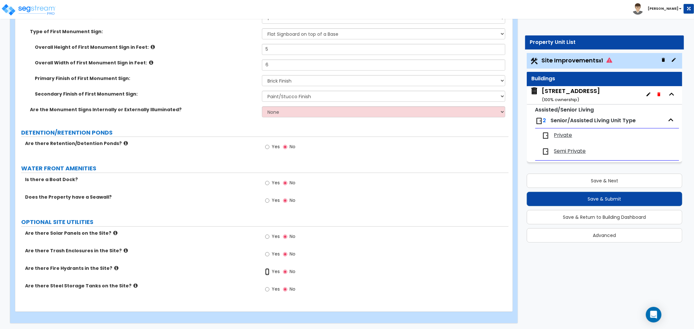
click at [266, 271] on input "Yes" at bounding box center [267, 271] width 4 height 7
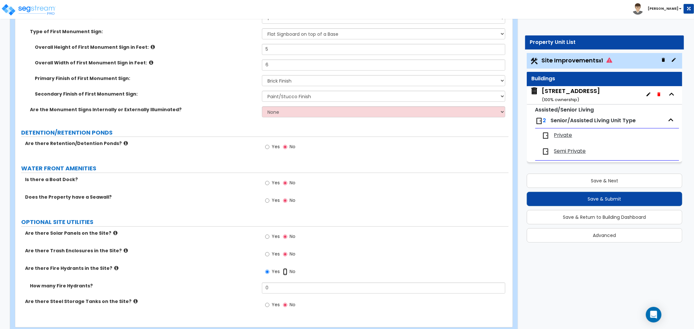
click at [284, 271] on input "No" at bounding box center [285, 271] width 4 height 7
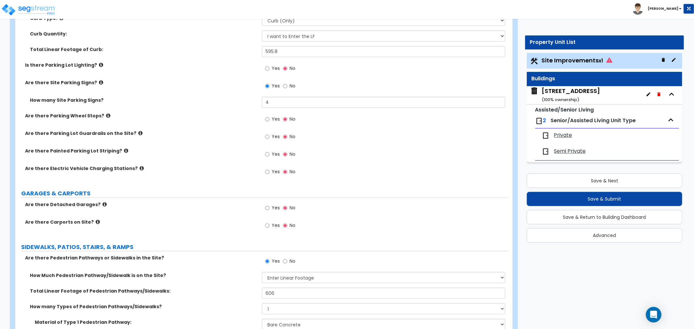
scroll to position [392, 0]
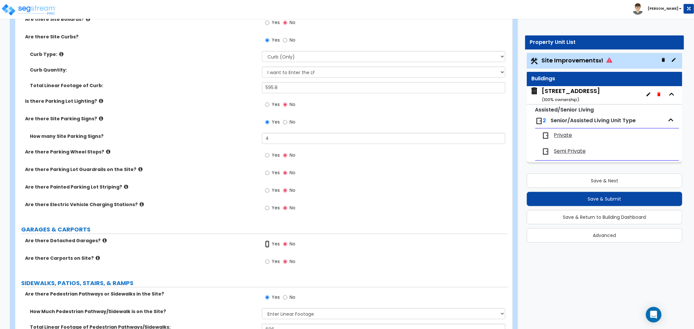
click at [268, 243] on input "Yes" at bounding box center [267, 244] width 4 height 7
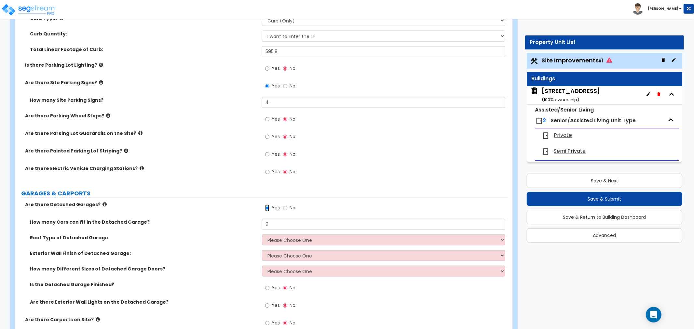
scroll to position [465, 0]
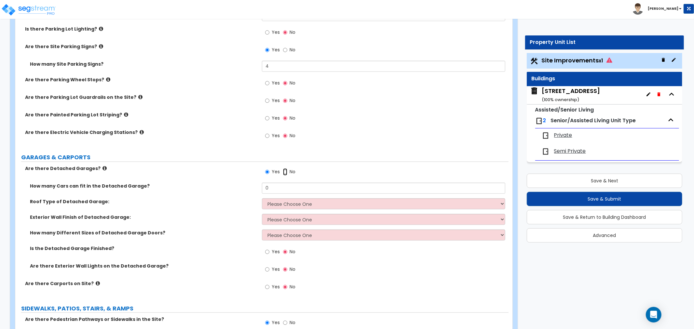
click at [284, 172] on input "No" at bounding box center [285, 172] width 4 height 7
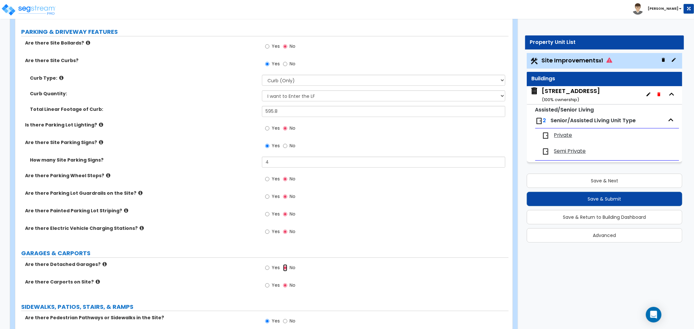
scroll to position [356, 0]
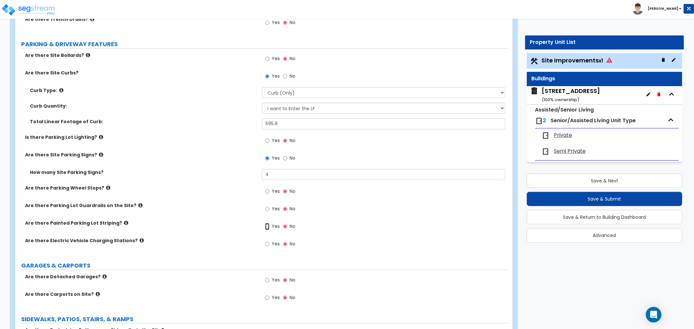
click at [267, 226] on input "Yes" at bounding box center [267, 226] width 4 height 7
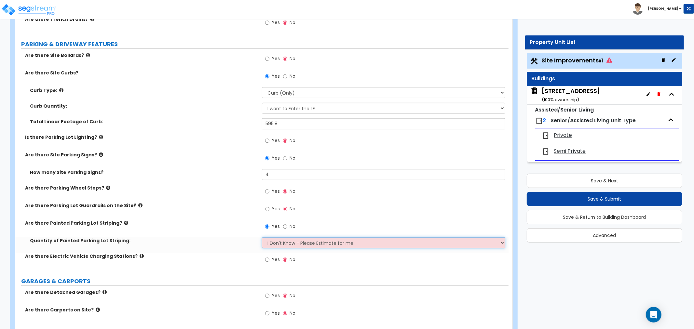
click at [275, 242] on select "I Don't Know - Please Estimate for me I Want to Enter the Number of Parking Spa…" at bounding box center [383, 243] width 243 height 11
click at [262, 238] on select "I Don't Know - Please Estimate for me I Want to Enter the Number of Parking Spa…" at bounding box center [383, 243] width 243 height 11
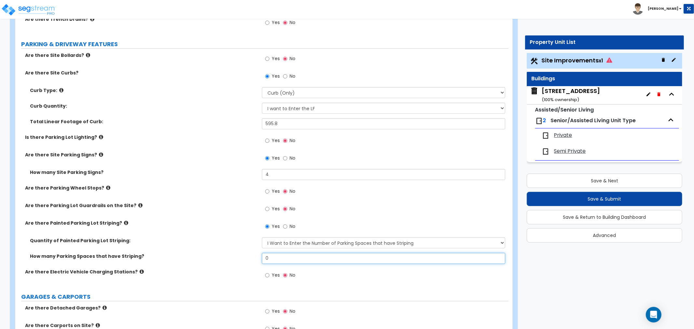
drag, startPoint x: 277, startPoint y: 259, endPoint x: 253, endPoint y: 261, distance: 24.1
click at [253, 261] on div "How many Parking Spaces that have Striping? 0" at bounding box center [261, 261] width 493 height 16
click at [222, 242] on label "Quantity of Painted Parking Lot Striping:" at bounding box center [143, 241] width 227 height 7
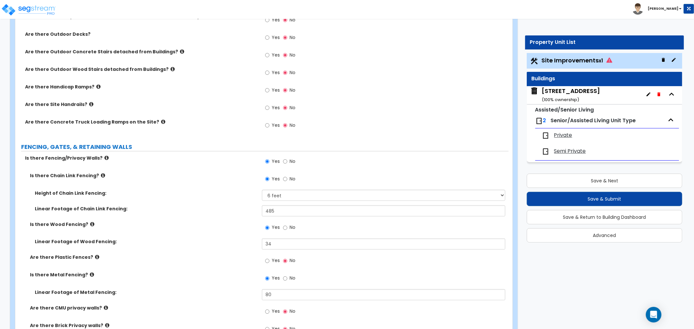
scroll to position [935, 0]
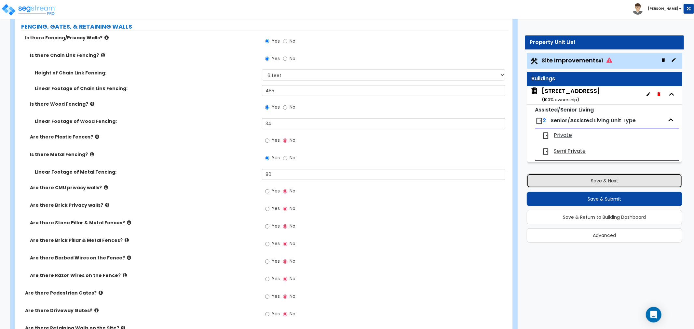
click at [567, 180] on button "Save & Next" at bounding box center [605, 181] width 156 height 14
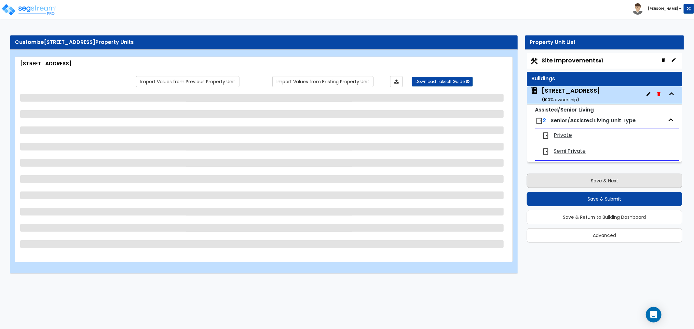
scroll to position [0, 0]
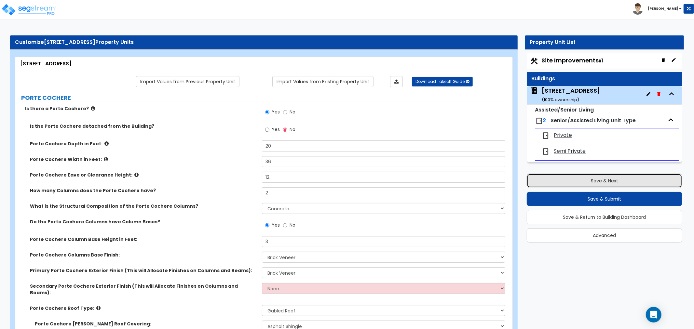
click at [600, 179] on button "Save & Next" at bounding box center [605, 181] width 156 height 14
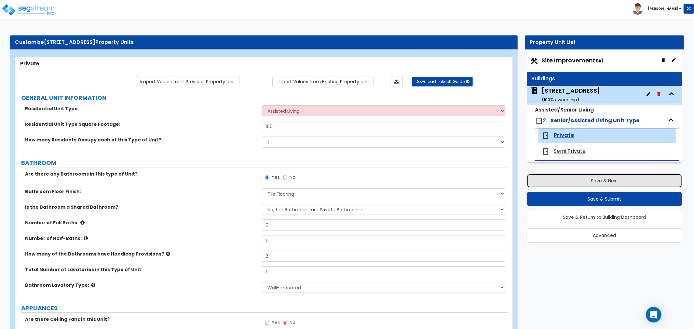
click at [620, 178] on button "Save & Next" at bounding box center [605, 181] width 156 height 14
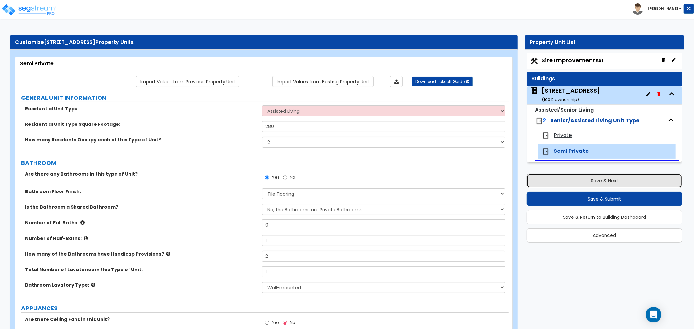
click at [620, 178] on button "Save & Next" at bounding box center [605, 181] width 156 height 14
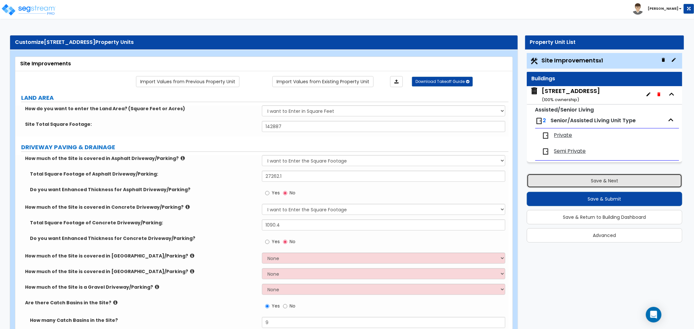
click at [620, 178] on button "Save & Next" at bounding box center [605, 181] width 156 height 14
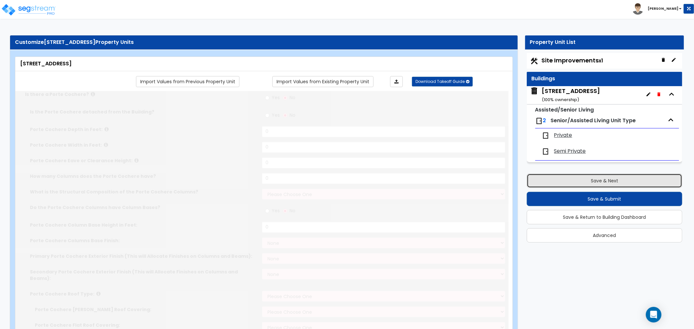
click at [620, 178] on button "Save & Next" at bounding box center [605, 181] width 156 height 14
